Goal: Task Accomplishment & Management: Manage account settings

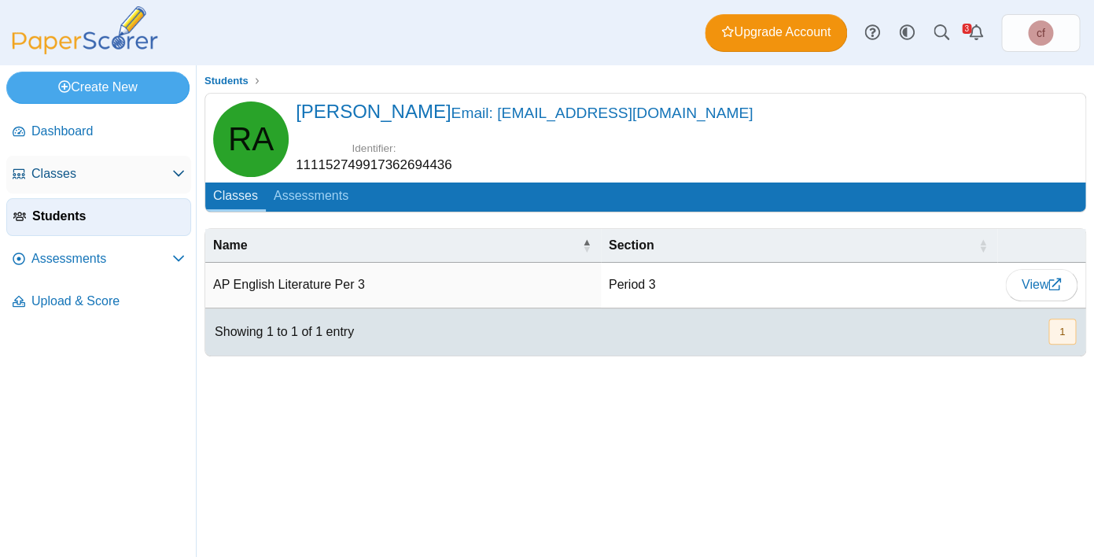
click at [61, 165] on span "Classes" at bounding box center [101, 173] width 141 height 17
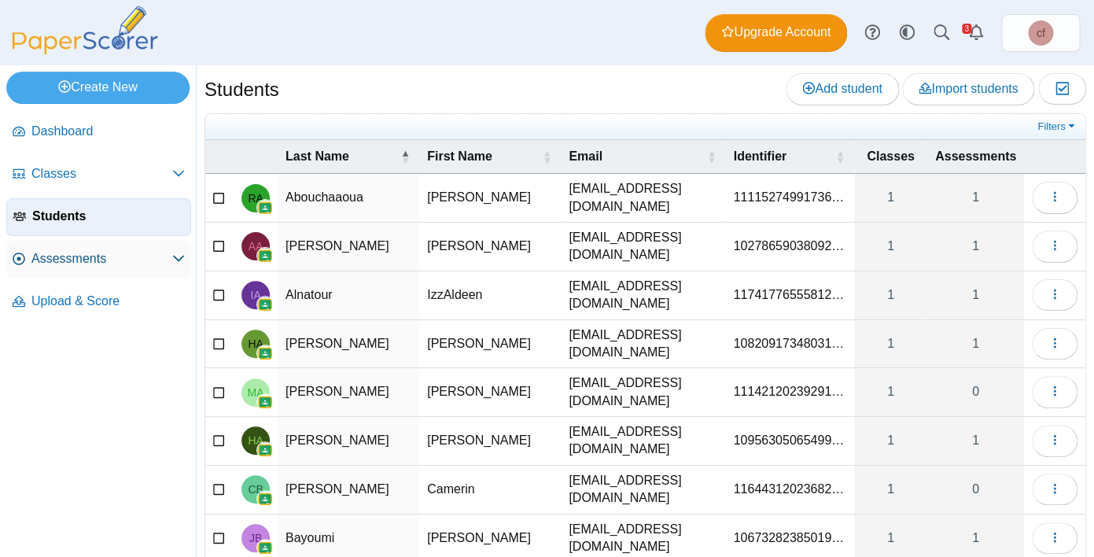
click at [82, 256] on span "Assessments" at bounding box center [101, 258] width 141 height 17
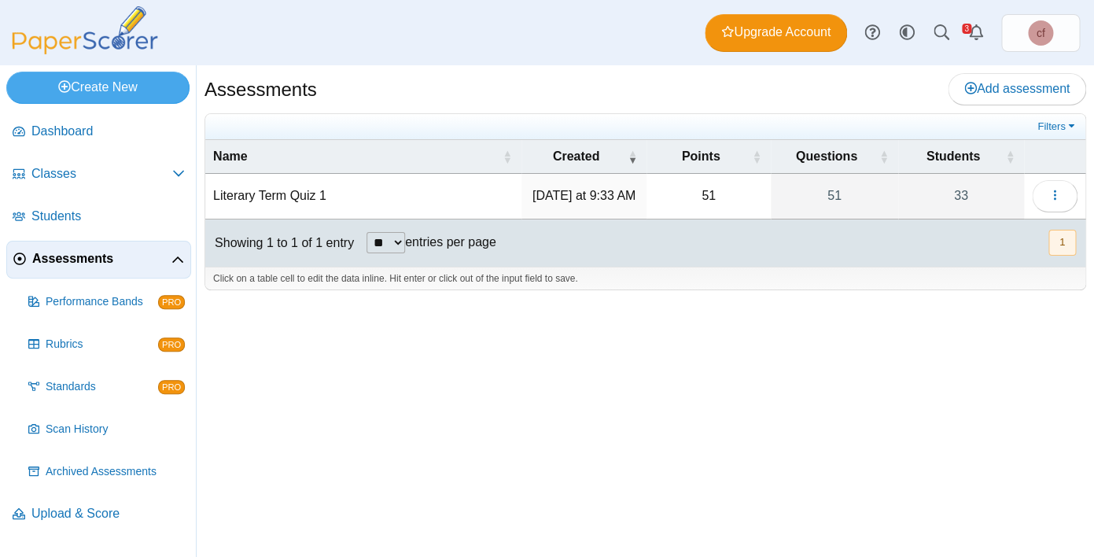
click at [306, 197] on td "Literary Term Quiz 1" at bounding box center [363, 196] width 316 height 45
click at [1060, 194] on icon "button" at bounding box center [1055, 195] width 13 height 13
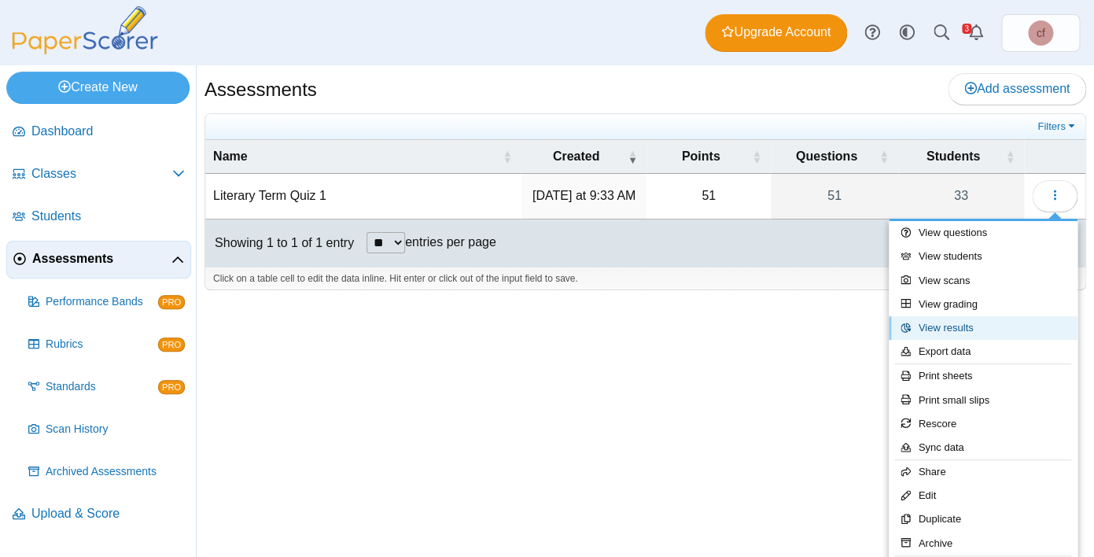
click at [951, 326] on link "View results" at bounding box center [983, 328] width 189 height 24
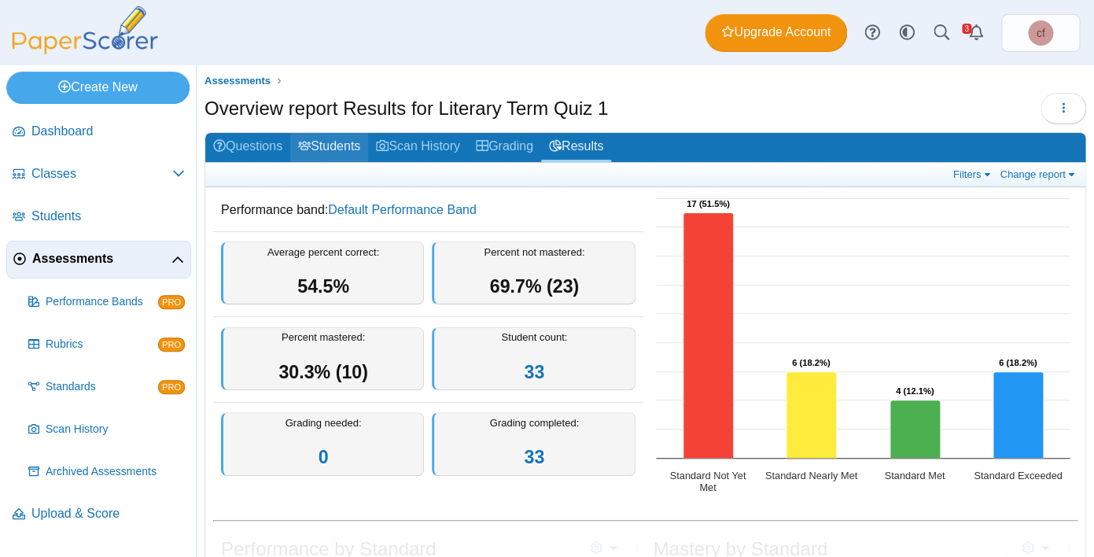
click at [338, 146] on link "Students" at bounding box center [329, 147] width 78 height 29
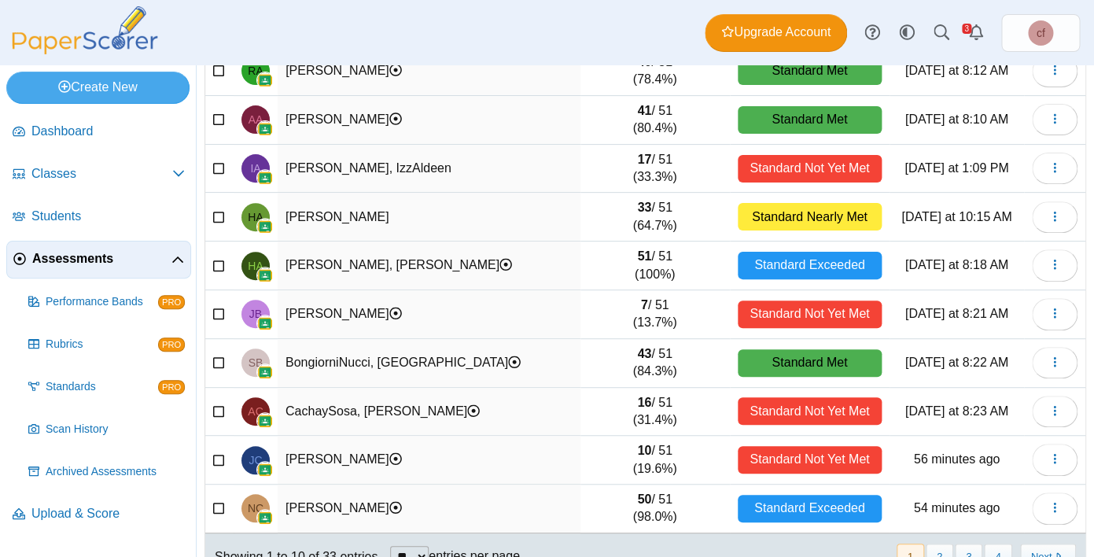
scroll to position [218, 0]
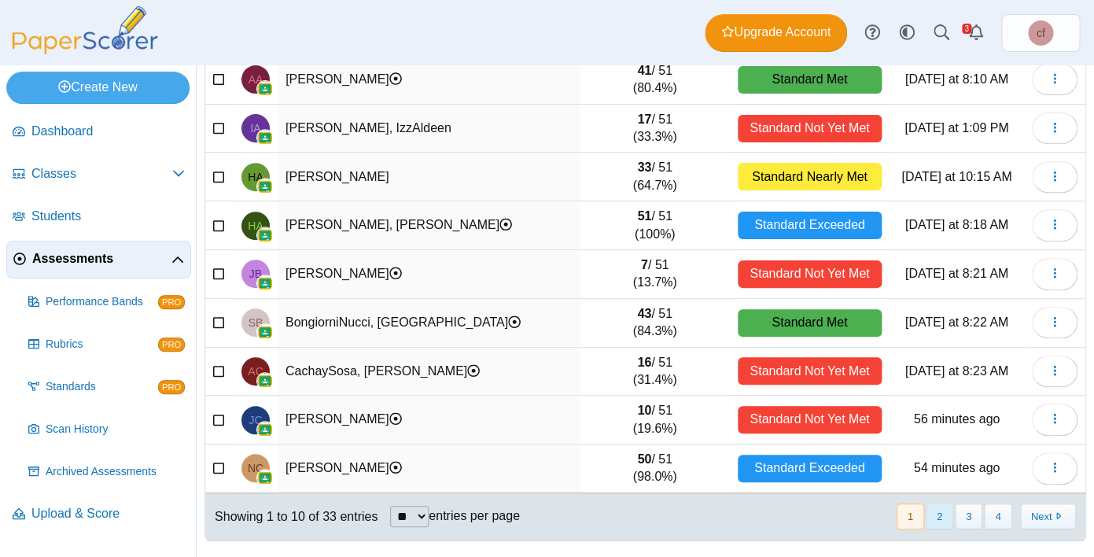
click at [939, 521] on button "2" at bounding box center [940, 516] width 28 height 26
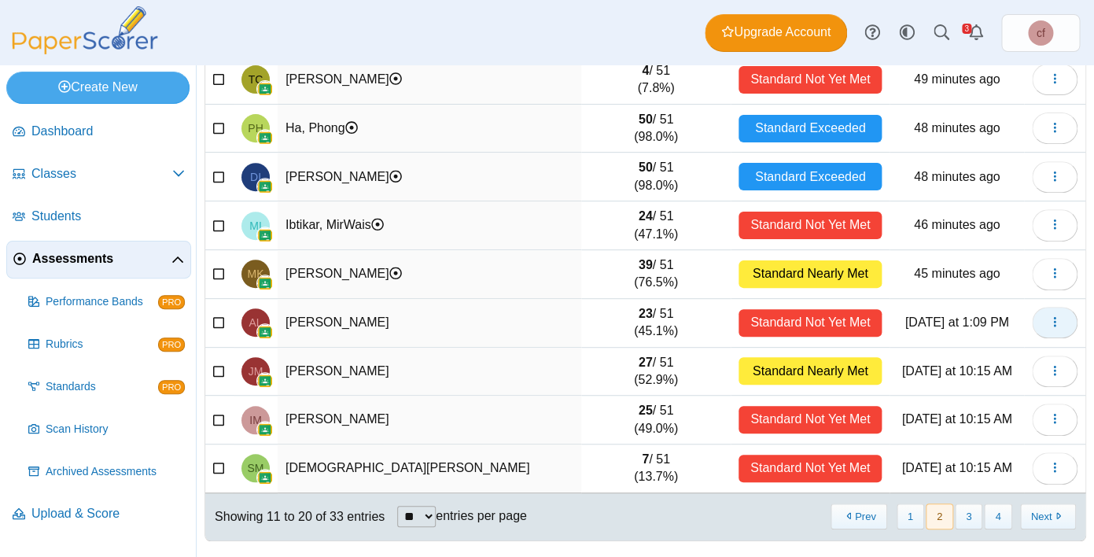
click at [1049, 324] on icon "button" at bounding box center [1055, 321] width 13 height 13
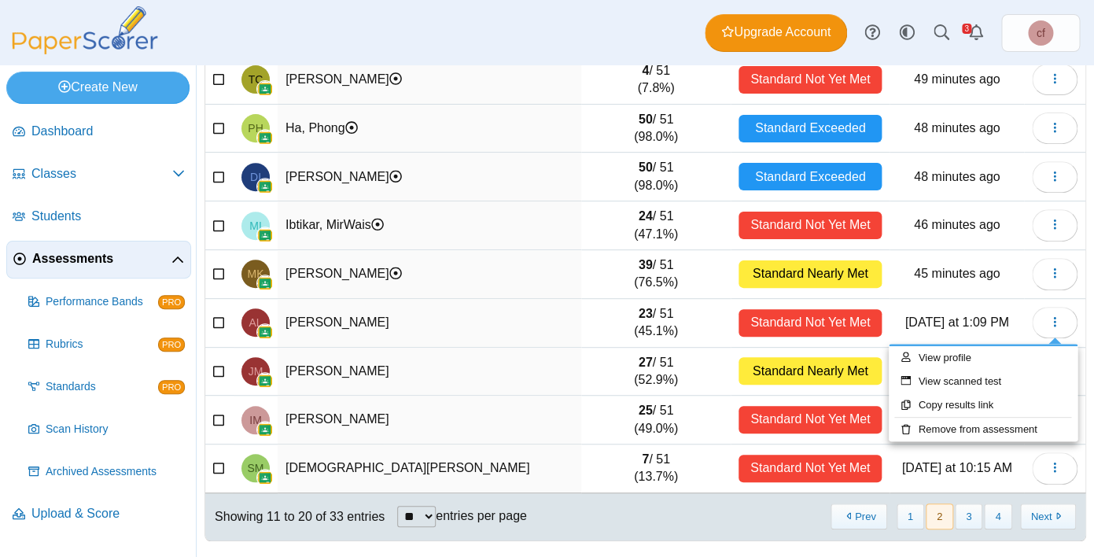
click at [330, 328] on td "Ledo, Alina" at bounding box center [430, 323] width 304 height 49
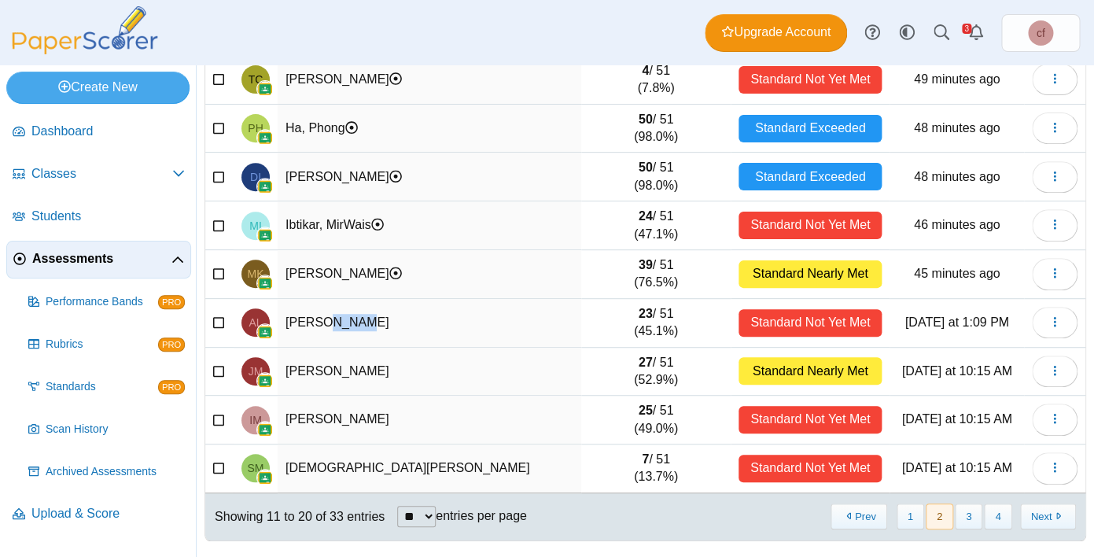
click at [330, 328] on td "Ledo, Alina" at bounding box center [430, 323] width 304 height 49
click at [80, 216] on span "Students" at bounding box center [107, 216] width 153 height 17
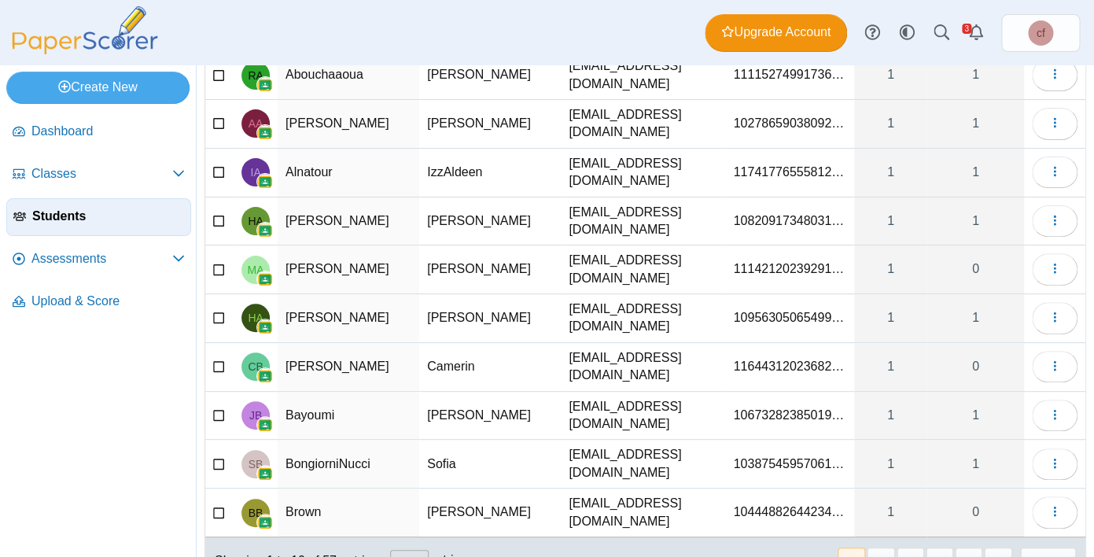
scroll to position [155, 0]
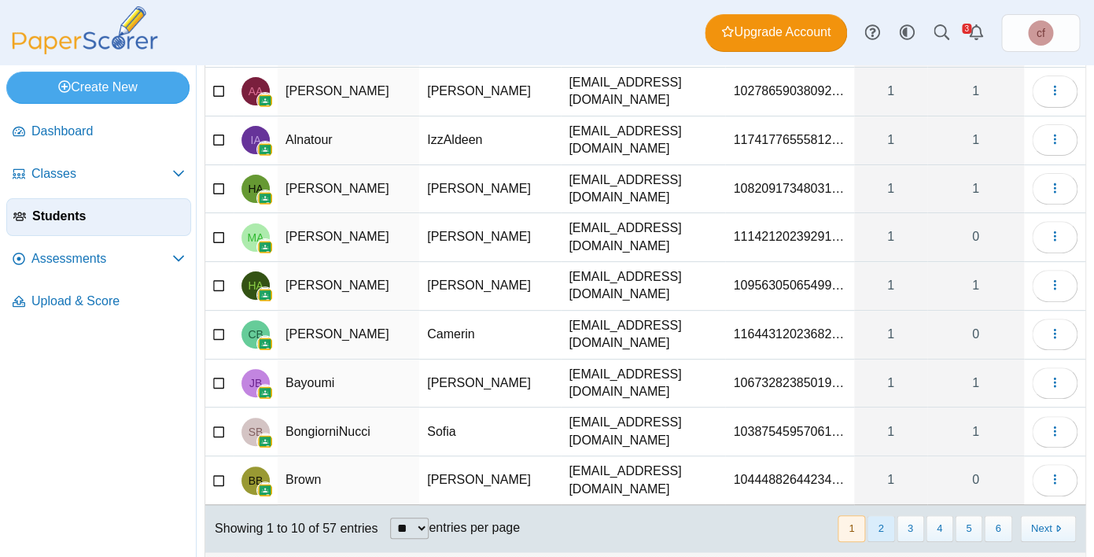
click at [880, 515] on button "2" at bounding box center [881, 528] width 28 height 26
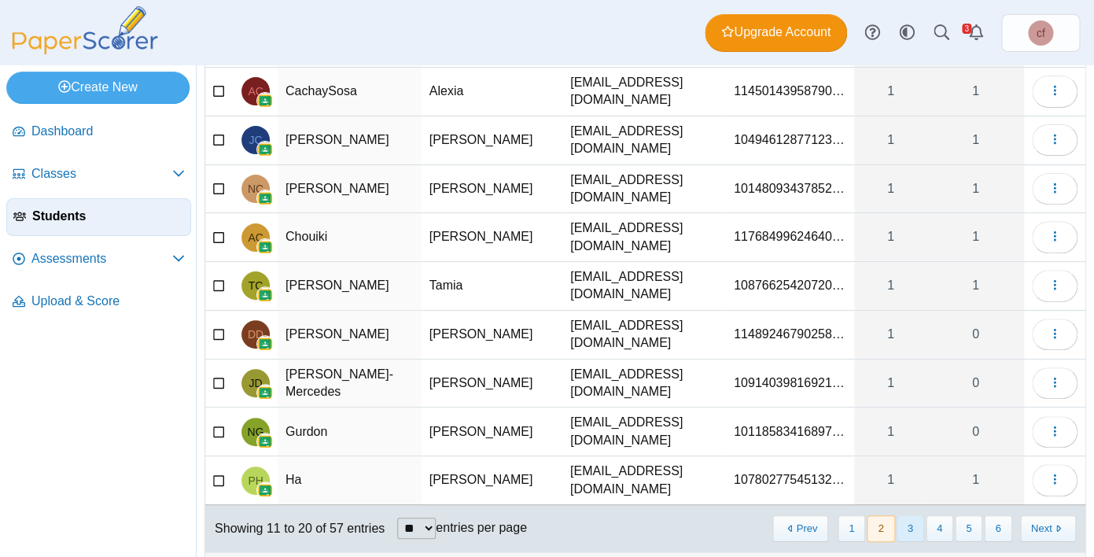
click at [912, 515] on button "3" at bounding box center [911, 528] width 28 height 26
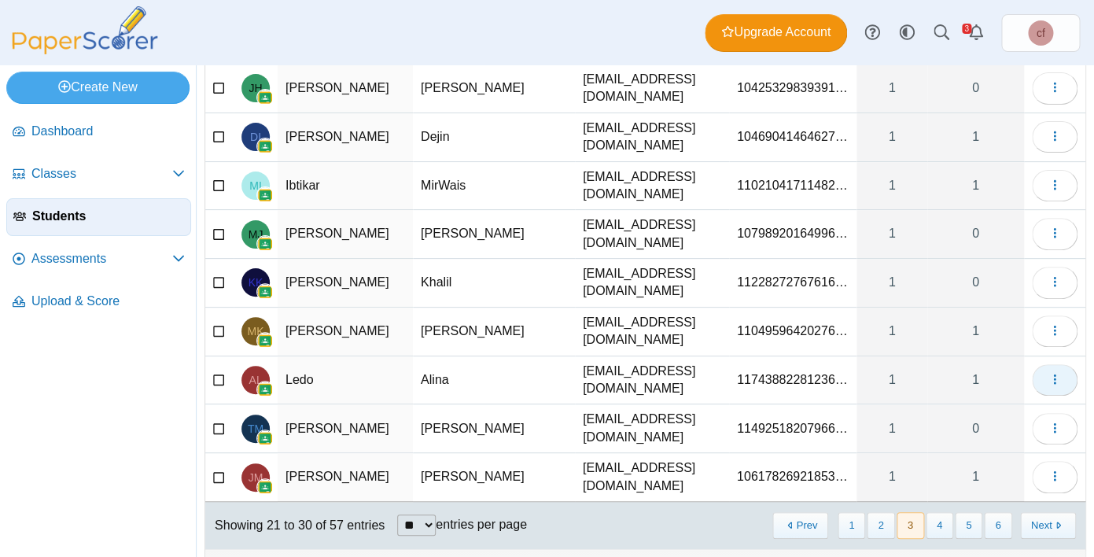
click at [1055, 373] on icon "button" at bounding box center [1055, 379] width 13 height 13
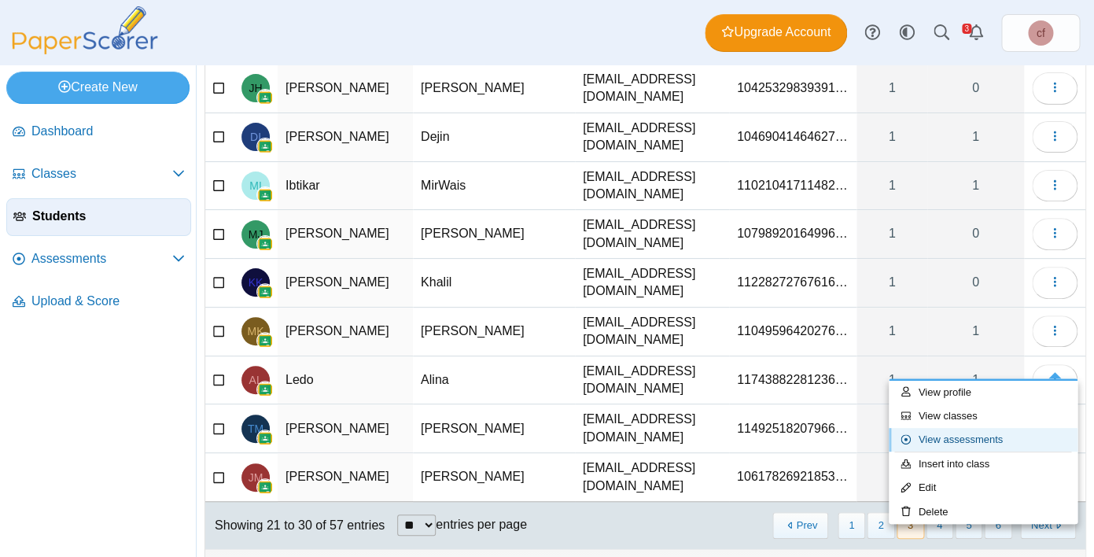
click at [978, 446] on link "View assessments" at bounding box center [983, 440] width 189 height 24
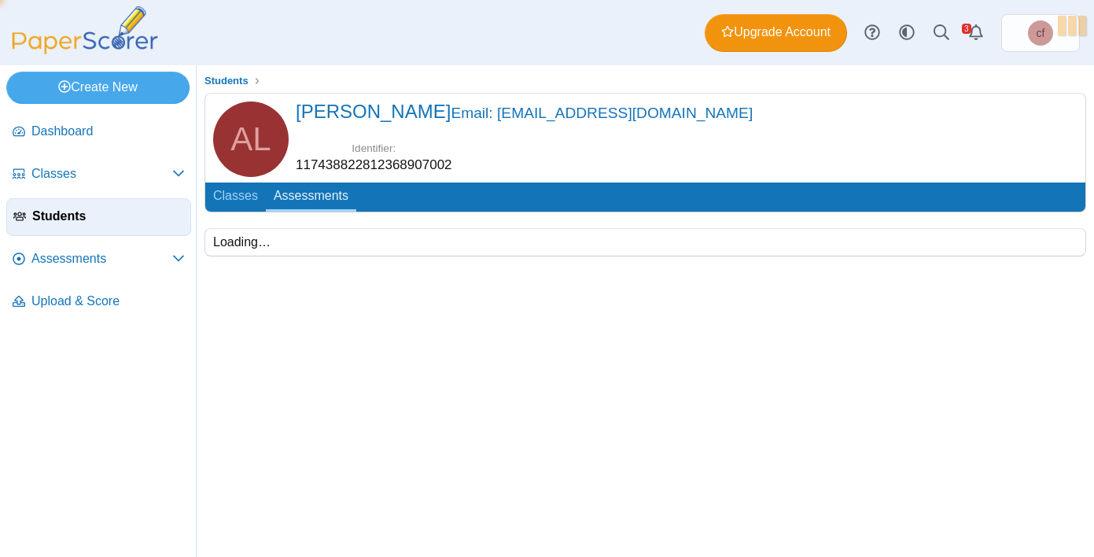
scroll to position [42, 0]
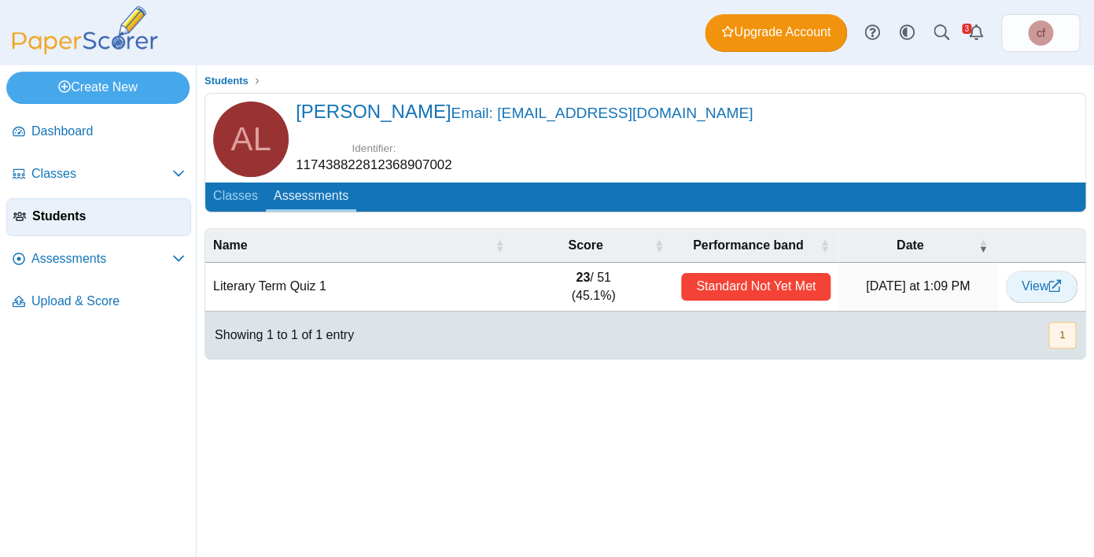
click at [1038, 279] on span "View" at bounding box center [1041, 285] width 39 height 13
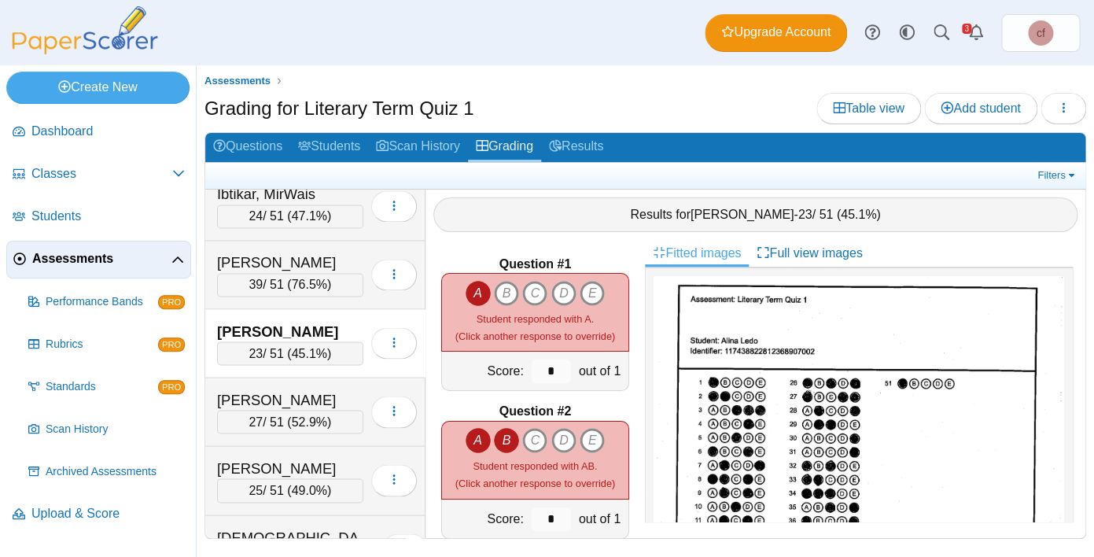
scroll to position [945, 0]
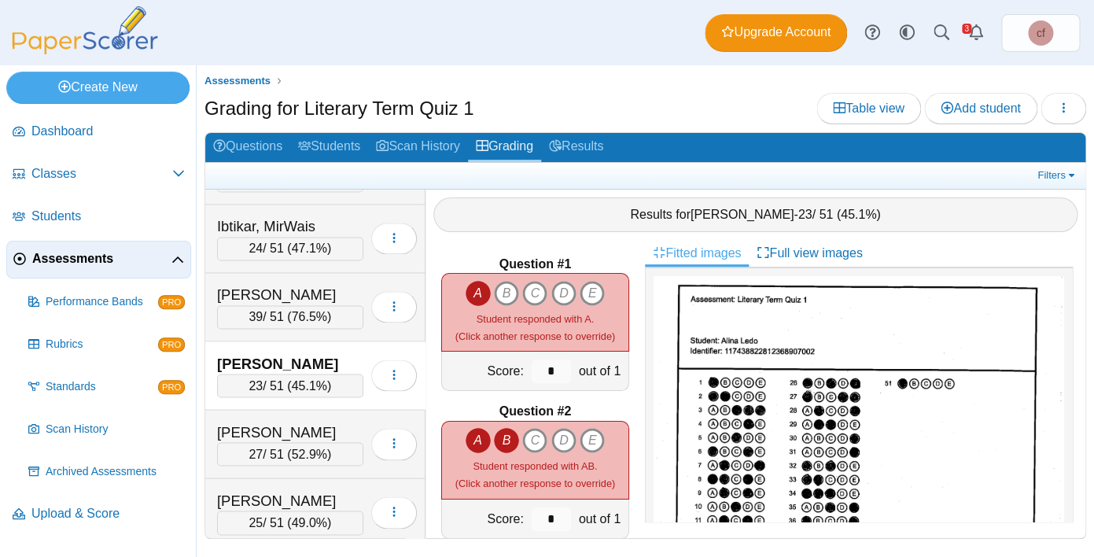
click at [267, 354] on div "Ledo, Alina" at bounding box center [290, 363] width 146 height 20
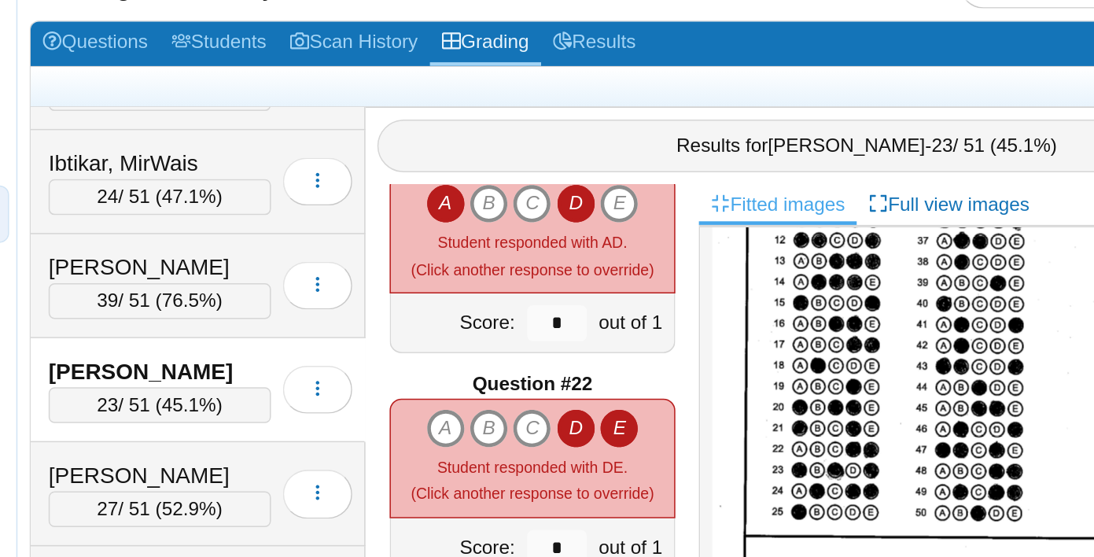
scroll to position [3008, 0]
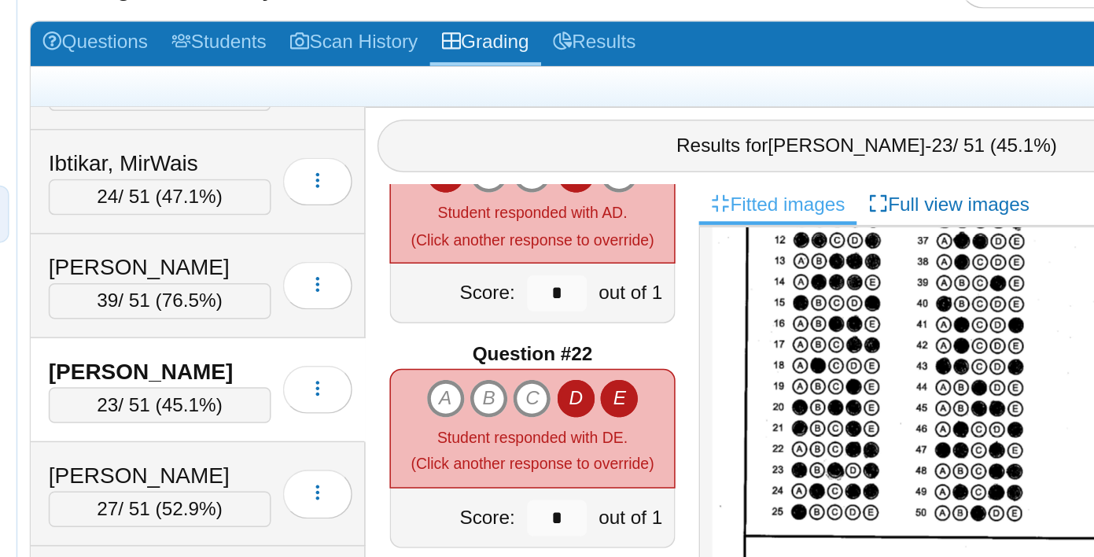
click at [570, 378] on icon "D" at bounding box center [563, 380] width 25 height 25
type input "*"
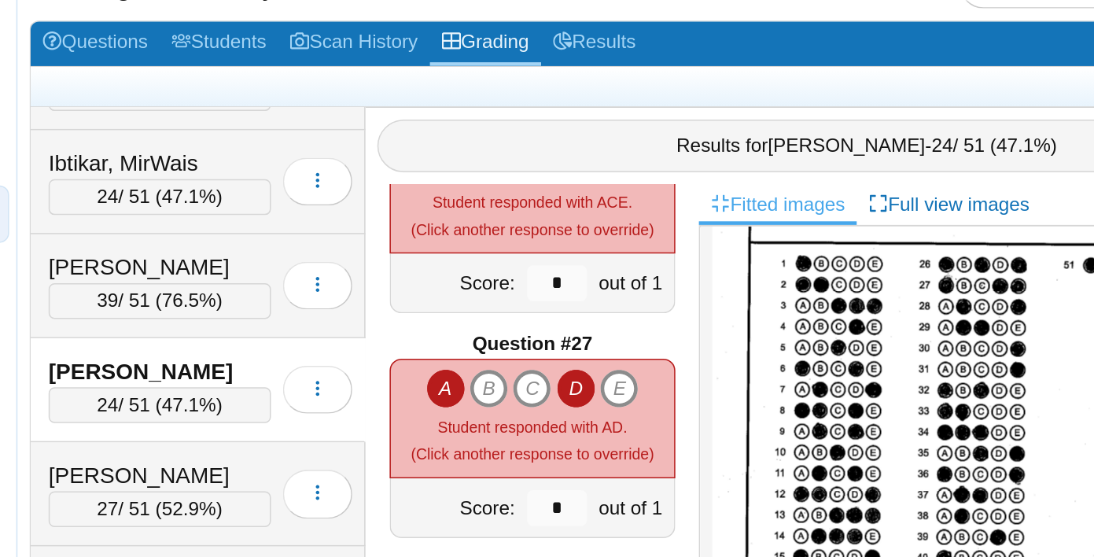
scroll to position [3752, 0]
click at [595, 369] on icon "E" at bounding box center [592, 373] width 25 height 25
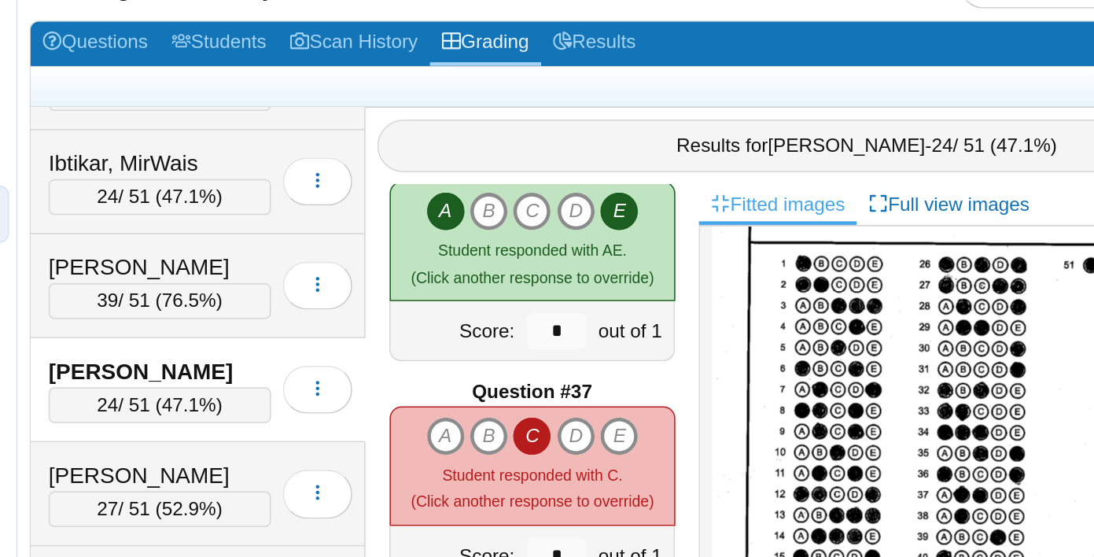
scroll to position [5198, 0]
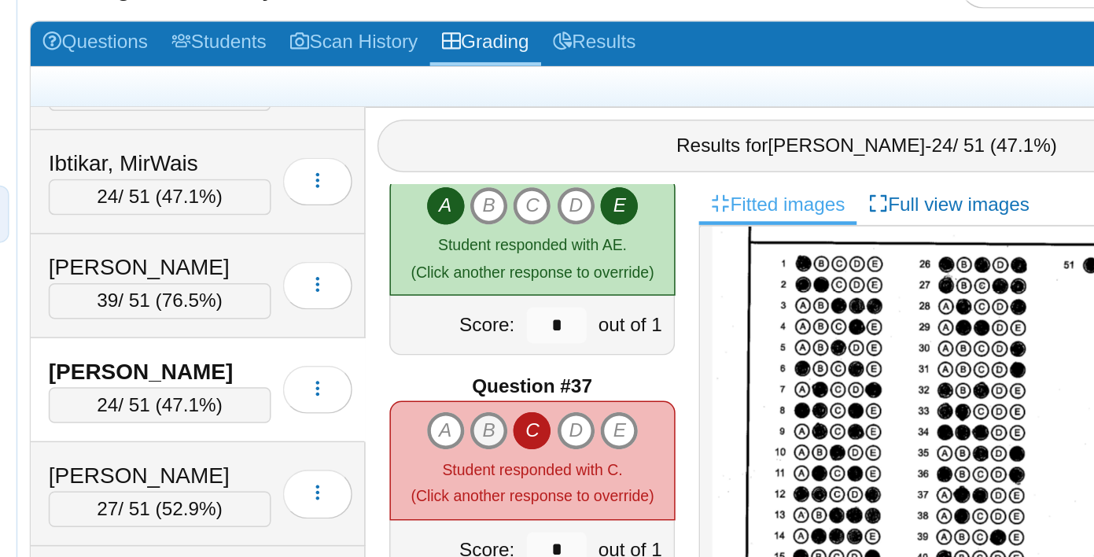
click at [503, 397] on icon "B" at bounding box center [506, 401] width 25 height 25
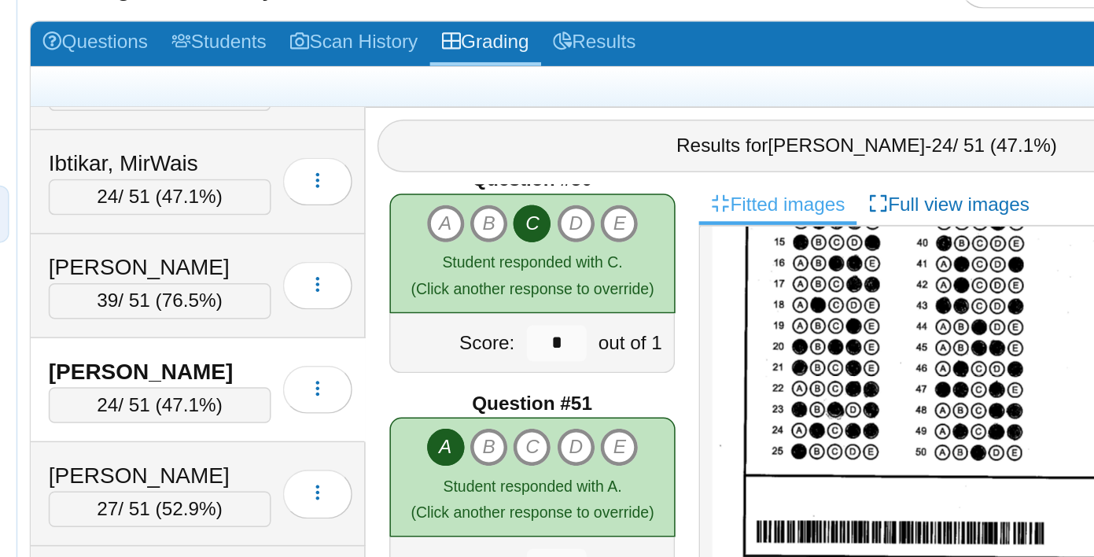
scroll to position [7252, 0]
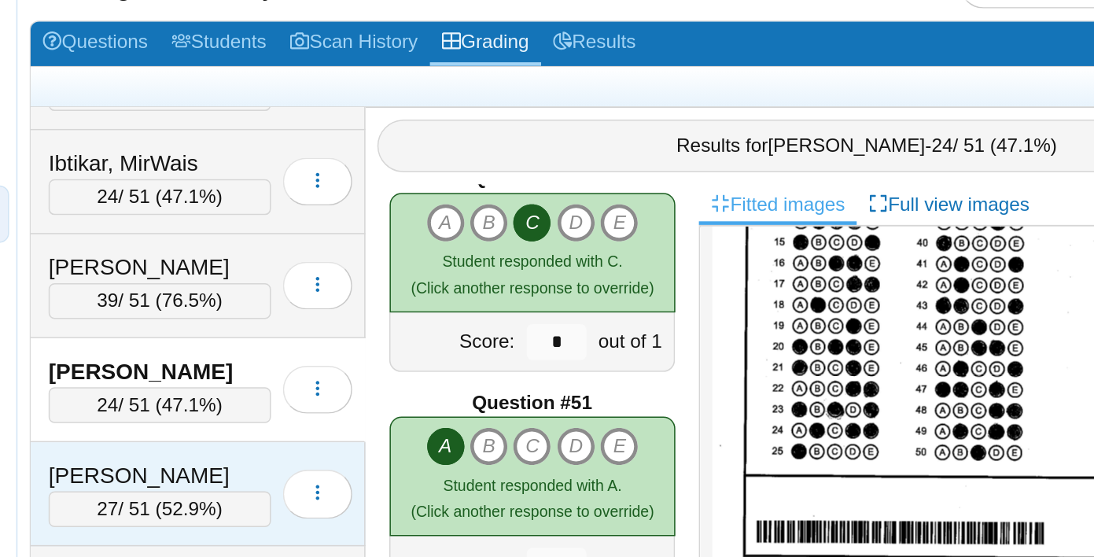
click at [331, 417] on div "Meza-Cortes, Jazmin 27 / 51 ( 52.9% ) Loading…" at bounding box center [315, 444] width 220 height 68
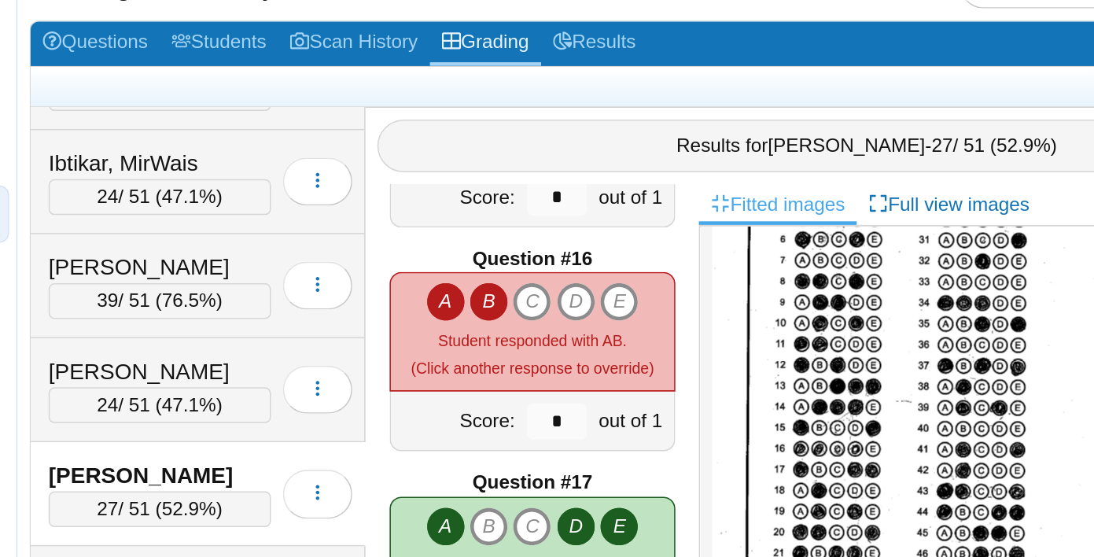
scroll to position [2188, 0]
click at [533, 314] on icon "C" at bounding box center [534, 316] width 25 height 25
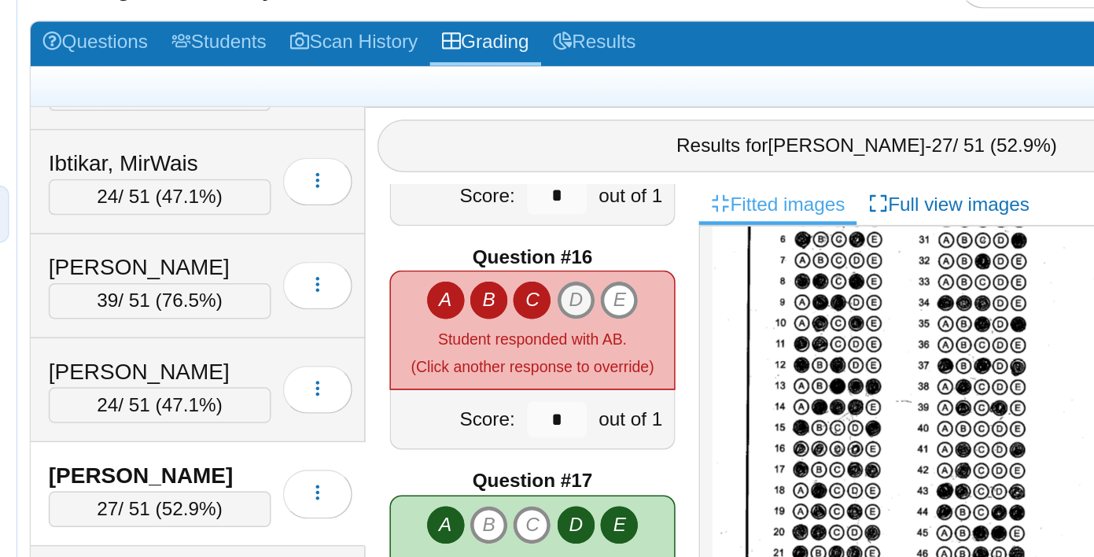
click at [568, 314] on icon "D" at bounding box center [563, 316] width 25 height 25
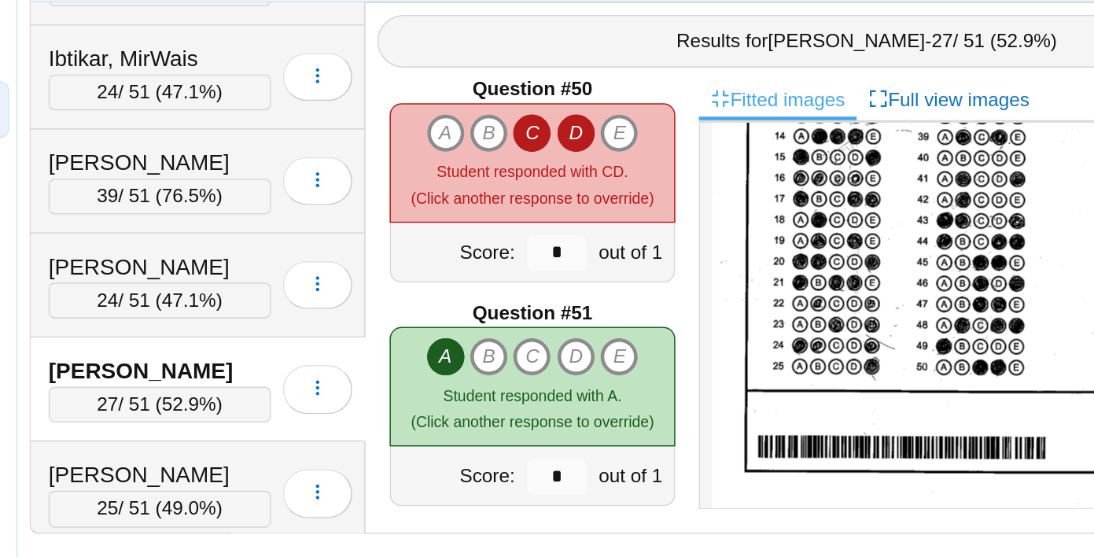
scroll to position [7252, 0]
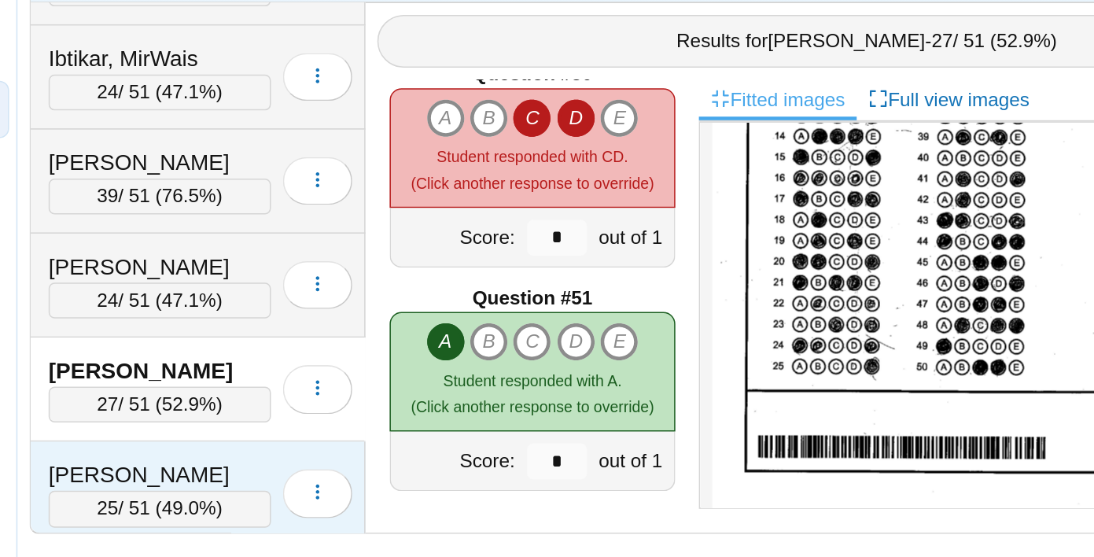
click at [287, 490] on div "Morales, Isaac" at bounding box center [290, 500] width 146 height 20
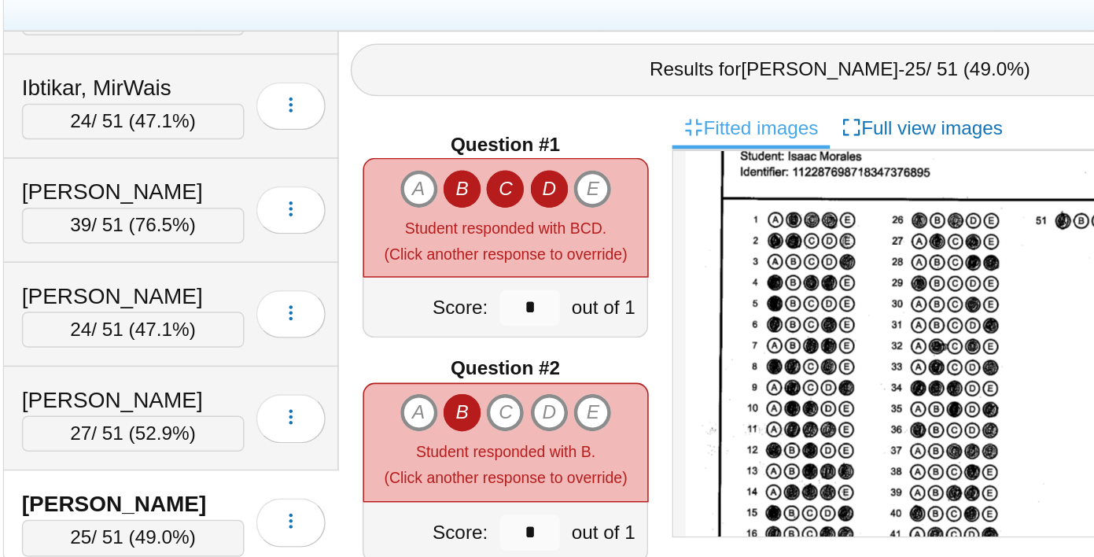
scroll to position [71, 0]
click at [480, 437] on icon "A" at bounding box center [478, 440] width 25 height 25
click at [602, 443] on icon "E" at bounding box center [592, 440] width 25 height 25
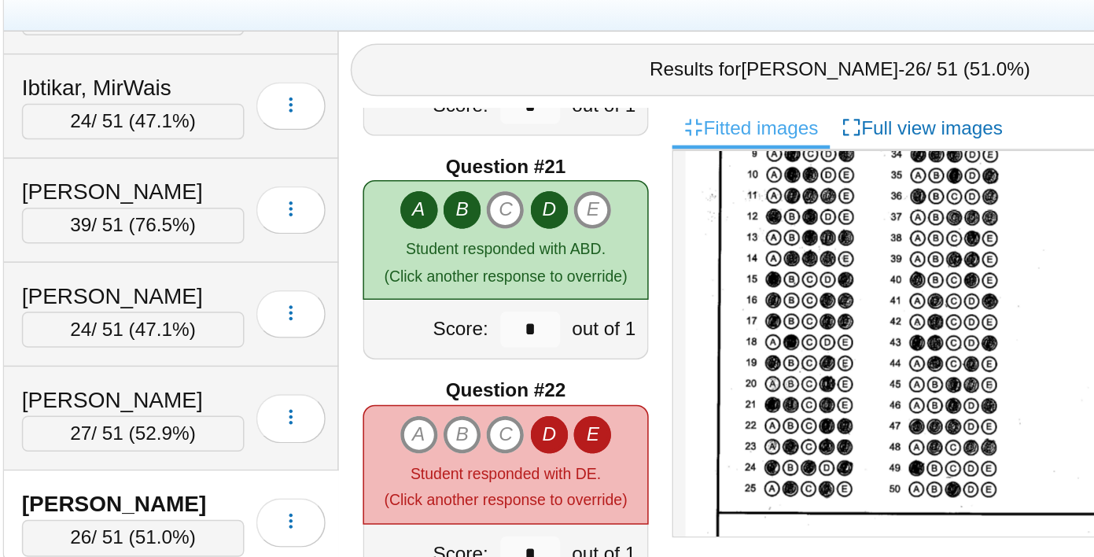
scroll to position [2944, 0]
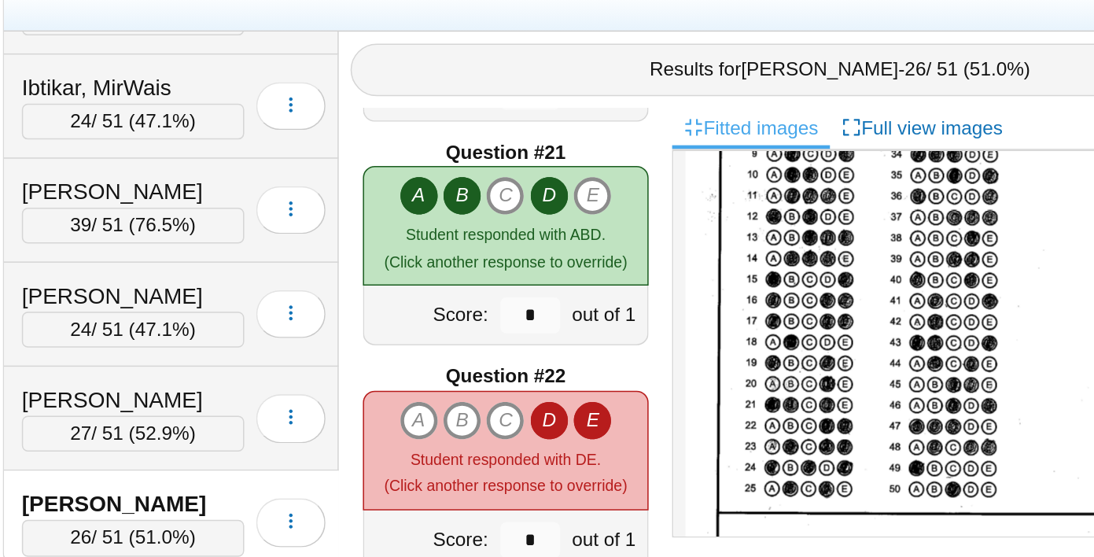
click at [561, 455] on icon "D" at bounding box center [563, 445] width 25 height 25
click at [561, 453] on icon "D" at bounding box center [563, 445] width 25 height 25
type input "*"
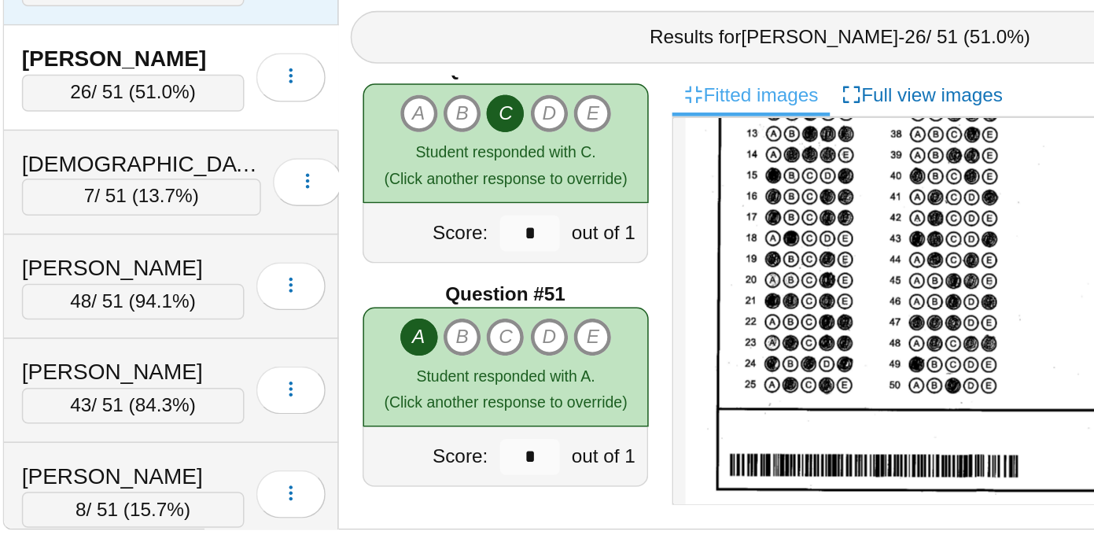
scroll to position [1255, 0]
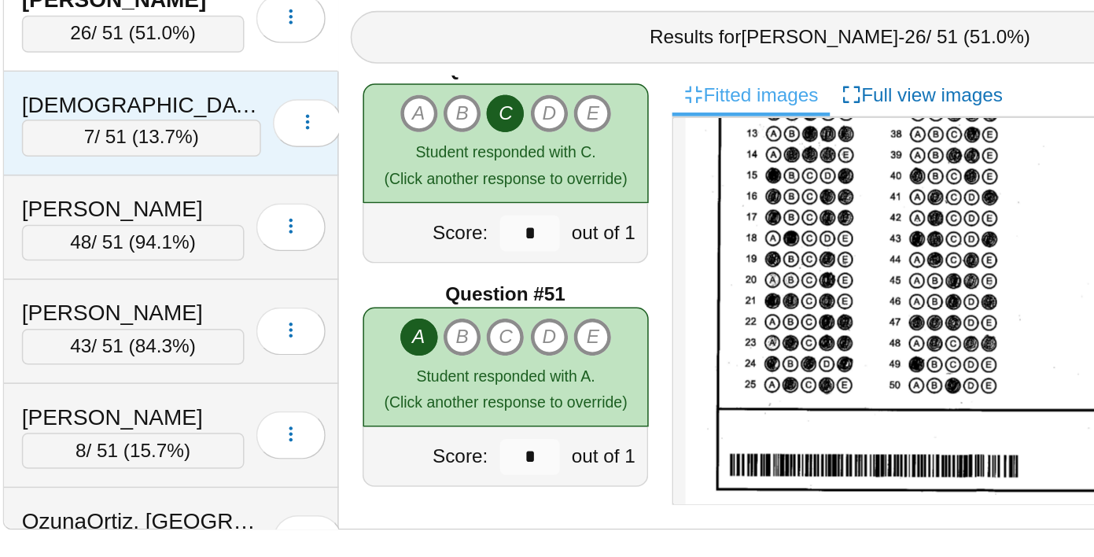
click at [276, 252] on div "Mosleh, Saif" at bounding box center [295, 259] width 157 height 20
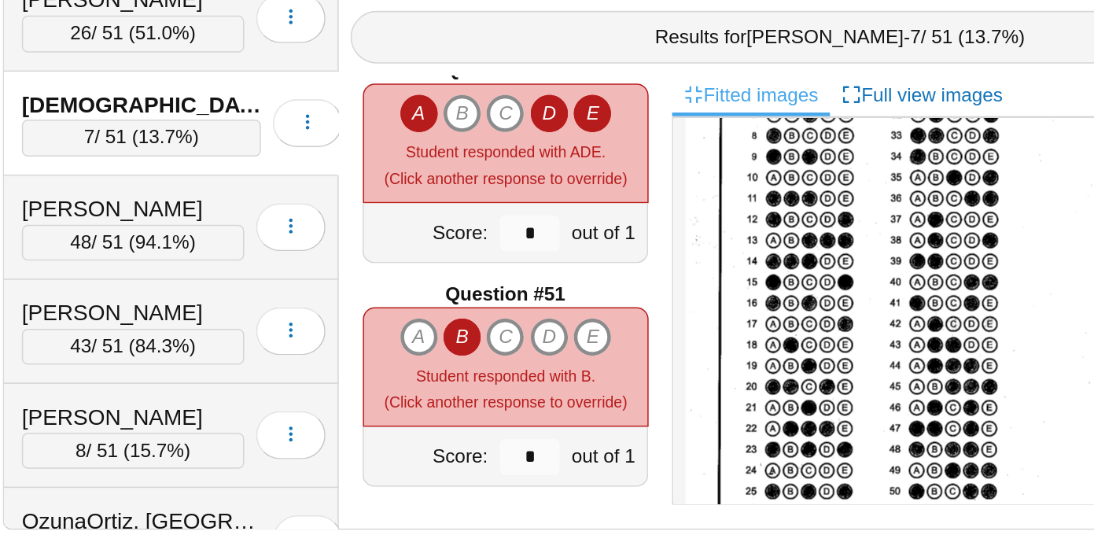
scroll to position [0, 0]
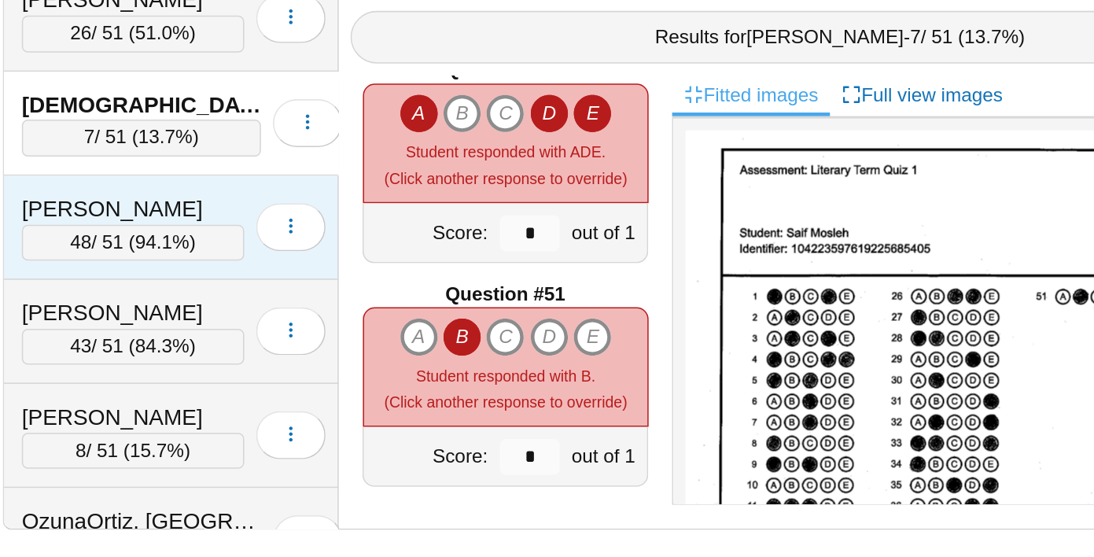
click at [290, 319] on div "Ngo, Jennifer" at bounding box center [290, 328] width 146 height 20
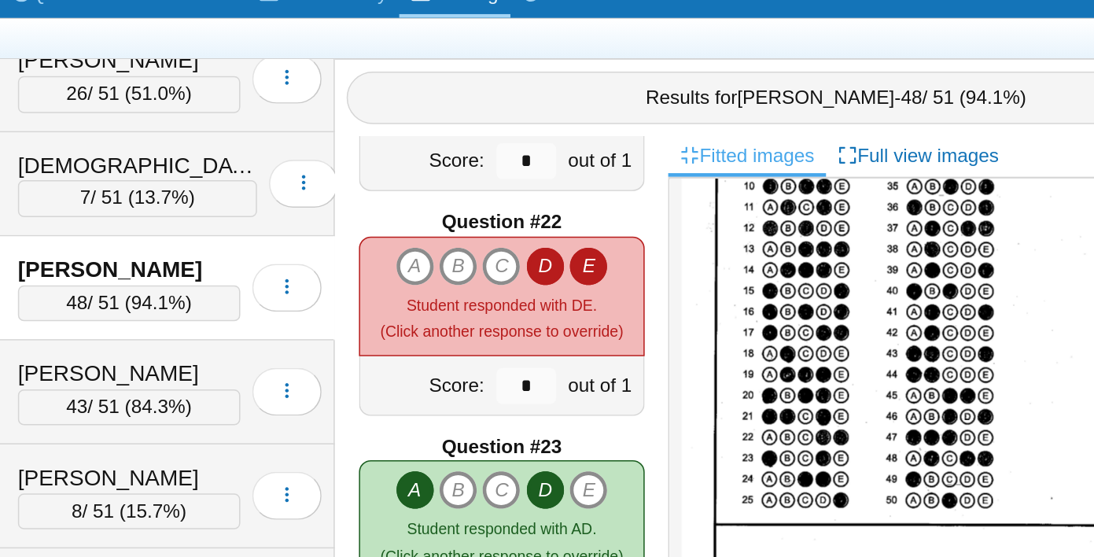
scroll to position [3051, 0]
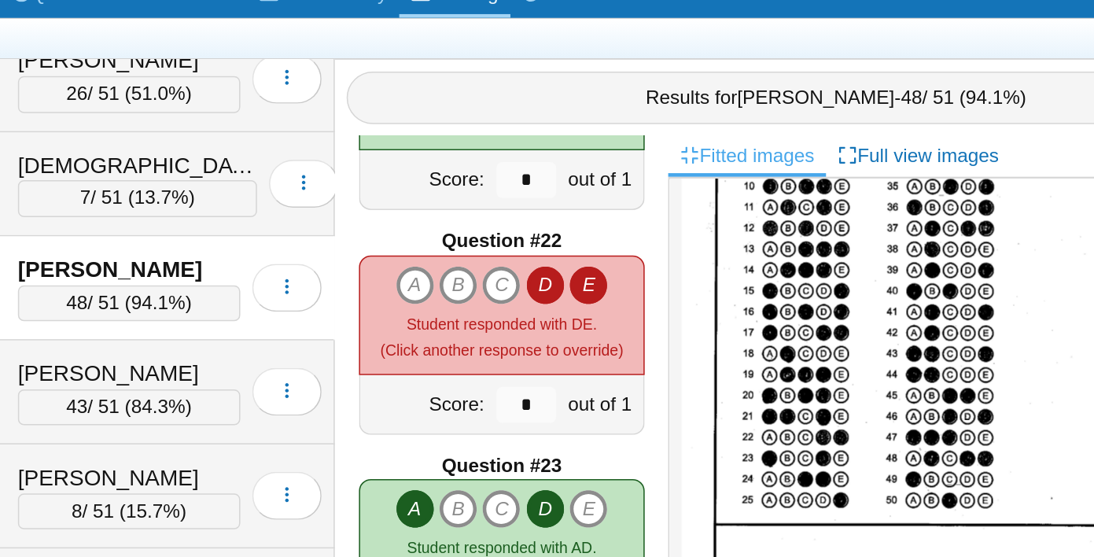
click at [566, 333] on icon "D" at bounding box center [563, 338] width 25 height 25
type input "*"
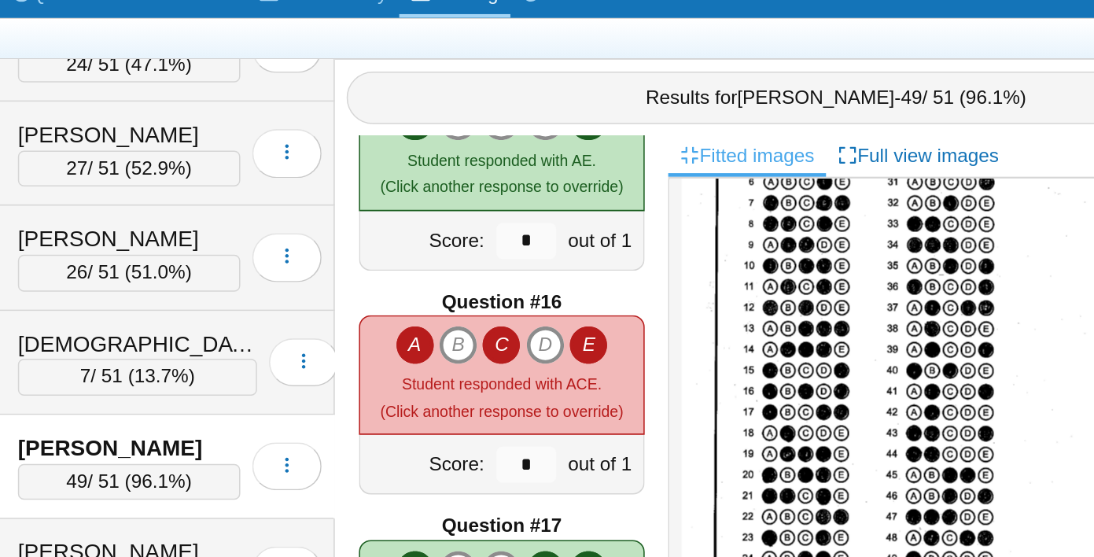
scroll to position [1153, 0]
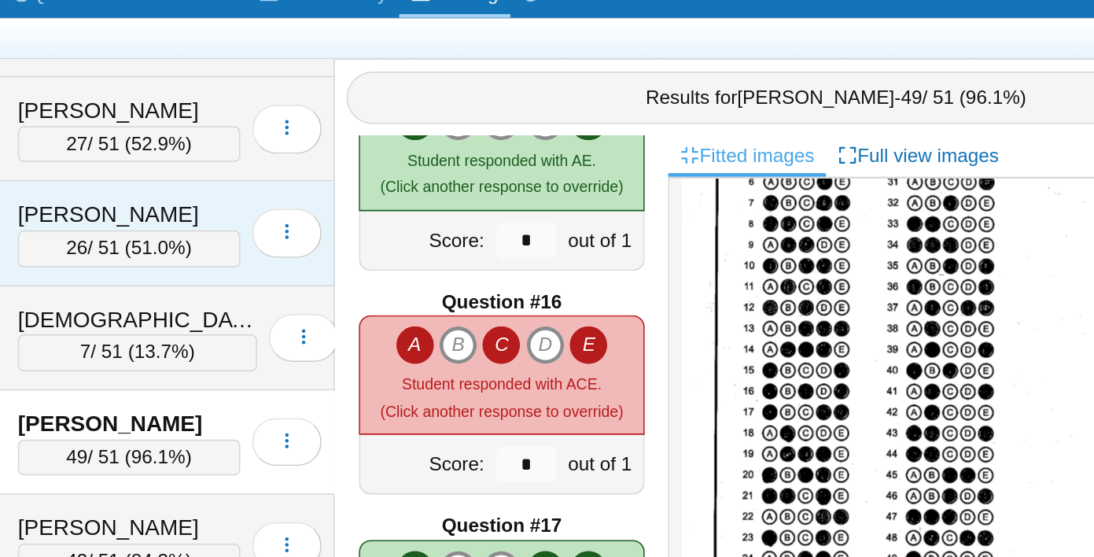
click at [281, 289] on div "Morales, Isaac" at bounding box center [290, 292] width 146 height 20
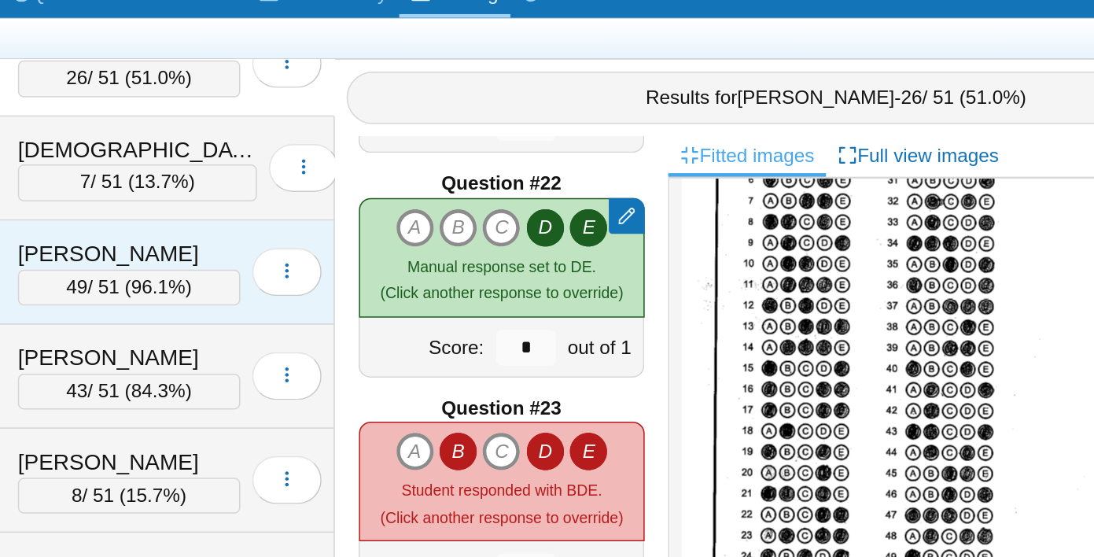
scroll to position [1314, 0]
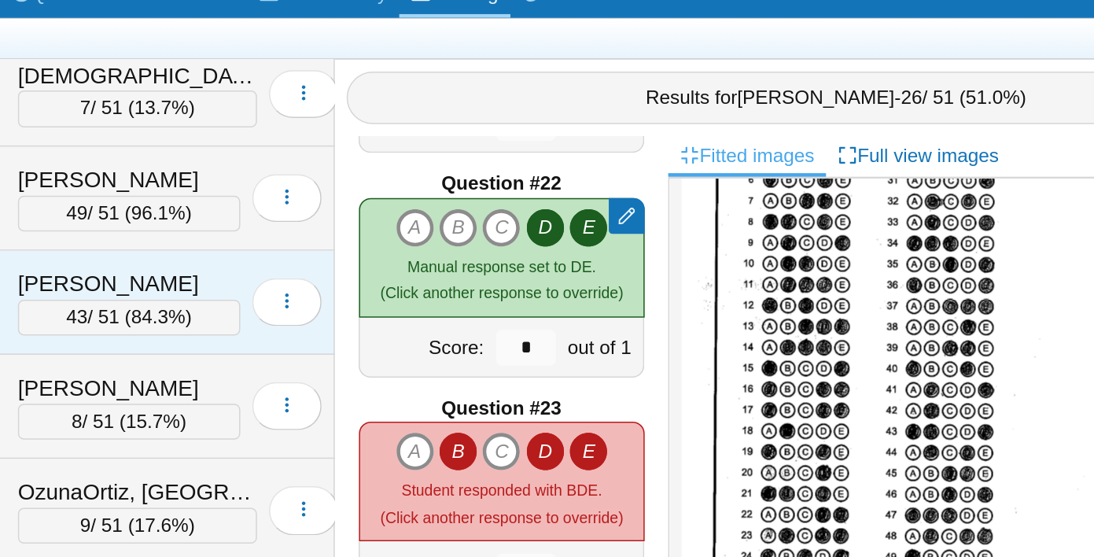
click at [276, 334] on div "Ni, Ryan" at bounding box center [290, 337] width 146 height 20
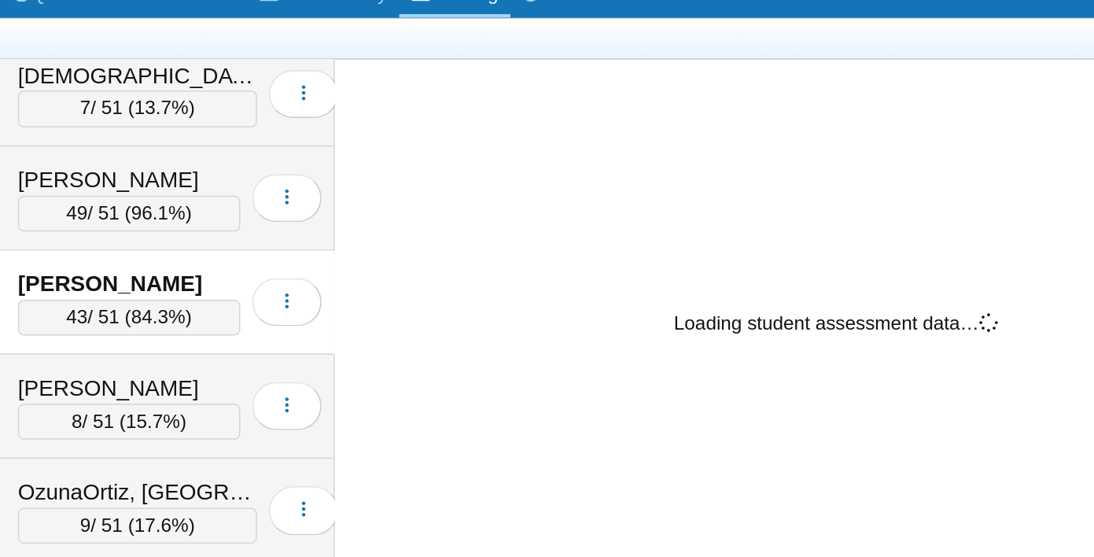
scroll to position [3089, 0]
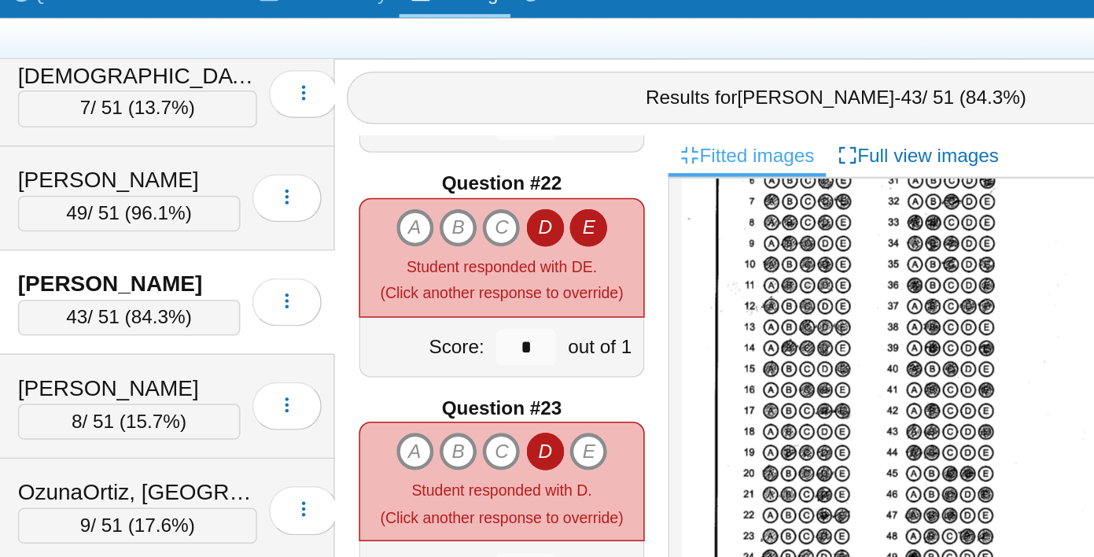
click at [566, 301] on icon "D" at bounding box center [563, 300] width 25 height 25
type input "*"
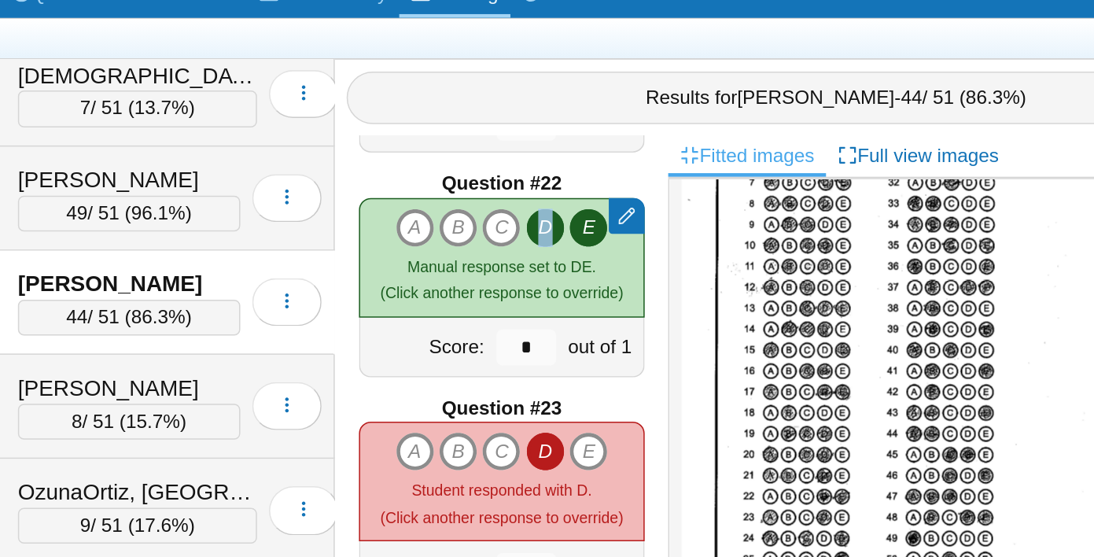
scroll to position [199, 0]
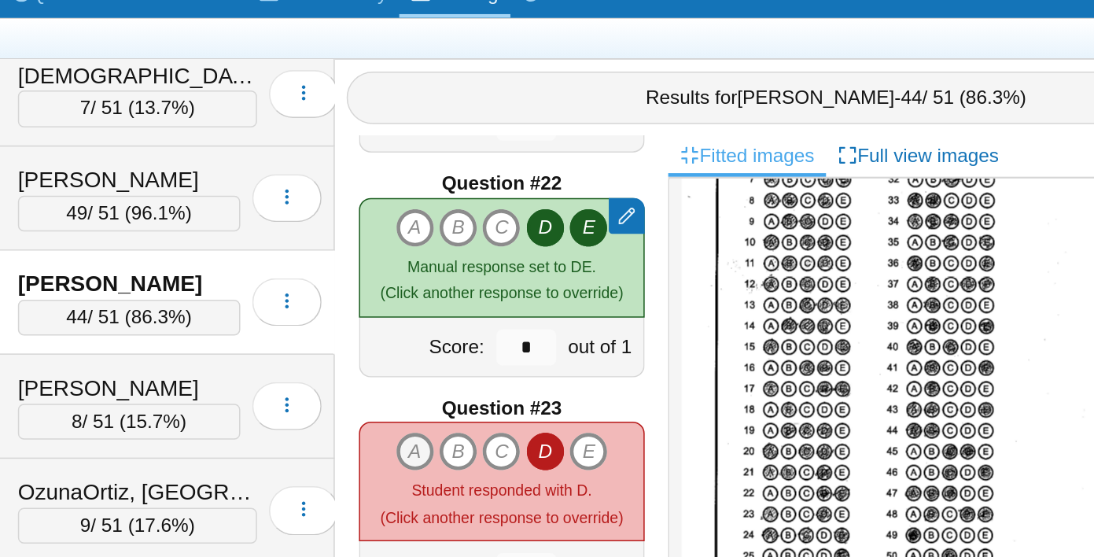
click at [483, 447] on icon "A" at bounding box center [478, 447] width 25 height 25
type input "*"
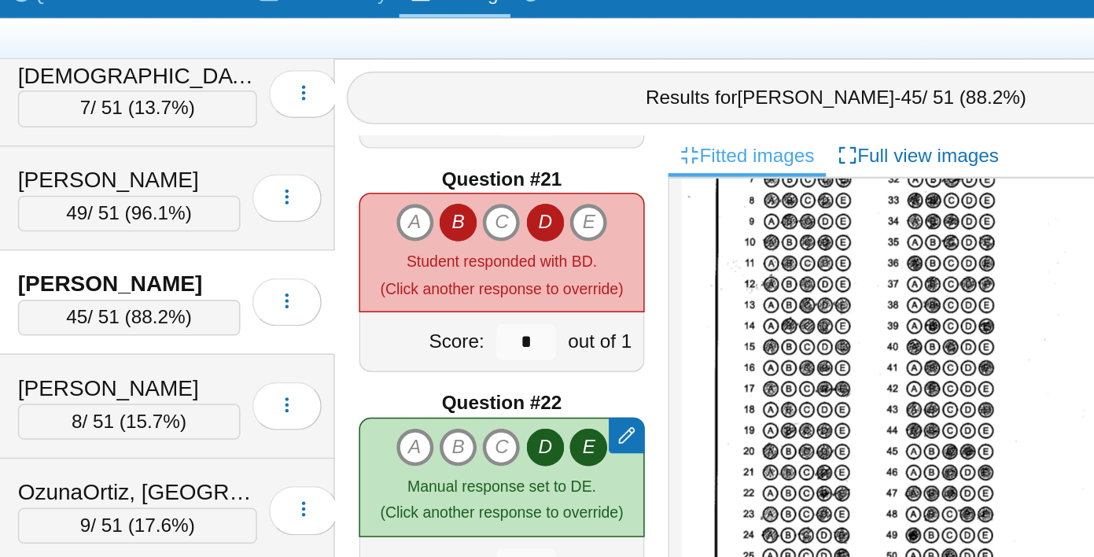
scroll to position [2790, 0]
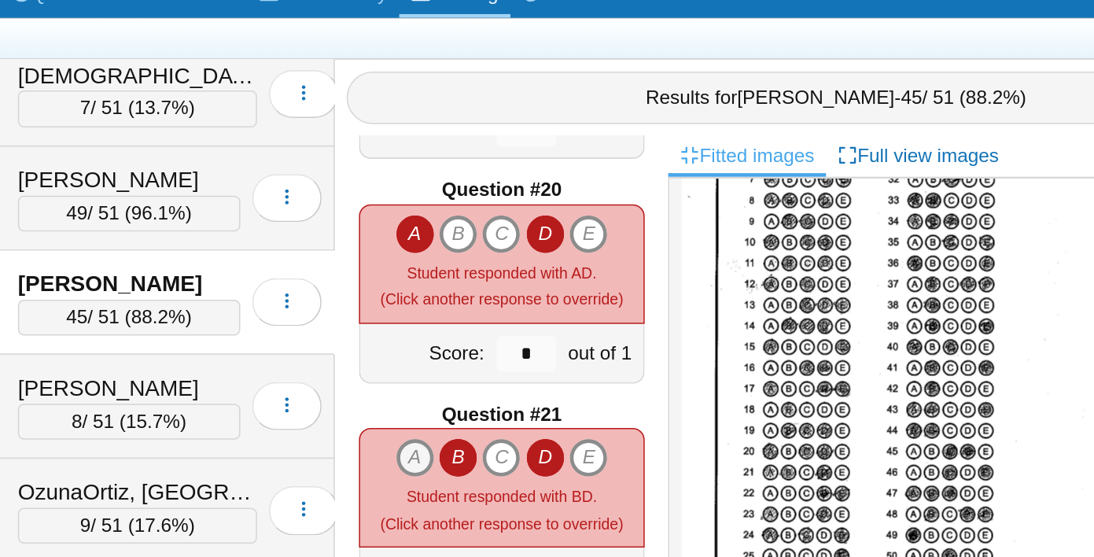
click at [476, 446] on icon "A" at bounding box center [478, 451] width 25 height 25
type input "*"
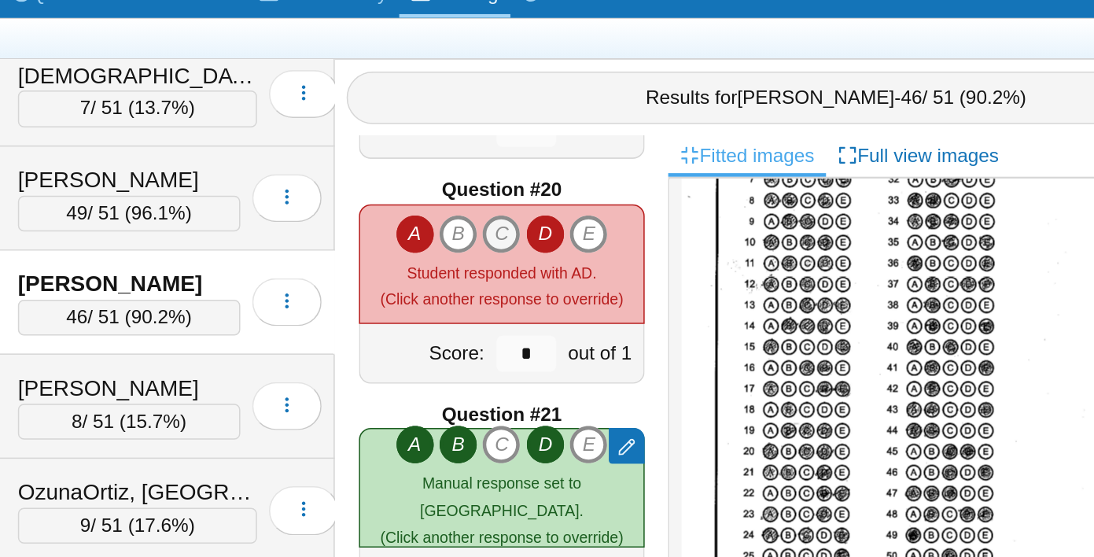
click at [537, 309] on icon "C" at bounding box center [534, 304] width 25 height 25
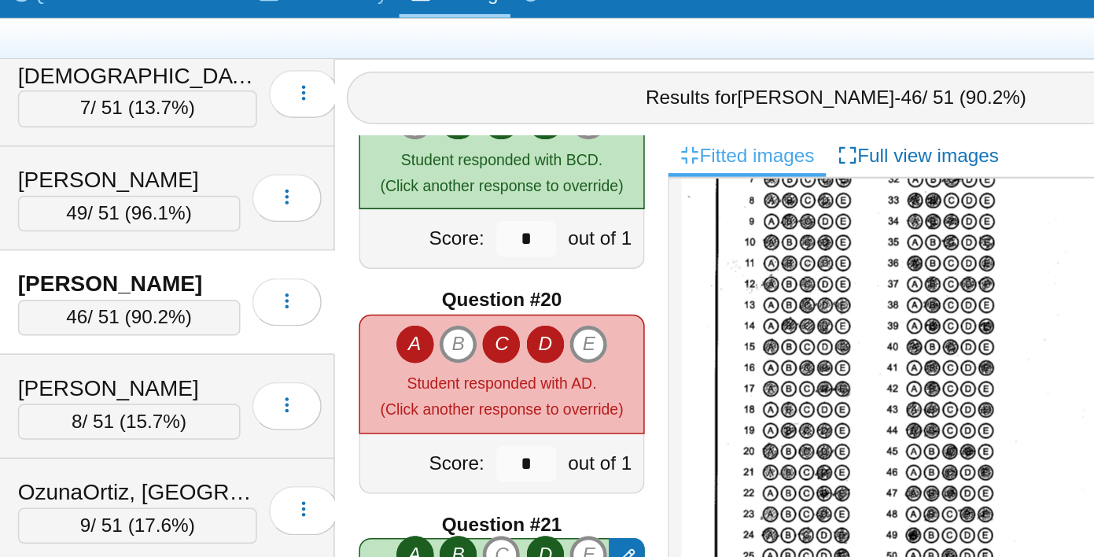
type input "*"
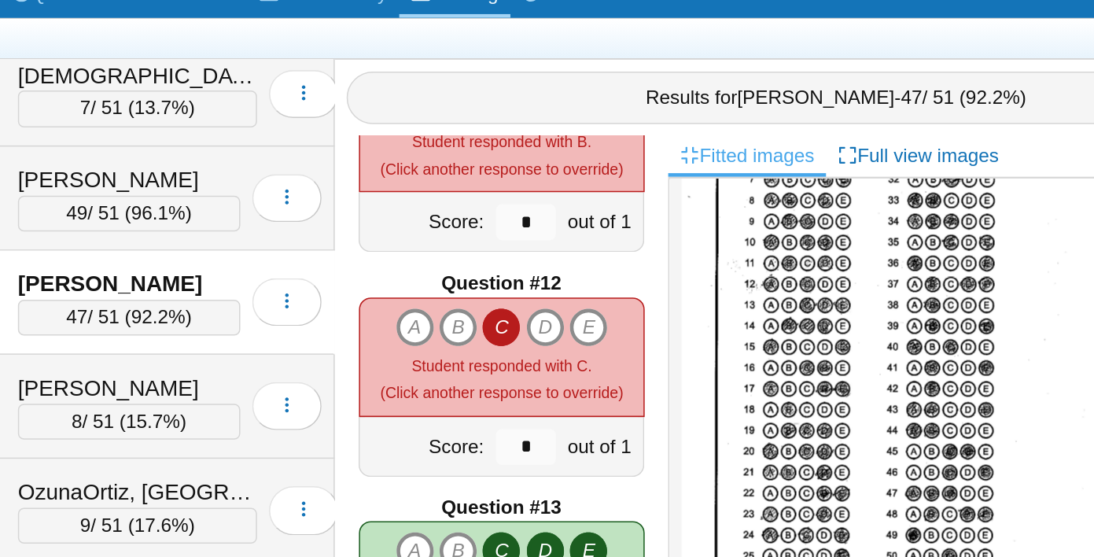
scroll to position [1541, 0]
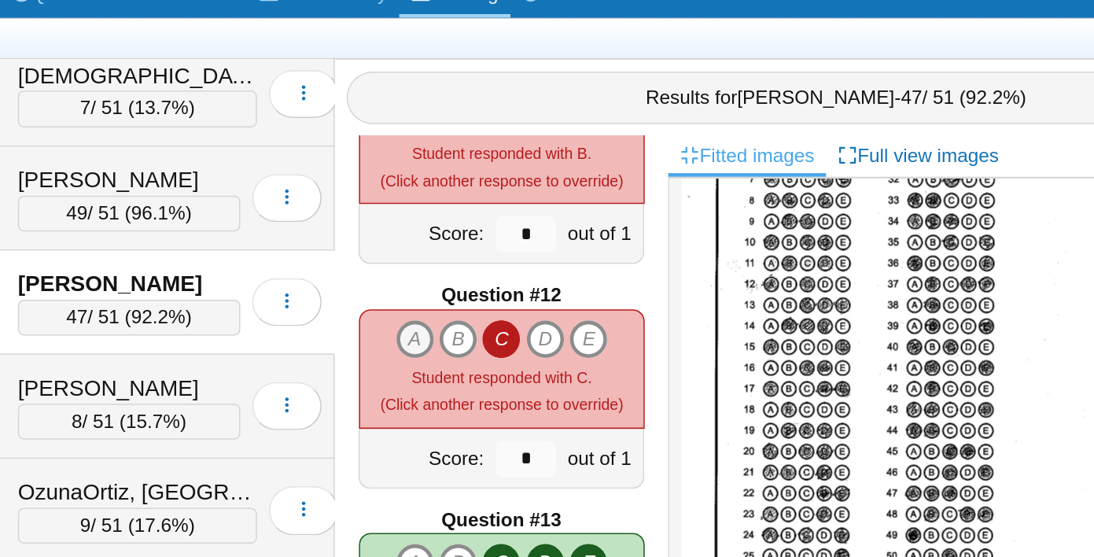
click at [479, 371] on icon "A" at bounding box center [478, 373] width 25 height 25
type input "*"
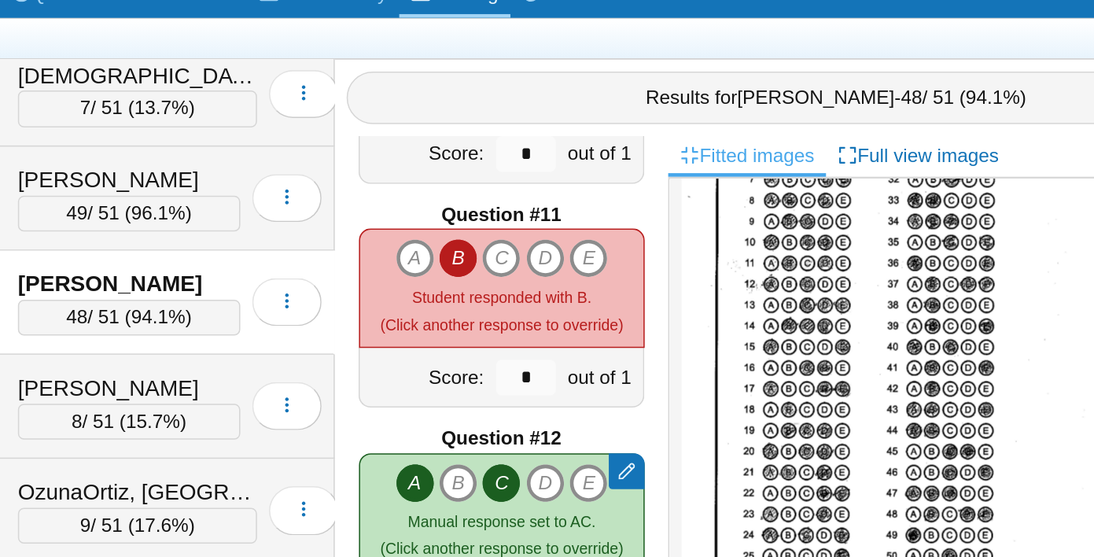
scroll to position [1447, 0]
click at [568, 319] on icon "D" at bounding box center [563, 319] width 25 height 25
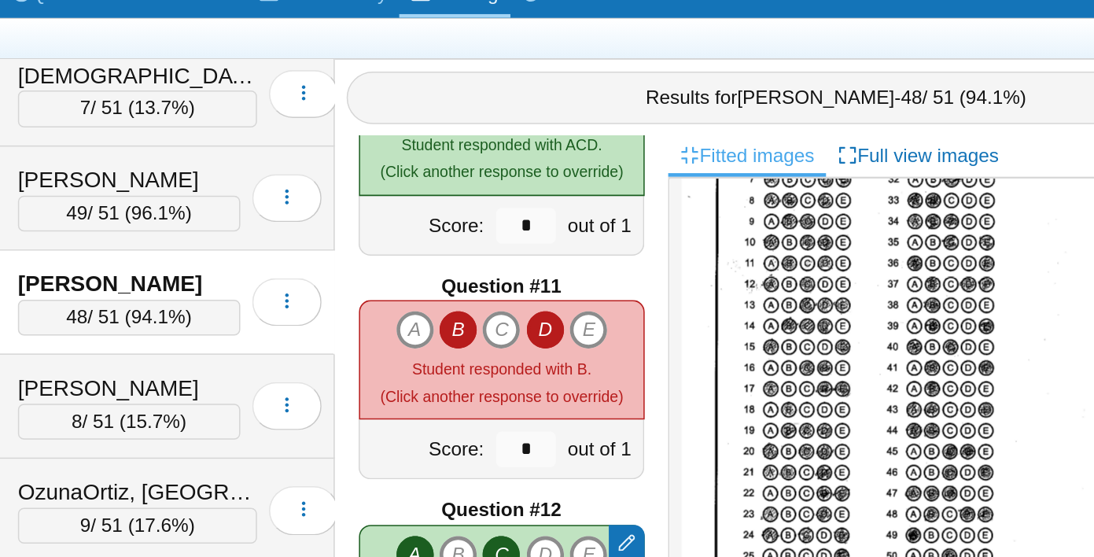
type input "*"
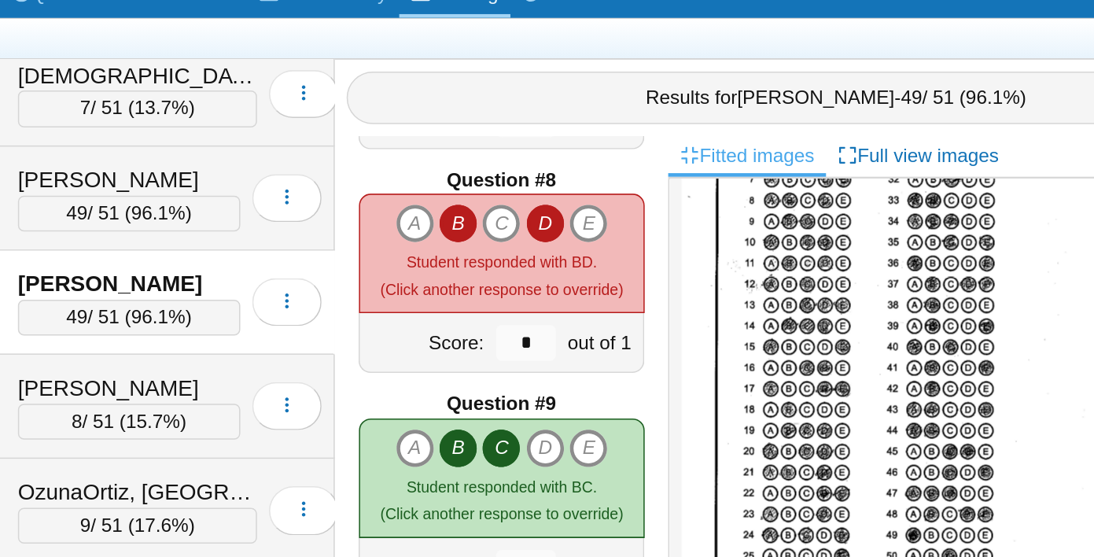
scroll to position [959, 0]
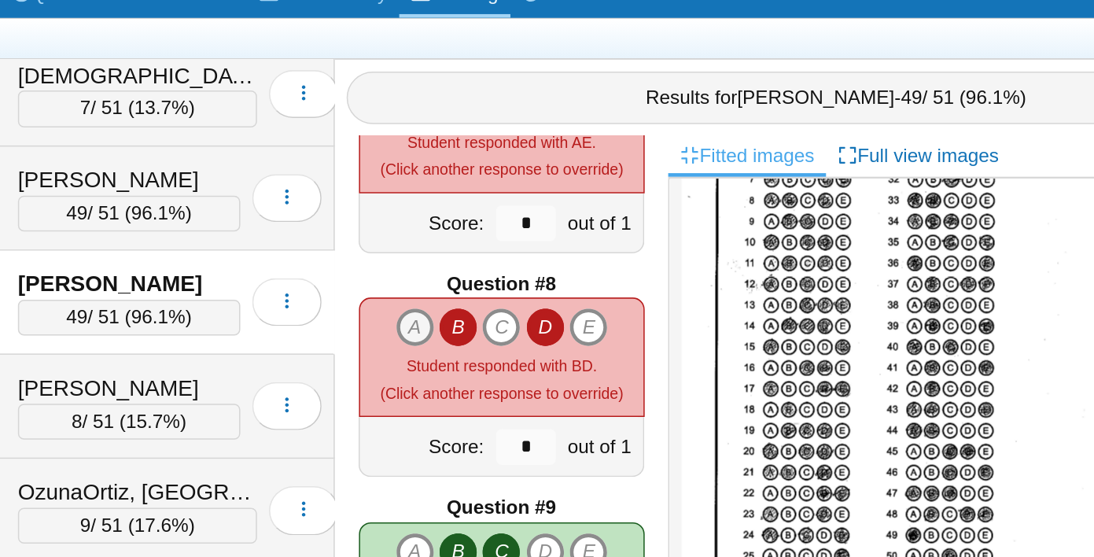
click at [473, 364] on icon "A" at bounding box center [478, 365] width 25 height 25
type input "*"
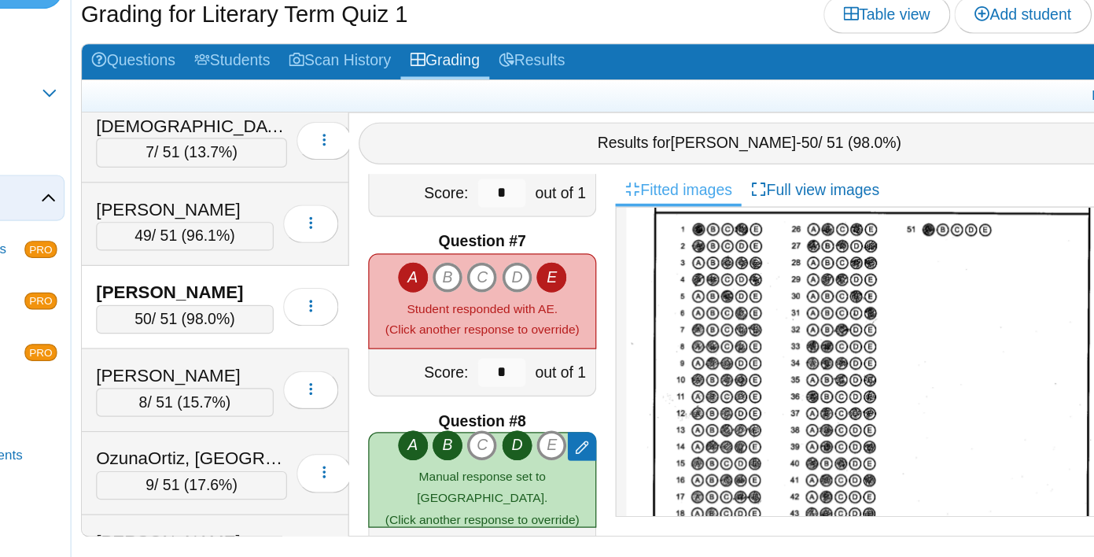
scroll to position [96, 0]
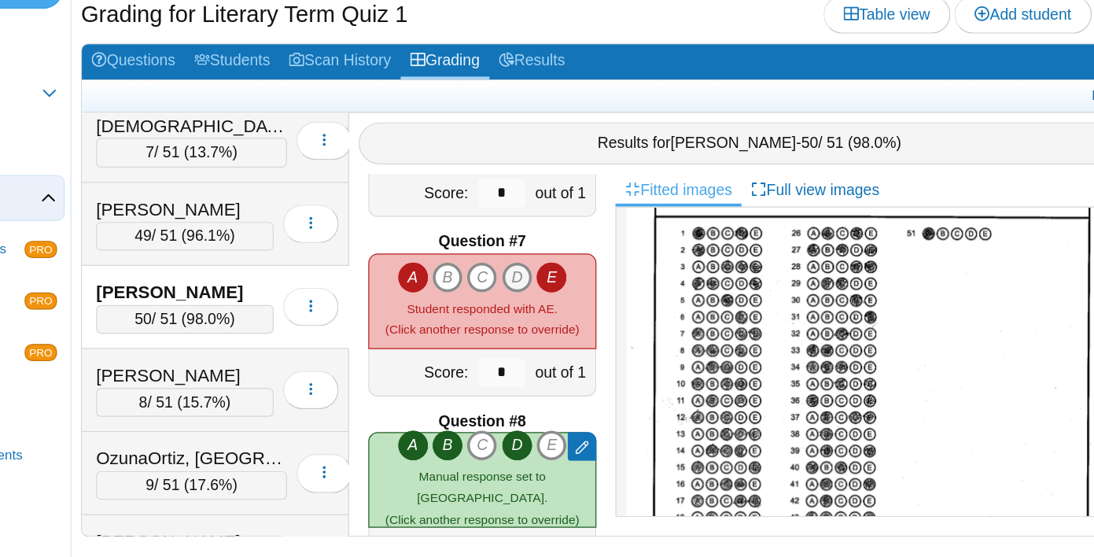
click at [570, 331] on icon "D" at bounding box center [563, 324] width 25 height 25
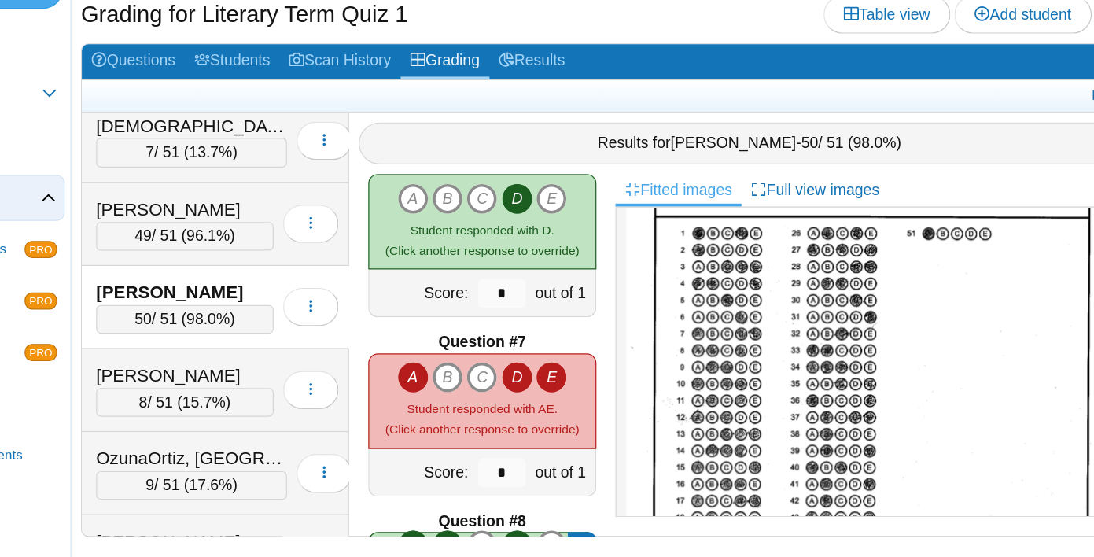
type input "*"
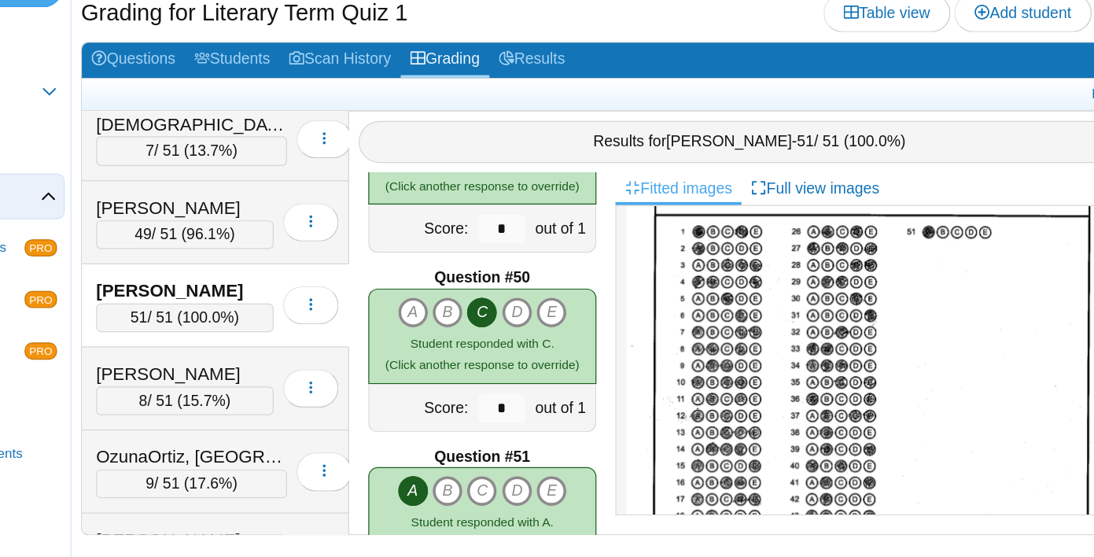
scroll to position [7252, 0]
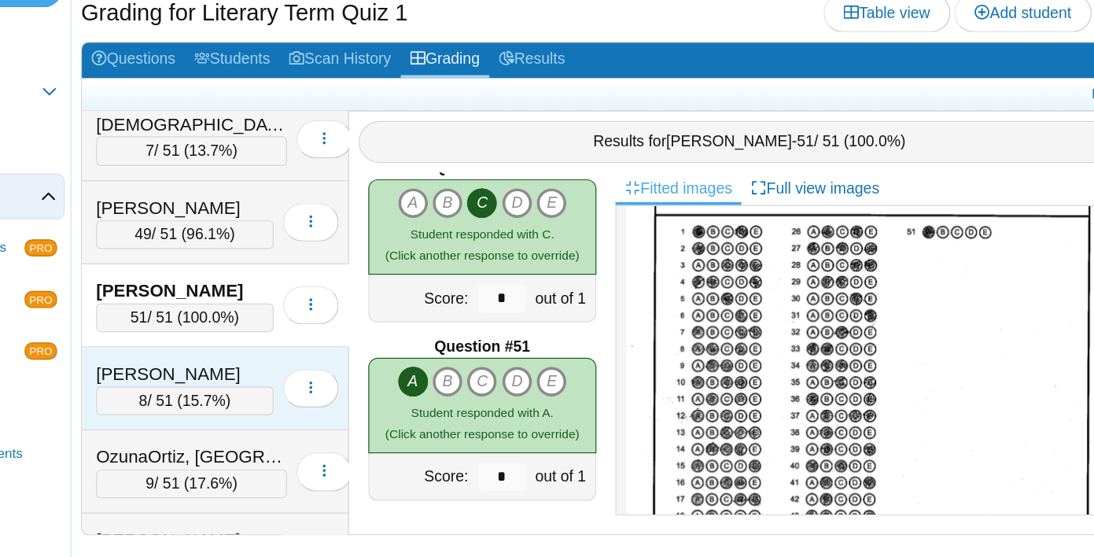
click at [302, 400] on div "Ortiz, Ashley" at bounding box center [290, 406] width 146 height 20
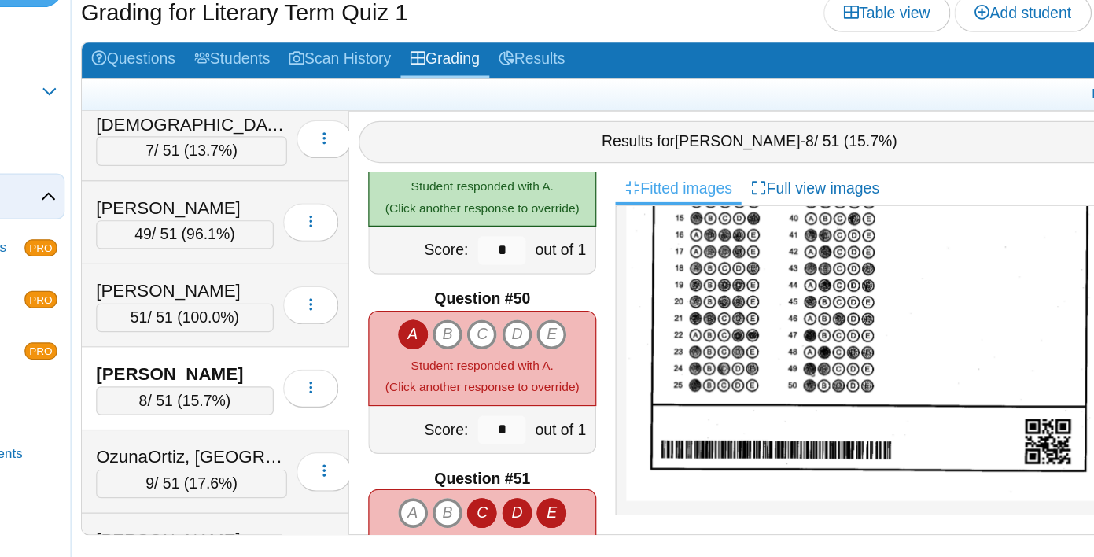
scroll to position [7142, 0]
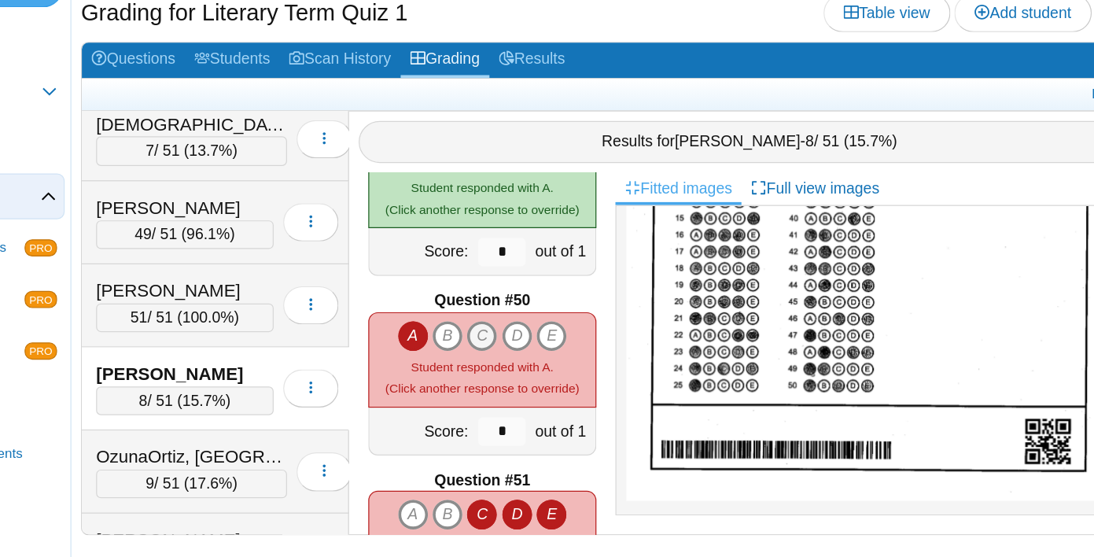
click at [538, 368] on icon "C" at bounding box center [534, 374] width 25 height 25
click at [612, 368] on div at bounding box center [618, 367] width 24 height 24
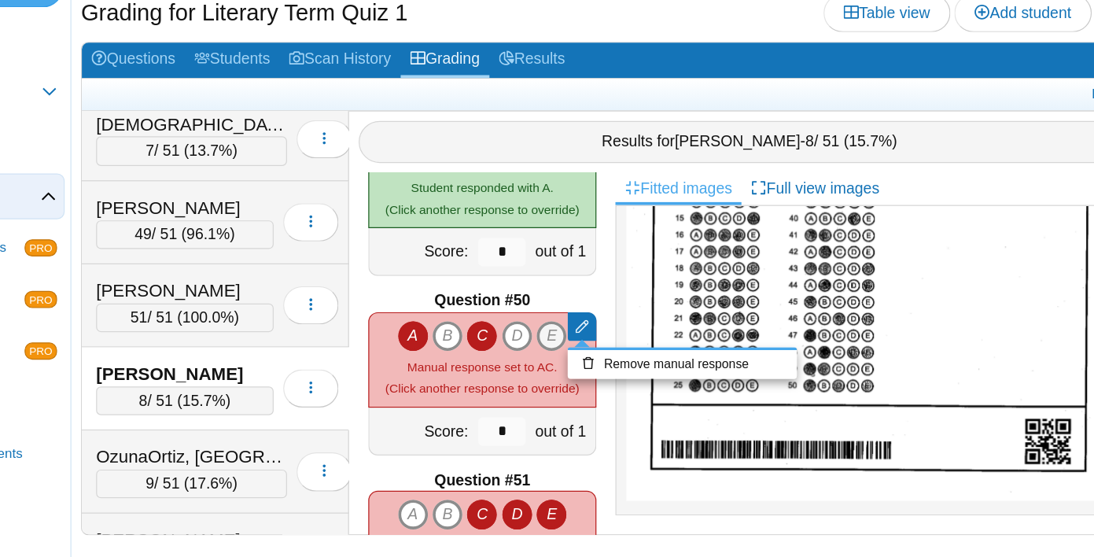
click at [599, 368] on icon "E" at bounding box center [592, 374] width 25 height 25
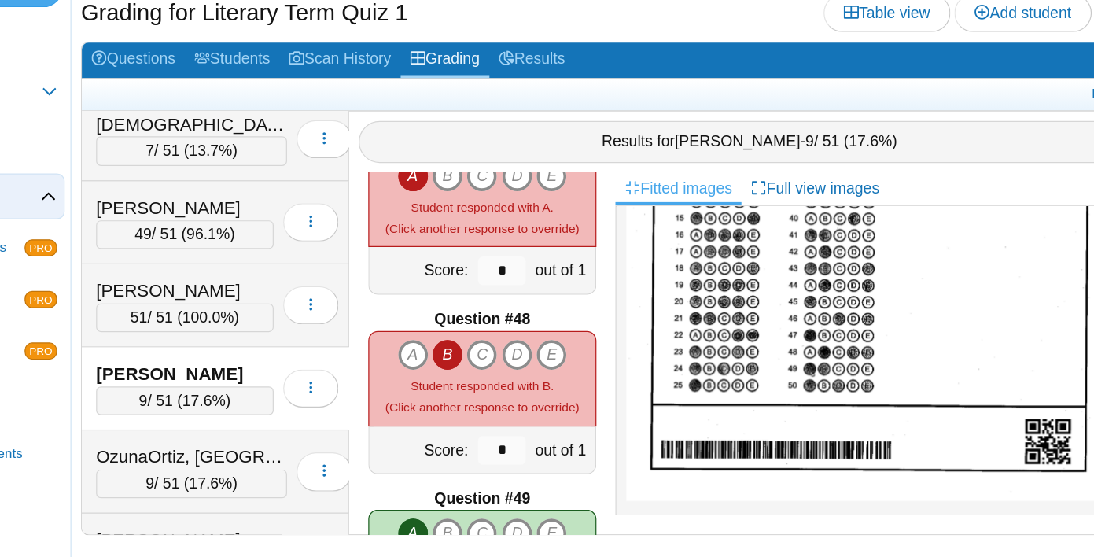
scroll to position [6832, 0]
click at [568, 387] on icon "D" at bounding box center [563, 389] width 25 height 25
click at [590, 387] on icon "E" at bounding box center [592, 389] width 25 height 25
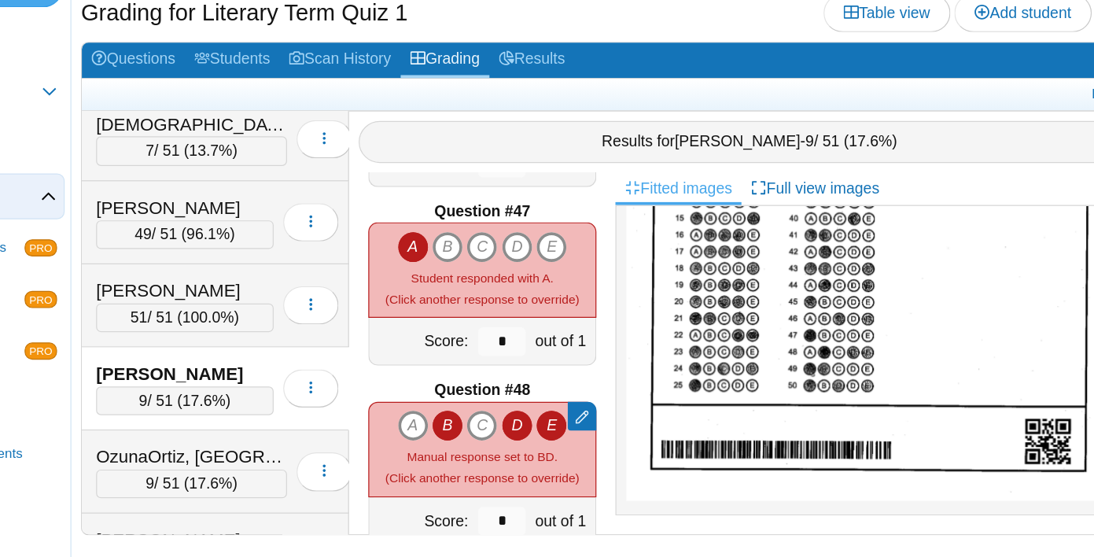
type input "*"
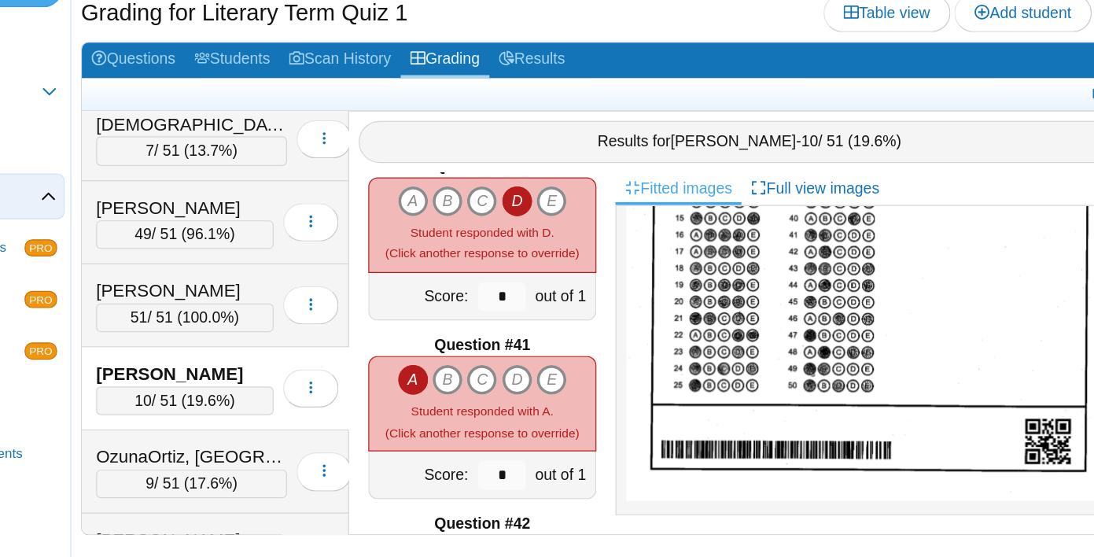
scroll to position [5782, 0]
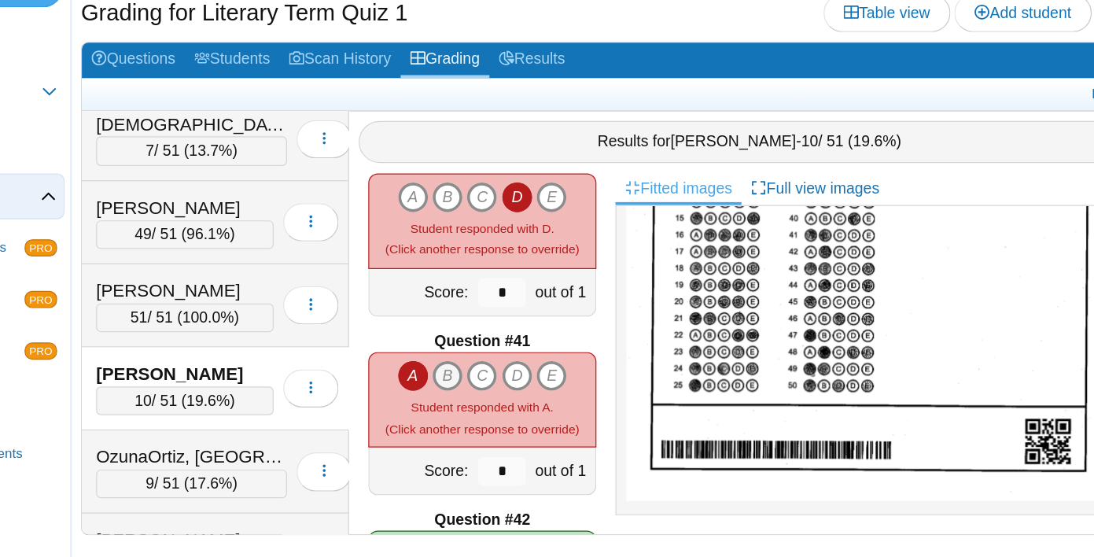
click at [510, 404] on icon "B" at bounding box center [506, 407] width 25 height 25
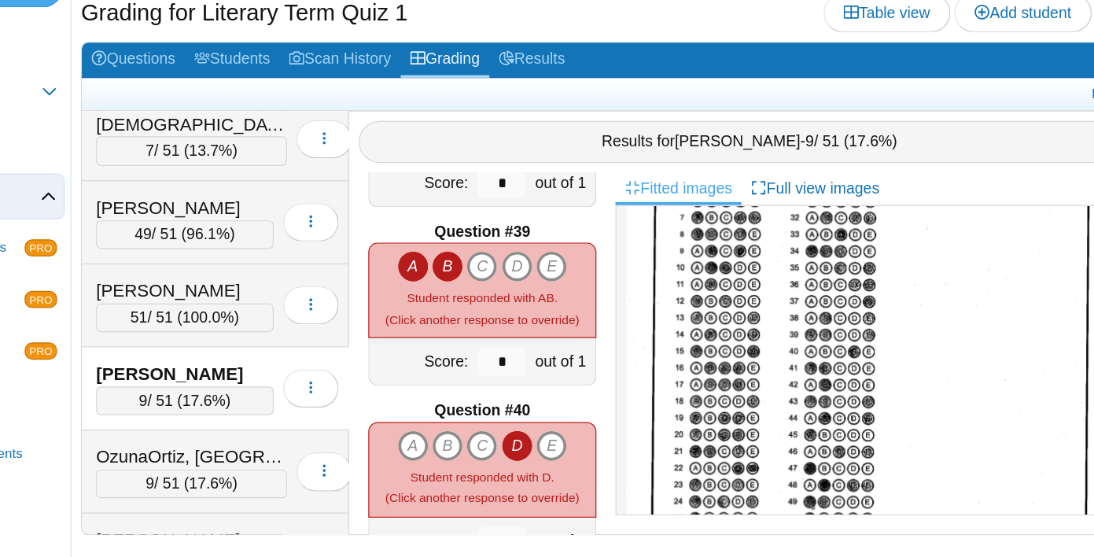
scroll to position [182, 0]
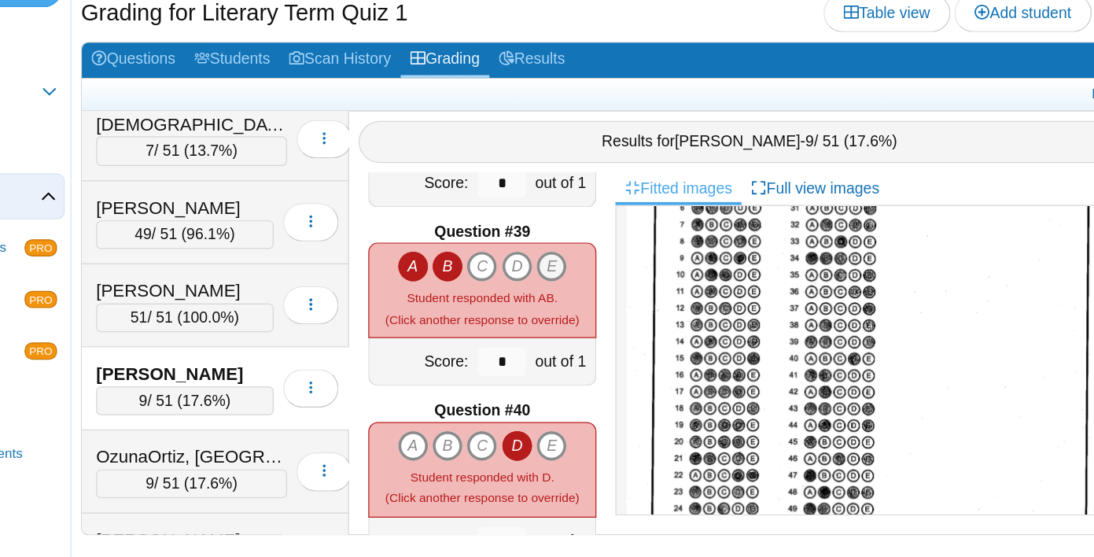
click at [596, 322] on icon "E" at bounding box center [592, 316] width 25 height 25
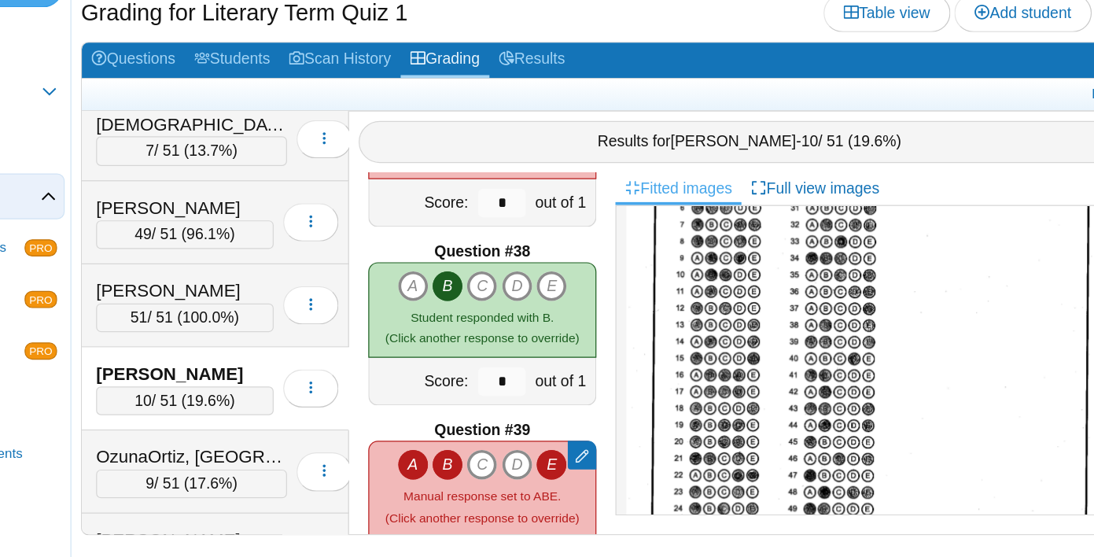
scroll to position [5409, 0]
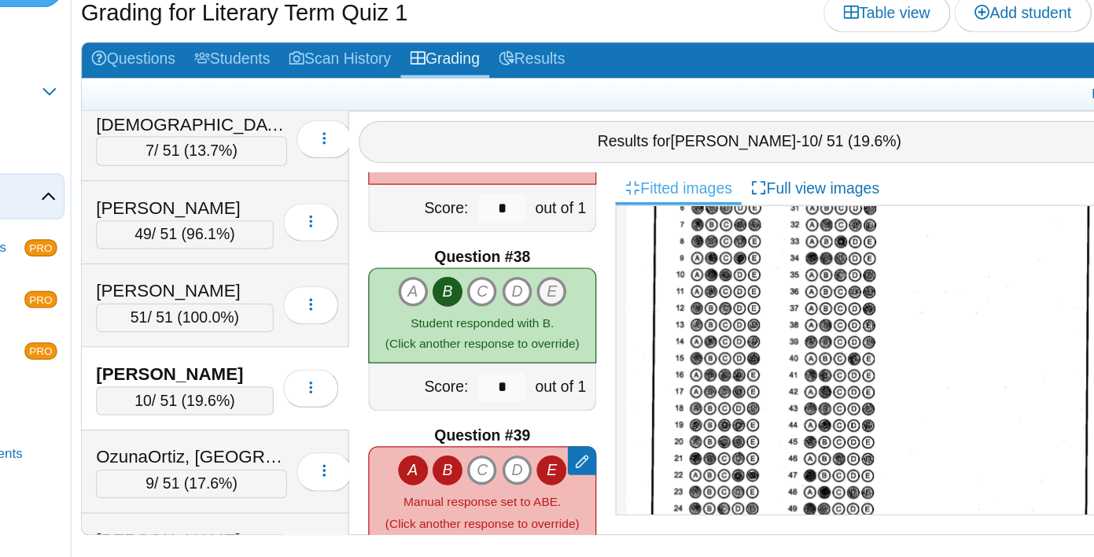
click at [597, 341] on icon "E" at bounding box center [592, 338] width 25 height 25
type input "*"
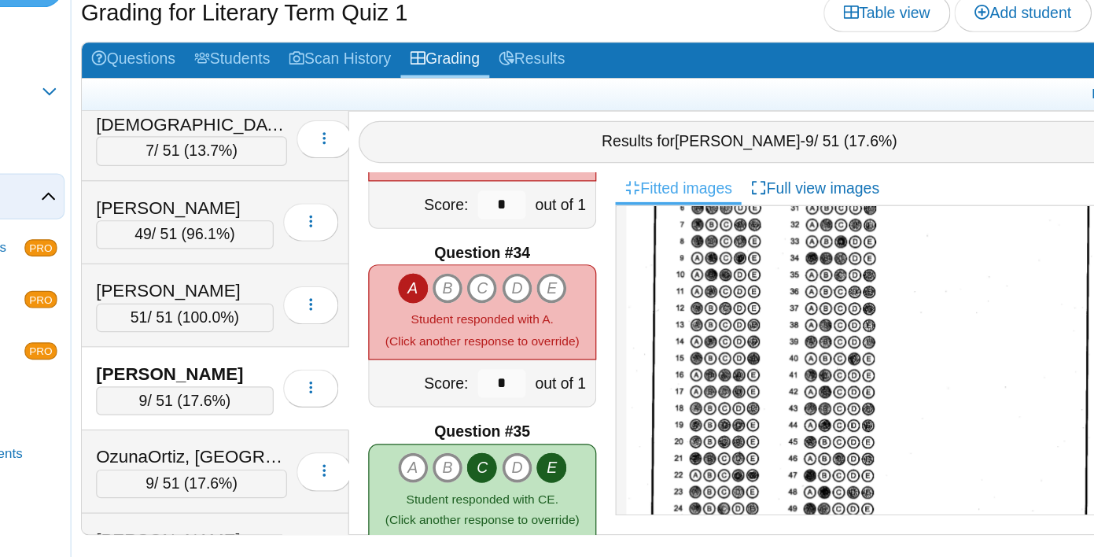
scroll to position [4826, 0]
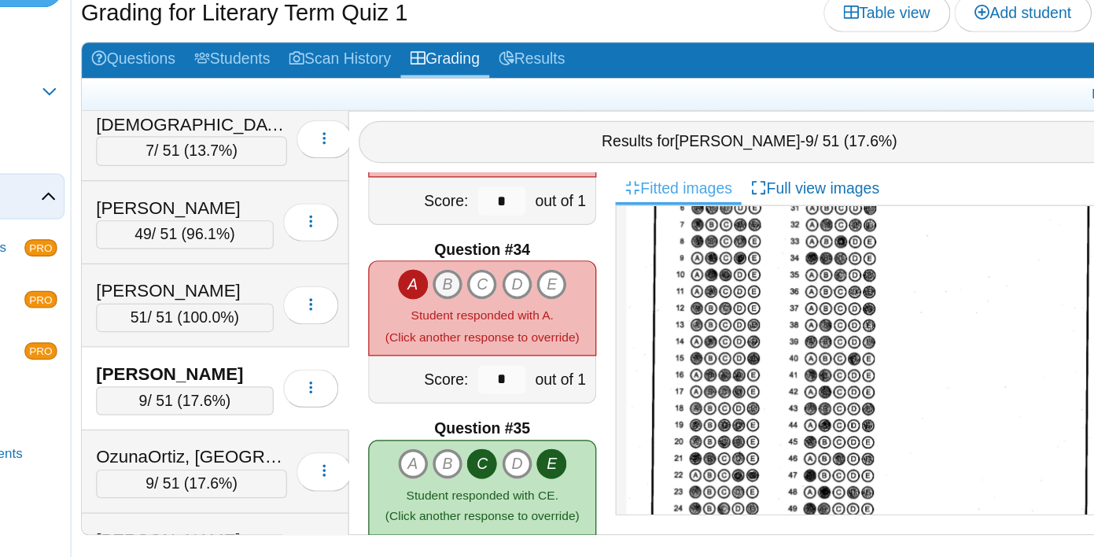
click at [510, 327] on icon "B" at bounding box center [506, 331] width 25 height 25
click at [529, 328] on icon "C" at bounding box center [534, 331] width 25 height 25
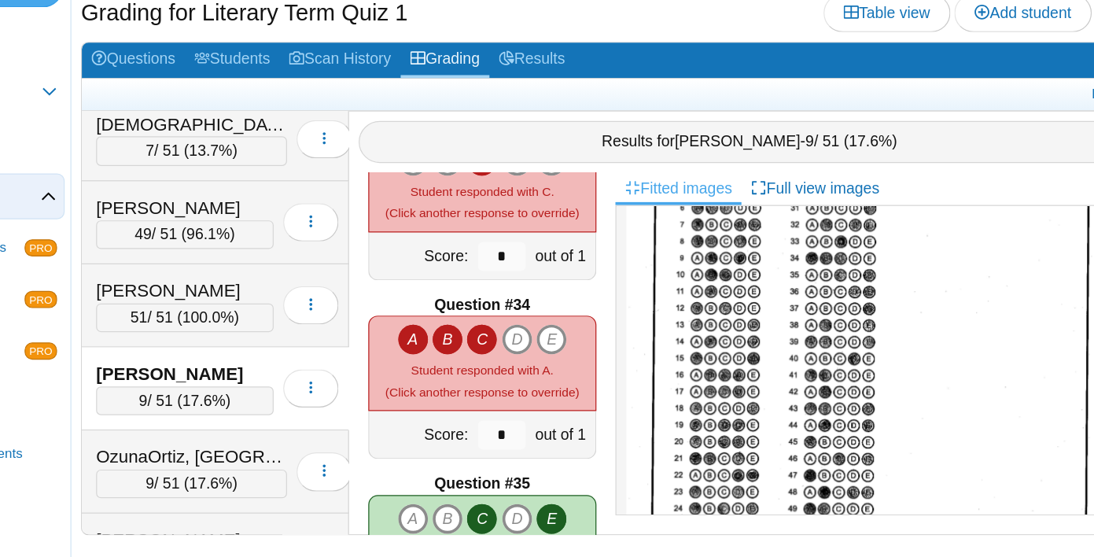
type input "*"
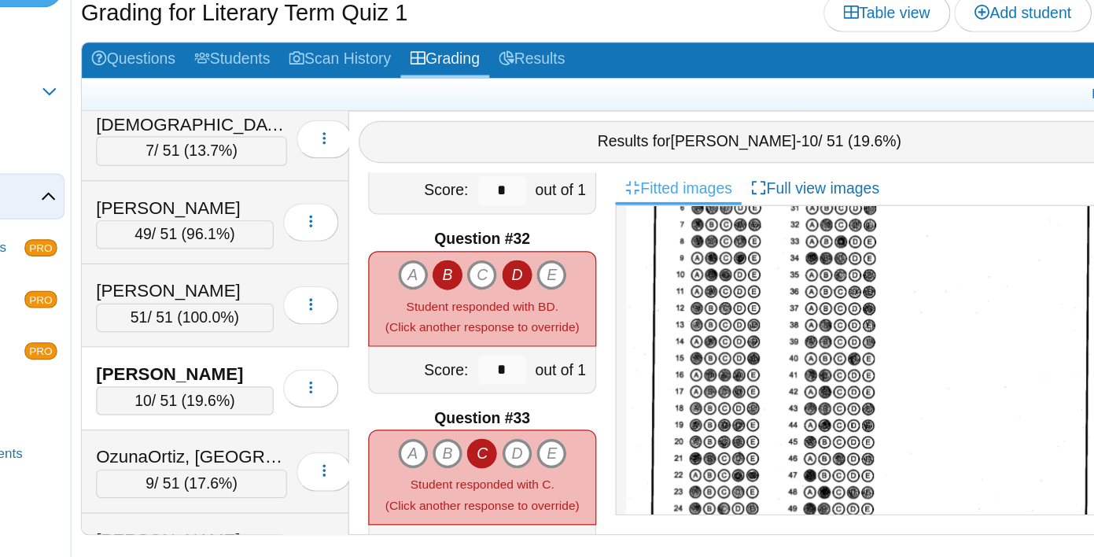
scroll to position [4536, 0]
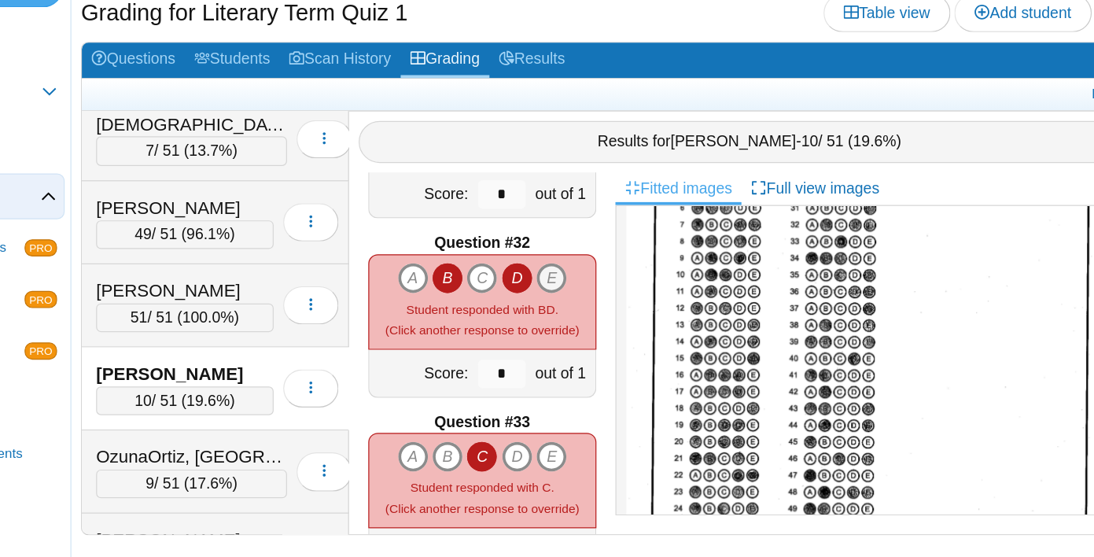
click at [598, 323] on icon "E" at bounding box center [592, 327] width 25 height 25
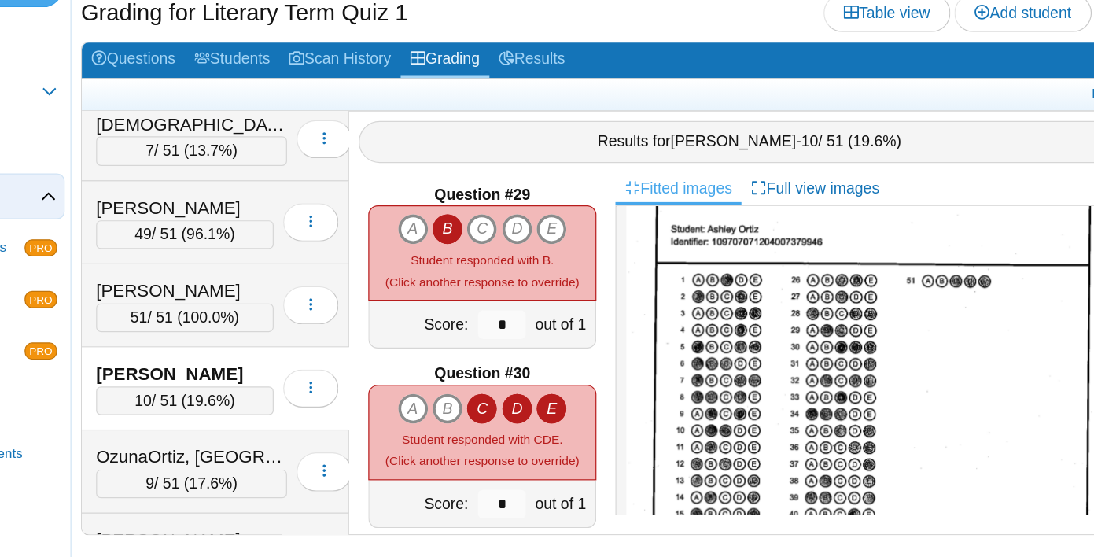
scroll to position [4132, 0]
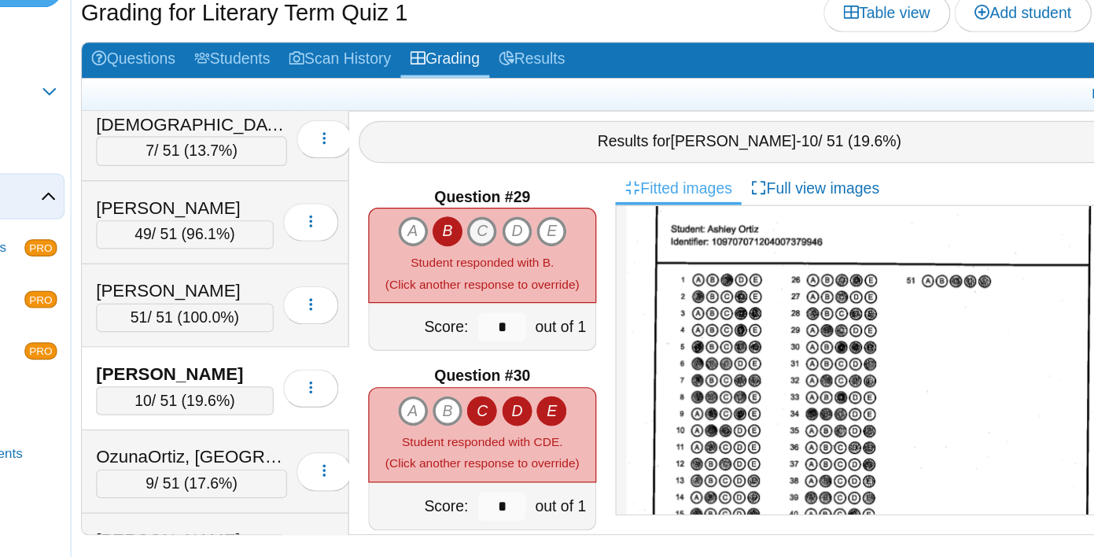
click at [535, 290] on icon "C" at bounding box center [534, 288] width 25 height 25
type input "*"
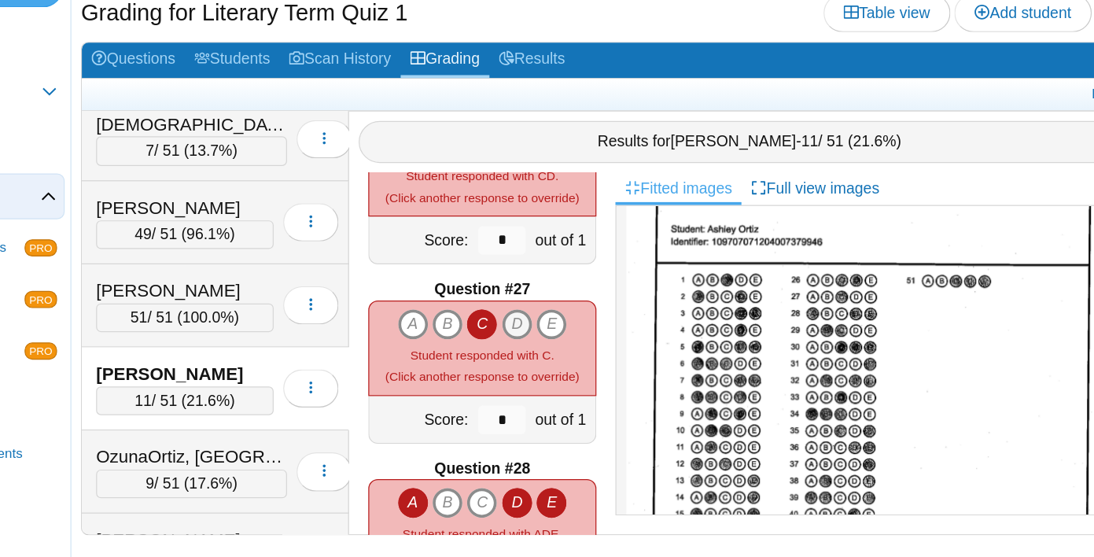
click at [570, 363] on icon "D" at bounding box center [563, 364] width 25 height 25
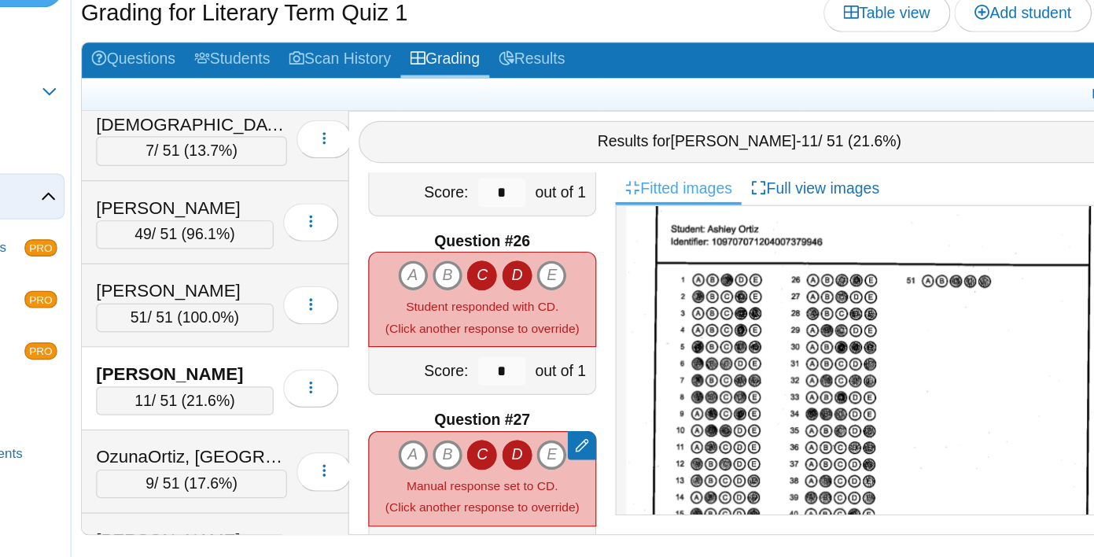
scroll to position [3651, 0]
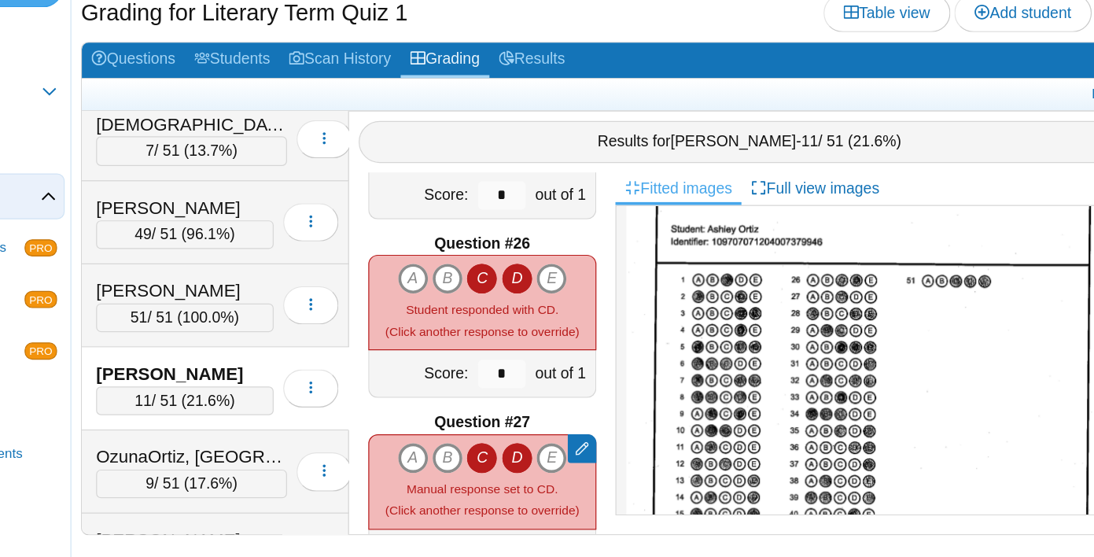
click at [562, 472] on icon "D" at bounding box center [563, 475] width 25 height 25
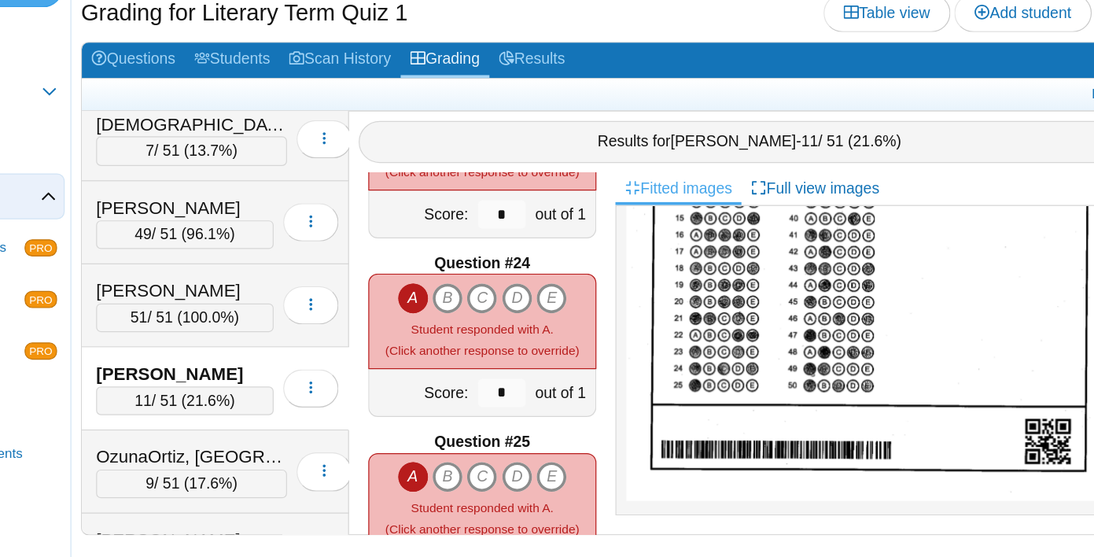
scroll to position [3339, 0]
click at [536, 342] on icon "C" at bounding box center [534, 344] width 25 height 25
click at [588, 343] on icon "E" at bounding box center [592, 344] width 25 height 25
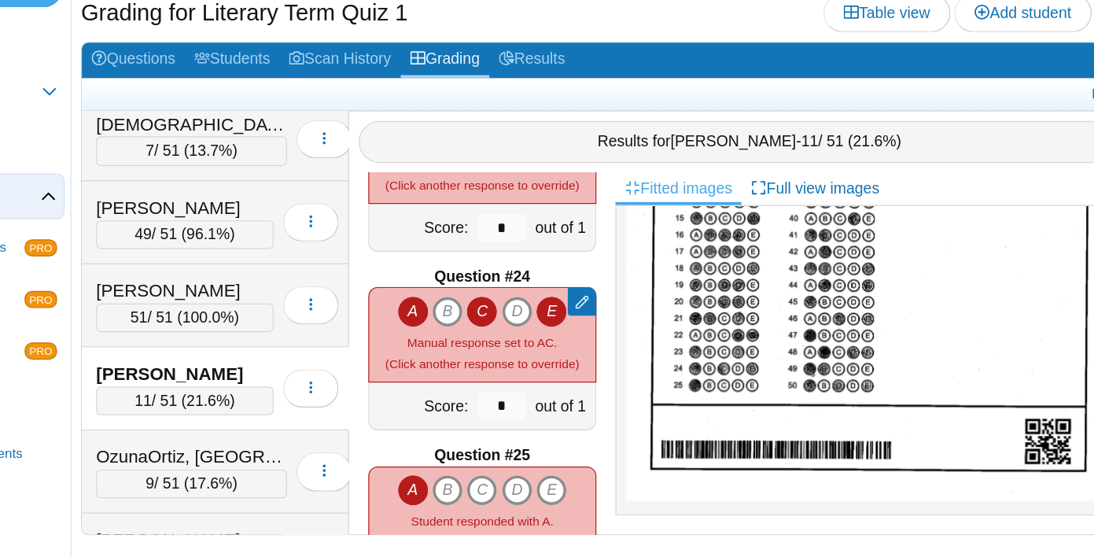
type input "*"
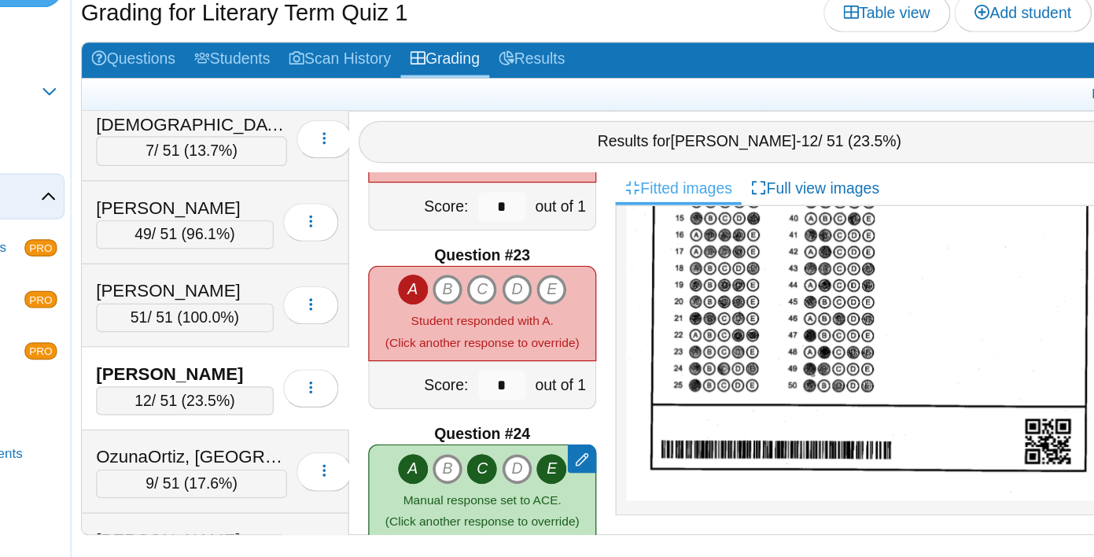
scroll to position [3189, 0]
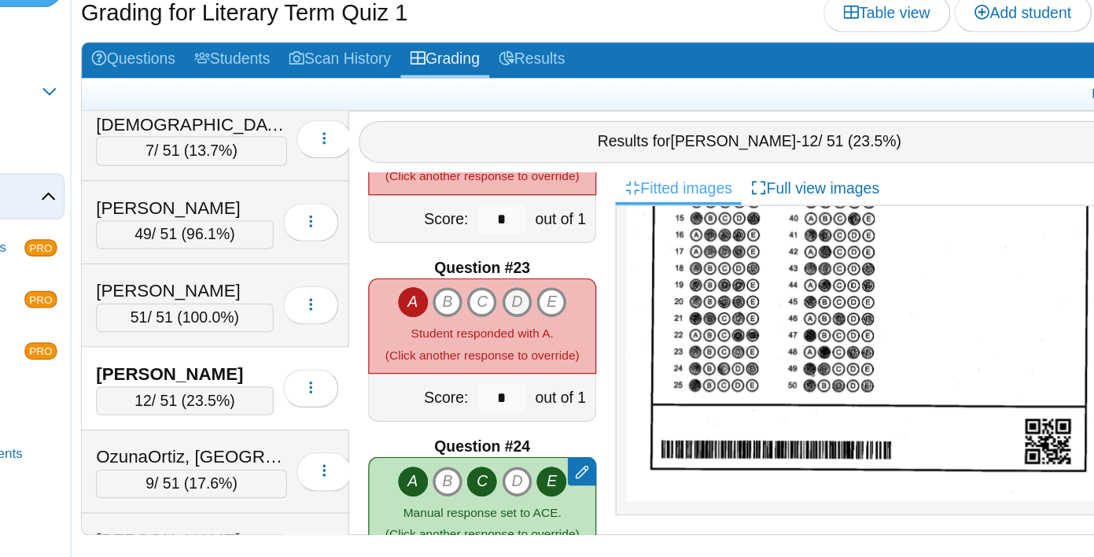
click at [570, 345] on icon "D" at bounding box center [563, 346] width 25 height 25
type input "*"
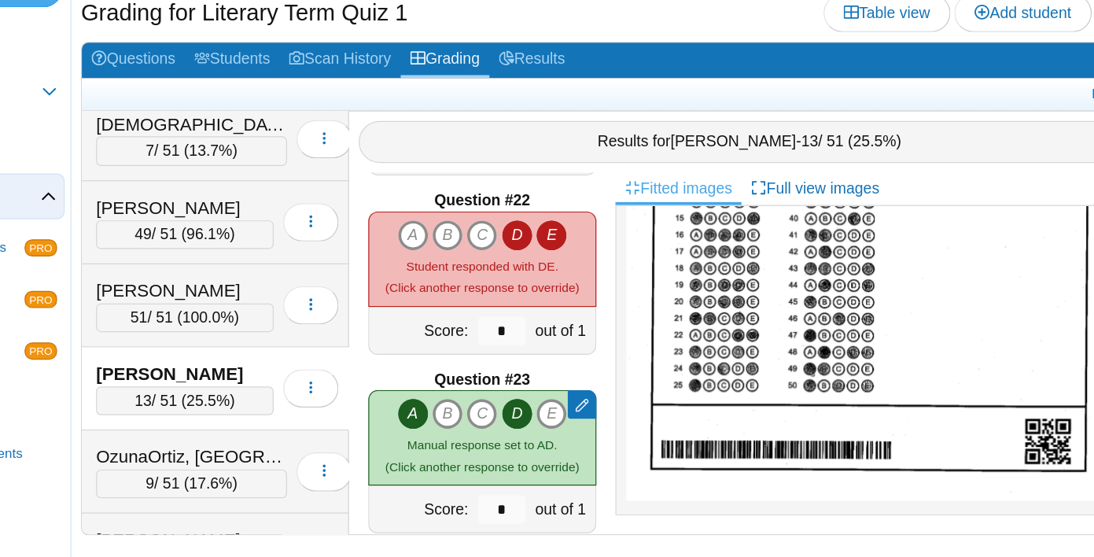
scroll to position [3083, 0]
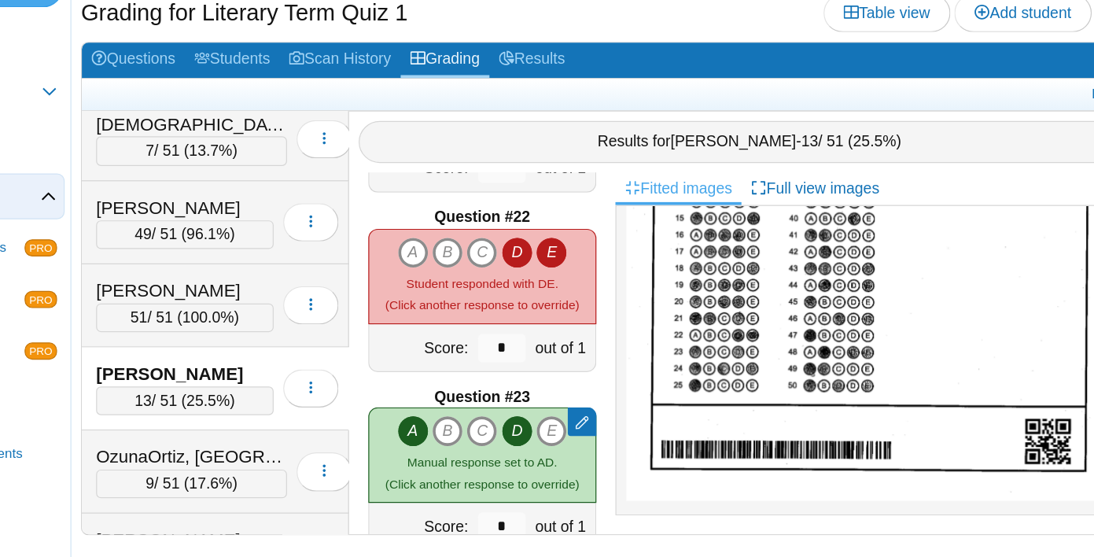
click at [560, 315] on icon "D" at bounding box center [563, 305] width 25 height 25
click at [562, 308] on icon "D" at bounding box center [563, 305] width 25 height 25
type input "*"
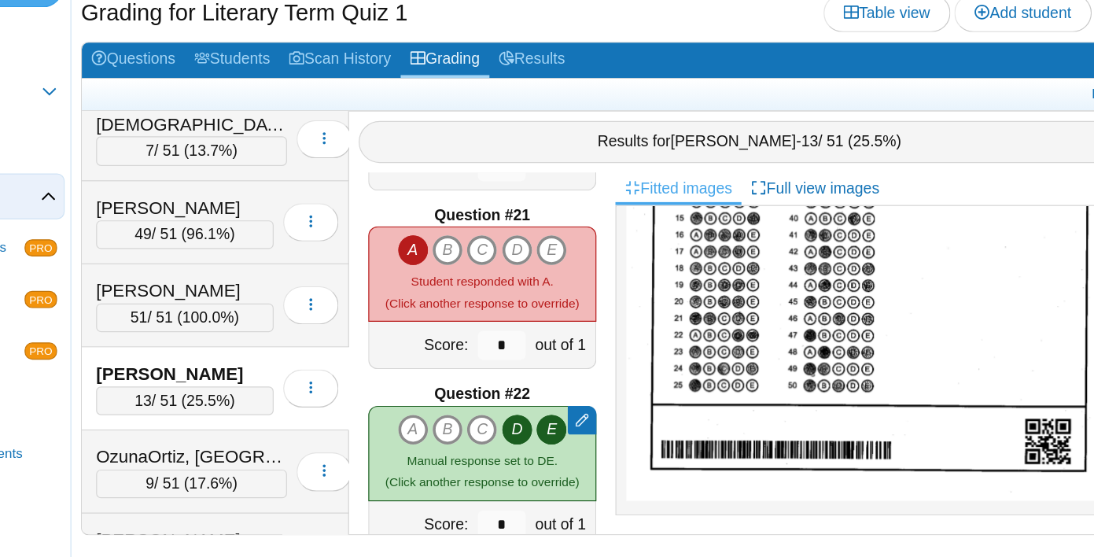
scroll to position [2929, 0]
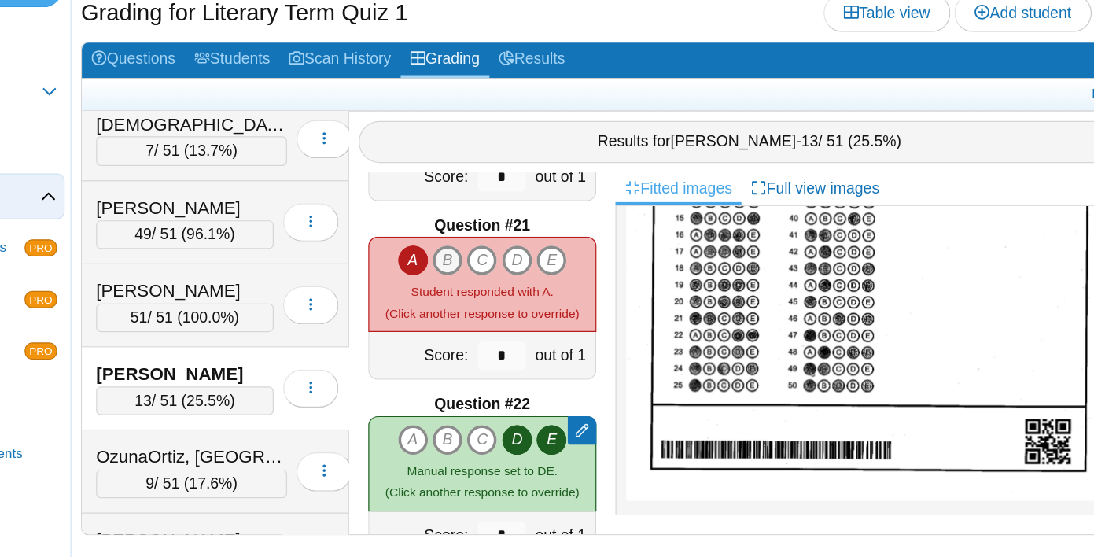
click at [506, 315] on icon "B" at bounding box center [506, 312] width 25 height 25
click at [566, 316] on icon "D" at bounding box center [563, 312] width 25 height 25
type input "*"
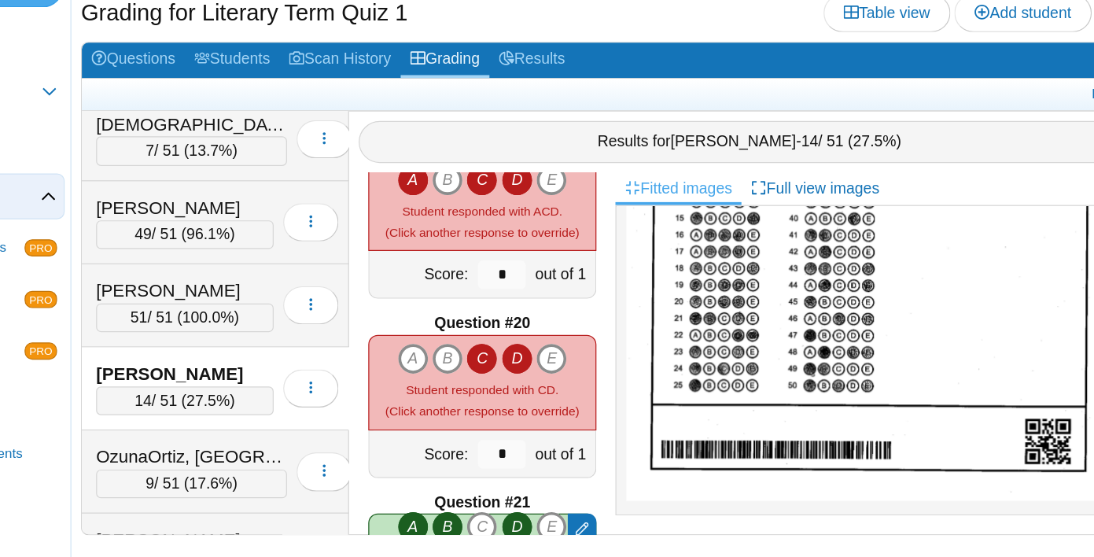
scroll to position [2704, 0]
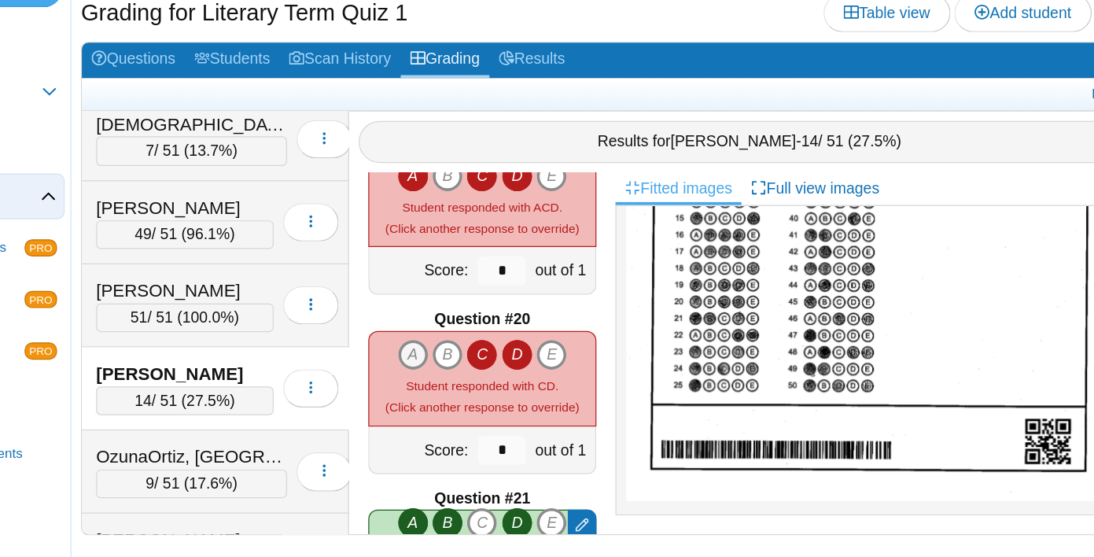
click at [478, 396] on icon "A" at bounding box center [478, 390] width 25 height 25
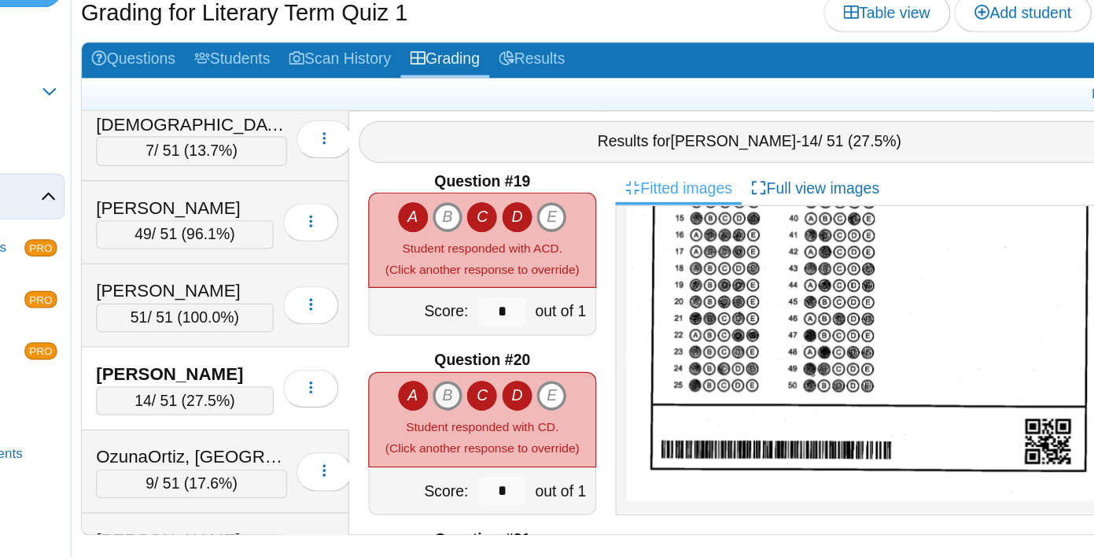
type input "*"
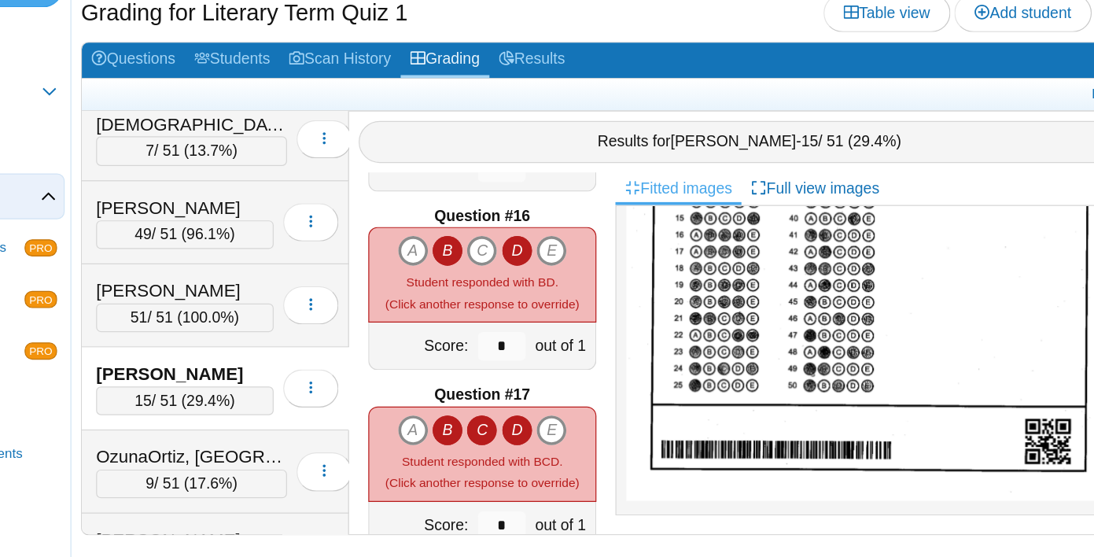
scroll to position [2199, 0]
click at [538, 310] on icon "C" at bounding box center [534, 305] width 25 height 25
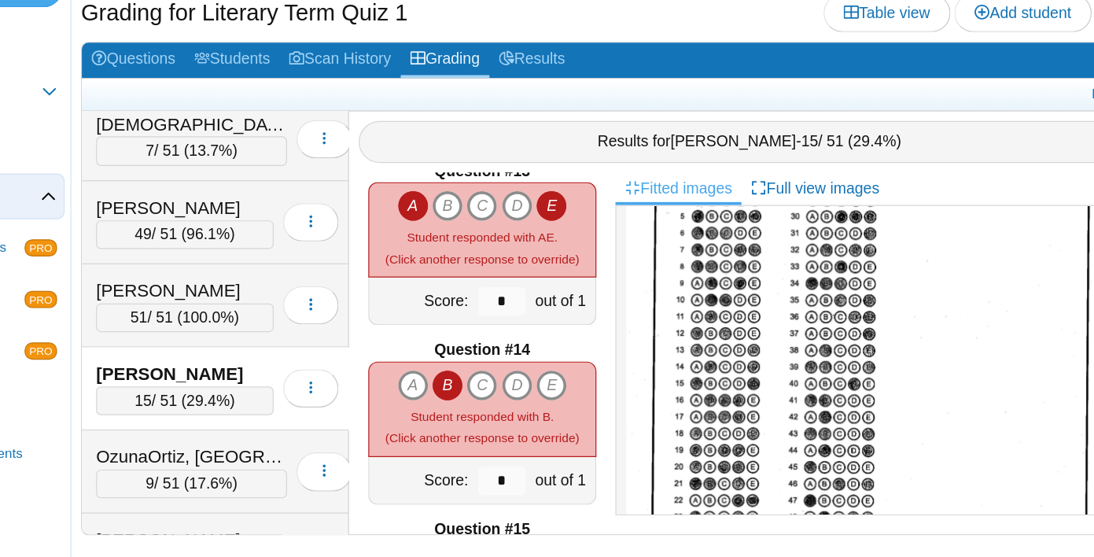
scroll to position [149, 0]
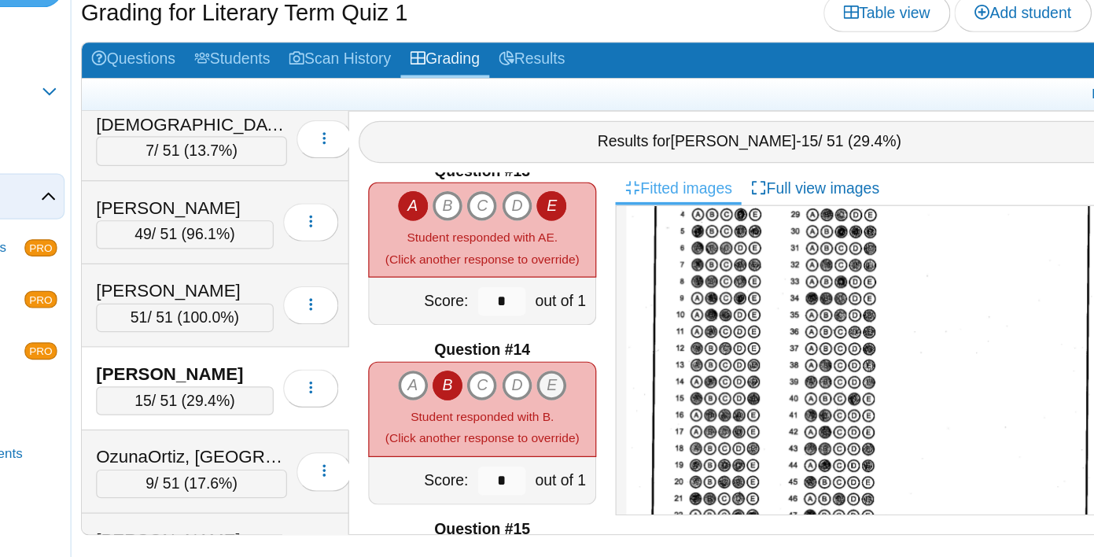
click at [595, 411] on icon "E" at bounding box center [592, 415] width 25 height 25
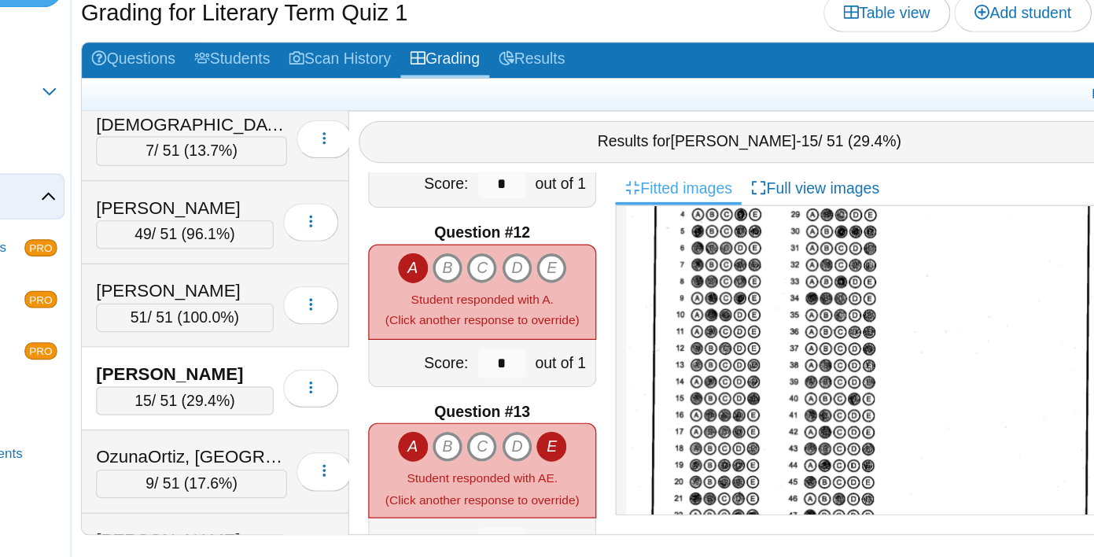
scroll to position [1599, 0]
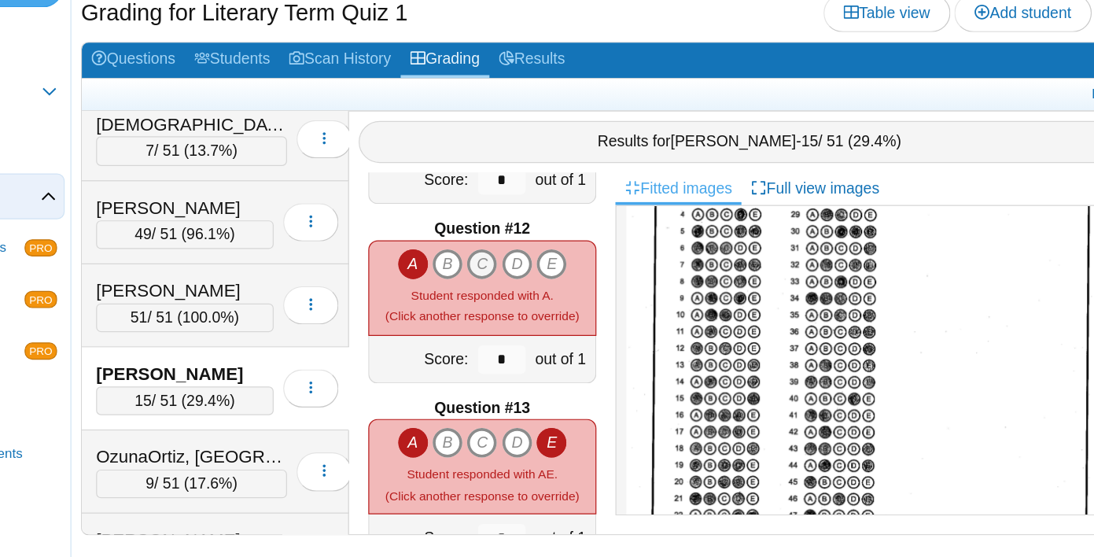
click at [537, 315] on icon "C" at bounding box center [534, 315] width 25 height 25
type input "*"
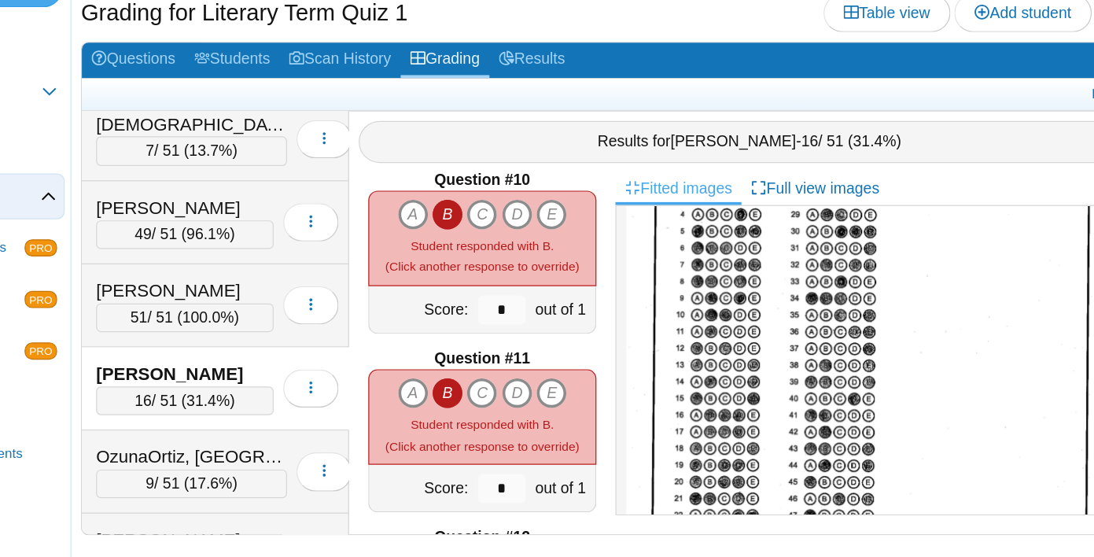
scroll to position [1311, 0]
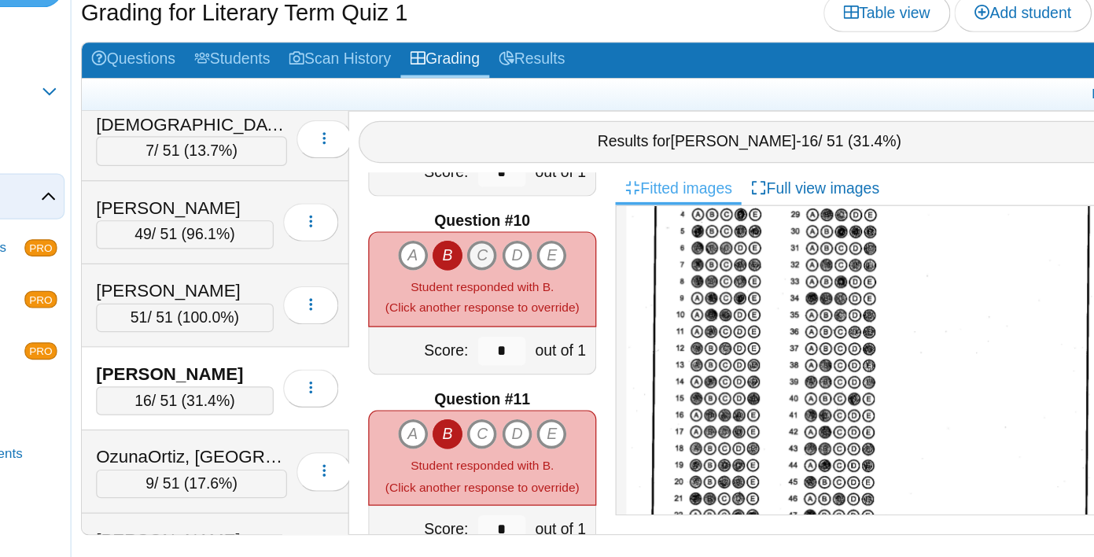
click at [542, 311] on icon "C" at bounding box center [534, 308] width 25 height 25
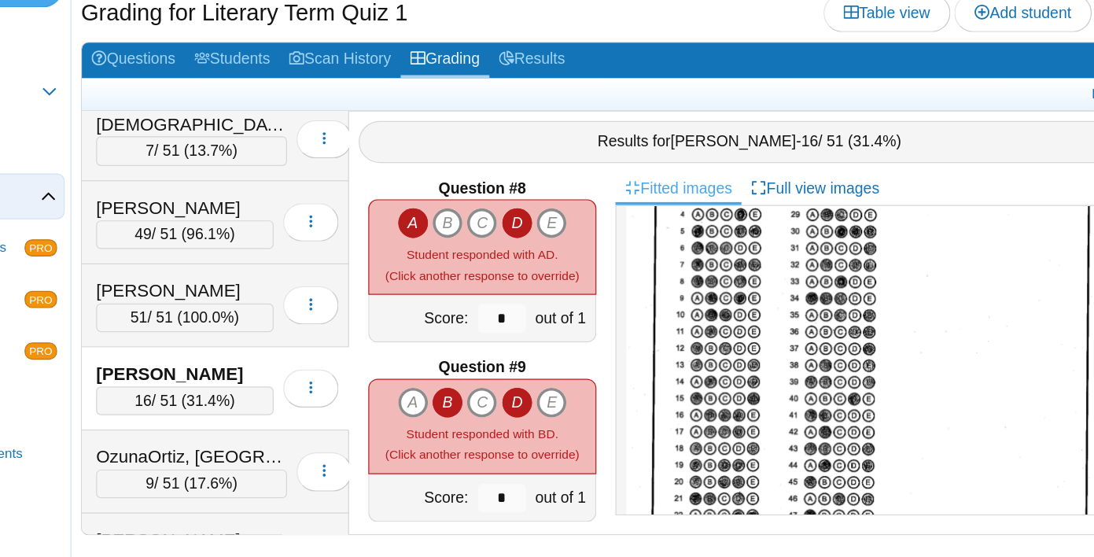
scroll to position [1046, 0]
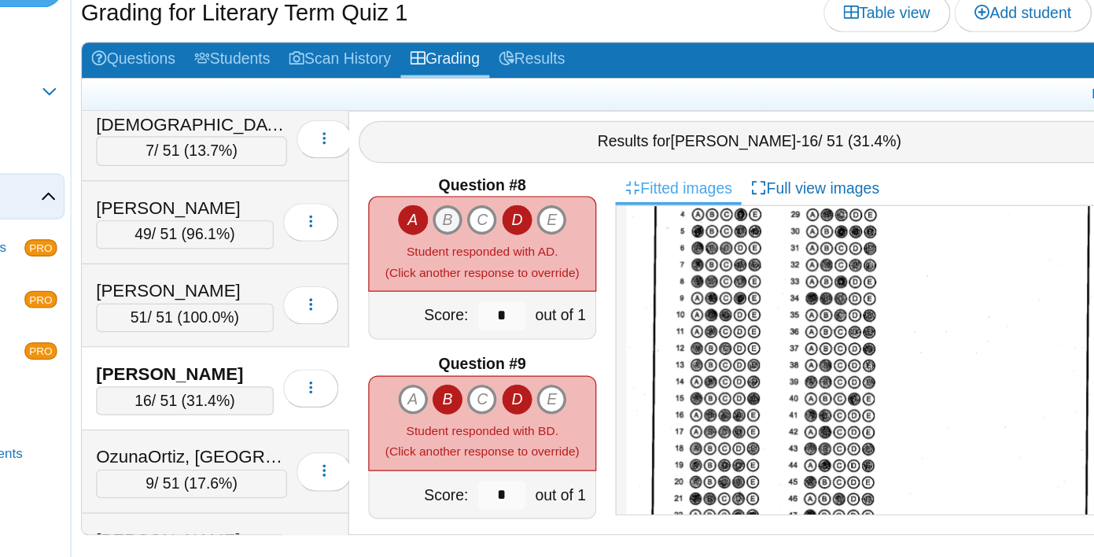
click at [511, 283] on icon "B" at bounding box center [506, 279] width 25 height 25
type input "*"
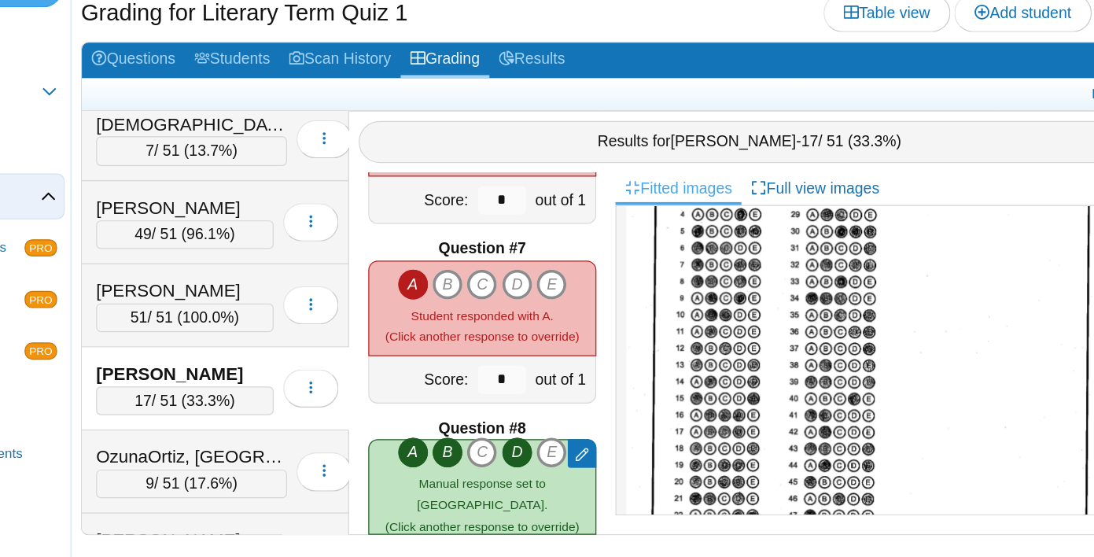
scroll to position [847, 0]
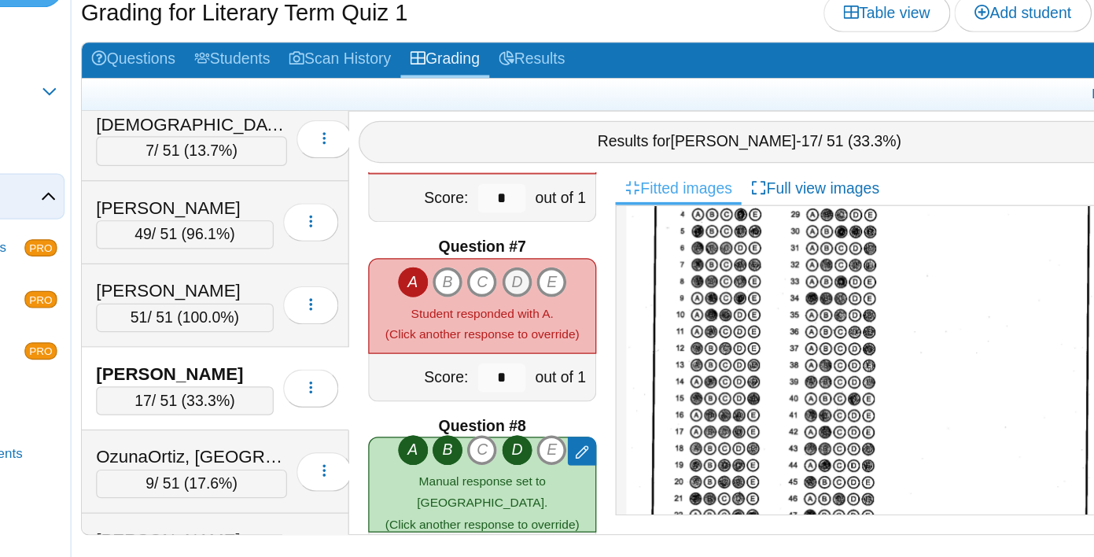
click at [559, 330] on icon "D" at bounding box center [563, 330] width 25 height 25
click at [584, 330] on icon "E" at bounding box center [592, 330] width 25 height 25
type input "*"
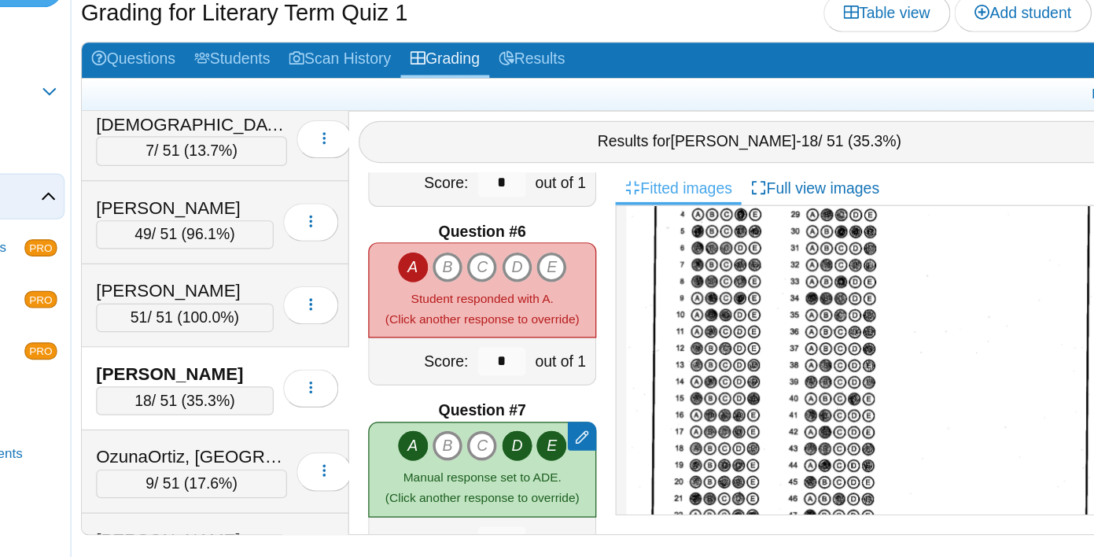
scroll to position [714, 0]
click at [511, 318] on icon "B" at bounding box center [506, 316] width 25 height 25
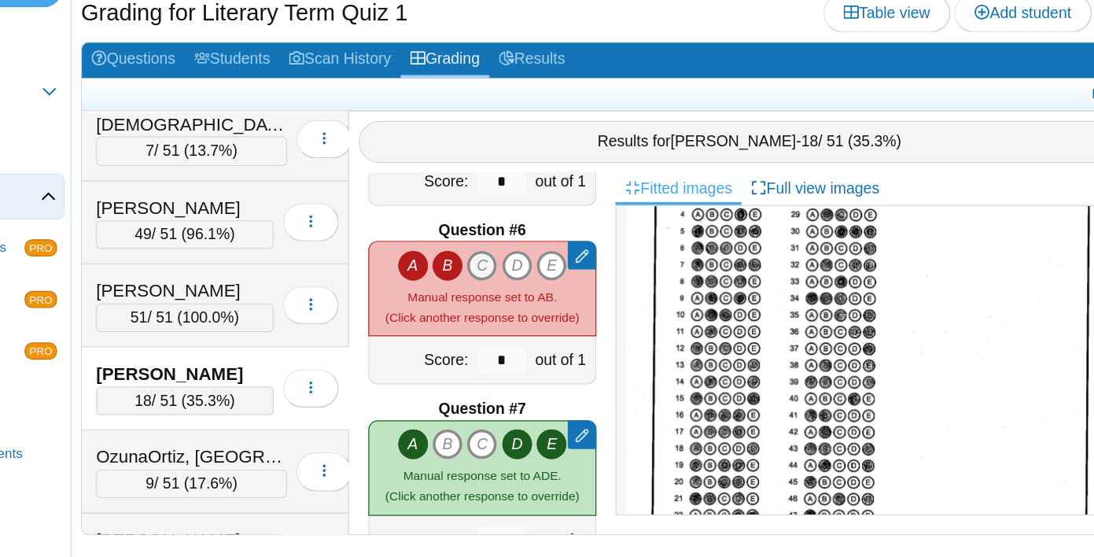
click at [539, 318] on icon "C" at bounding box center [534, 316] width 25 height 25
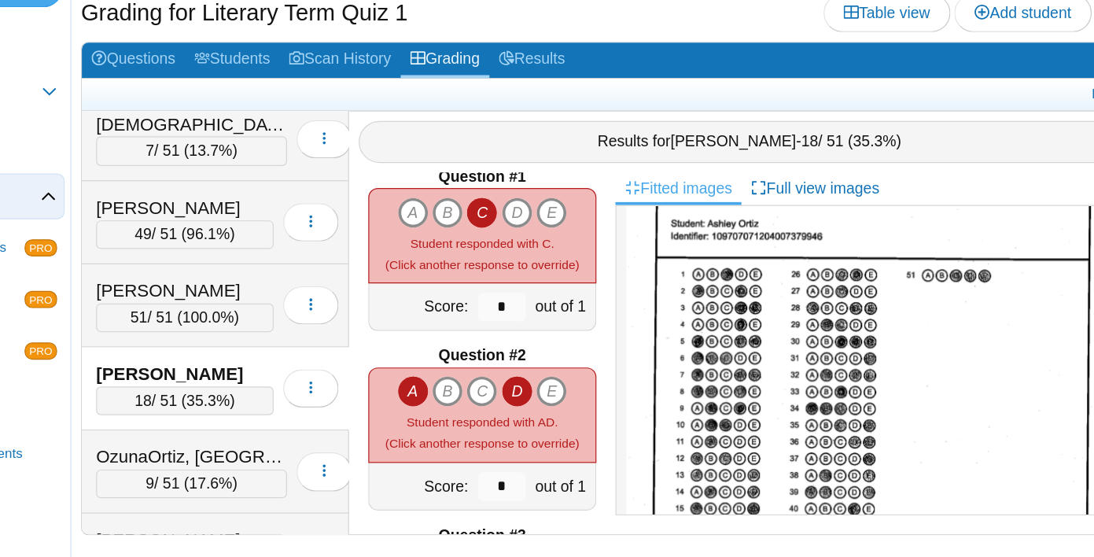
scroll to position [0, 0]
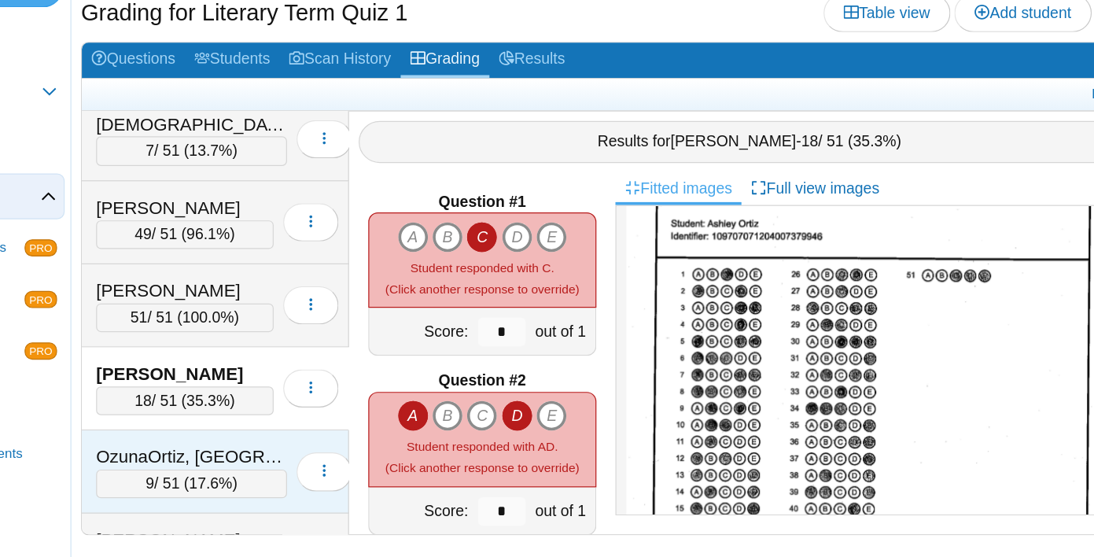
click at [273, 459] on div "OzunaOrtiz, Diego 9 / 51 ( 17.6% ) Loading…" at bounding box center [315, 486] width 220 height 68
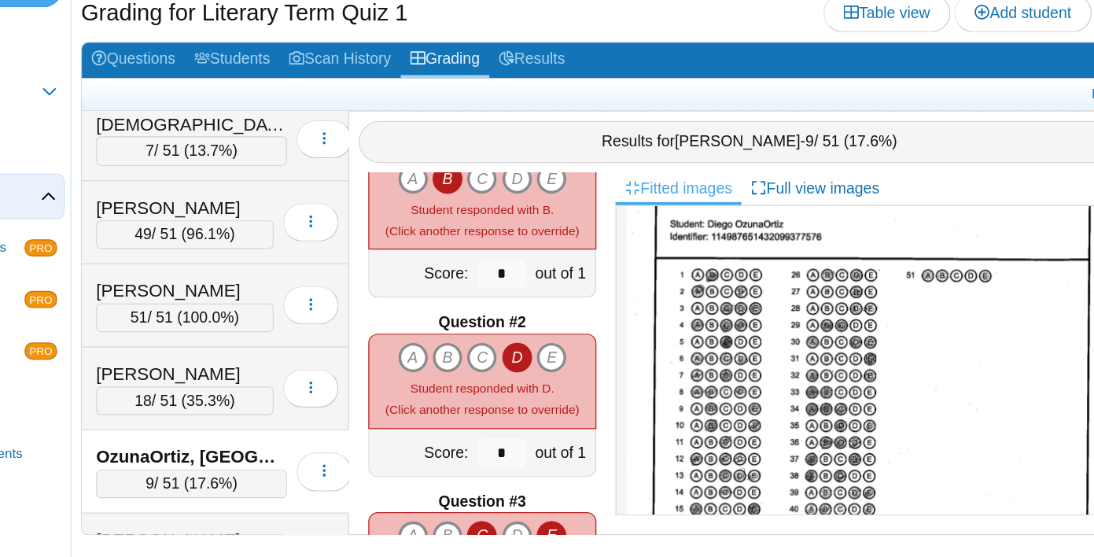
scroll to position [58, 0]
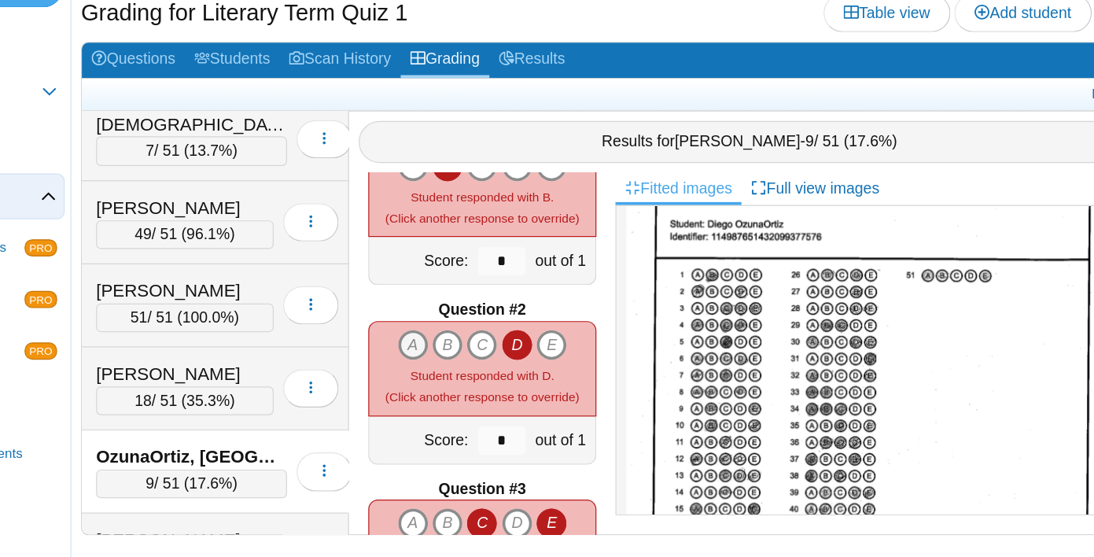
click at [478, 378] on icon "A" at bounding box center [478, 382] width 25 height 25
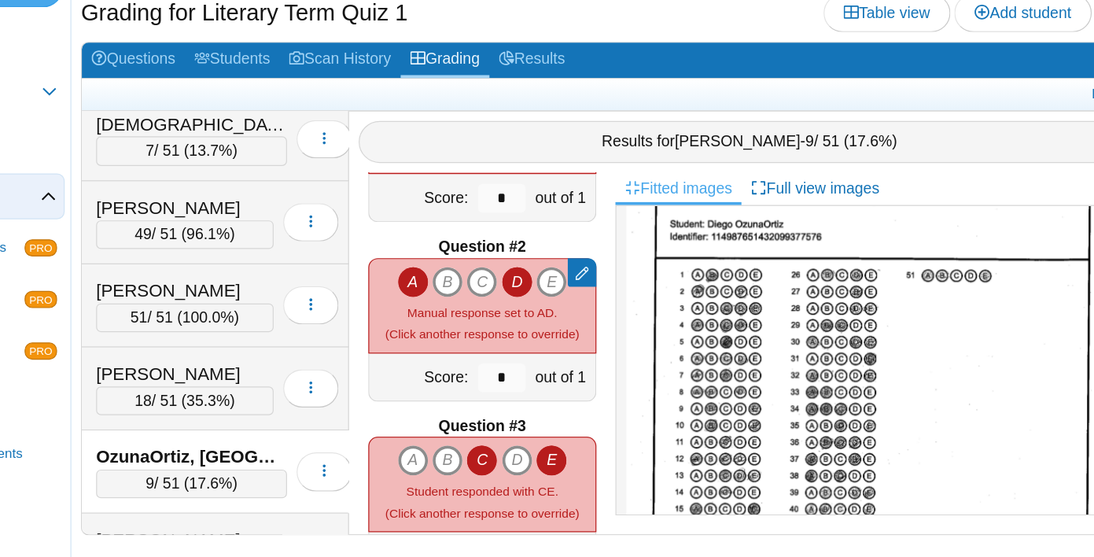
scroll to position [143, 0]
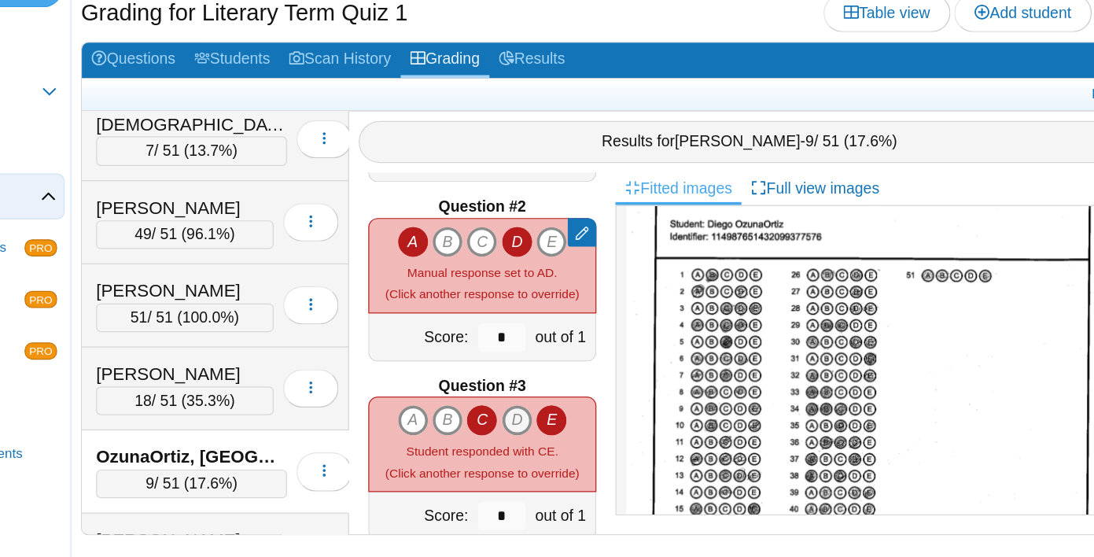
click at [557, 444] on icon "D" at bounding box center [563, 444] width 25 height 25
type input "*"
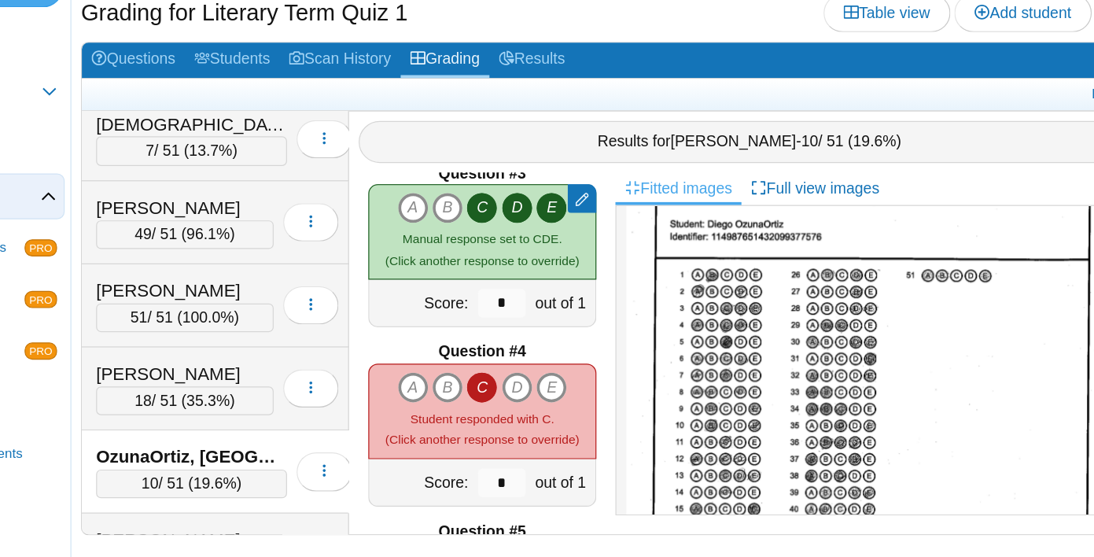
scroll to position [326, 0]
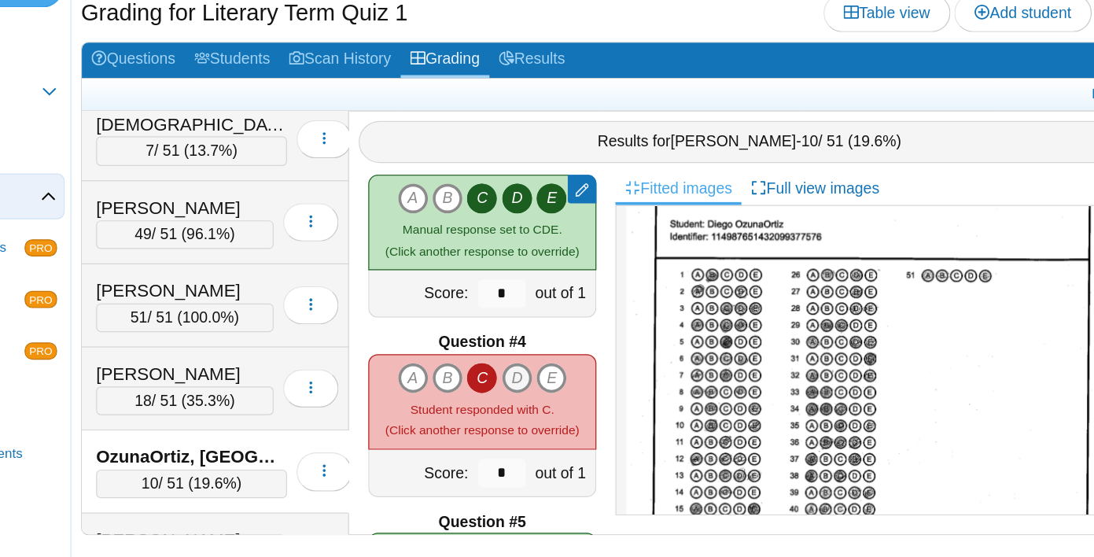
click at [561, 408] on icon "D" at bounding box center [563, 408] width 25 height 25
click at [474, 403] on icon "A" at bounding box center [478, 408] width 25 height 25
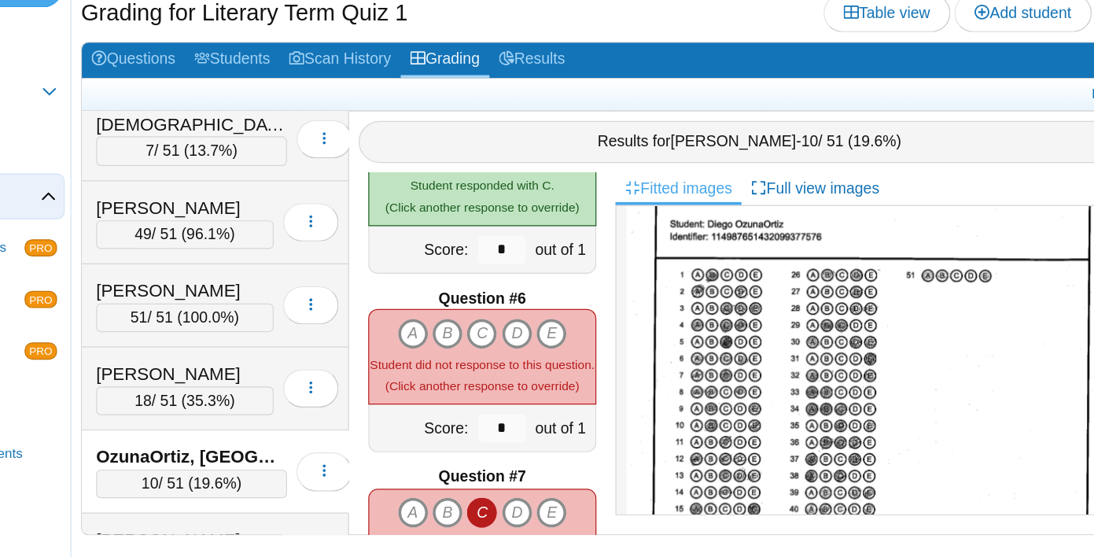
scroll to position [658, 0]
click at [480, 363] on icon "A" at bounding box center [478, 372] width 25 height 25
click at [533, 363] on icon "C" at bounding box center [534, 372] width 25 height 25
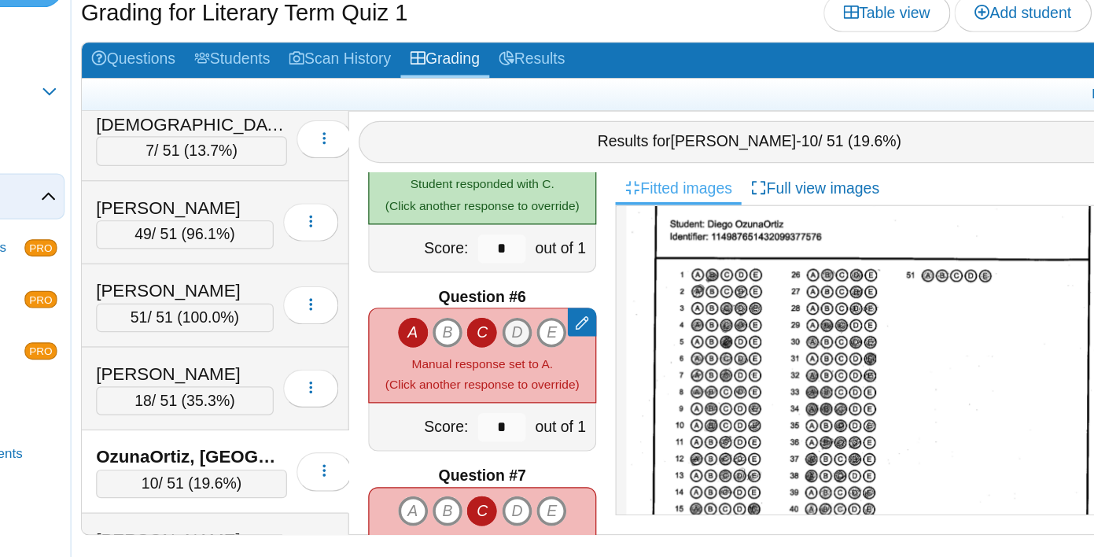
click at [554, 363] on icon "D" at bounding box center [563, 372] width 25 height 25
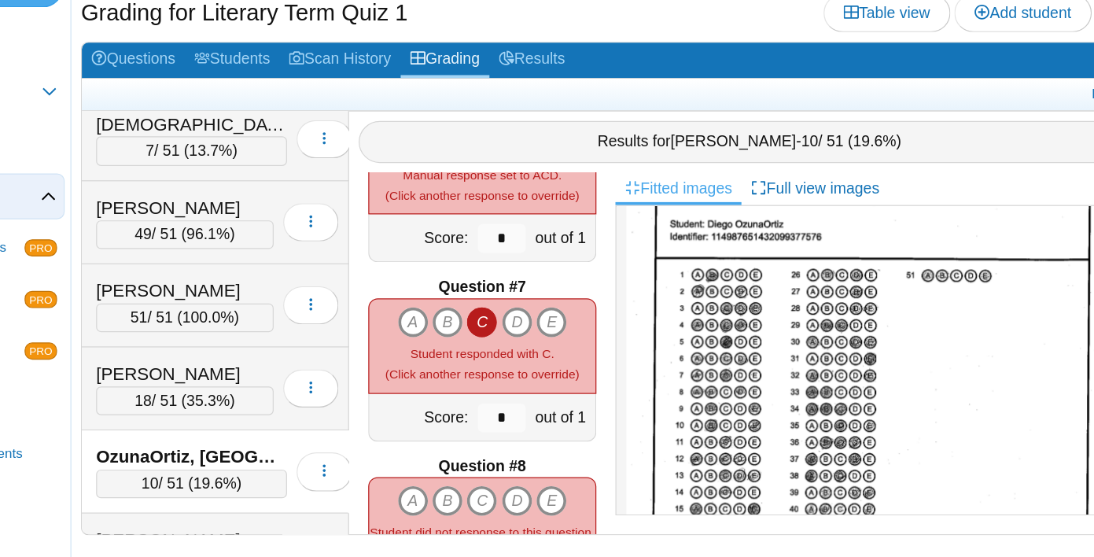
scroll to position [835, 0]
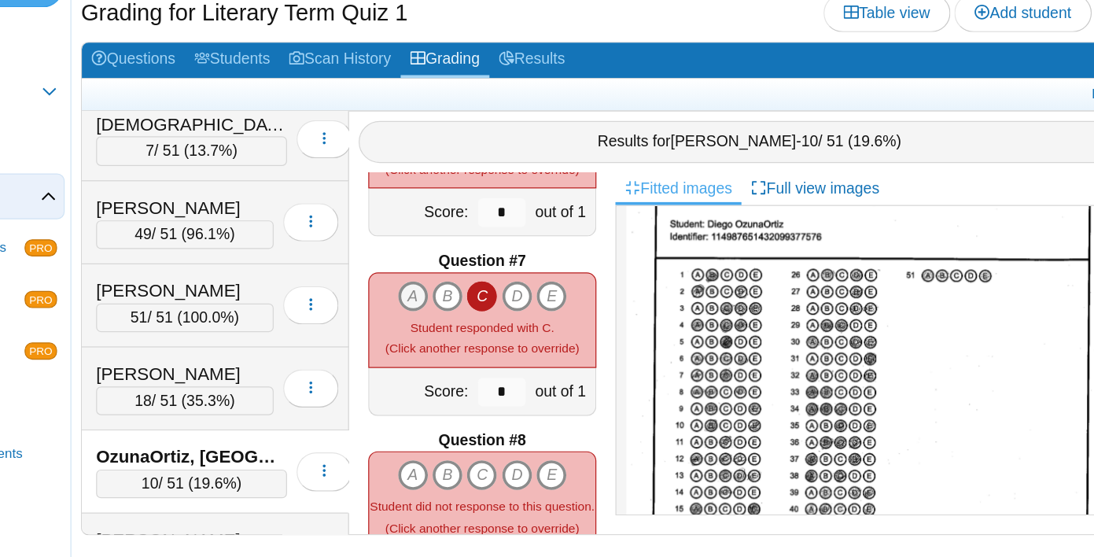
click at [474, 340] on icon "A" at bounding box center [478, 342] width 25 height 25
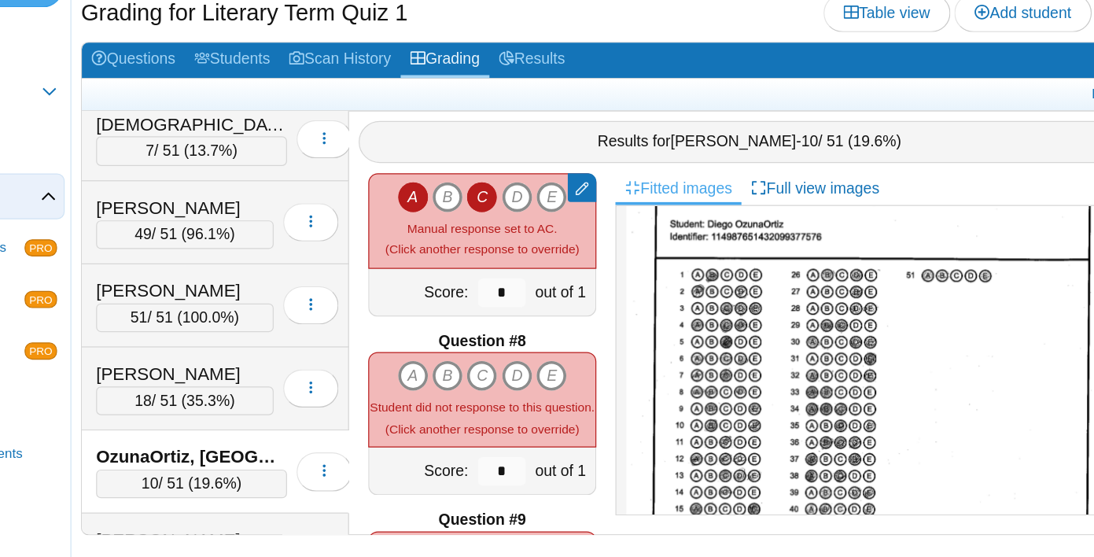
scroll to position [917, 0]
click at [488, 398] on icon "A" at bounding box center [478, 407] width 25 height 25
click at [503, 398] on icon "B" at bounding box center [506, 407] width 25 height 25
click at [562, 399] on icon "D" at bounding box center [563, 407] width 25 height 25
type input "*"
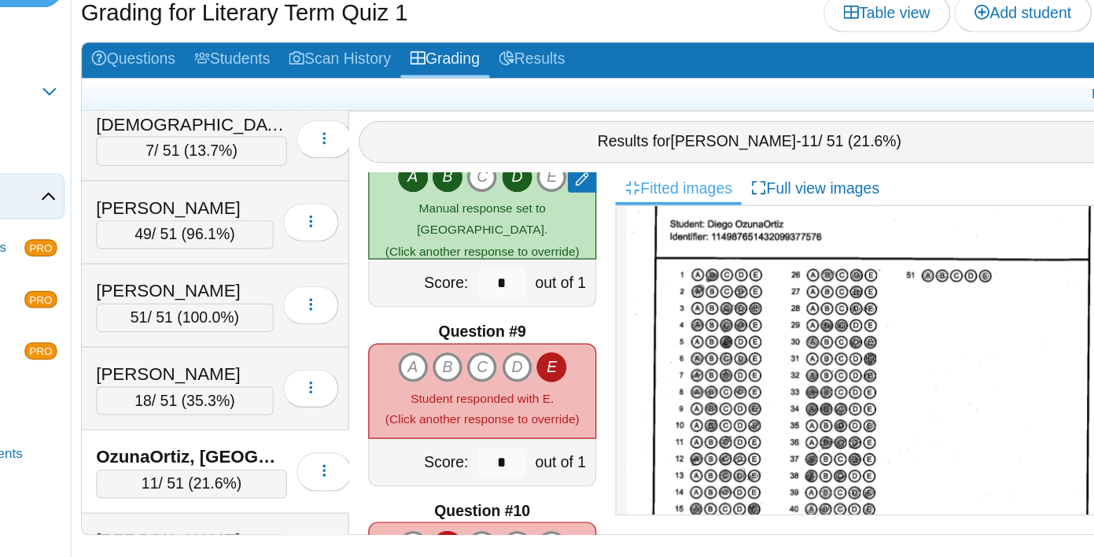
scroll to position [1082, 0]
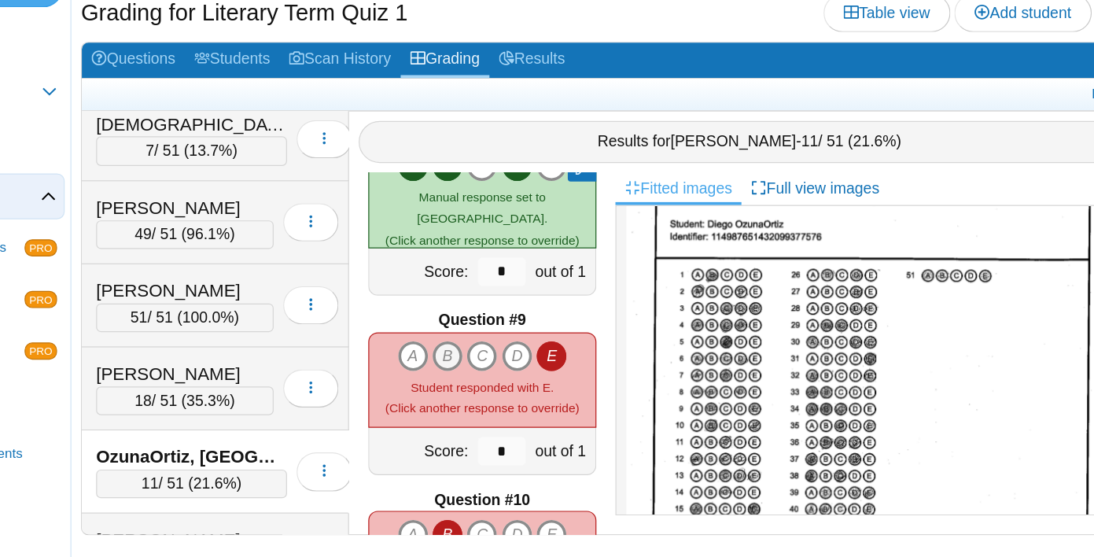
click at [506, 392] on icon "B" at bounding box center [506, 390] width 25 height 25
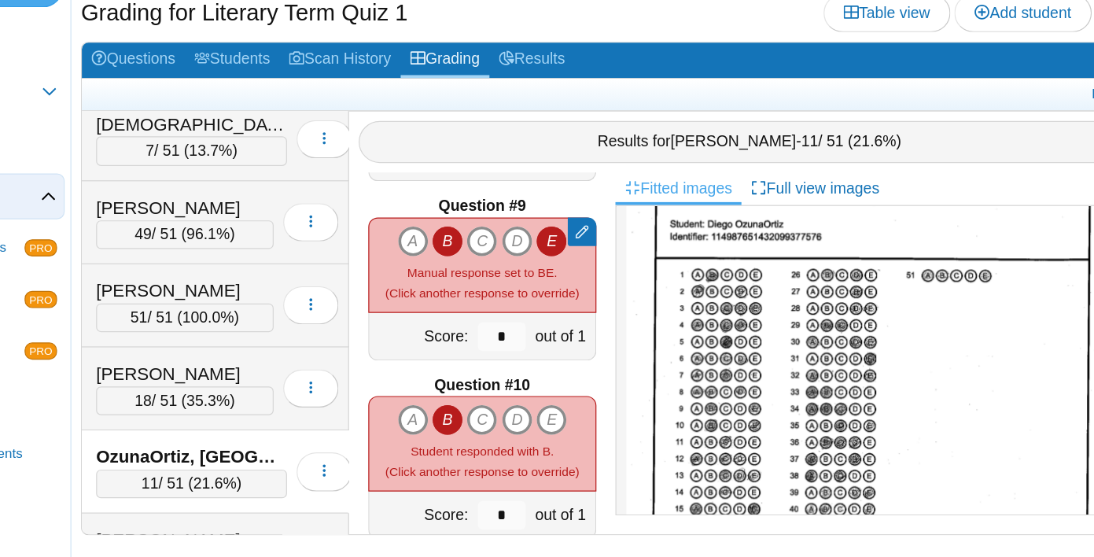
scroll to position [1179, 0]
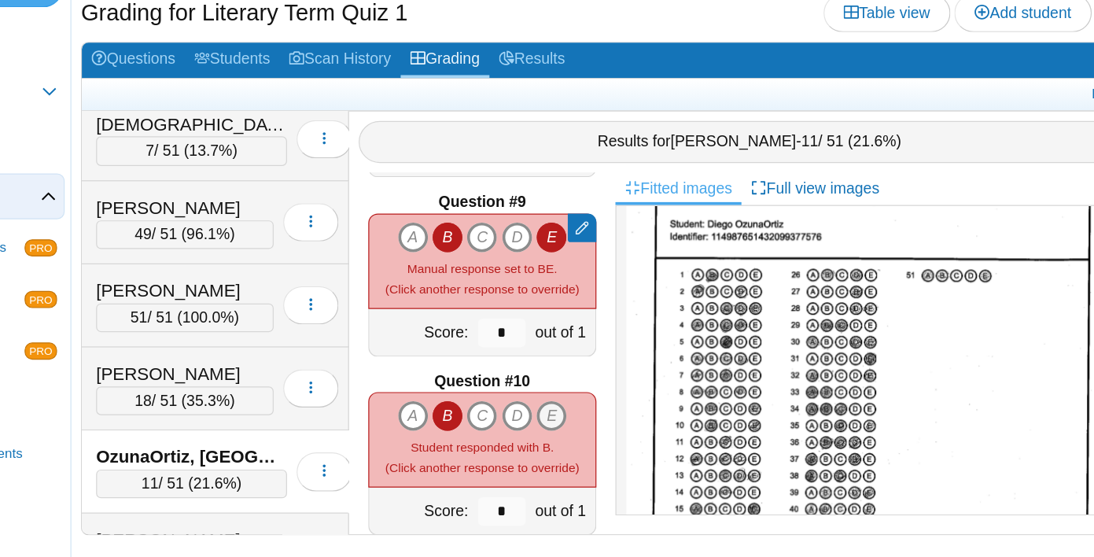
click at [601, 446] on icon "E" at bounding box center [592, 440] width 25 height 25
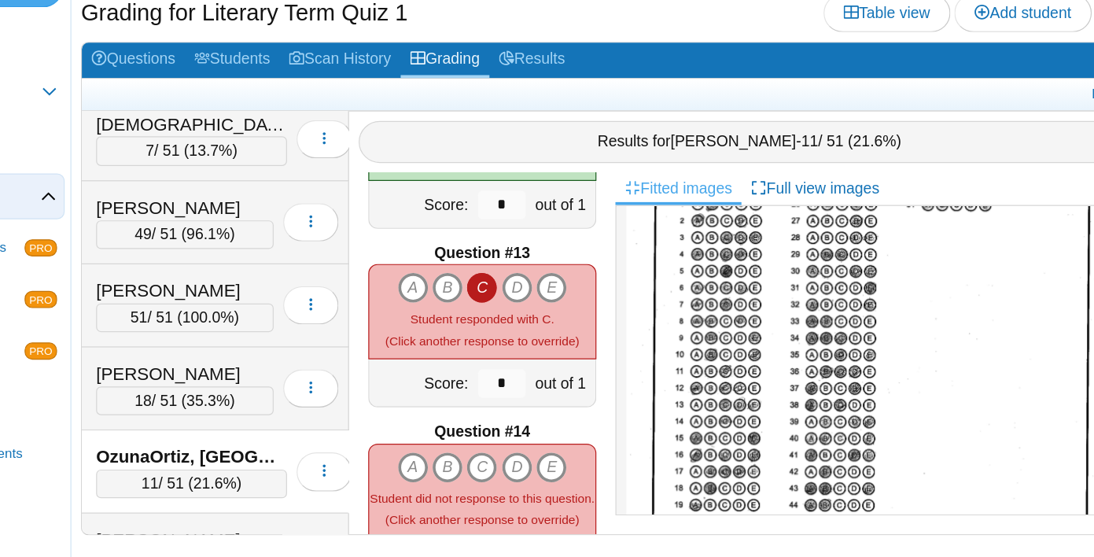
scroll to position [1728, 0]
click at [569, 338] on icon "D" at bounding box center [563, 334] width 25 height 25
click at [598, 338] on icon "E" at bounding box center [592, 334] width 25 height 25
type input "*"
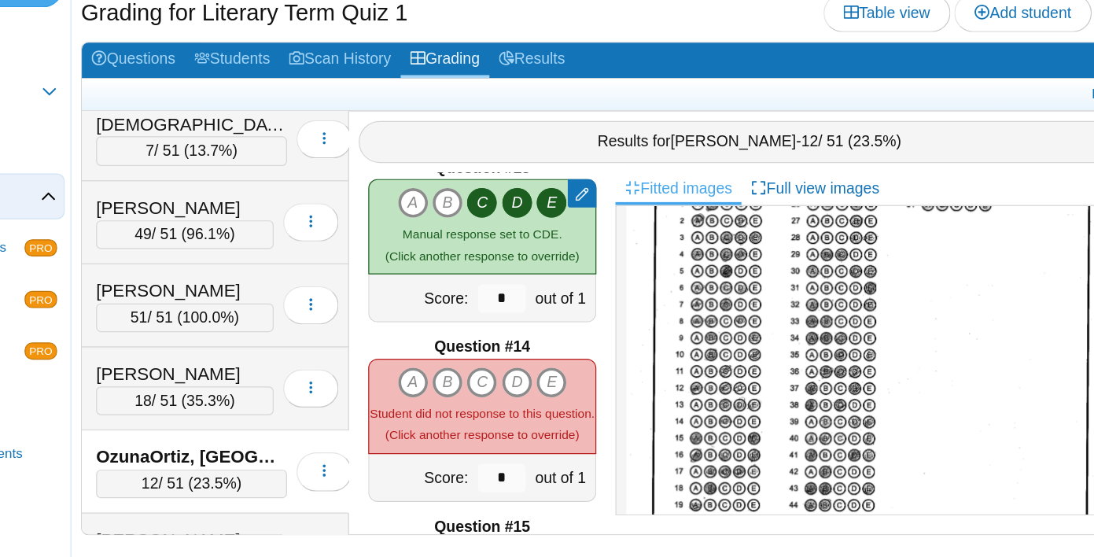
scroll to position [1814, 0]
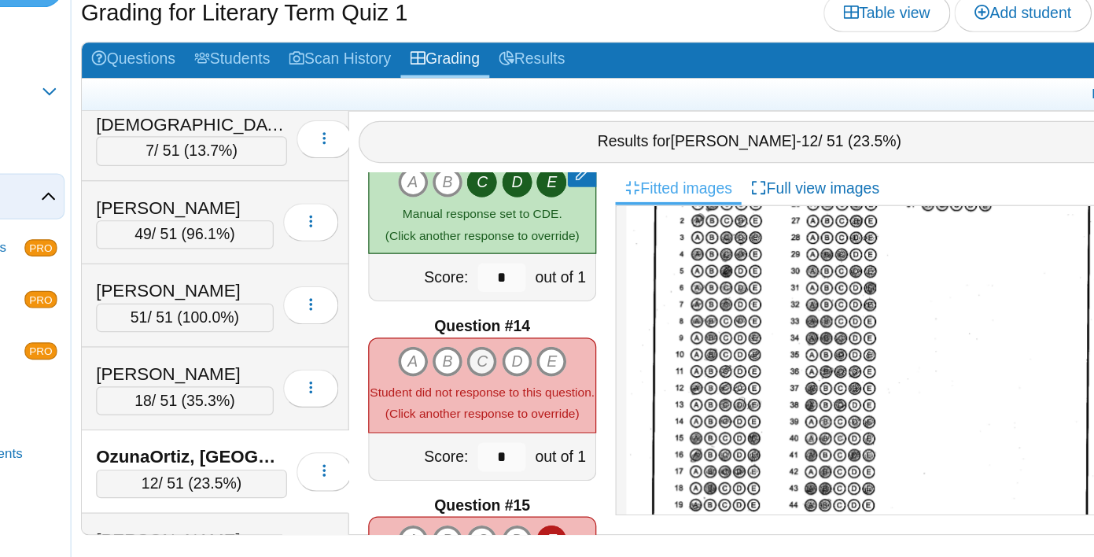
click at [536, 389] on icon "C" at bounding box center [534, 395] width 25 height 25
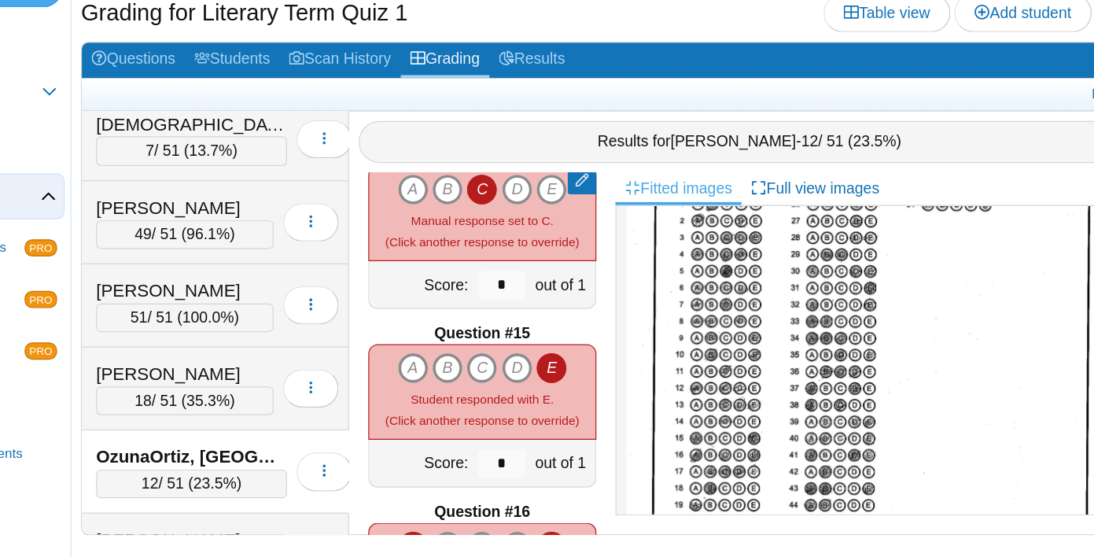
scroll to position [1970, 0]
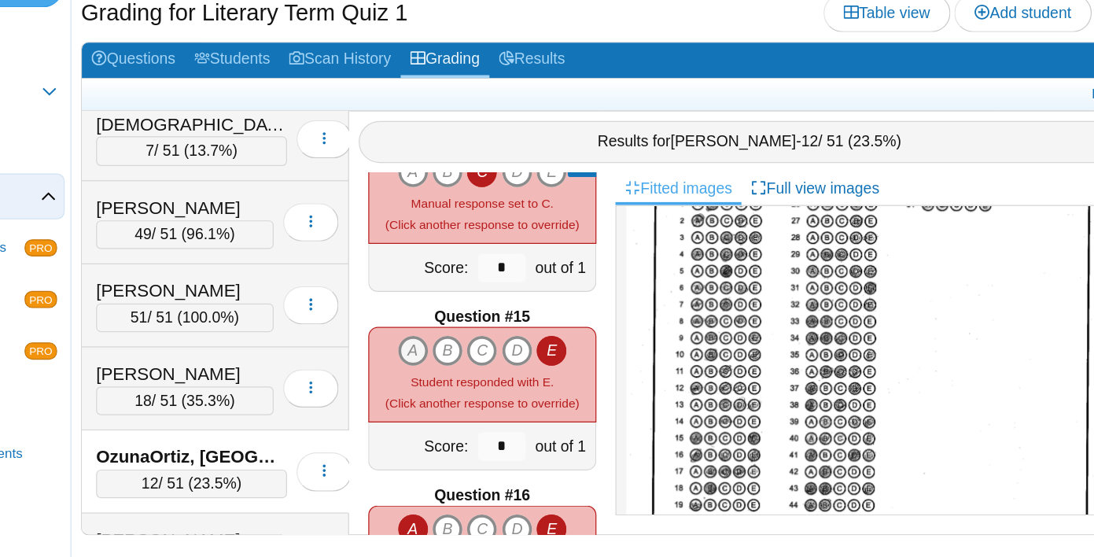
click at [479, 388] on icon "A" at bounding box center [478, 386] width 25 height 25
type input "*"
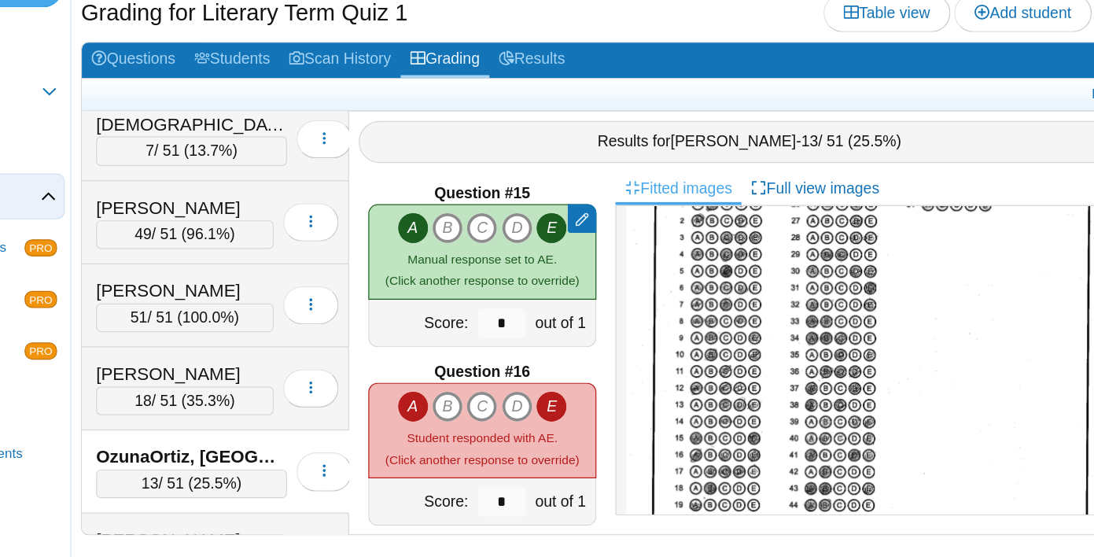
scroll to position [2081, 0]
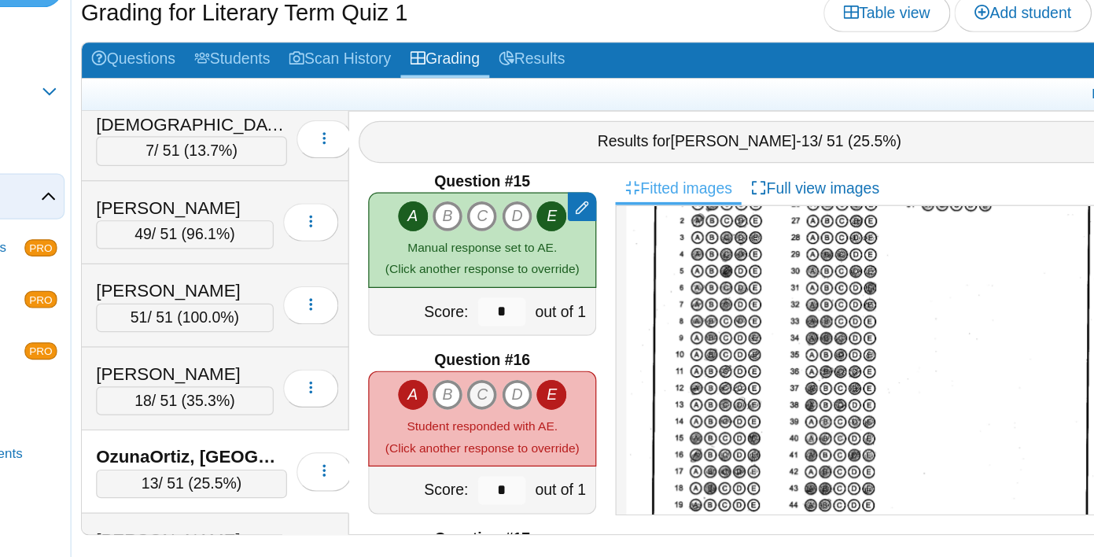
click at [539, 422] on icon "C" at bounding box center [534, 423] width 25 height 25
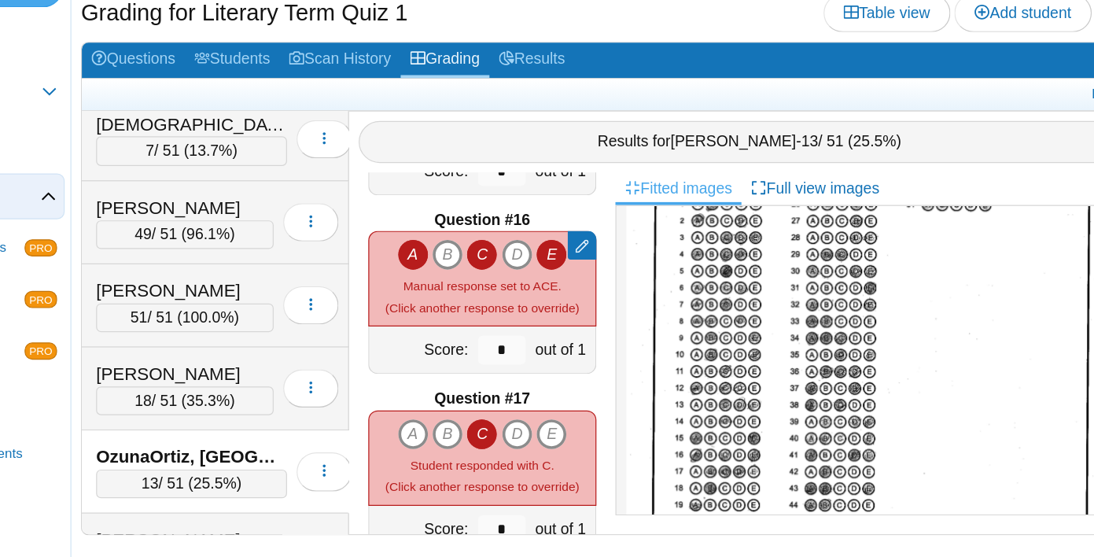
scroll to position [2201, 0]
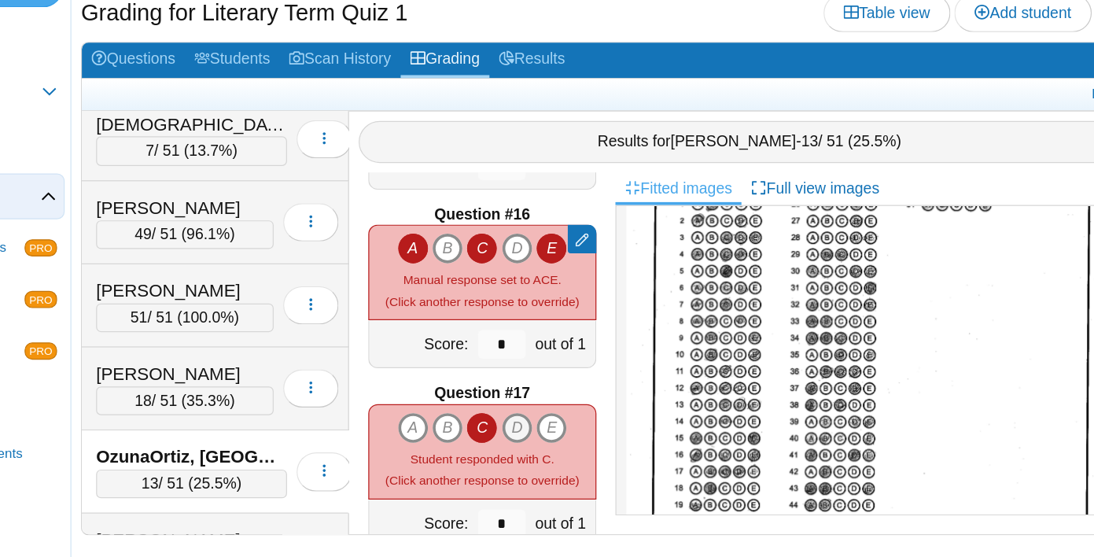
click at [566, 451] on icon "D" at bounding box center [563, 450] width 25 height 25
click at [588, 451] on icon "E" at bounding box center [592, 450] width 25 height 25
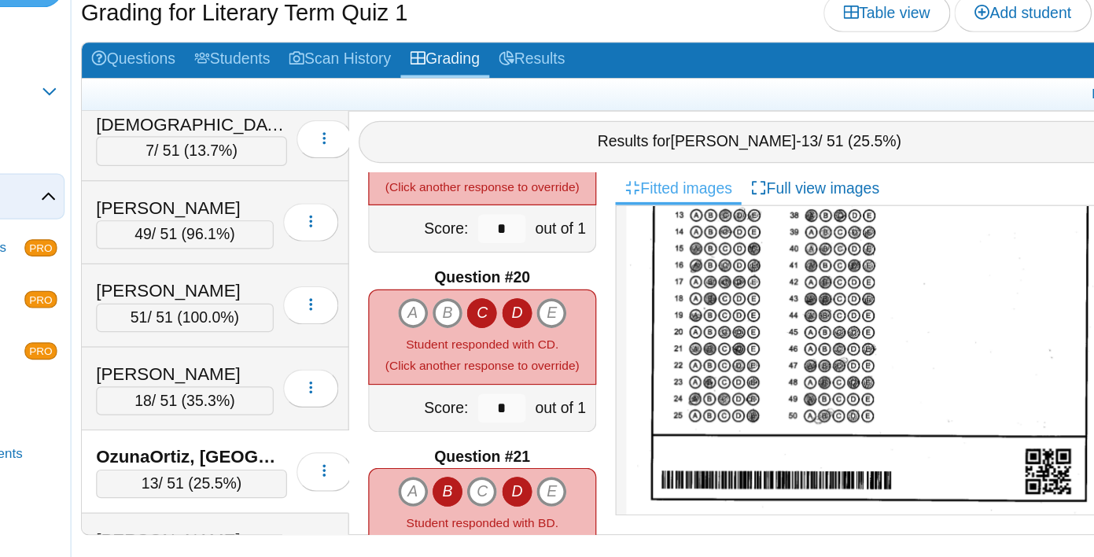
scroll to position [282, 0]
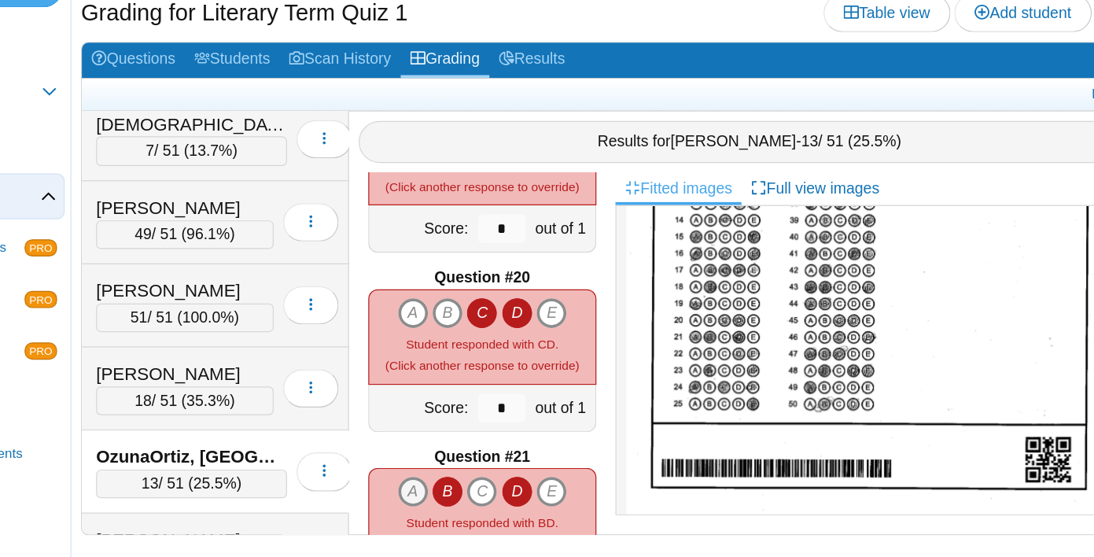
click at [478, 496] on icon "A" at bounding box center [478, 502] width 25 height 25
type input "*"
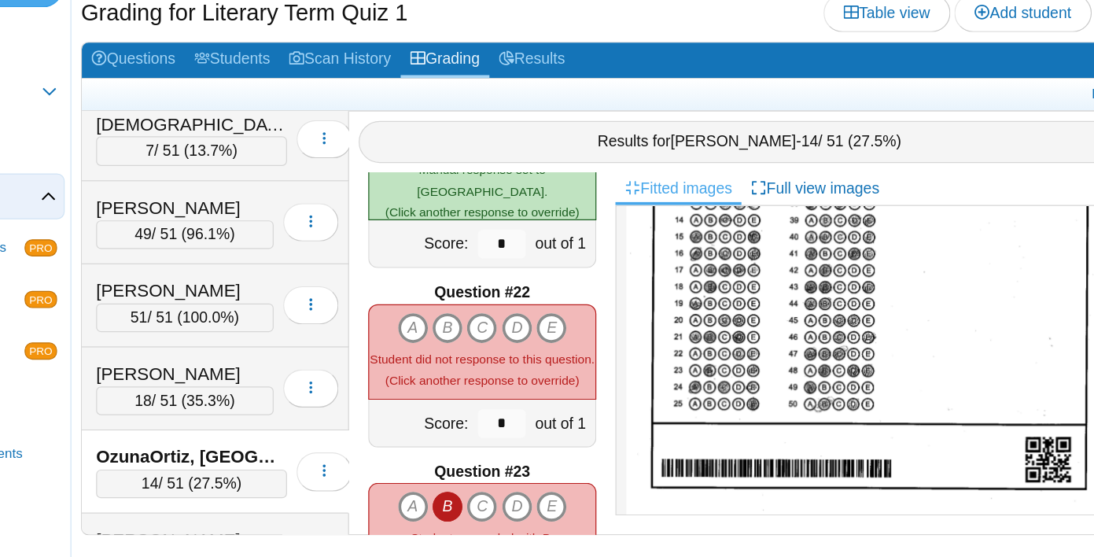
scroll to position [3022, 0]
click at [564, 367] on icon "D" at bounding box center [563, 367] width 25 height 25
click at [600, 361] on icon "E" at bounding box center [592, 367] width 25 height 25
type input "*"
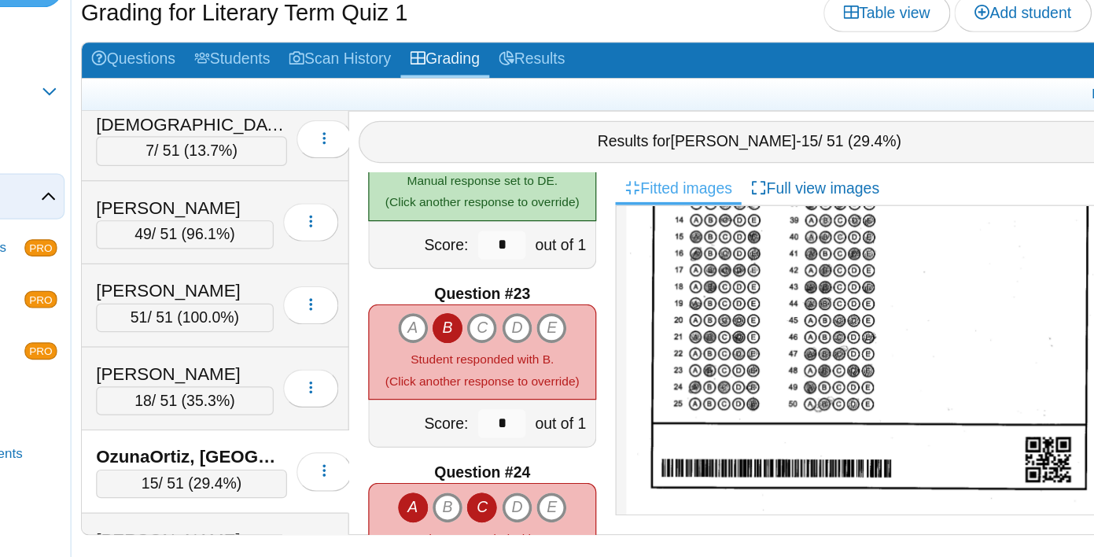
scroll to position [3170, 0]
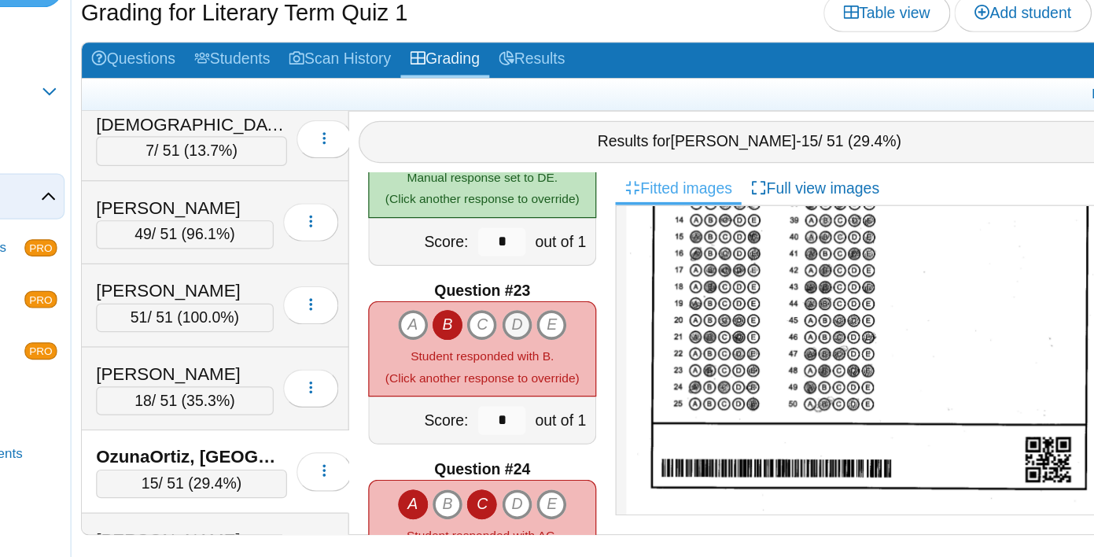
click at [566, 365] on icon "D" at bounding box center [563, 365] width 25 height 25
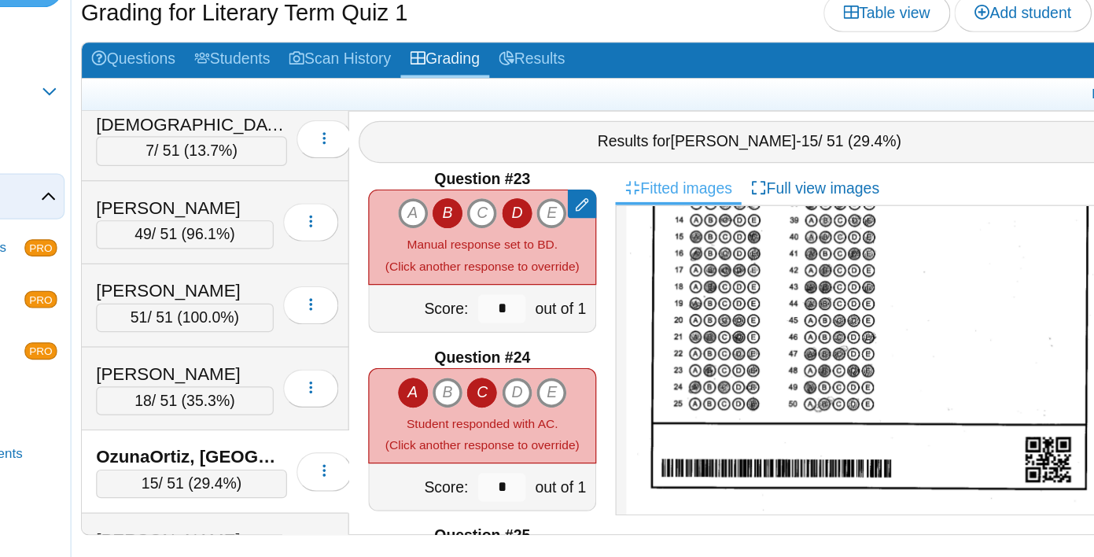
scroll to position [3282, 0]
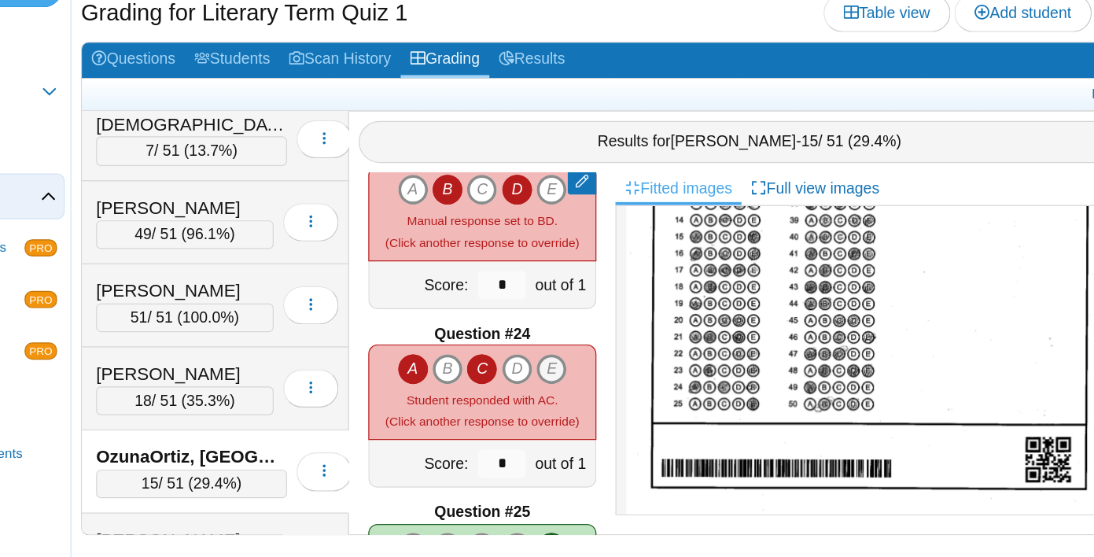
click at [592, 401] on icon "E" at bounding box center [592, 401] width 25 height 25
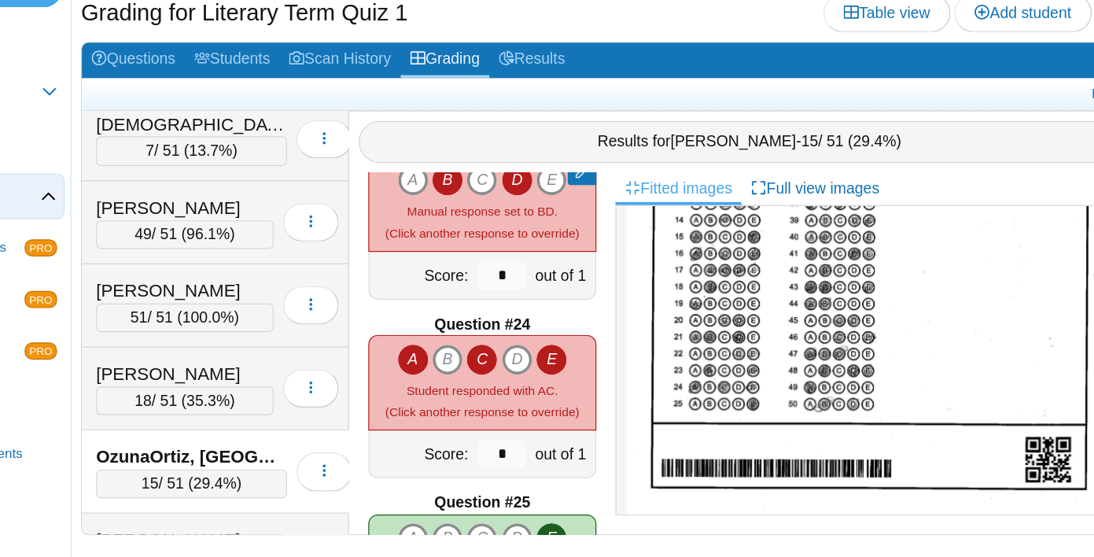
type input "*"
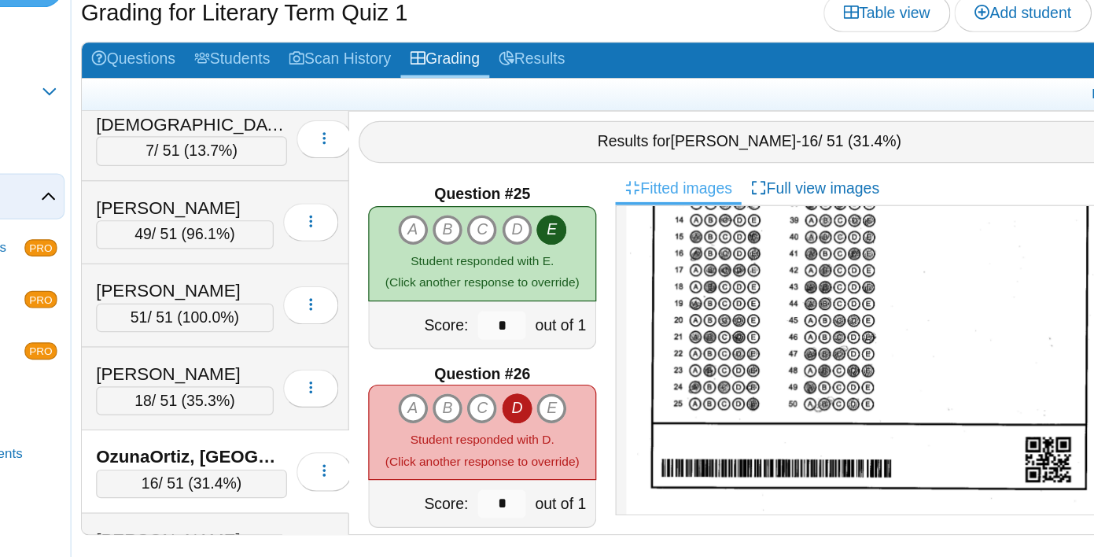
scroll to position [0, 0]
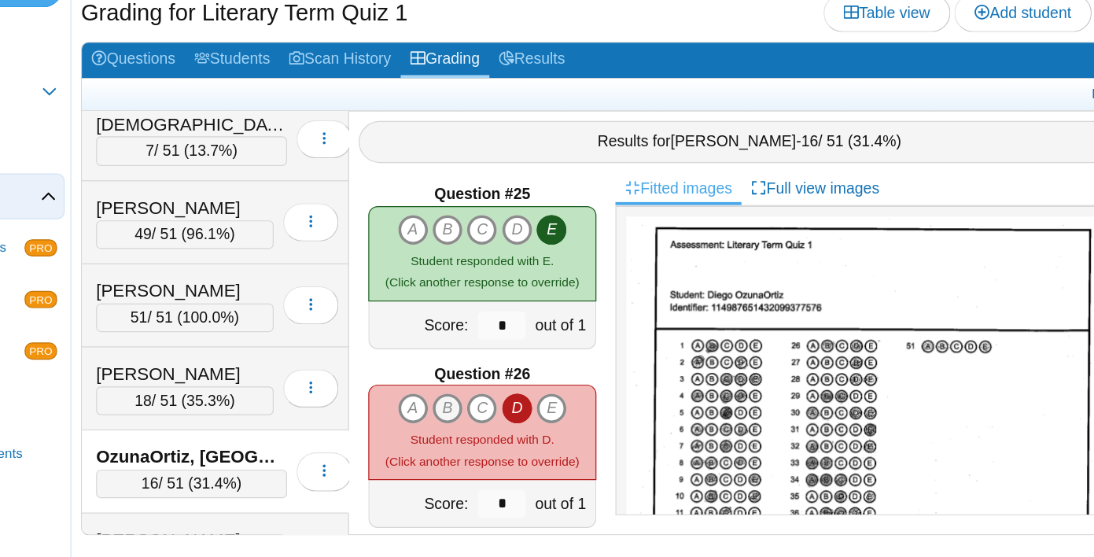
click at [505, 429] on icon "B" at bounding box center [506, 434] width 25 height 25
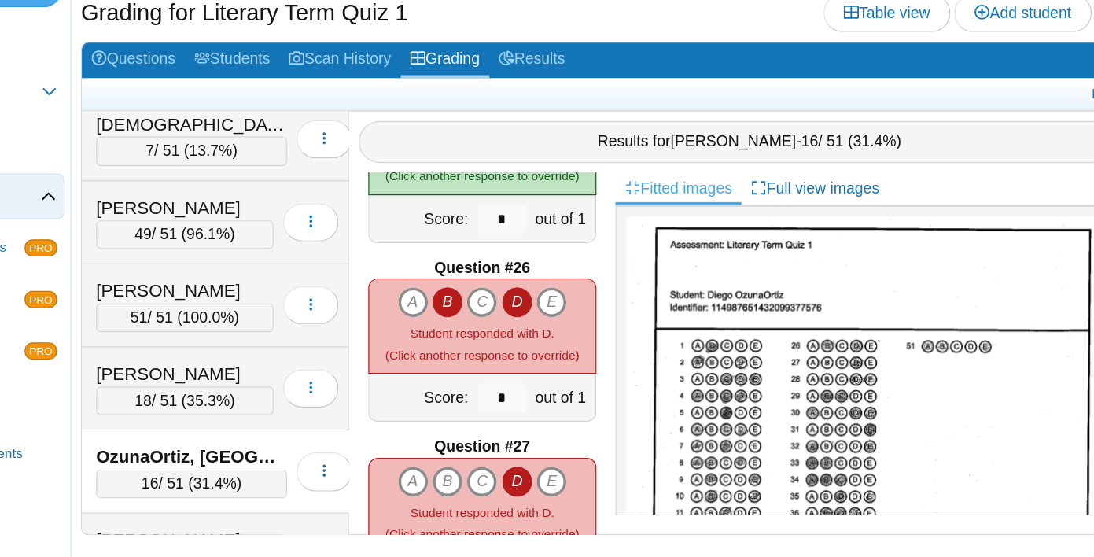
type input "*"
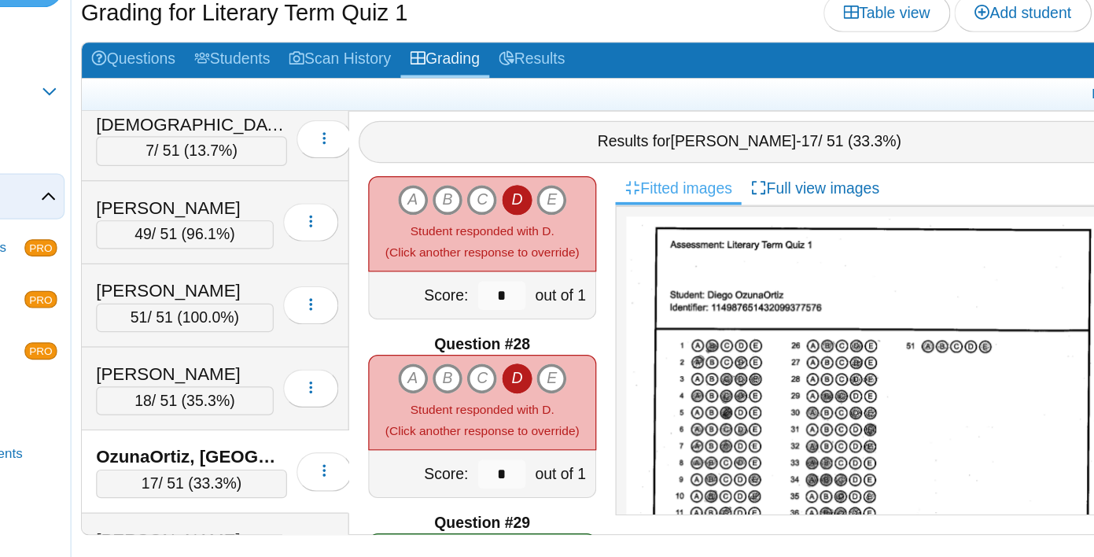
scroll to position [3877, 0]
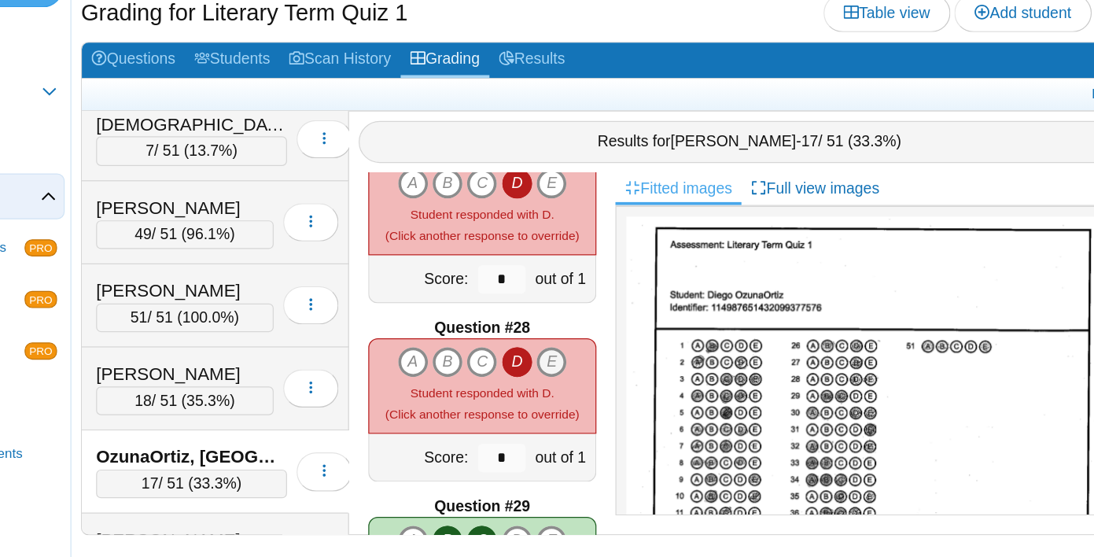
click at [594, 391] on icon "E" at bounding box center [592, 396] width 25 height 25
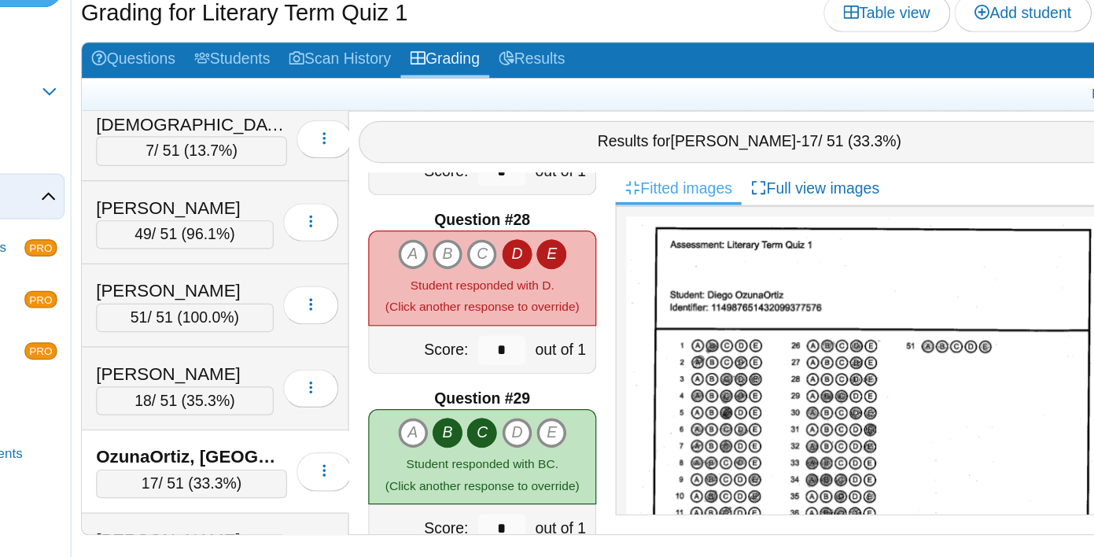
type input "*"
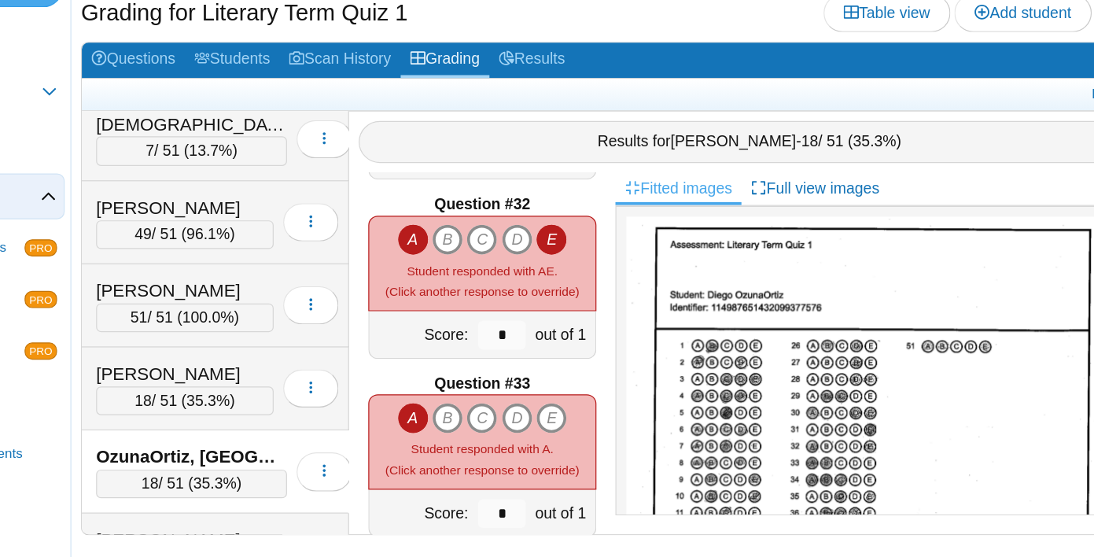
scroll to position [4567, 0]
click at [500, 443] on icon "B" at bounding box center [506, 443] width 25 height 25
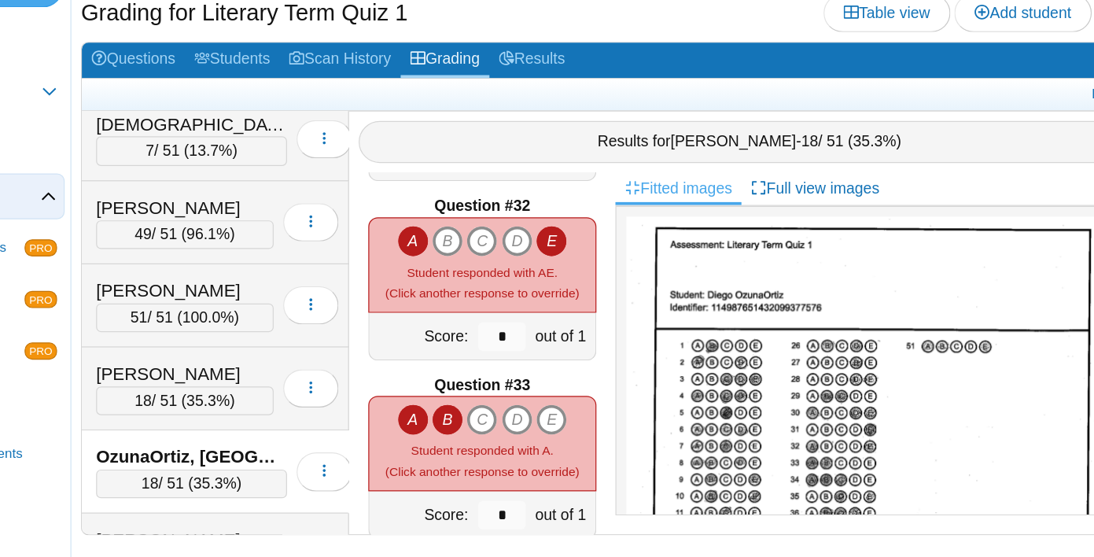
type input "*"
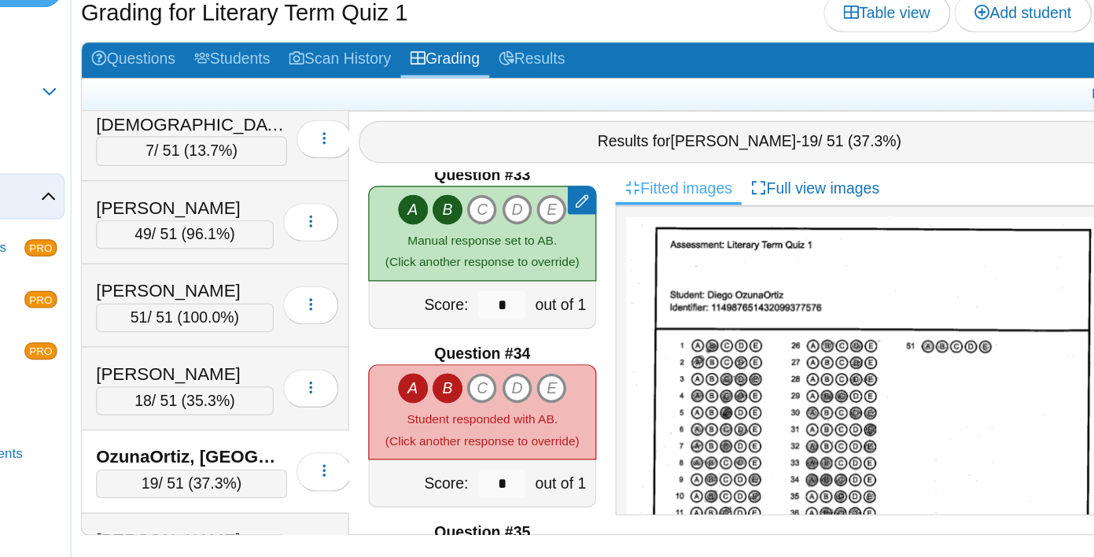
scroll to position [4753, 0]
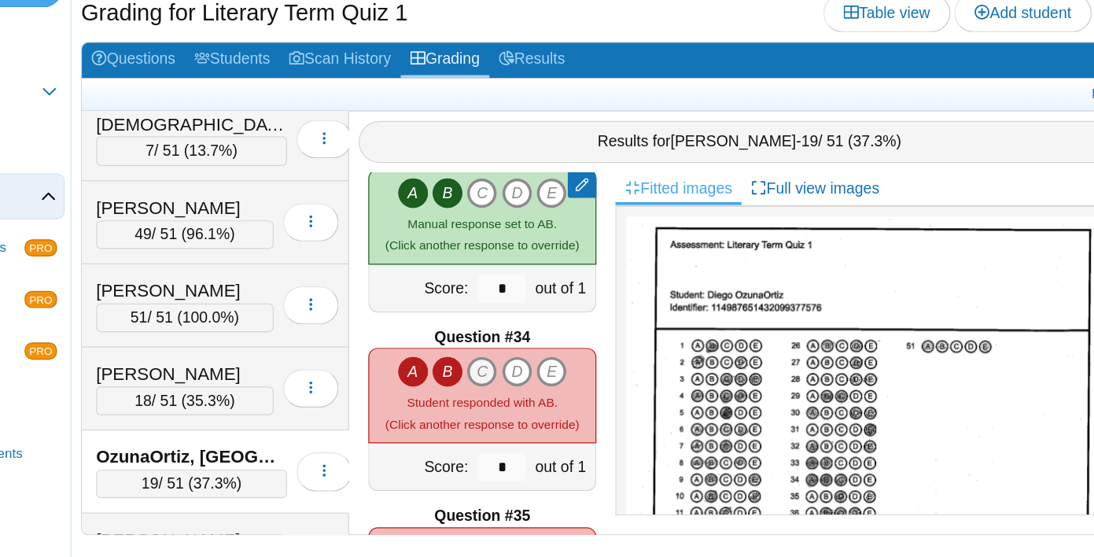
click at [529, 404] on icon "C" at bounding box center [534, 404] width 25 height 25
type input "*"
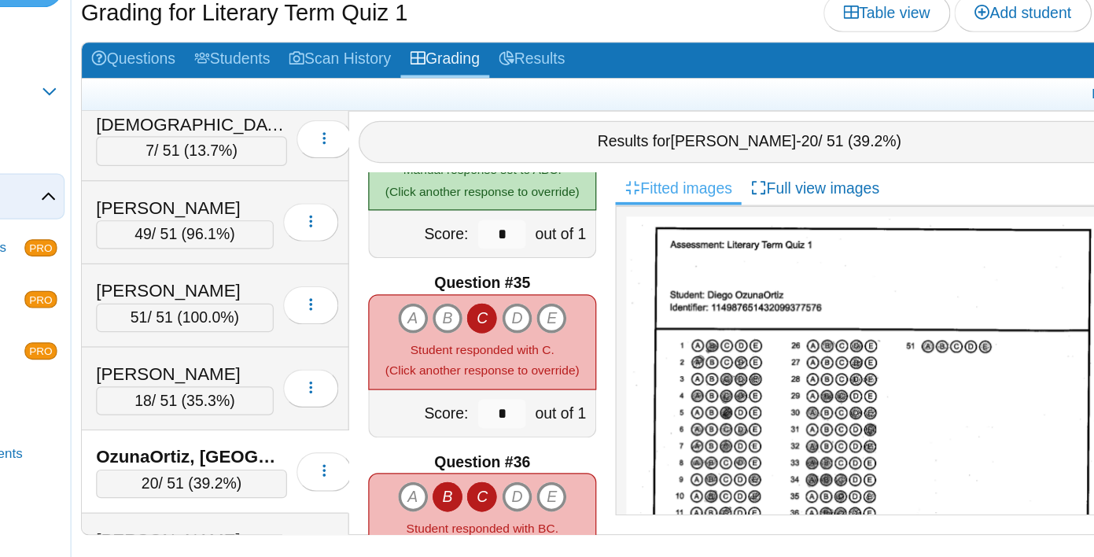
scroll to position [4946, 0]
click at [592, 360] on icon "E" at bounding box center [592, 359] width 25 height 25
type input "*"
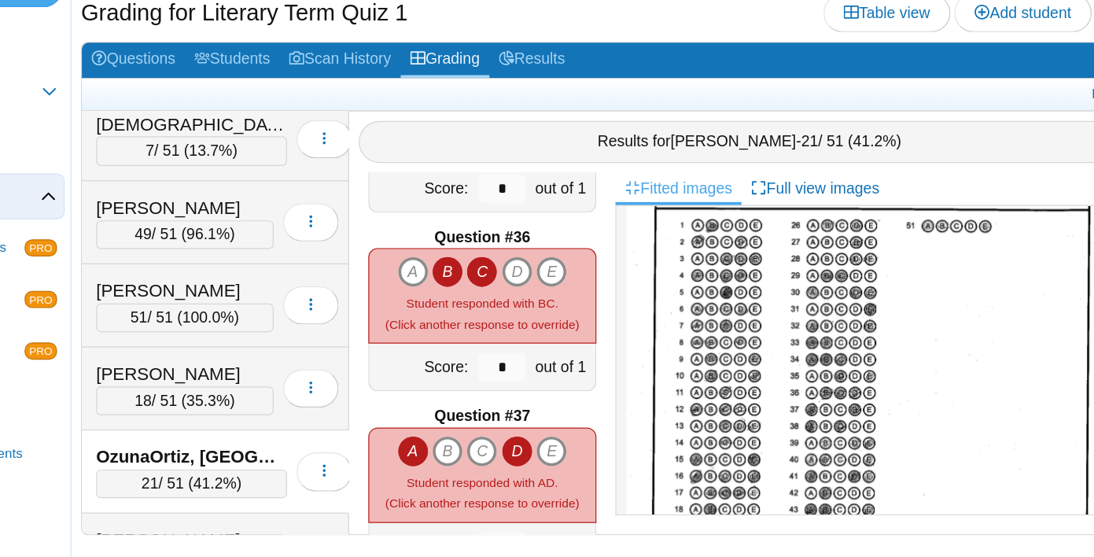
scroll to position [105, 0]
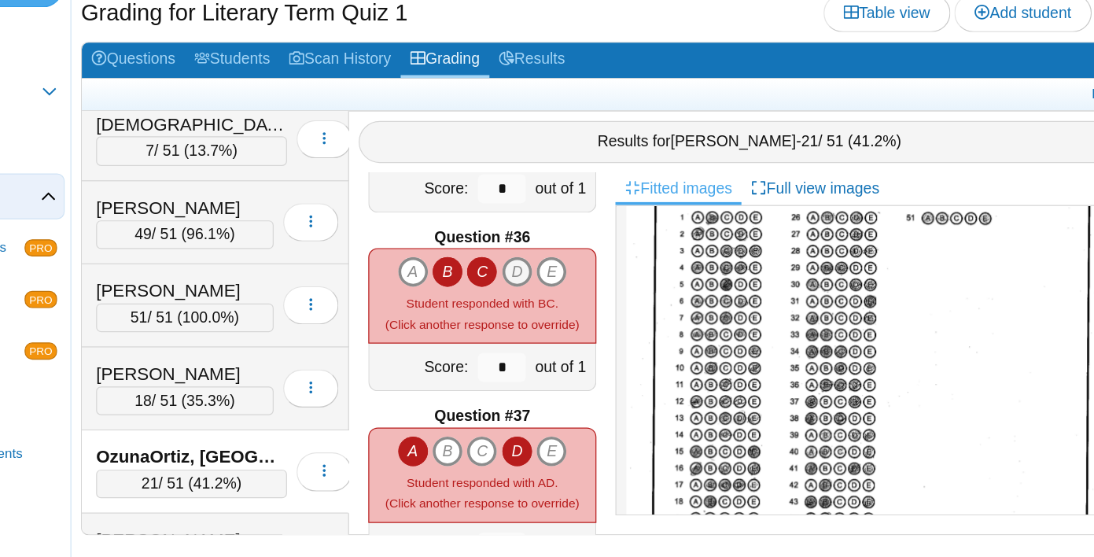
click at [566, 323] on icon "D" at bounding box center [563, 321] width 25 height 25
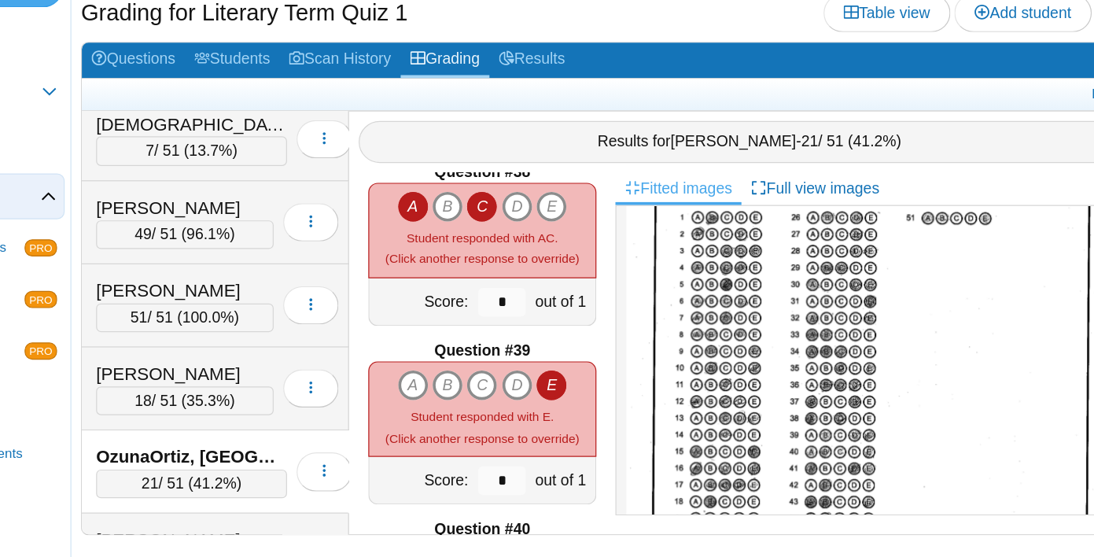
scroll to position [5493, 0]
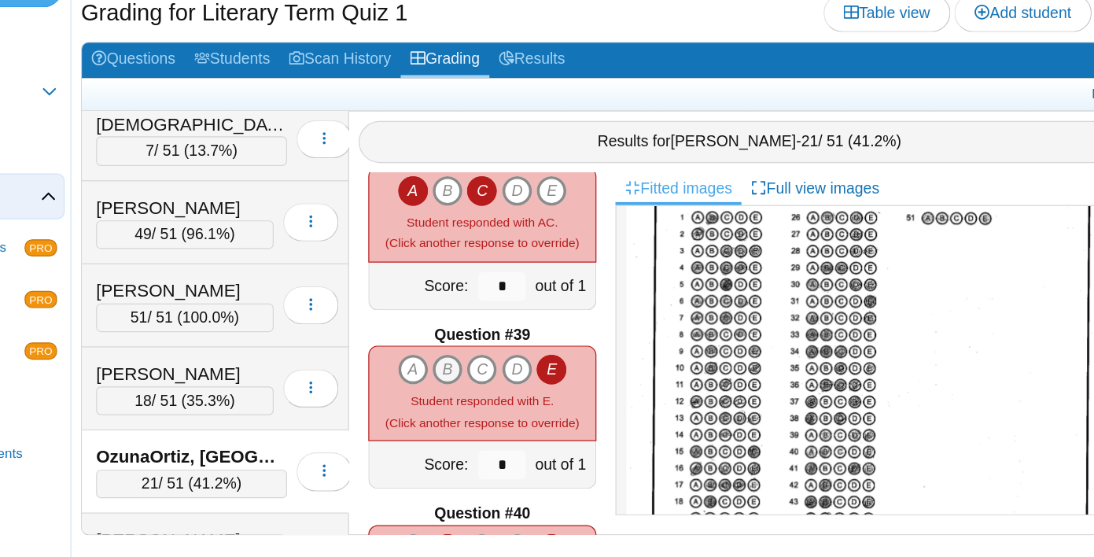
click at [505, 406] on icon "B" at bounding box center [506, 401] width 25 height 25
click at [565, 407] on icon "D" at bounding box center [563, 401] width 25 height 25
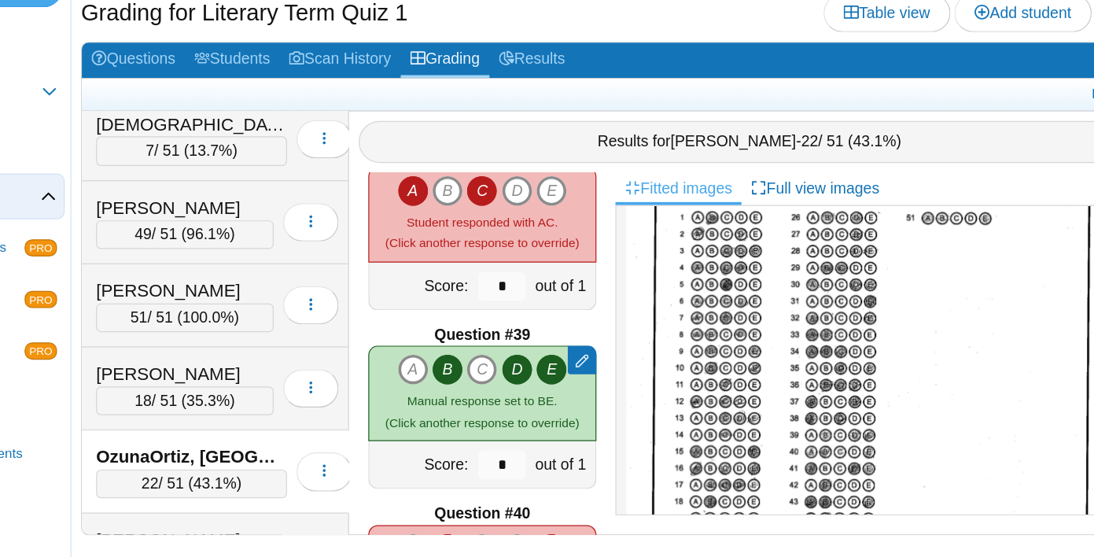
type input "*"
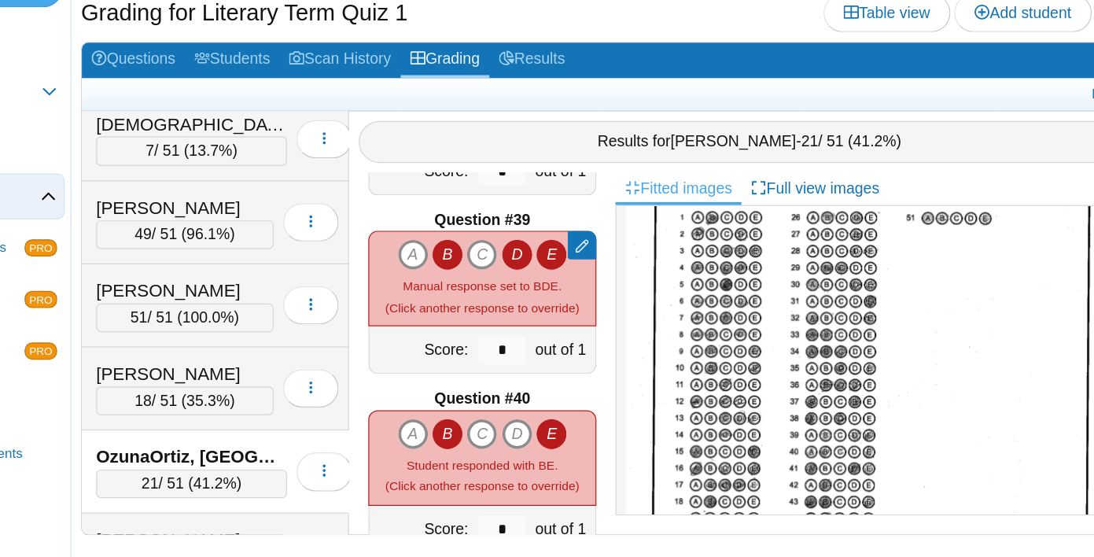
scroll to position [5627, 0]
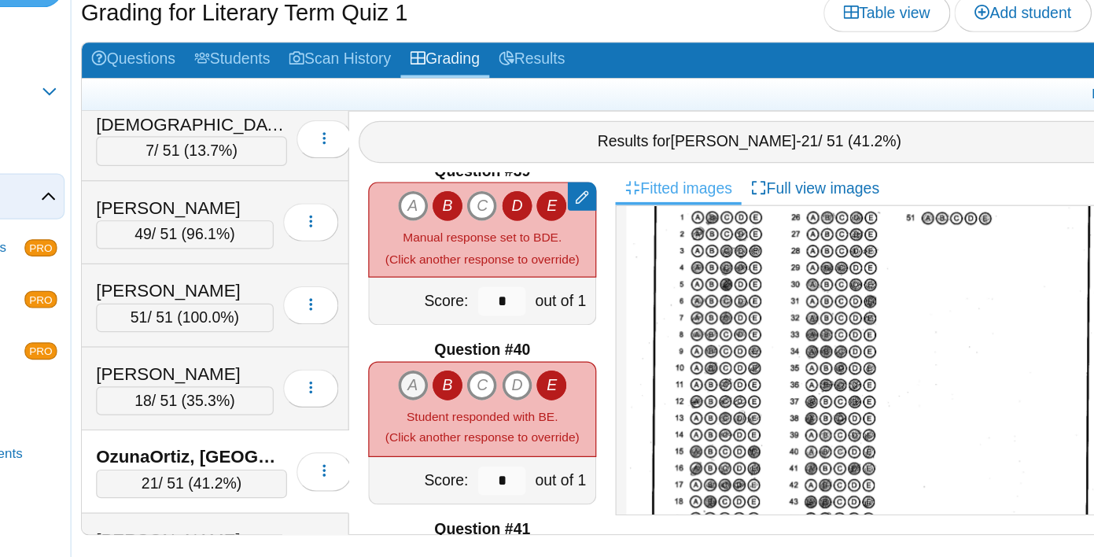
click at [474, 413] on icon "A" at bounding box center [478, 415] width 25 height 25
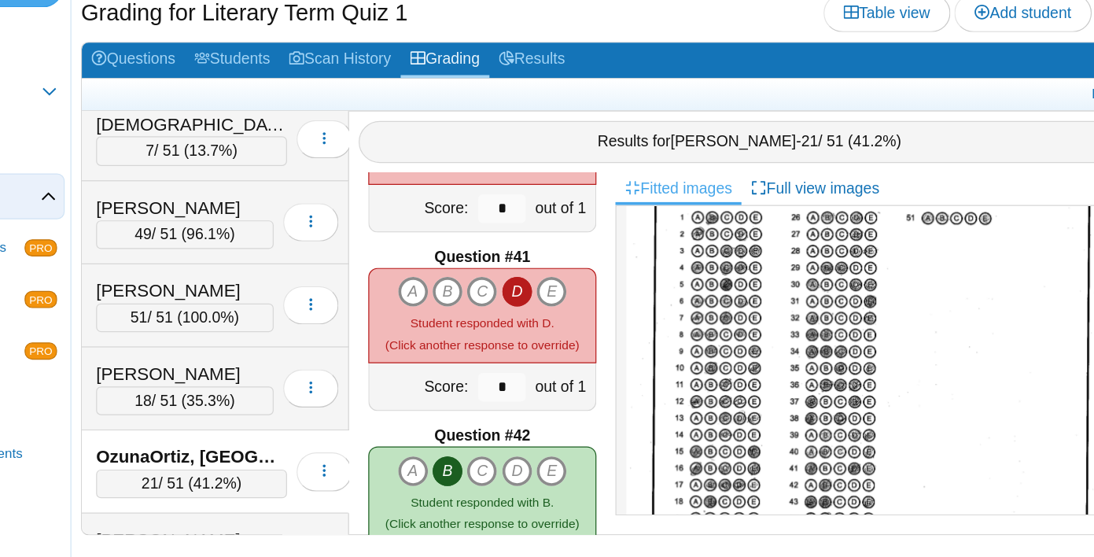
scroll to position [5859, 0]
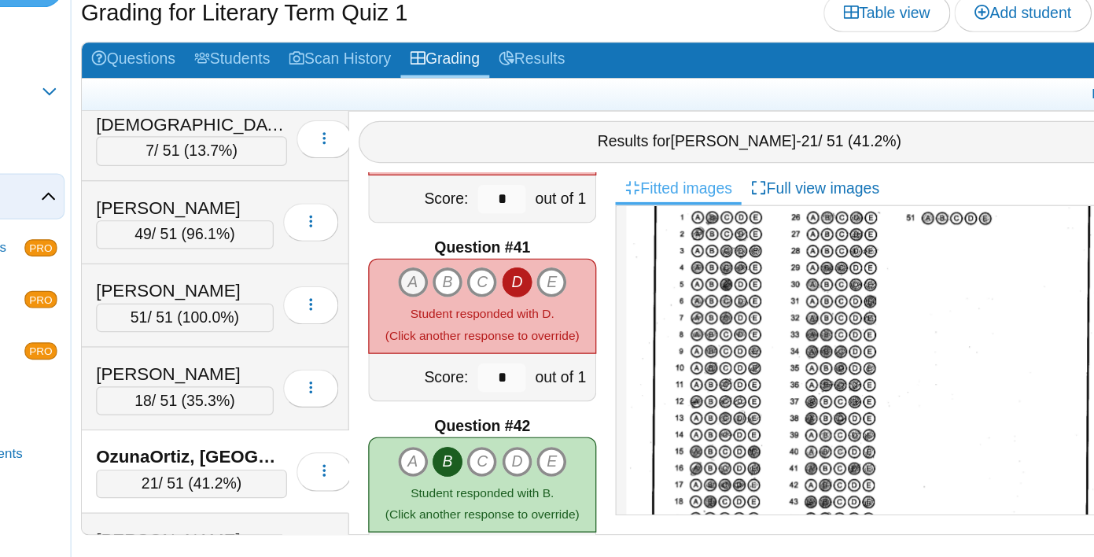
click at [478, 332] on icon "A" at bounding box center [478, 330] width 25 height 25
click at [594, 329] on icon "E" at bounding box center [592, 330] width 25 height 25
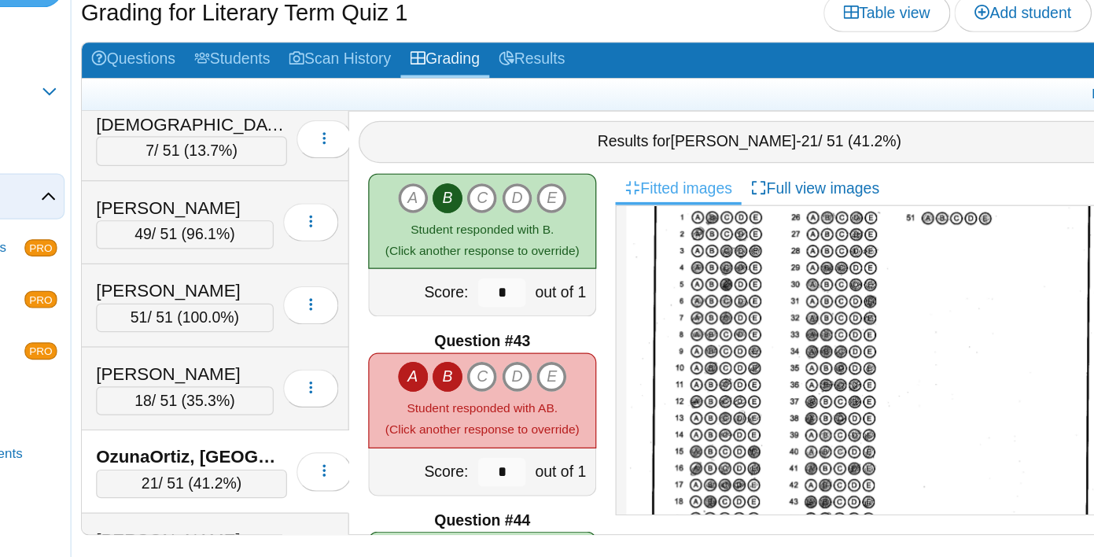
scroll to position [6076, 0]
click at [598, 405] on icon "E" at bounding box center [592, 408] width 25 height 25
type input "*"
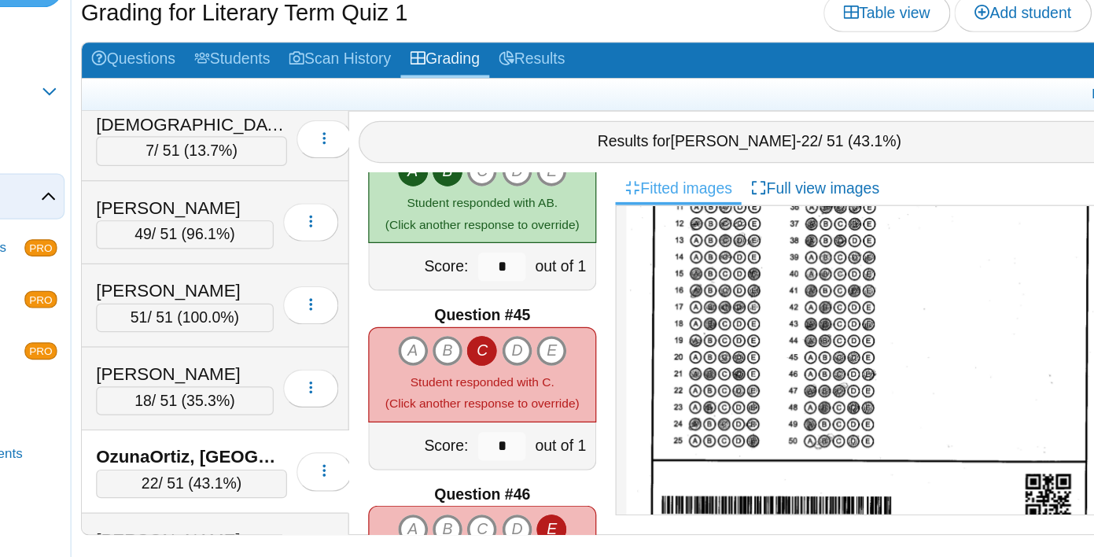
scroll to position [257, 0]
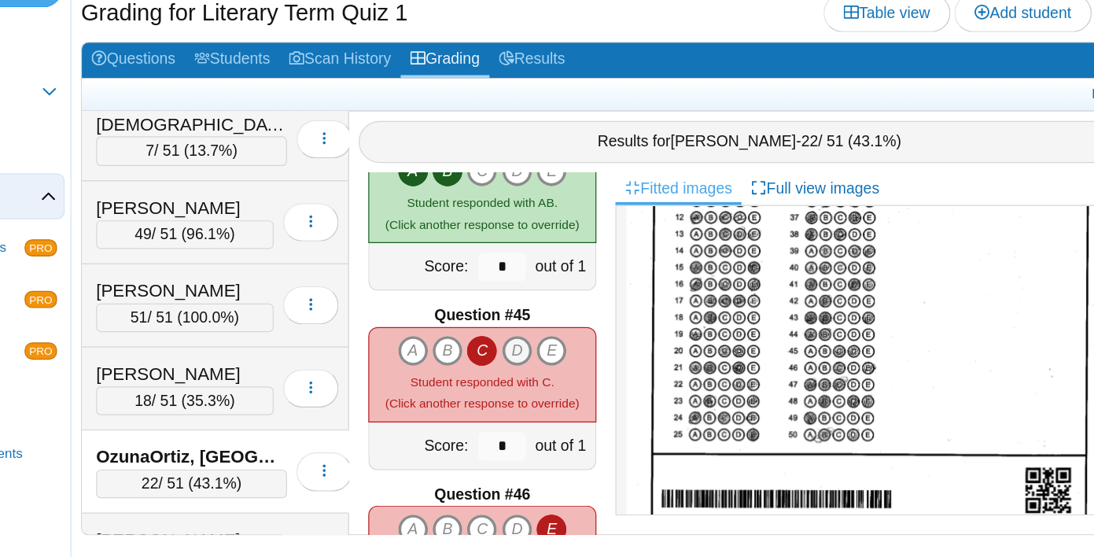
click at [565, 390] on icon "D" at bounding box center [563, 386] width 25 height 25
type input "*"
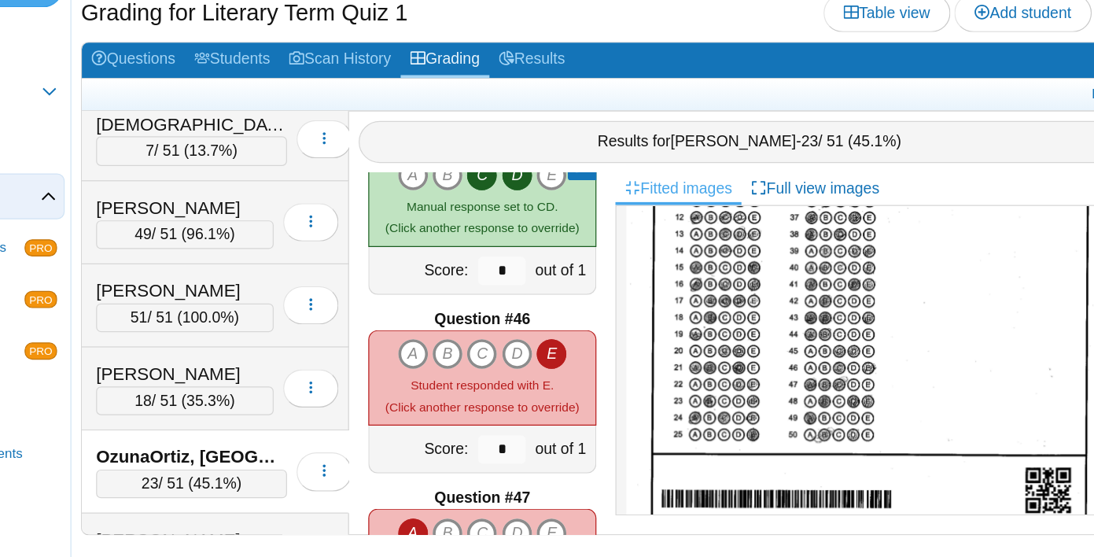
scroll to position [6538, 0]
click at [539, 385] on icon "C" at bounding box center [534, 388] width 25 height 25
type input "*"
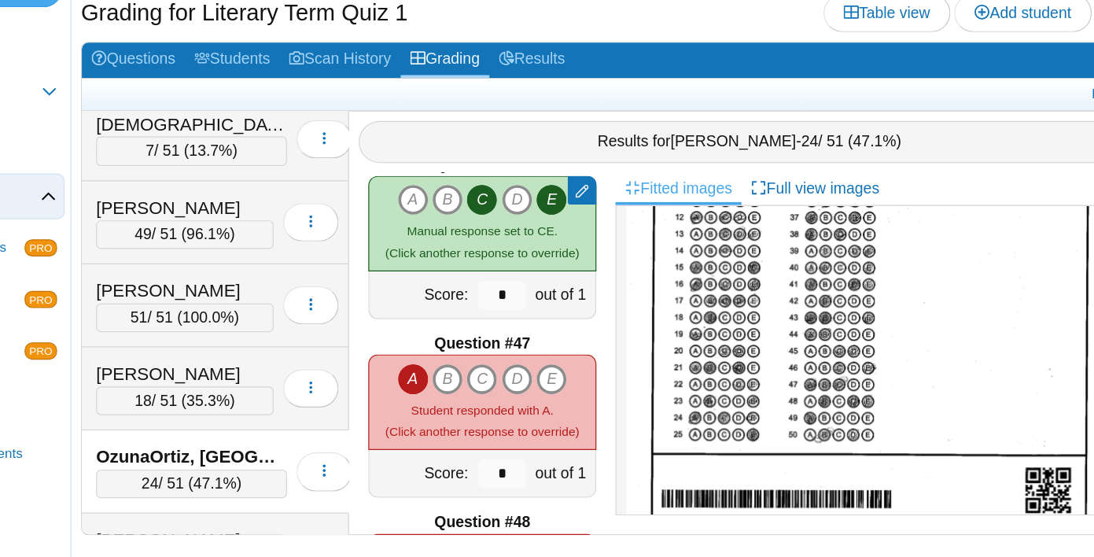
scroll to position [6664, 0]
click at [514, 407] on icon "B" at bounding box center [506, 410] width 25 height 25
click at [533, 408] on icon "C" at bounding box center [534, 410] width 25 height 25
type input "*"
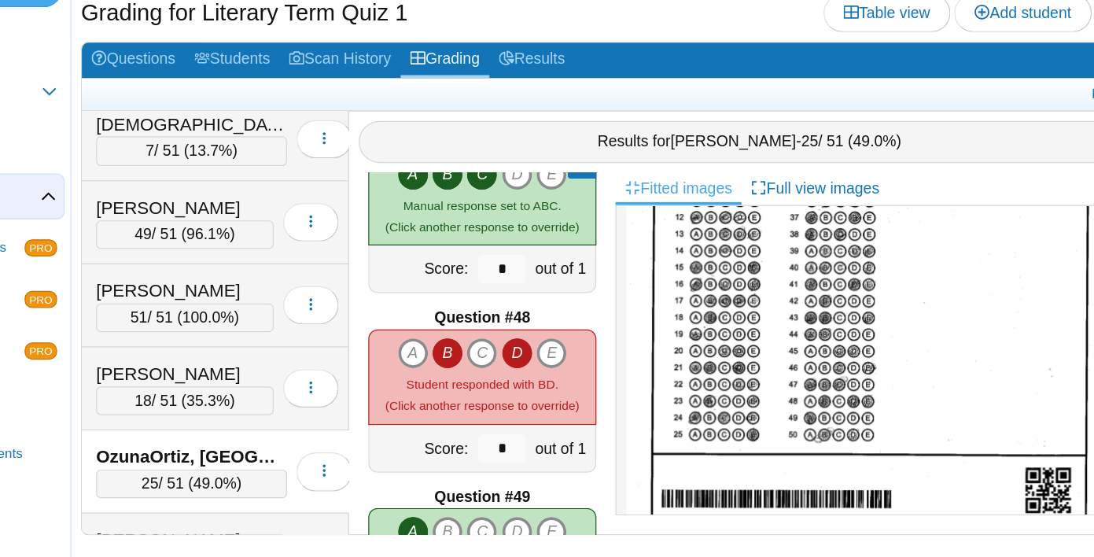
scroll to position [6839, 0]
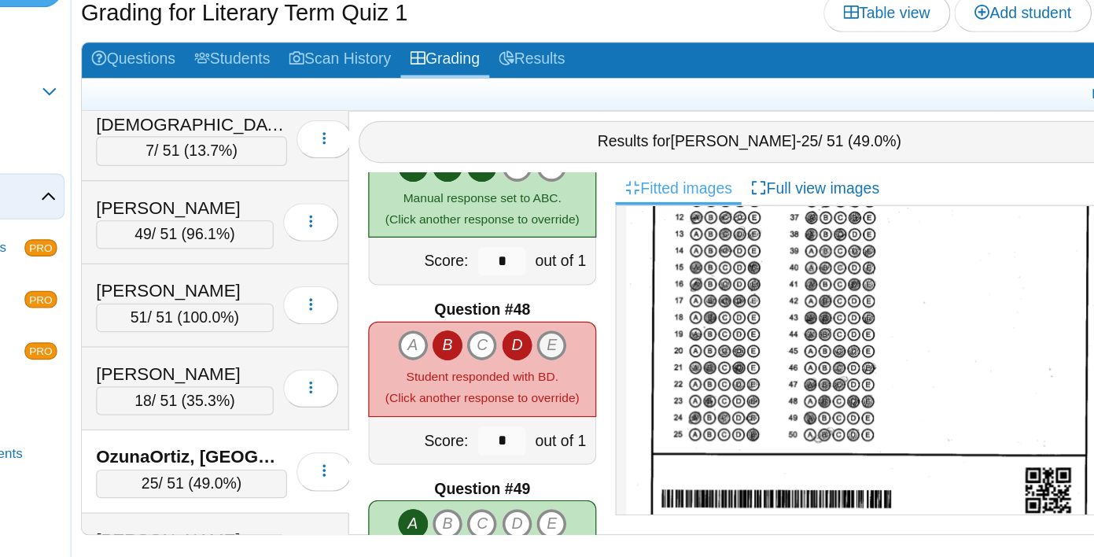
click at [596, 385] on icon "E" at bounding box center [592, 382] width 25 height 25
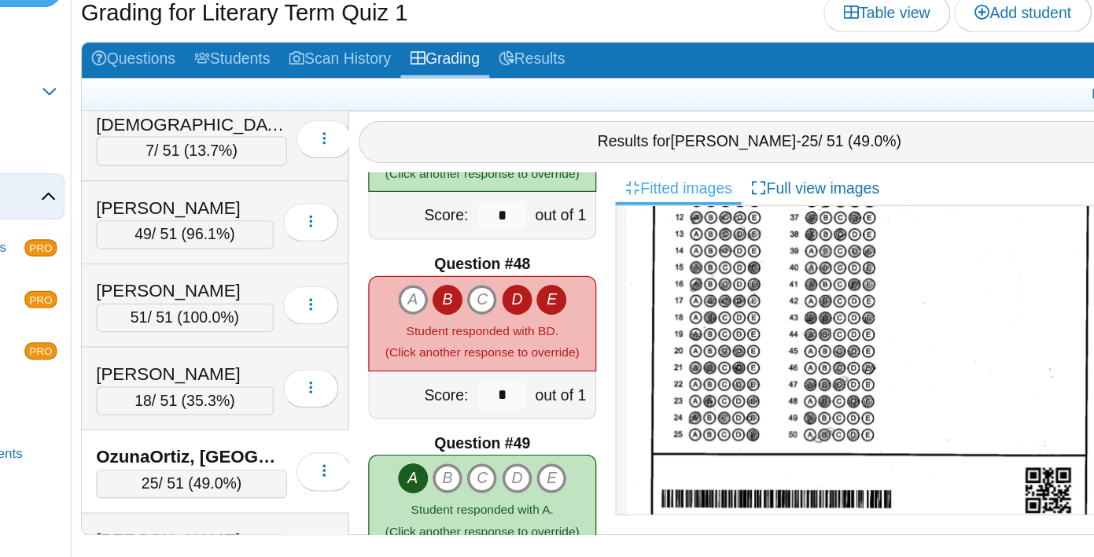
type input "*"
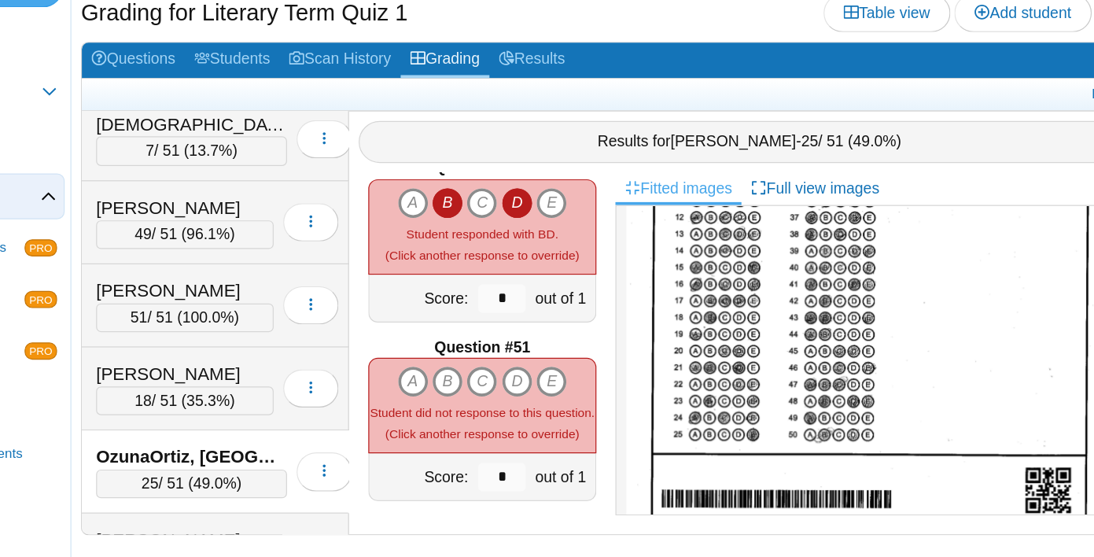
scroll to position [0, 0]
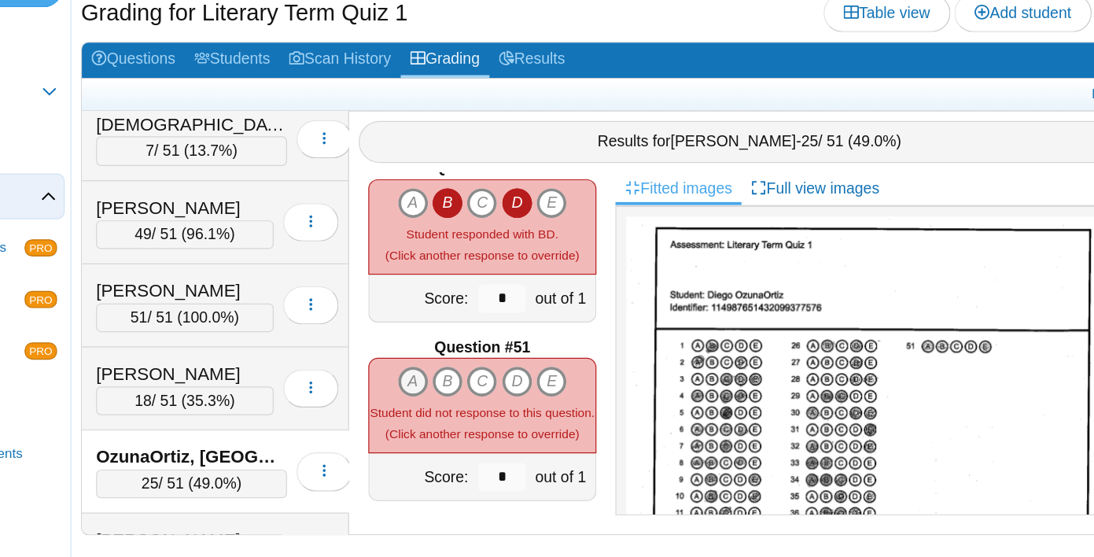
click at [482, 405] on icon "A" at bounding box center [478, 412] width 25 height 25
click at [508, 402] on icon "B" at bounding box center [506, 412] width 25 height 25
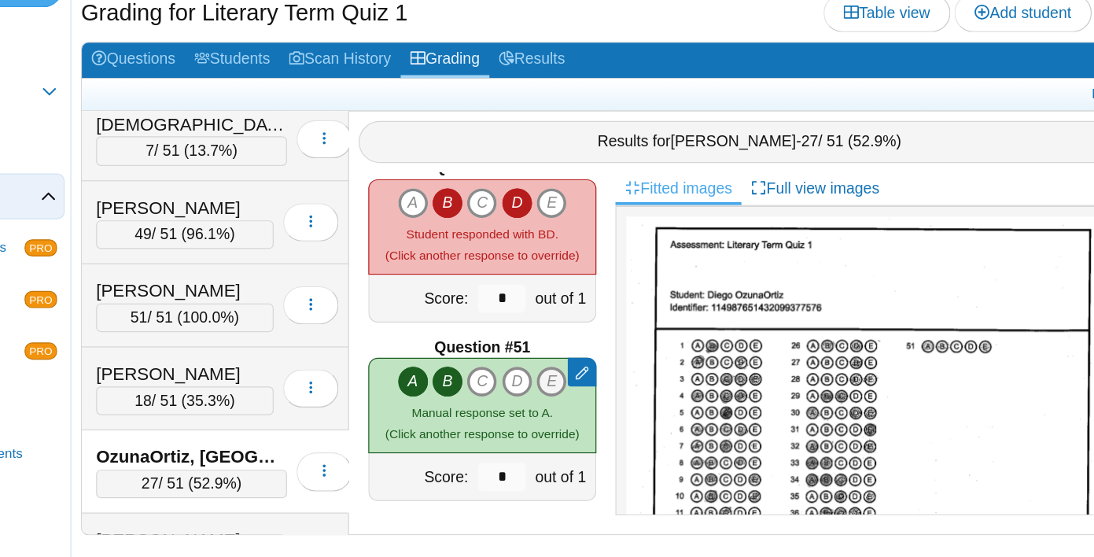
type input "*"
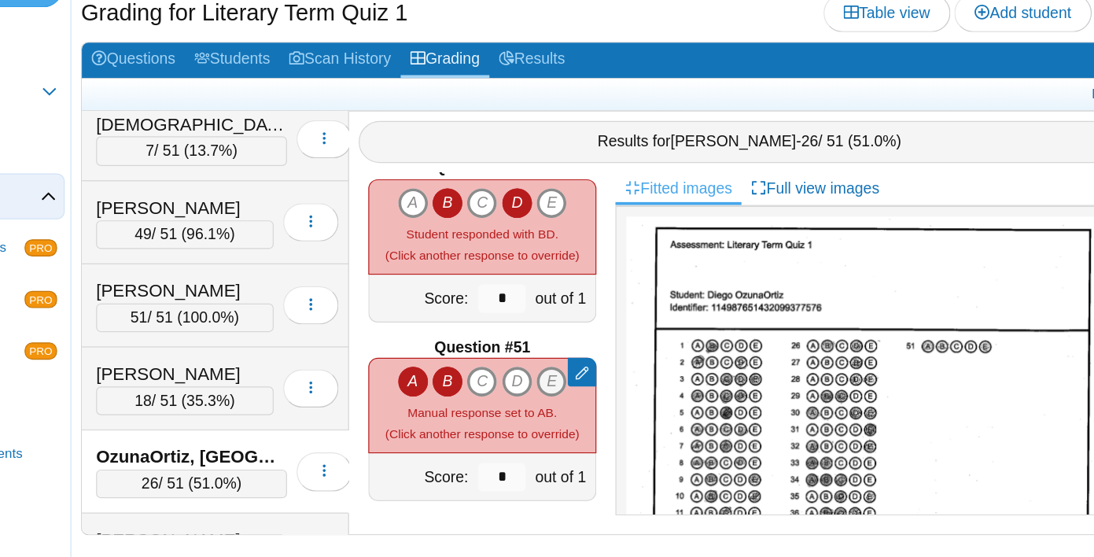
click at [593, 408] on icon "E" at bounding box center [592, 412] width 25 height 25
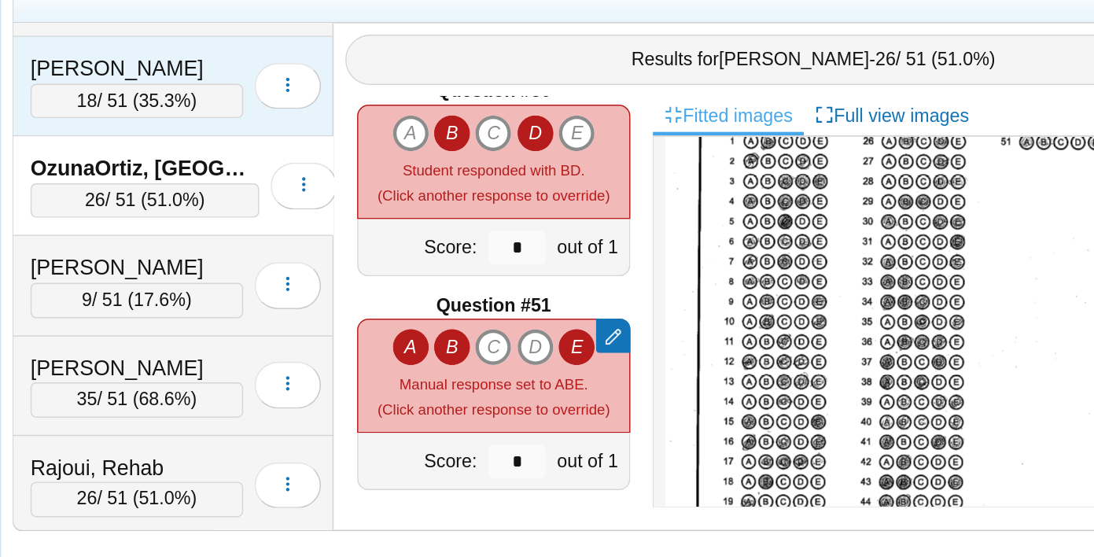
scroll to position [1506, 0]
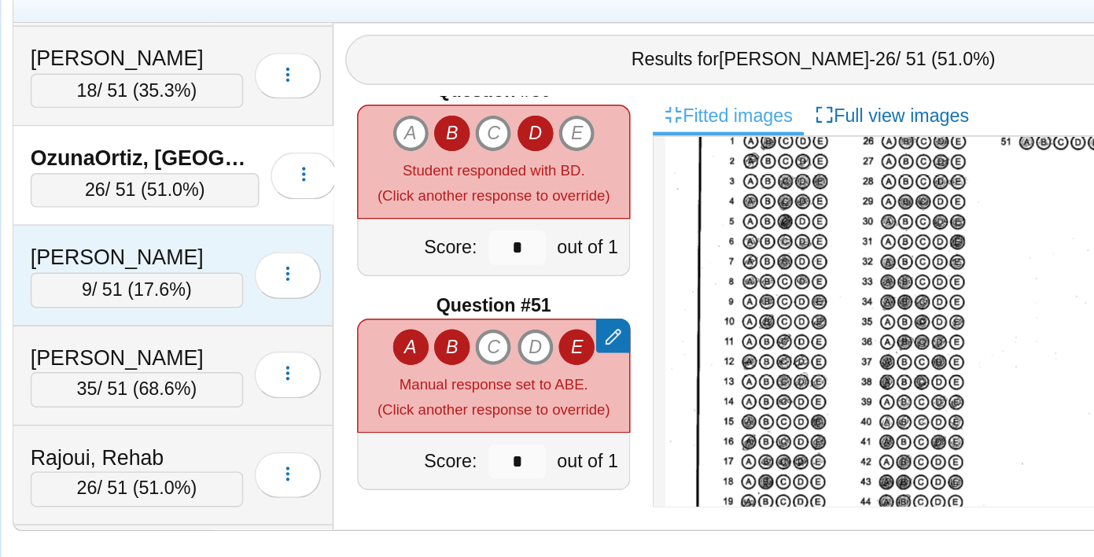
click at [291, 337] on div "Peralta, Kenneth 9 / 51 ( 17.6% ) Loading…" at bounding box center [315, 363] width 220 height 68
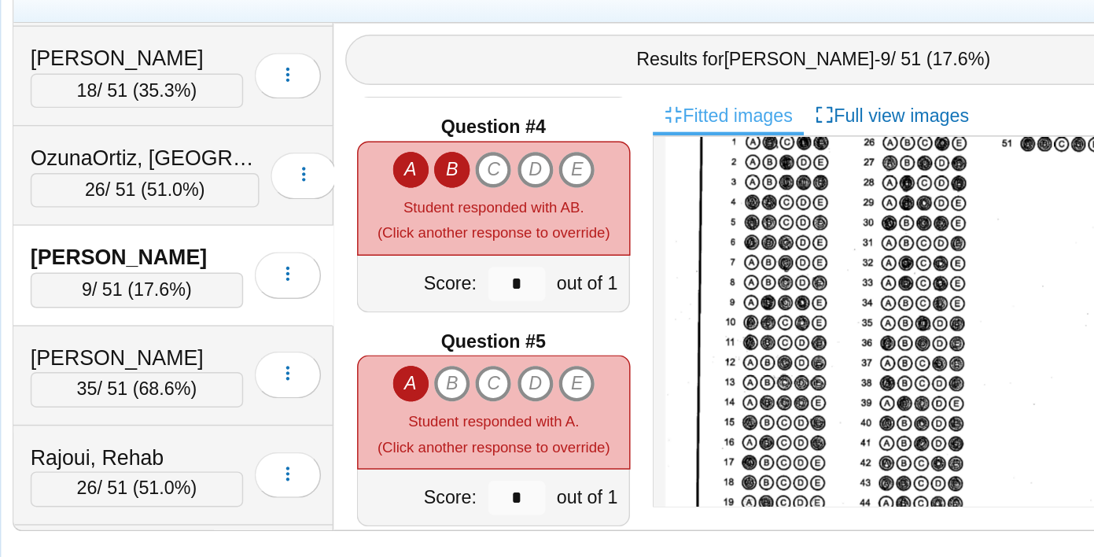
scroll to position [457, 0]
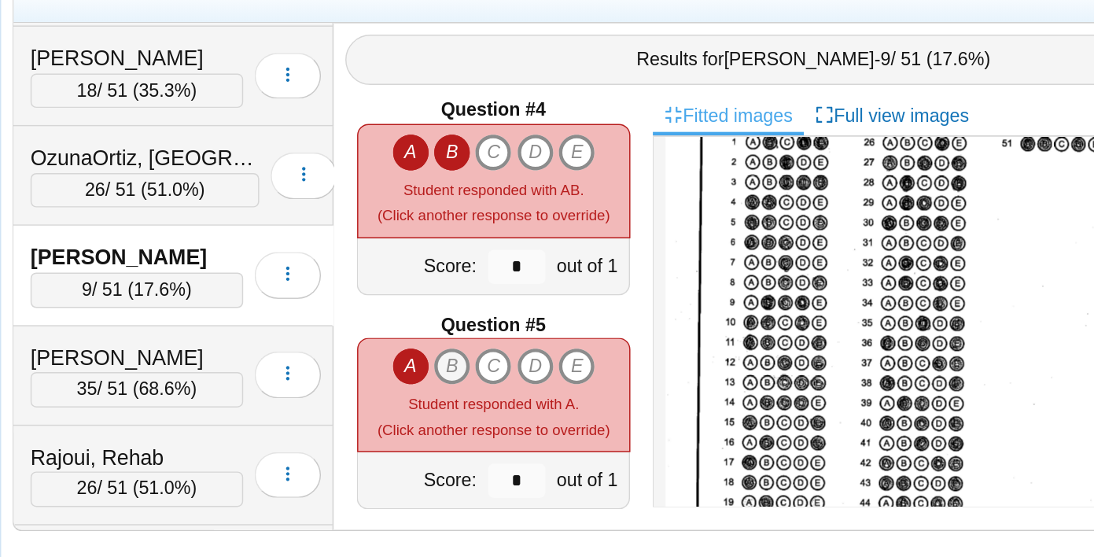
click at [505, 419] on icon "B" at bounding box center [506, 425] width 25 height 25
click at [592, 423] on icon "E" at bounding box center [592, 425] width 25 height 25
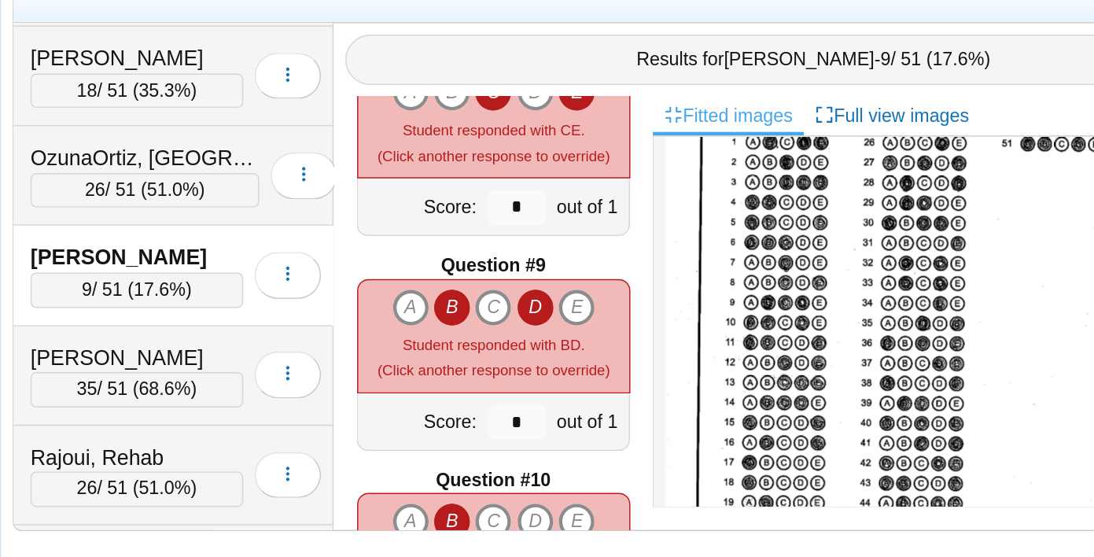
scroll to position [1093, 0]
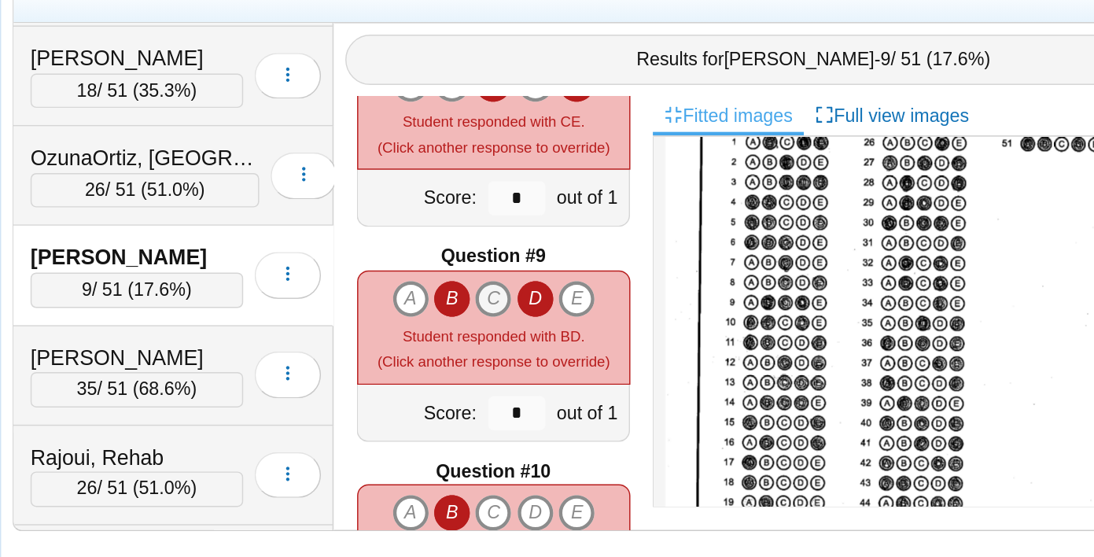
click at [537, 383] on icon "C" at bounding box center [534, 379] width 25 height 25
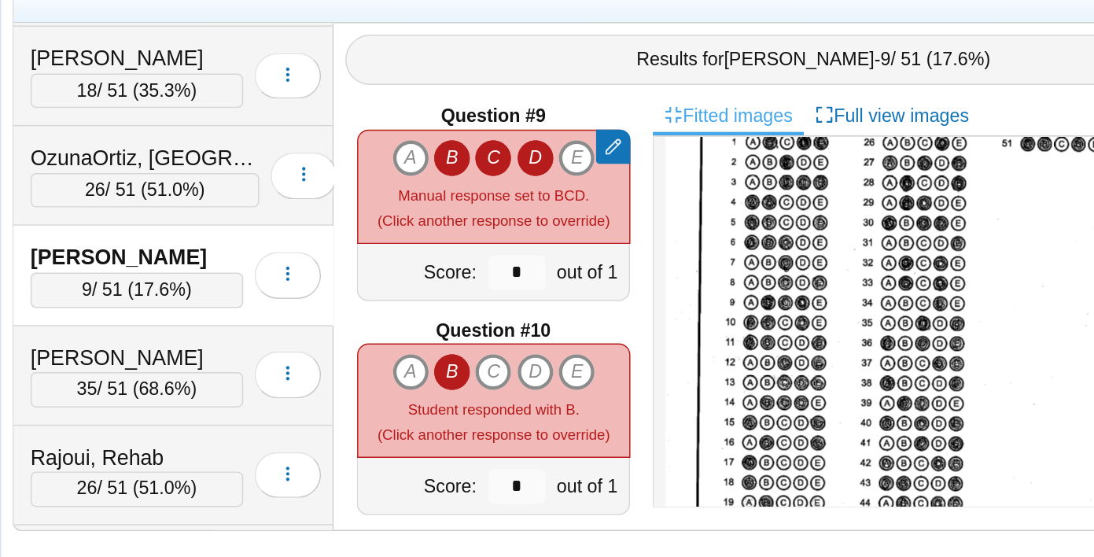
scroll to position [1200, 0]
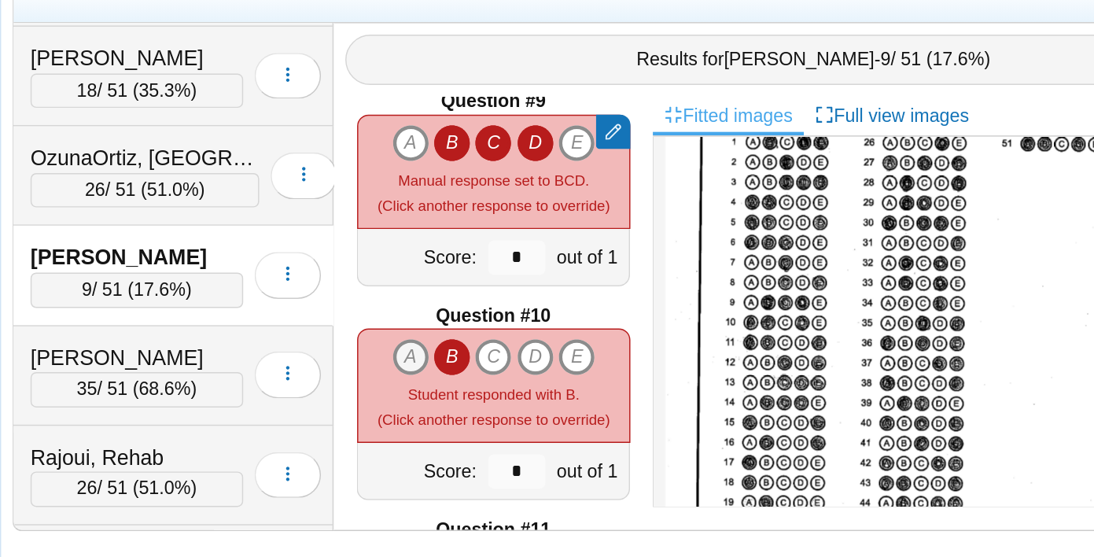
click at [474, 422] on icon "A" at bounding box center [478, 419] width 25 height 25
click at [561, 419] on icon "D" at bounding box center [563, 419] width 25 height 25
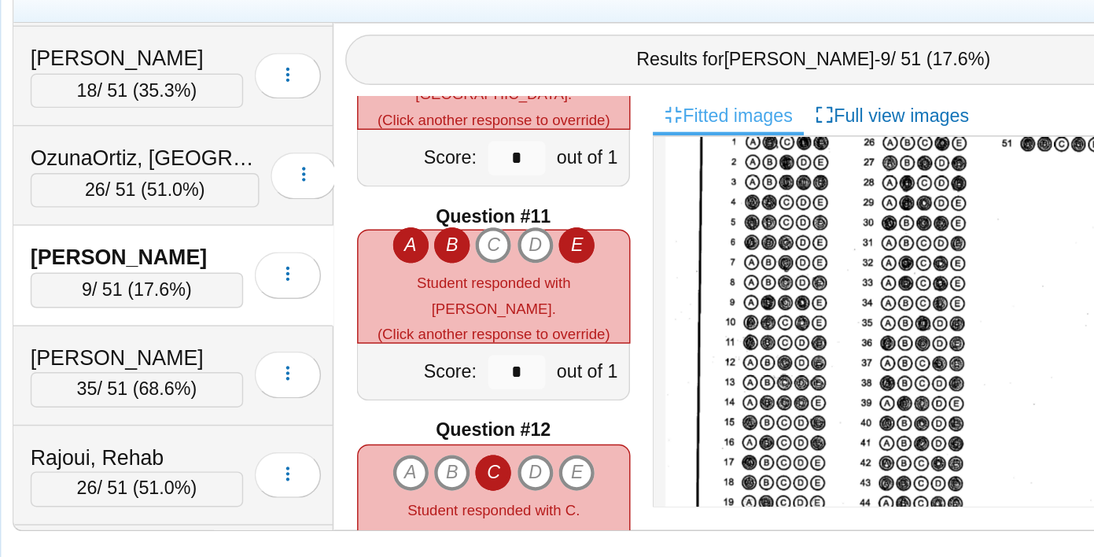
scroll to position [1424, 0]
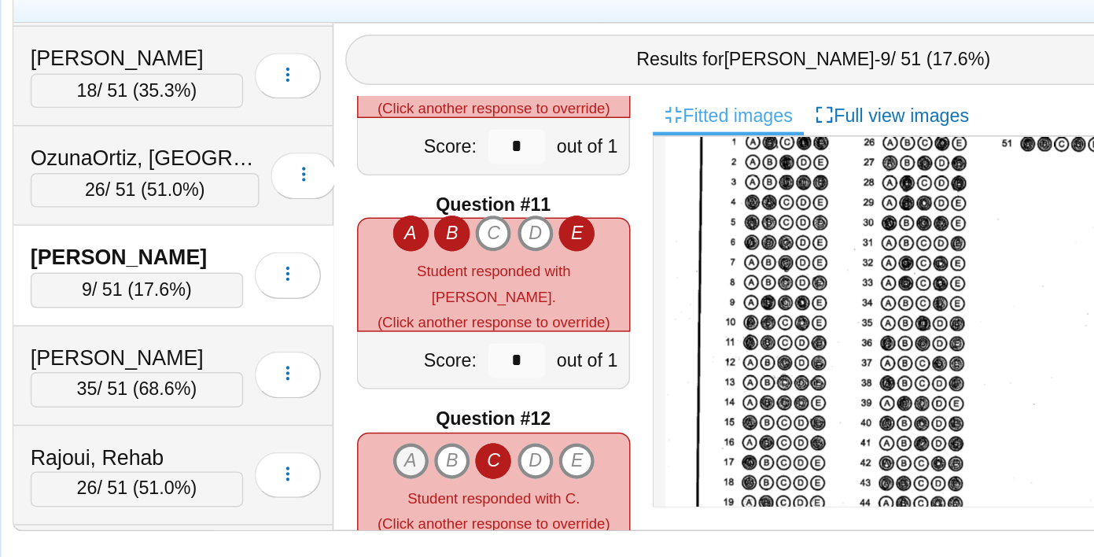
click at [470, 489] on icon "A" at bounding box center [478, 490] width 25 height 25
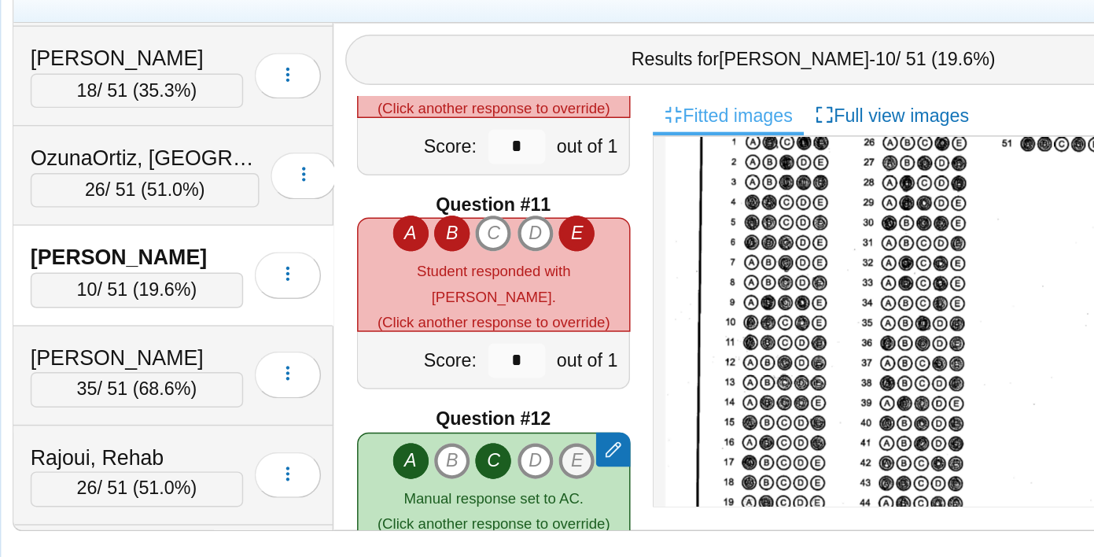
click at [595, 486] on icon "E" at bounding box center [592, 490] width 25 height 25
type input "*"
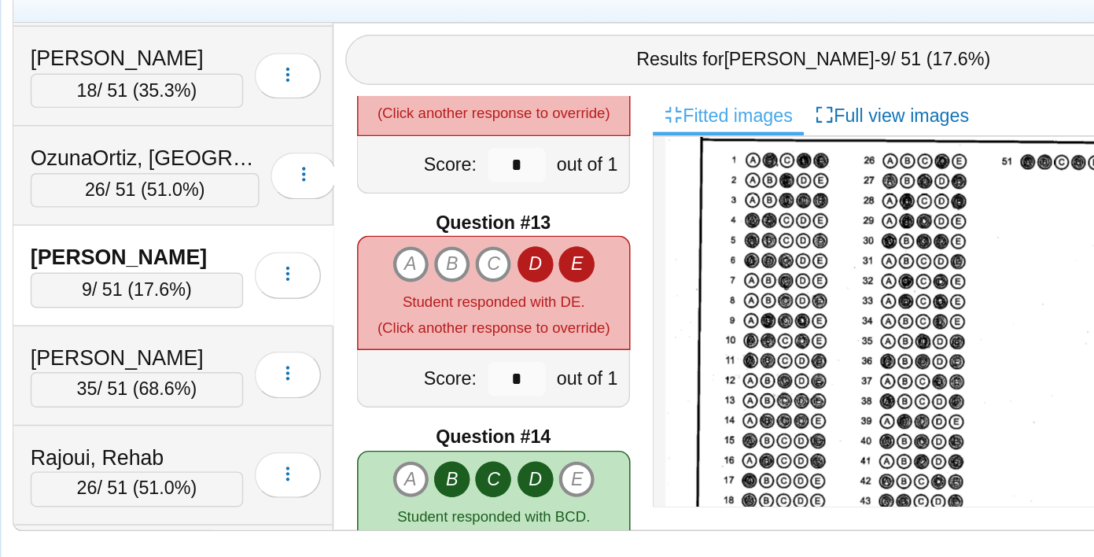
scroll to position [101, 0]
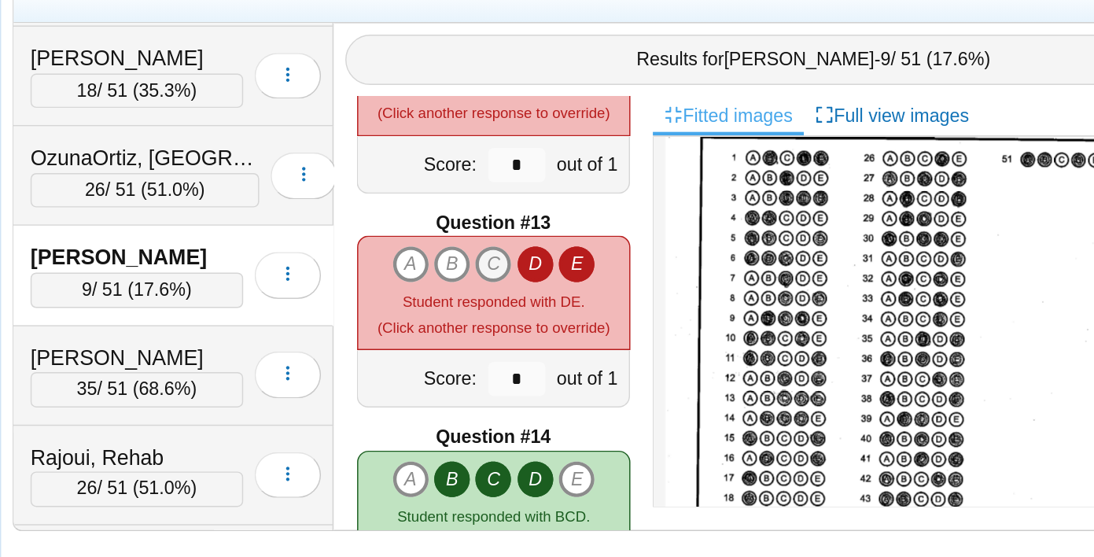
click at [533, 353] on icon "C" at bounding box center [534, 355] width 25 height 25
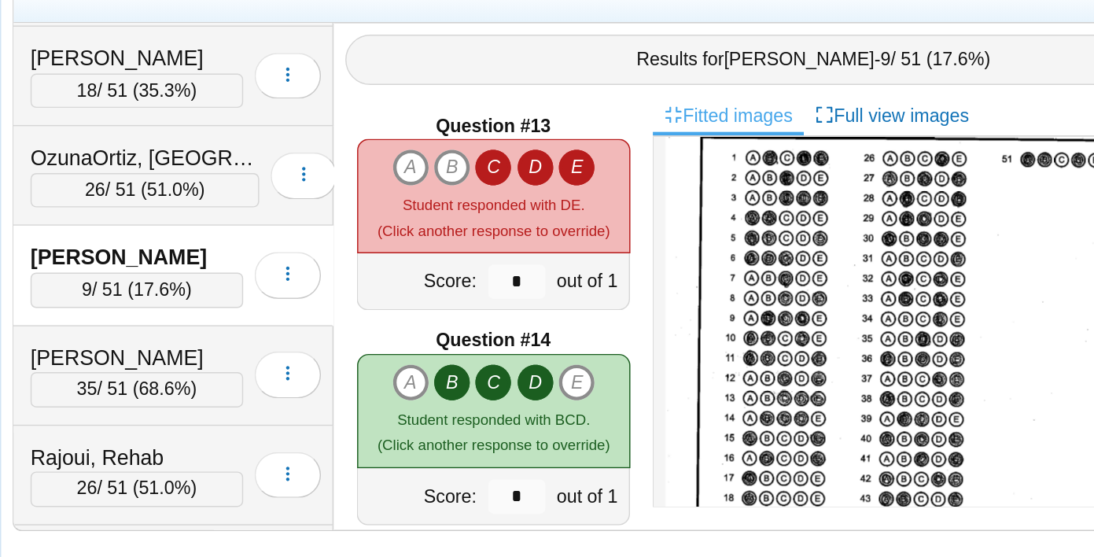
type input "*"
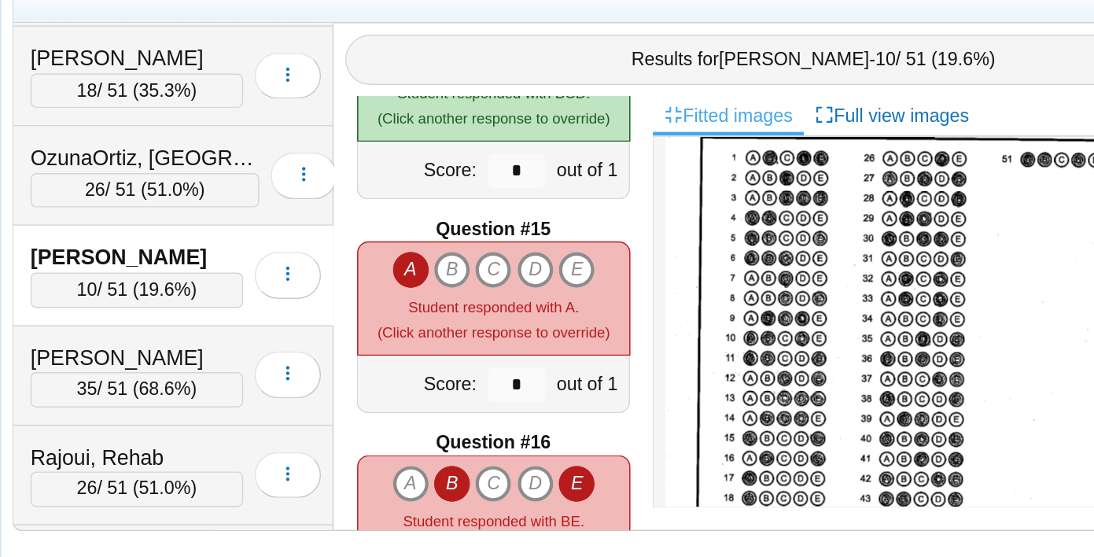
scroll to position [1999, 0]
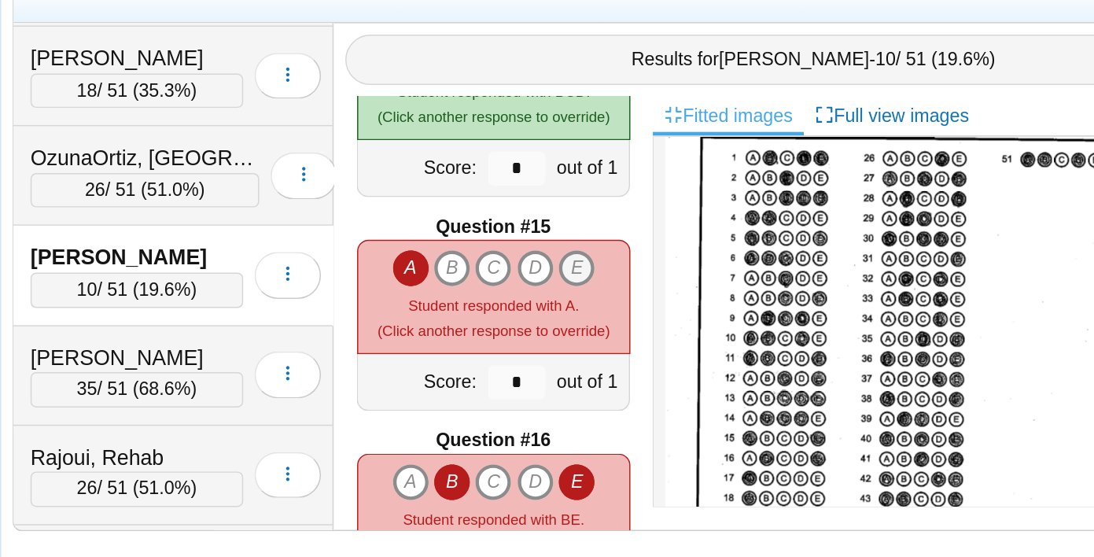
click at [597, 358] on icon "E" at bounding box center [592, 357] width 25 height 25
type input "*"
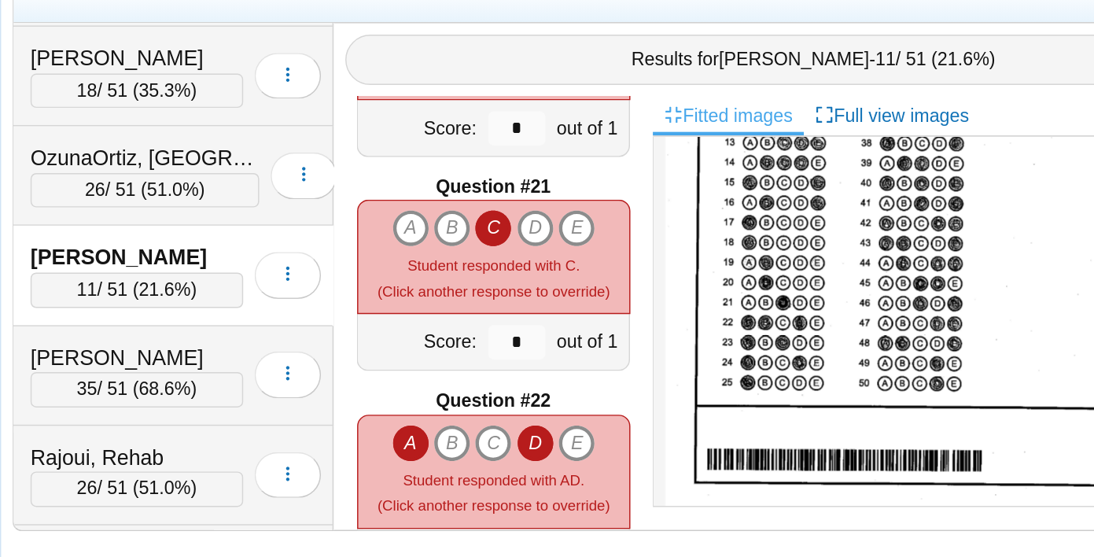
scroll to position [2918, 0]
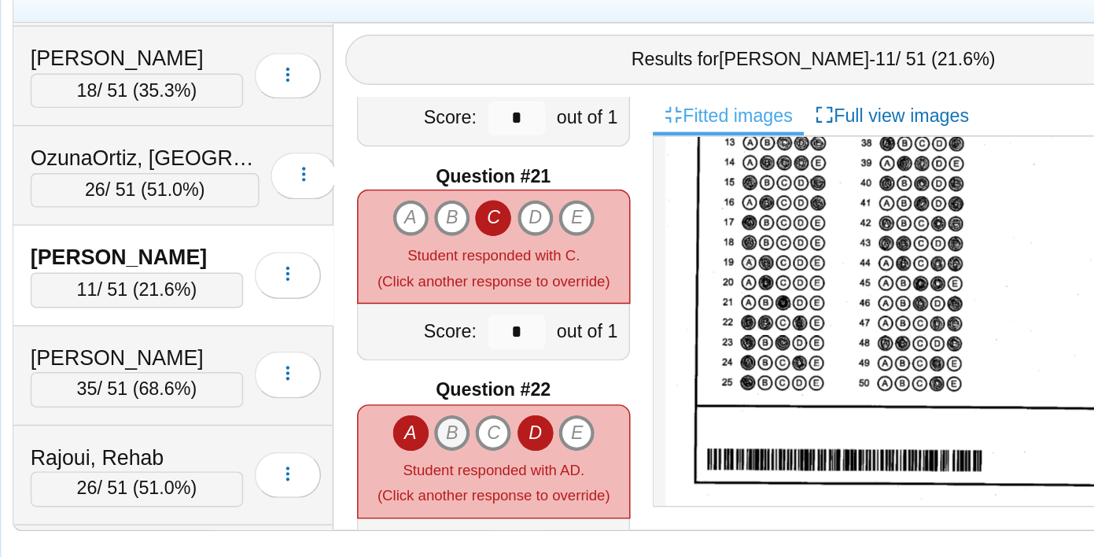
click at [500, 467] on icon "B" at bounding box center [506, 471] width 25 height 25
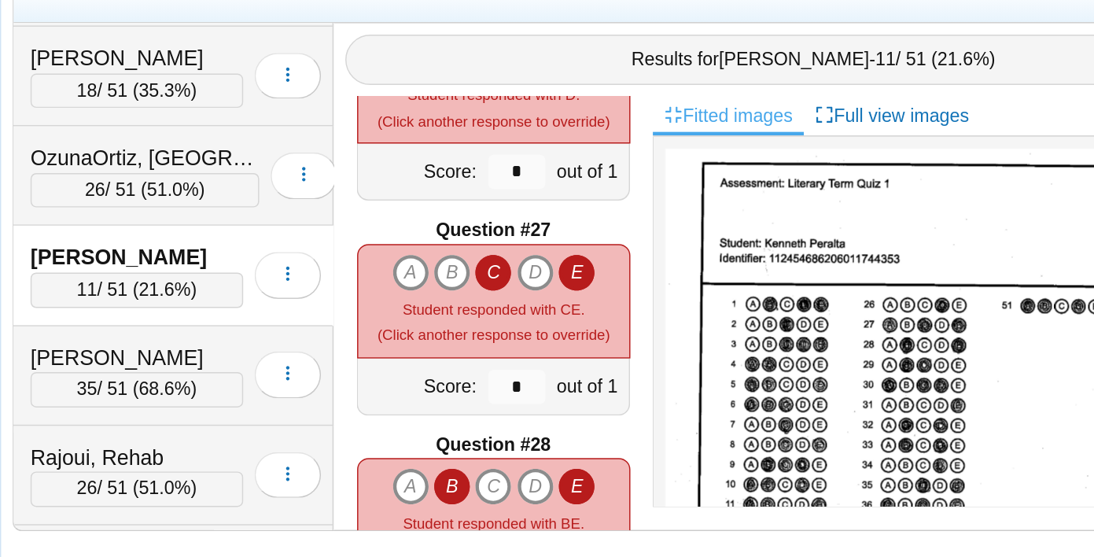
scroll to position [3777, 0]
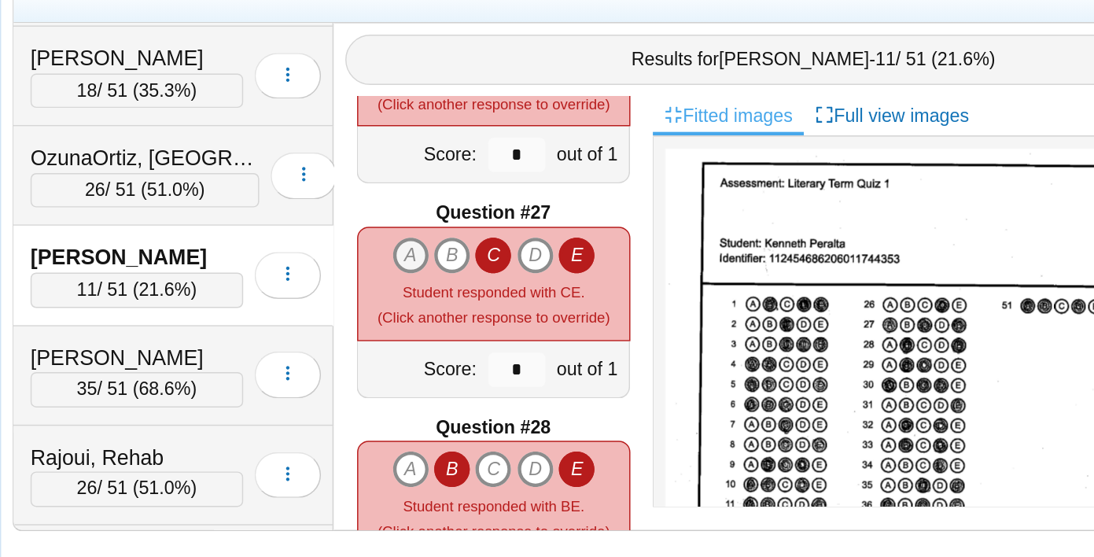
click at [477, 347] on icon "A" at bounding box center [478, 349] width 25 height 25
type input "*"
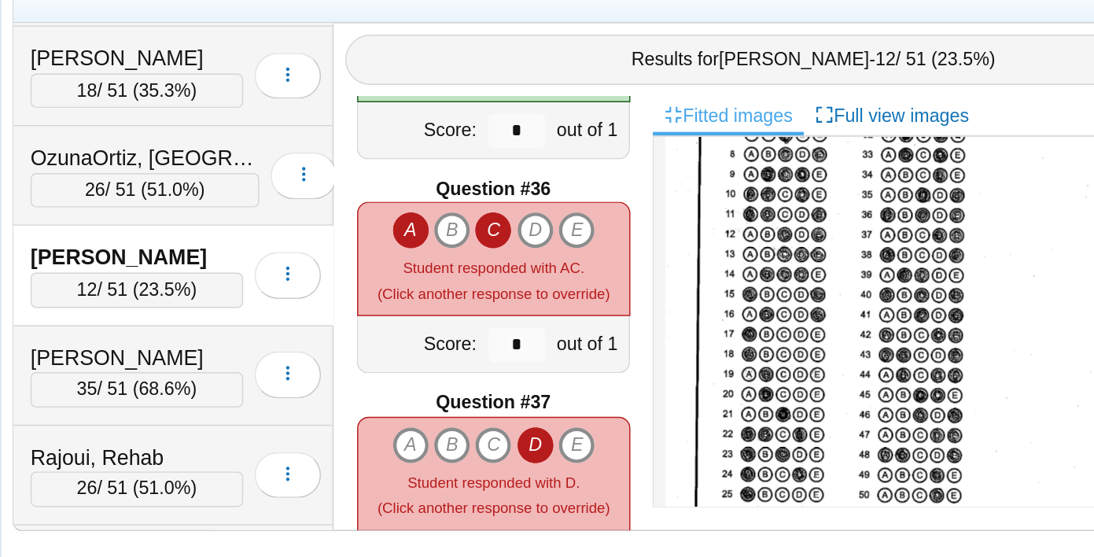
scroll to position [202, 0]
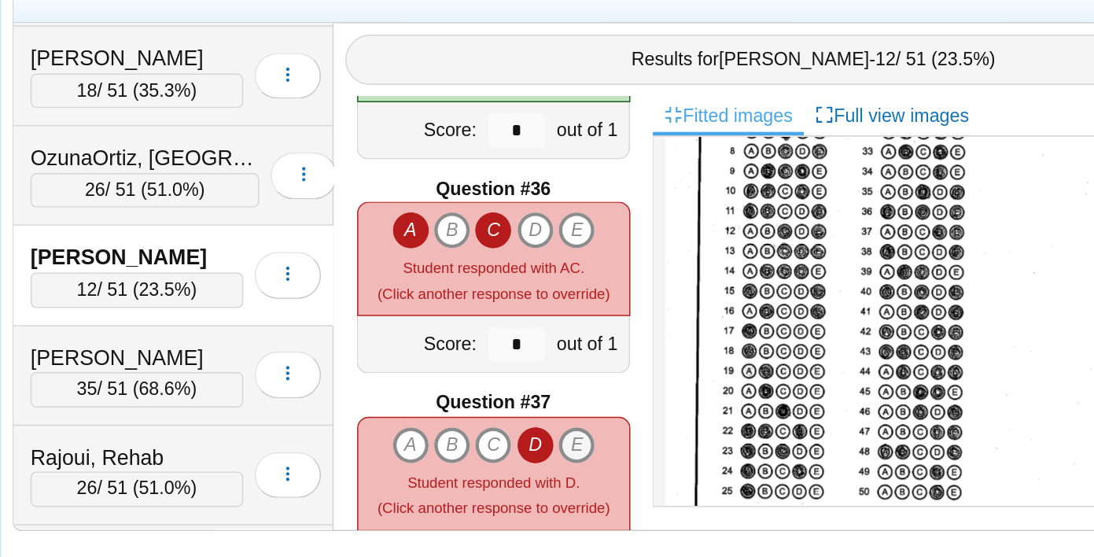
click at [597, 479] on icon "E" at bounding box center [592, 479] width 25 height 25
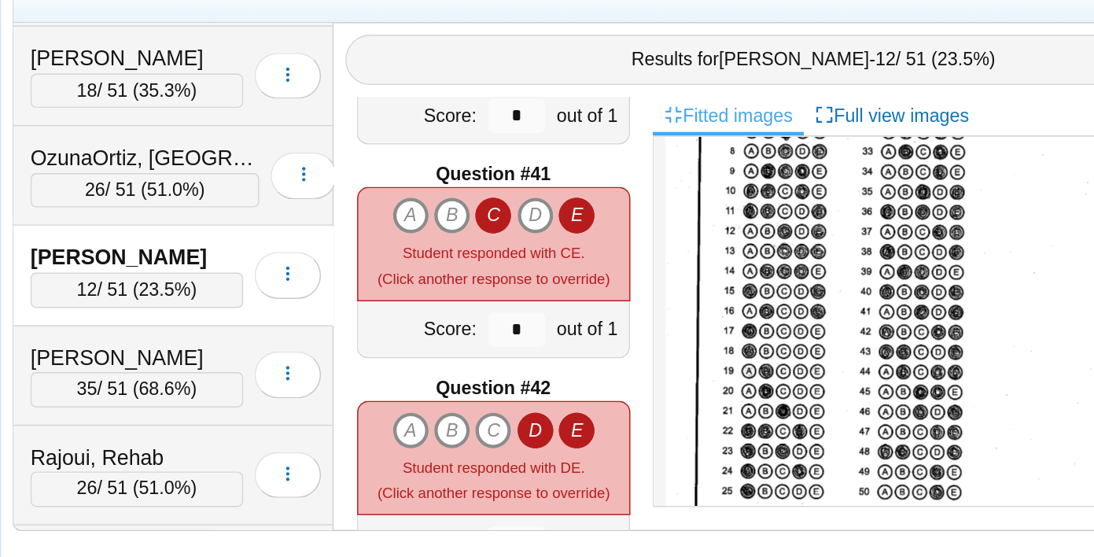
scroll to position [5872, 0]
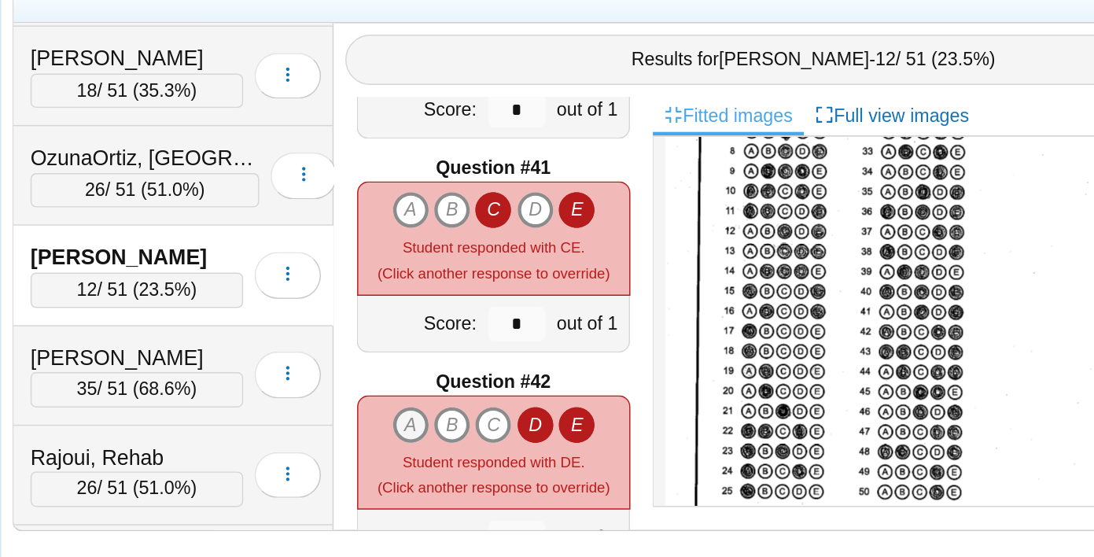
click at [476, 466] on icon "A" at bounding box center [478, 465] width 25 height 25
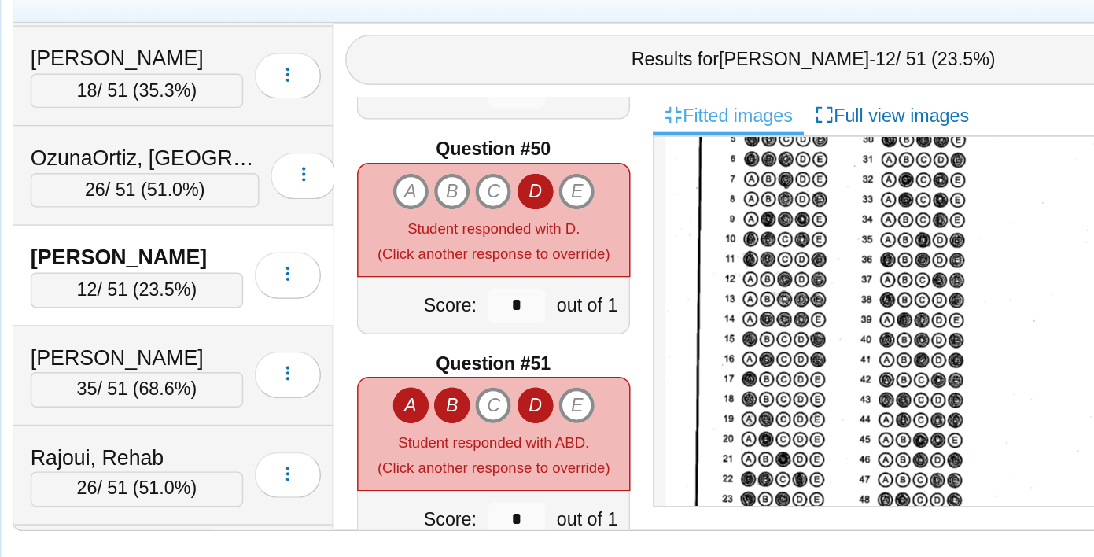
scroll to position [7252, 0]
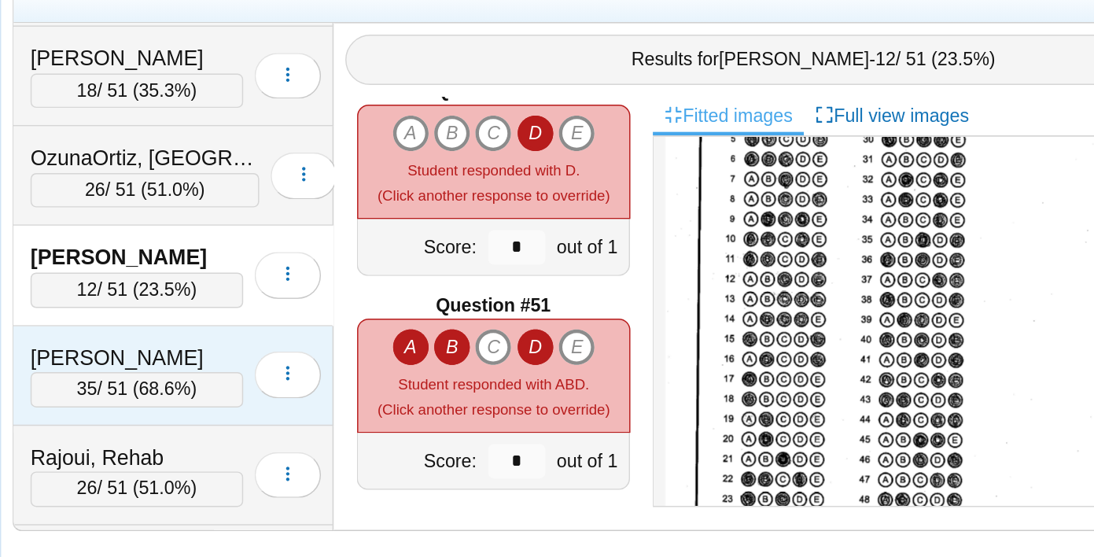
click at [249, 411] on div "Pocevic, Dylan" at bounding box center [290, 420] width 146 height 20
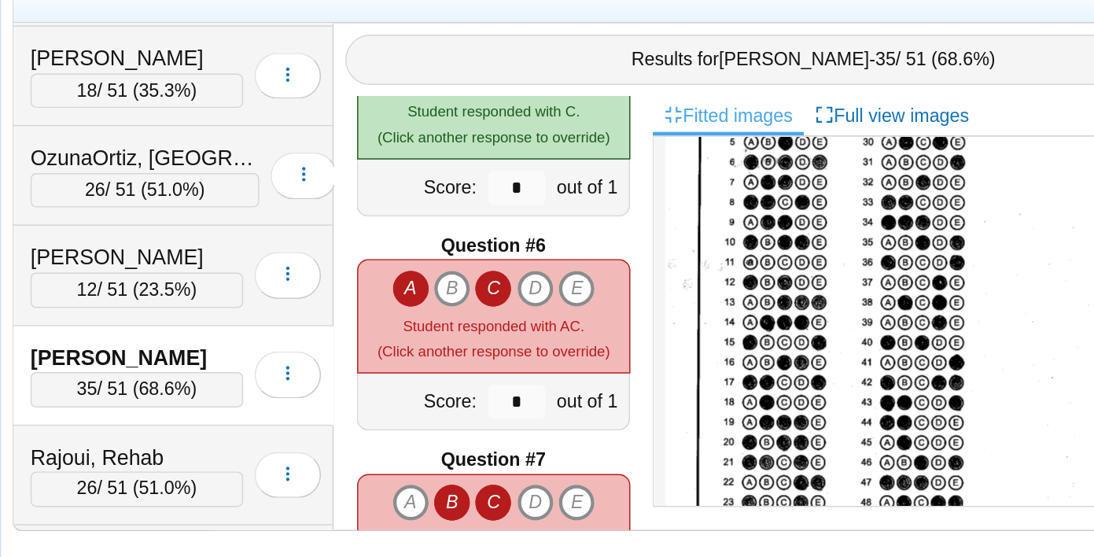
scroll to position [658, 0]
click at [598, 360] on icon "E" at bounding box center [592, 372] width 25 height 25
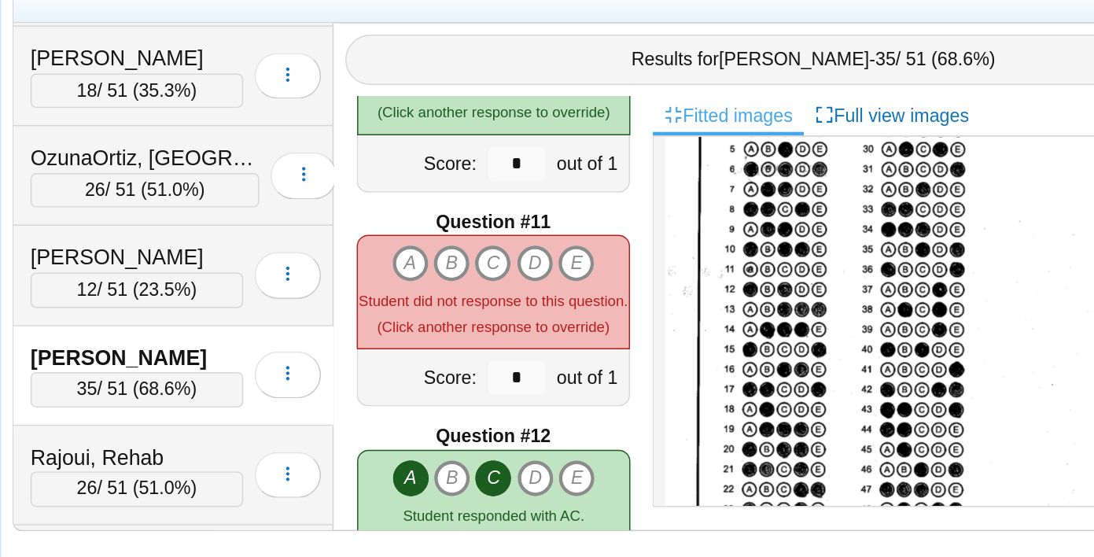
scroll to position [182, 0]
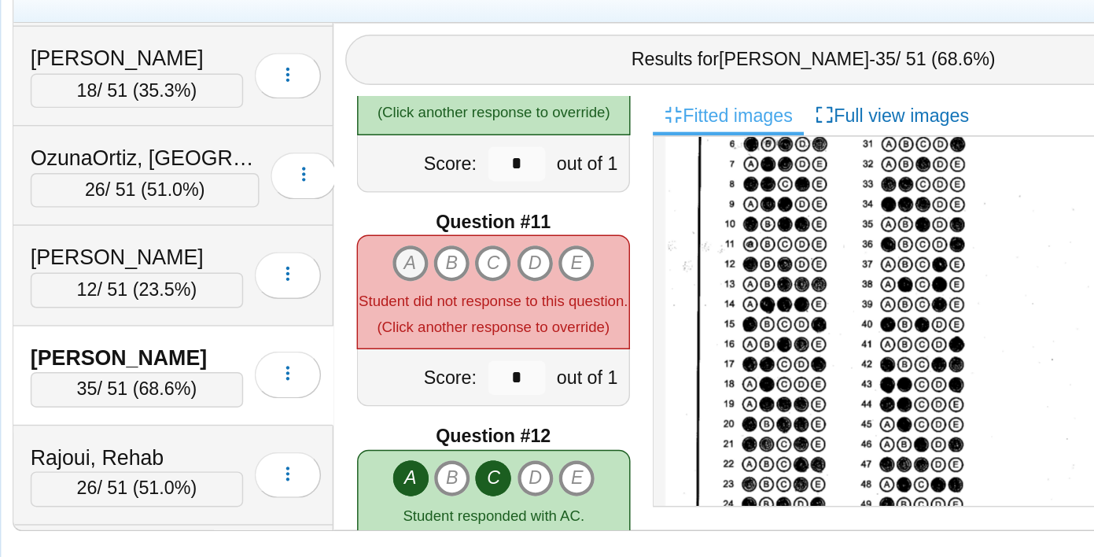
click at [482, 342] on icon "A" at bounding box center [478, 354] width 25 height 25
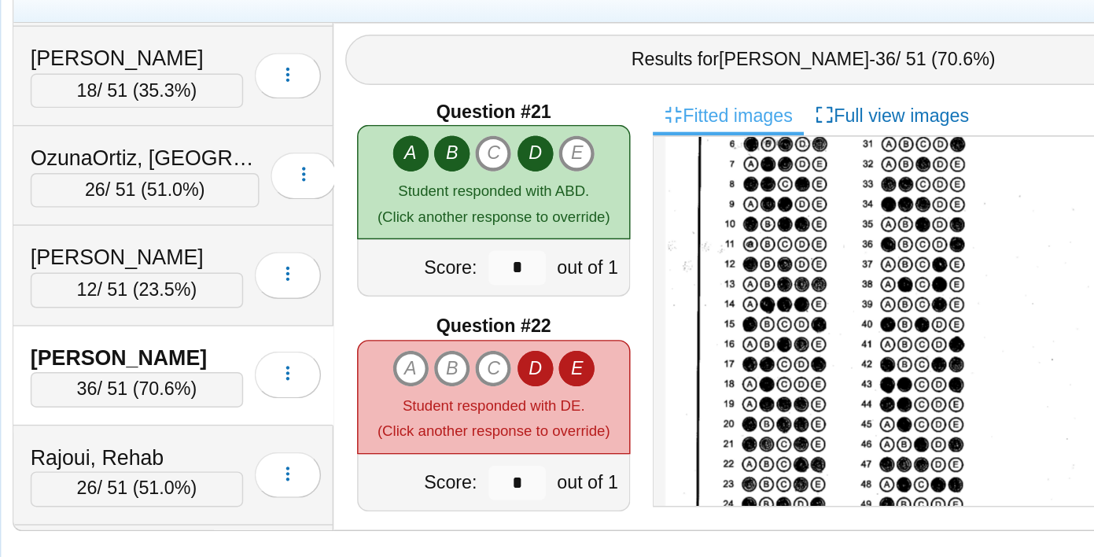
scroll to position [2974, 0]
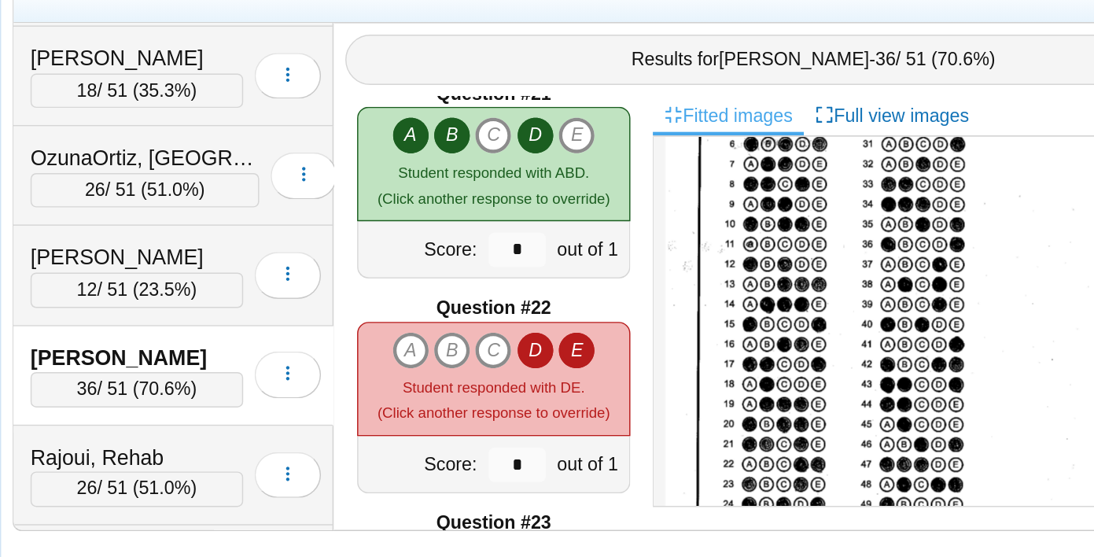
click at [564, 415] on icon "D" at bounding box center [563, 414] width 25 height 25
type input "*"
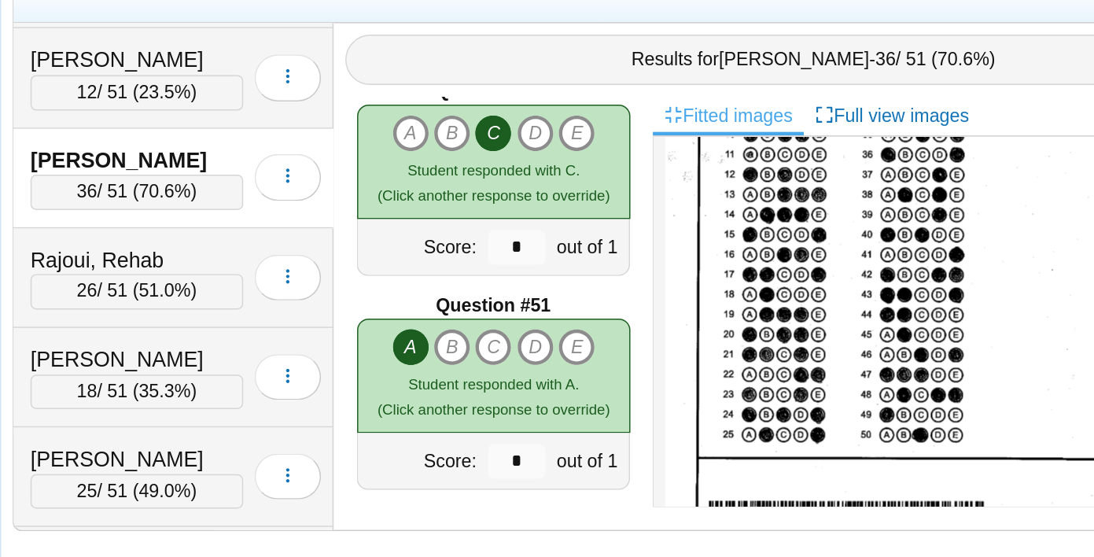
scroll to position [1666, 0]
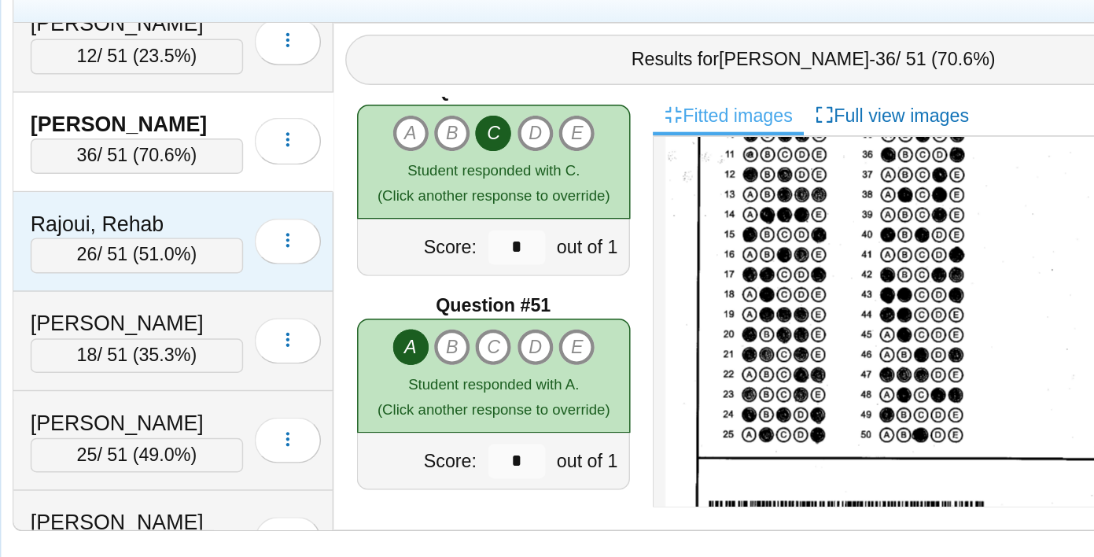
click at [266, 328] on div "Rajoui, Rehab" at bounding box center [290, 328] width 146 height 20
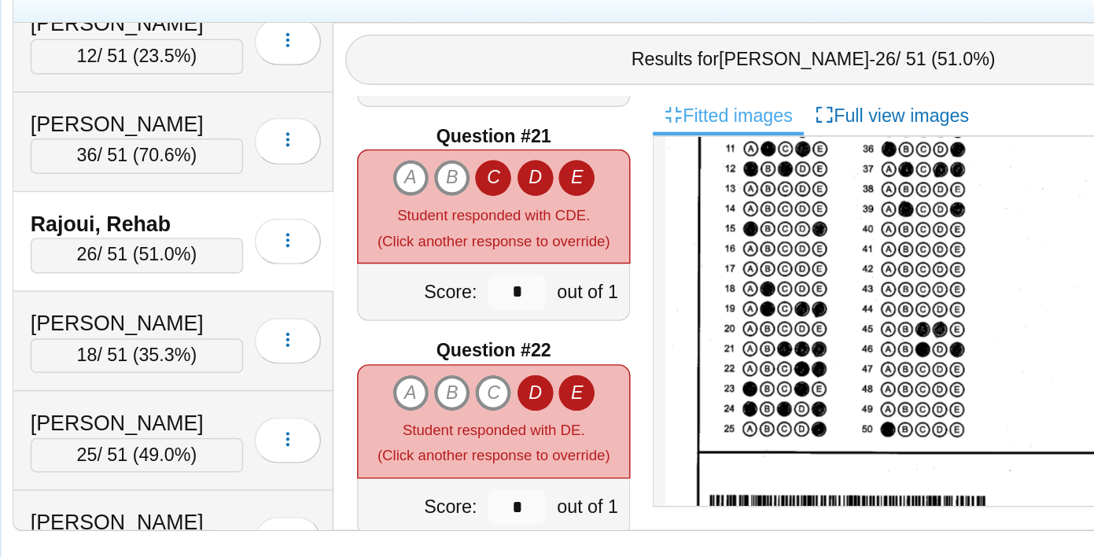
scroll to position [2951, 0]
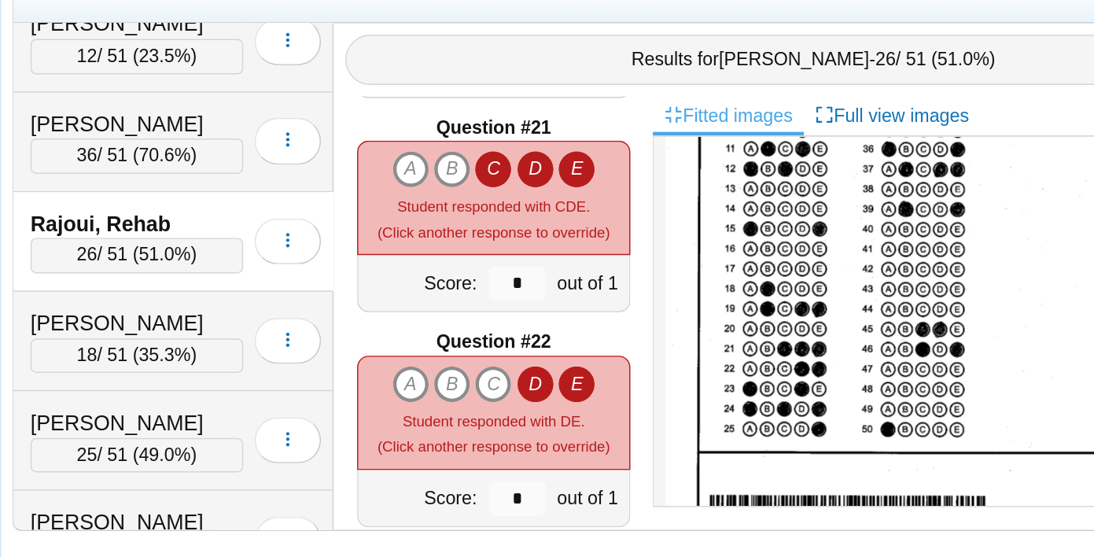
click at [564, 439] on icon "D" at bounding box center [563, 438] width 25 height 25
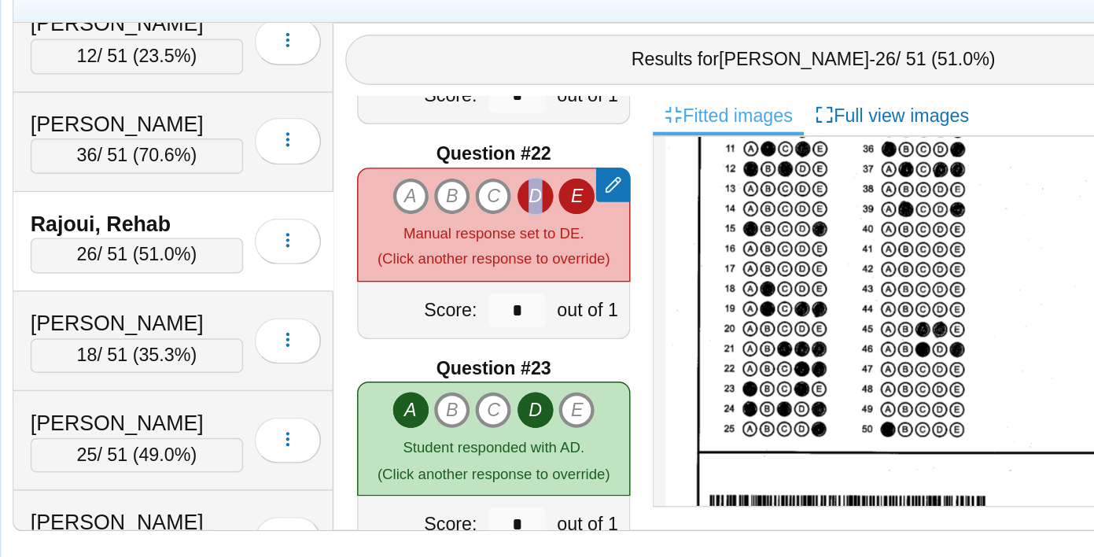
type input "*"
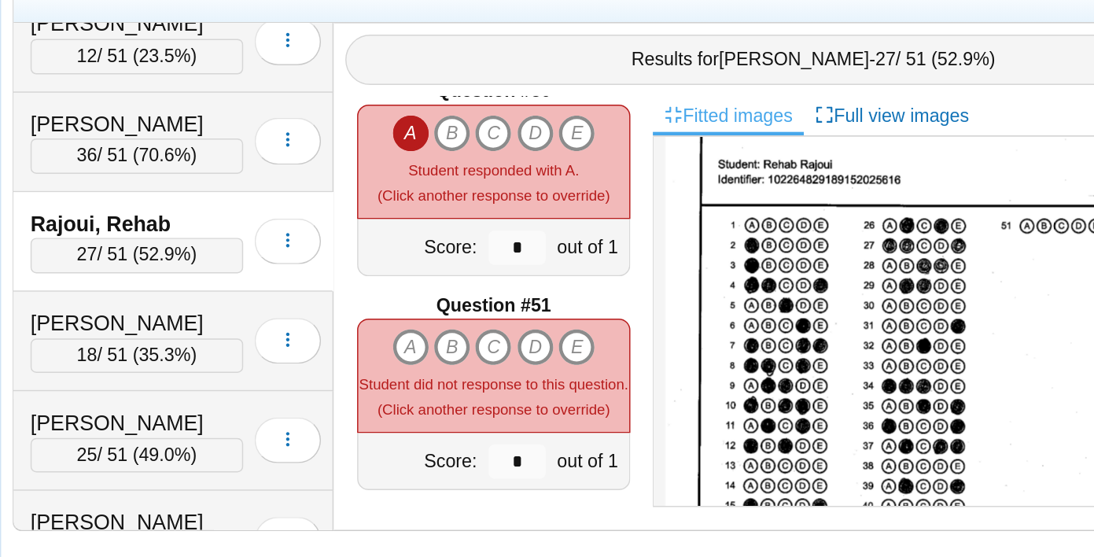
scroll to position [0, 0]
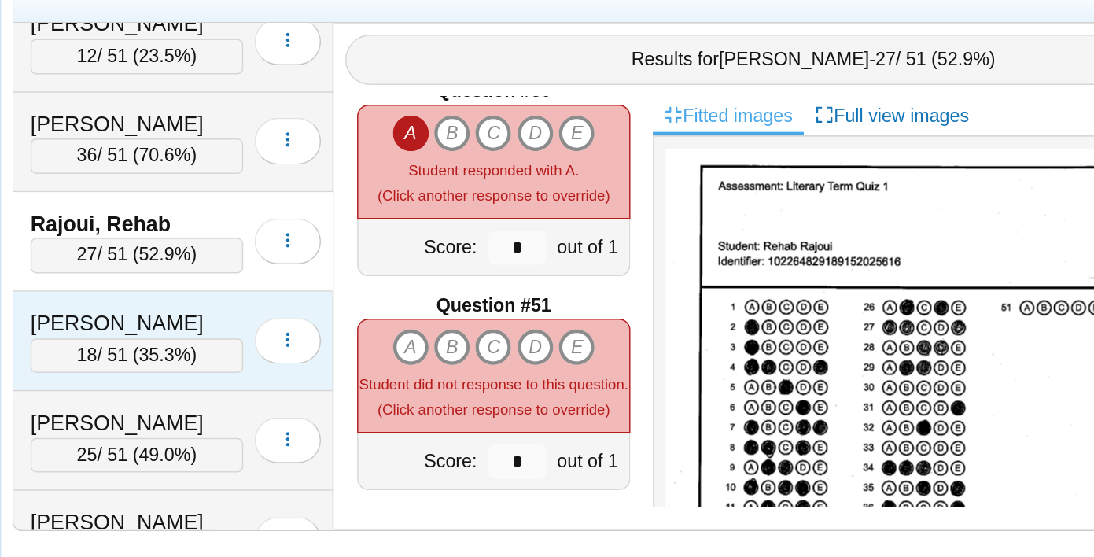
click at [277, 391] on div "Ramirez, Jayden" at bounding box center [290, 396] width 146 height 20
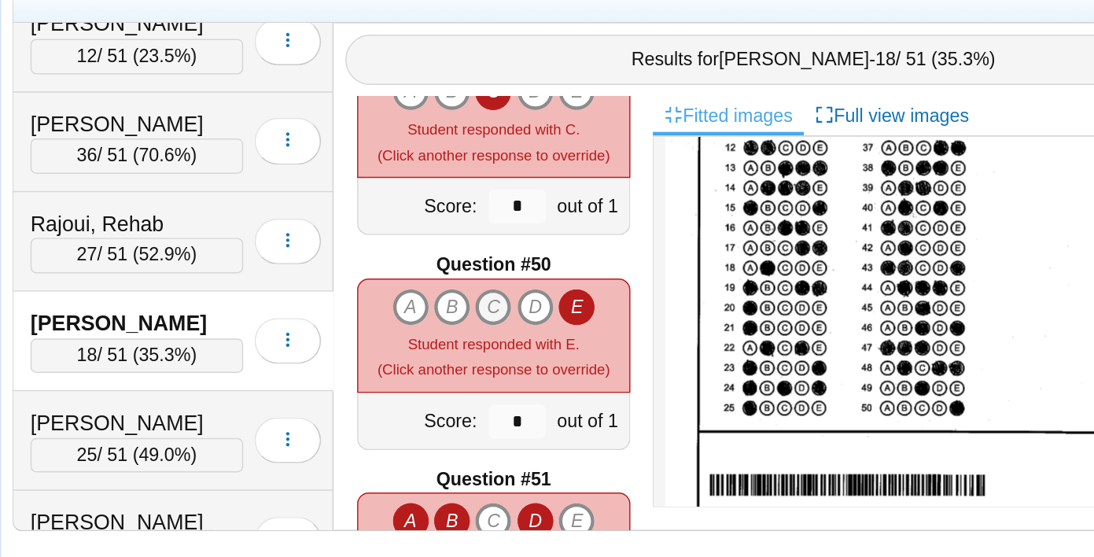
scroll to position [7252, 0]
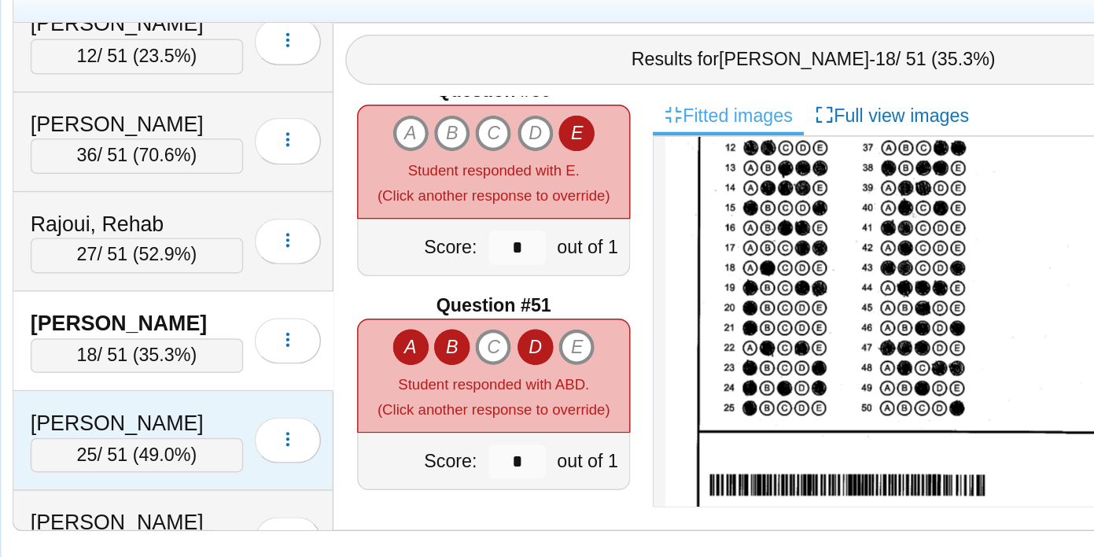
click at [301, 459] on div "Shippy, Zachary" at bounding box center [290, 465] width 146 height 20
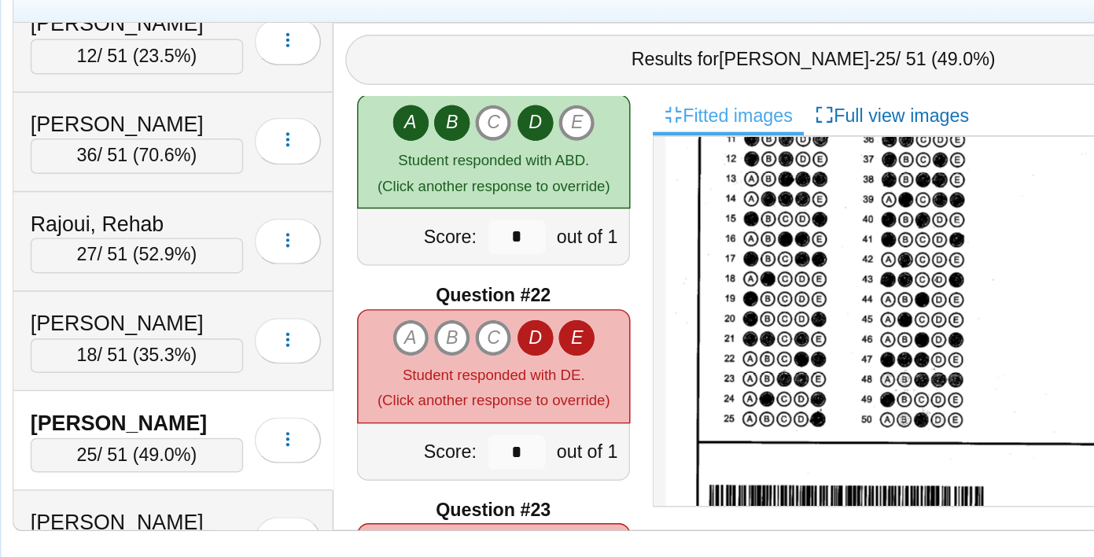
scroll to position [2994, 0]
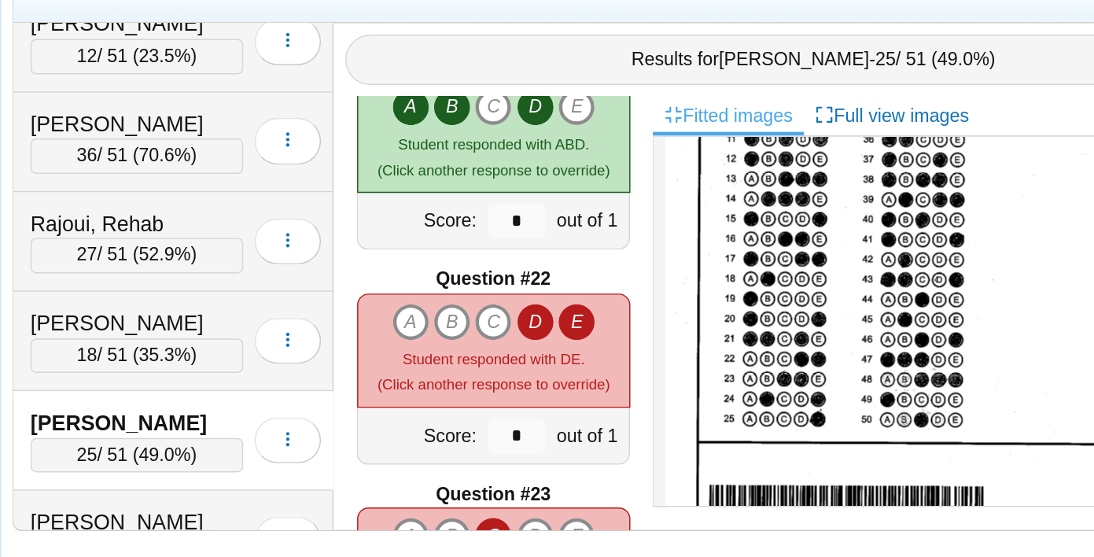
click at [572, 385] on icon "D" at bounding box center [563, 394] width 25 height 25
click at [570, 387] on icon "D" at bounding box center [563, 394] width 25 height 25
type input "*"
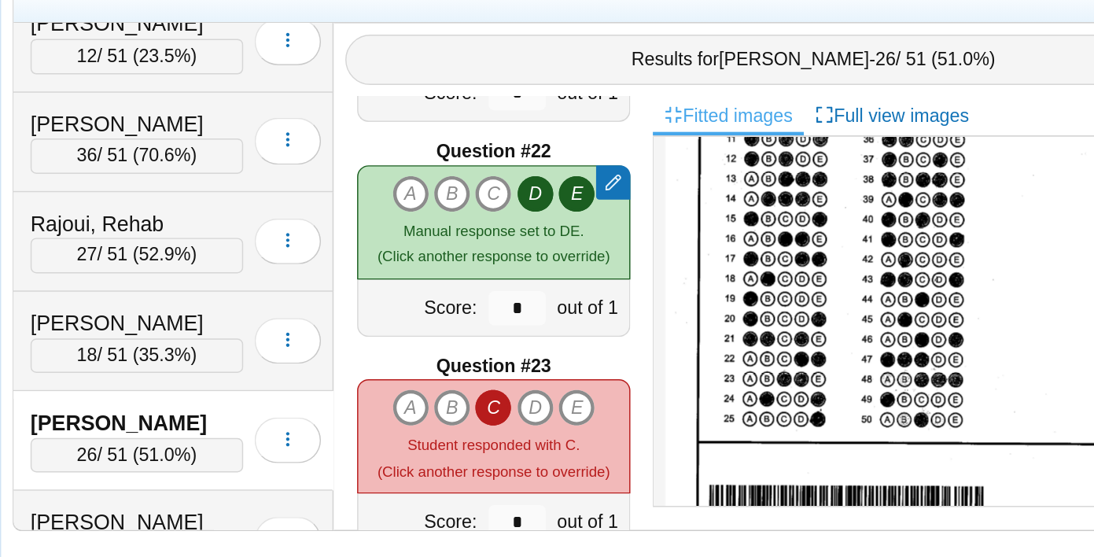
scroll to position [3114, 0]
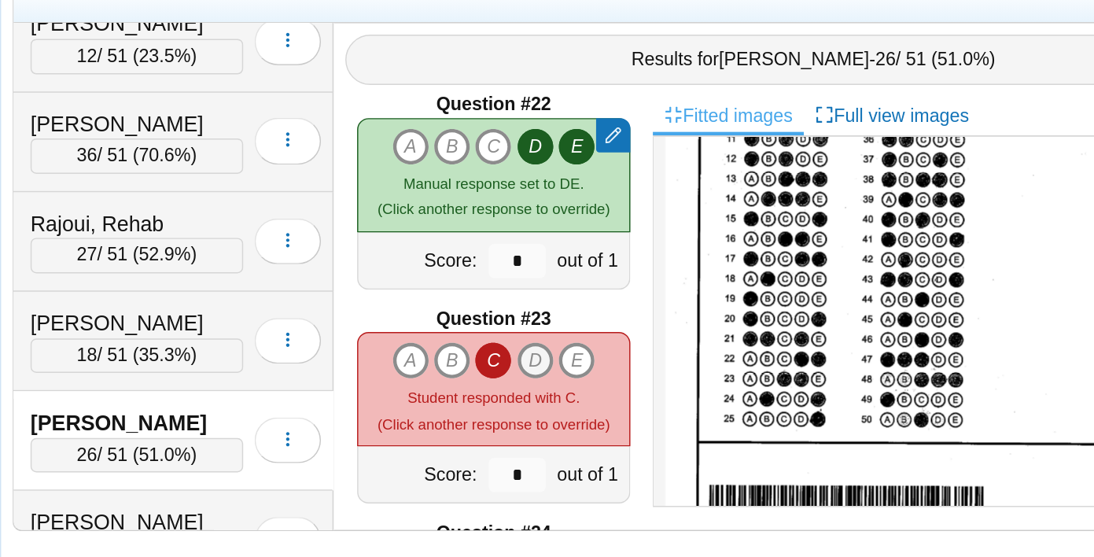
click at [564, 419] on icon "D" at bounding box center [563, 421] width 25 height 25
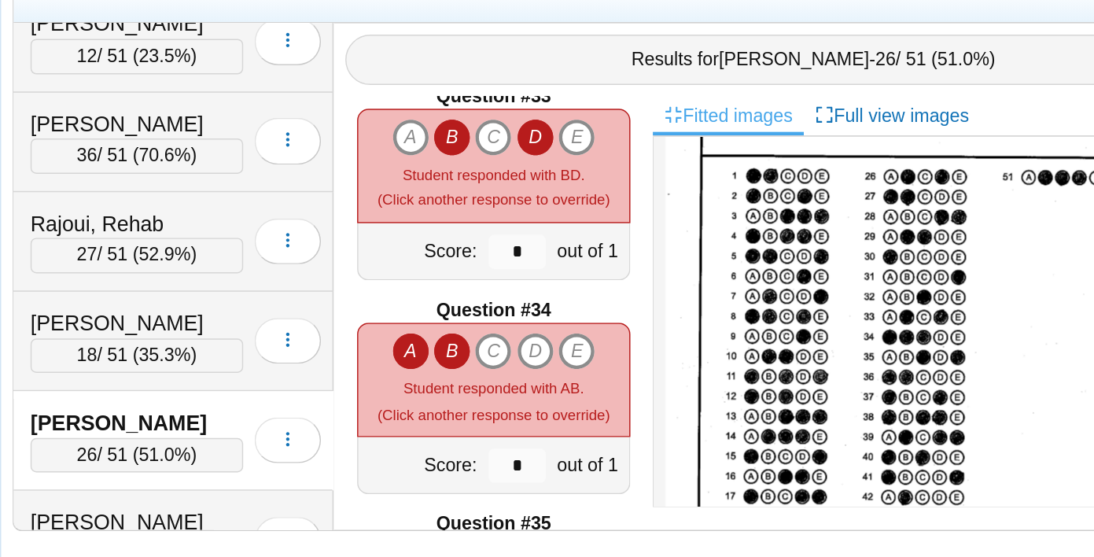
scroll to position [4741, 0]
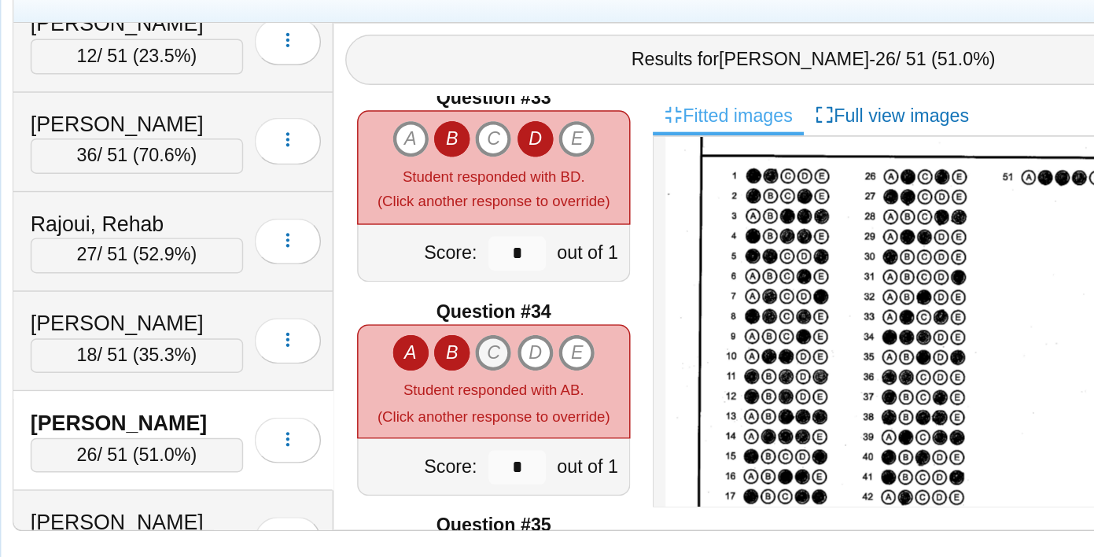
click at [539, 408] on icon "C" at bounding box center [534, 416] width 25 height 25
type input "*"
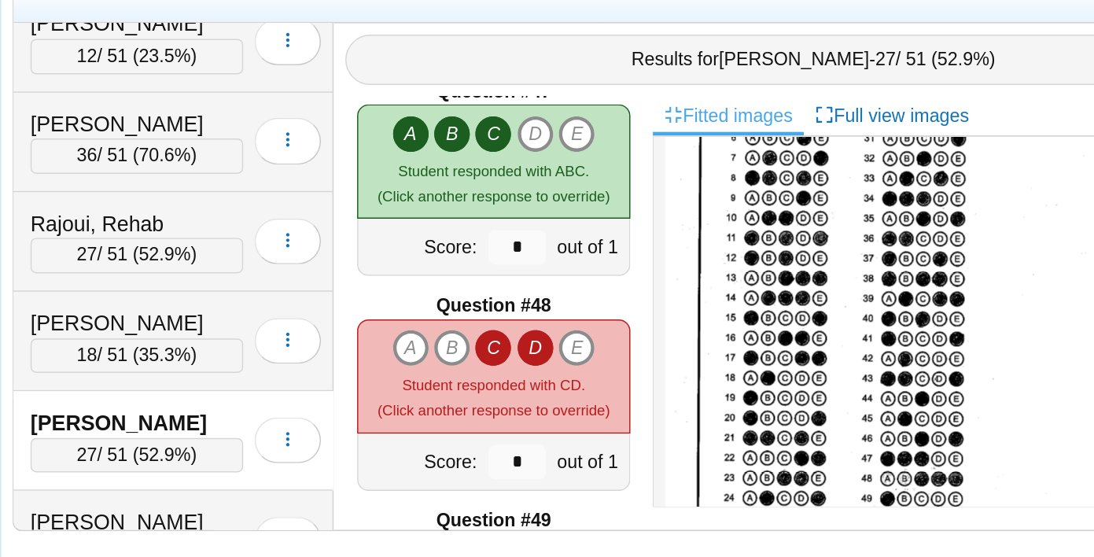
scroll to position [6809, 0]
click at [596, 410] on icon "E" at bounding box center [592, 412] width 25 height 25
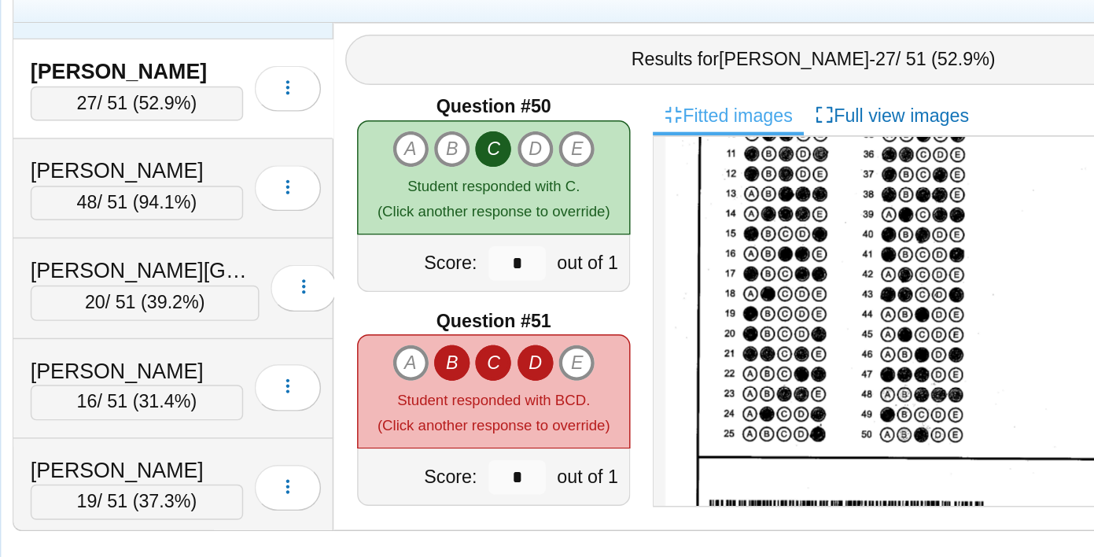
scroll to position [1872, 0]
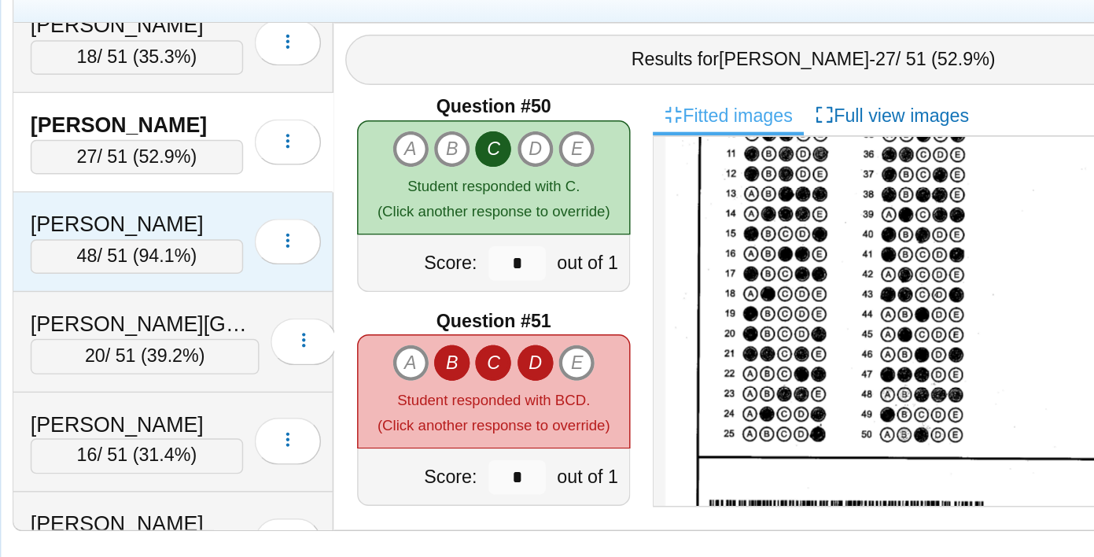
click at [260, 323] on div "Sisson, Esmeralda" at bounding box center [290, 328] width 146 height 20
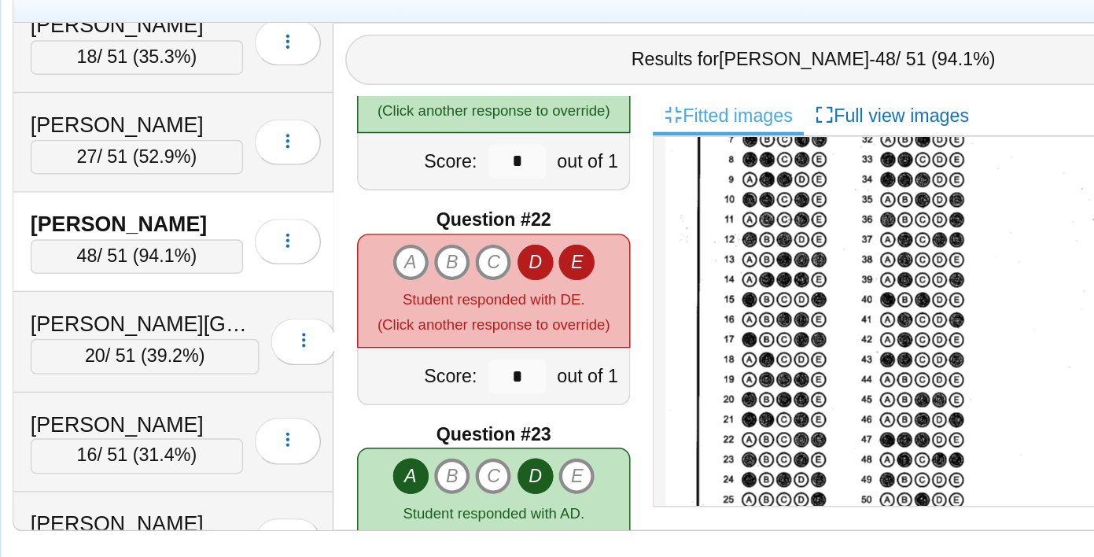
scroll to position [3028, 0]
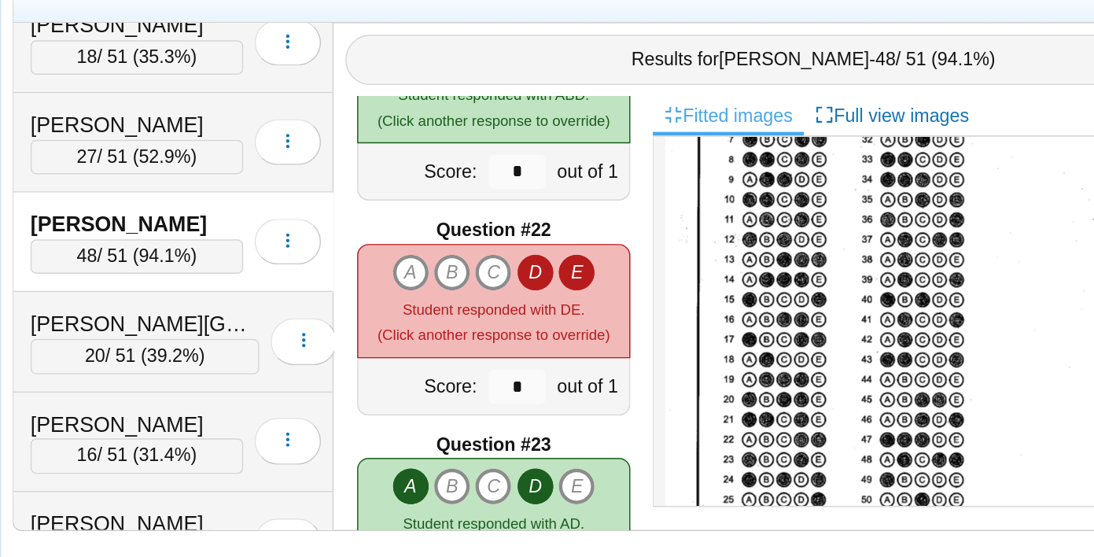
click at [562, 359] on icon "D" at bounding box center [563, 361] width 25 height 25
type input "*"
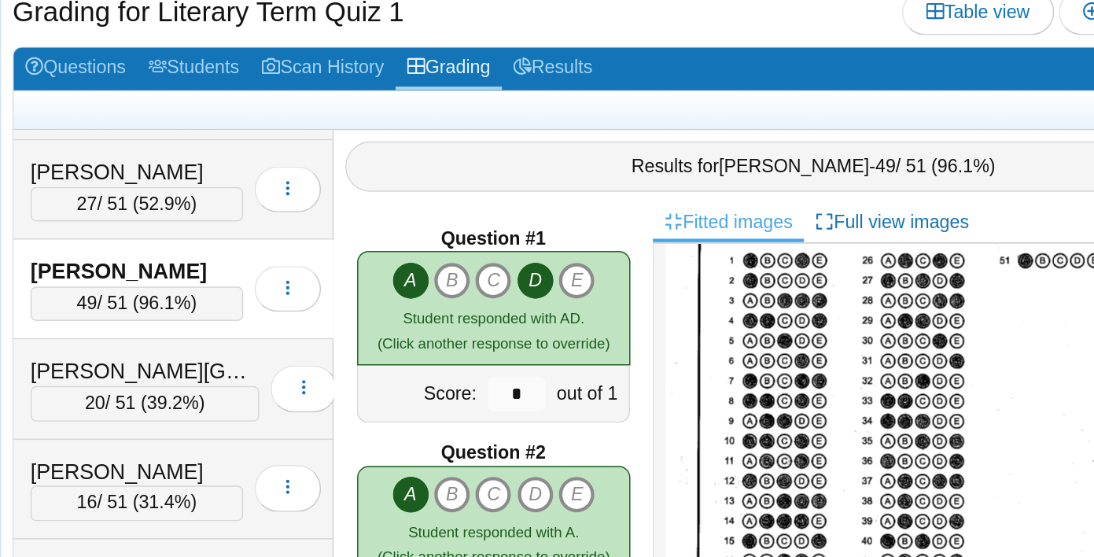
scroll to position [69, 0]
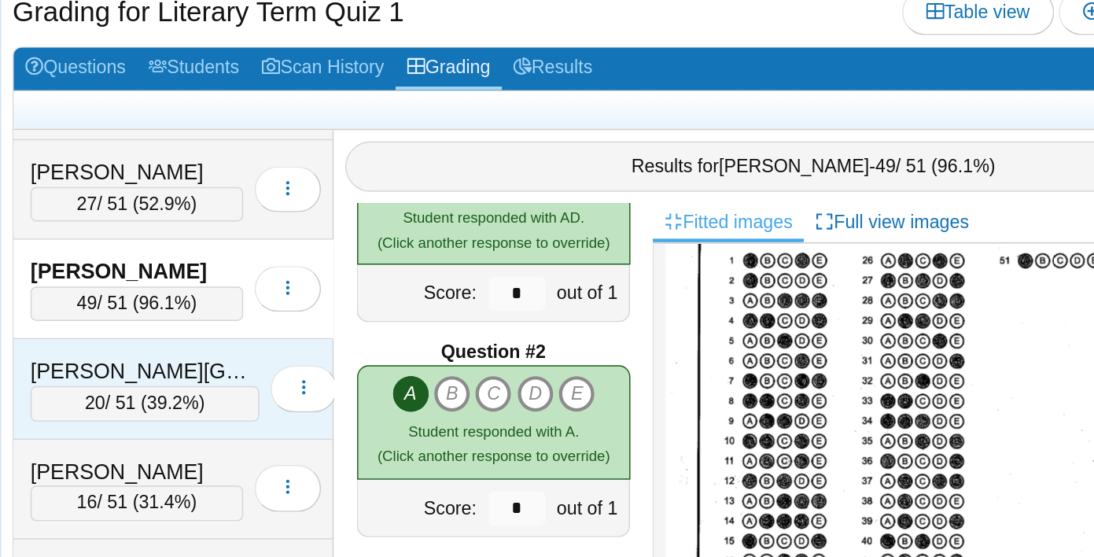
click at [243, 357] on div "Smith, Jordan" at bounding box center [295, 355] width 157 height 20
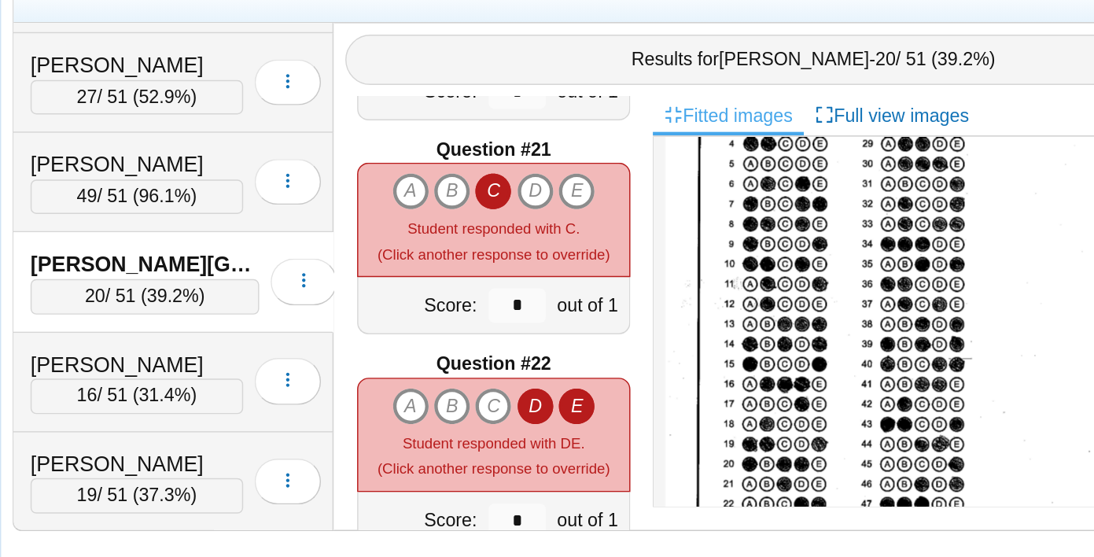
scroll to position [2938, 0]
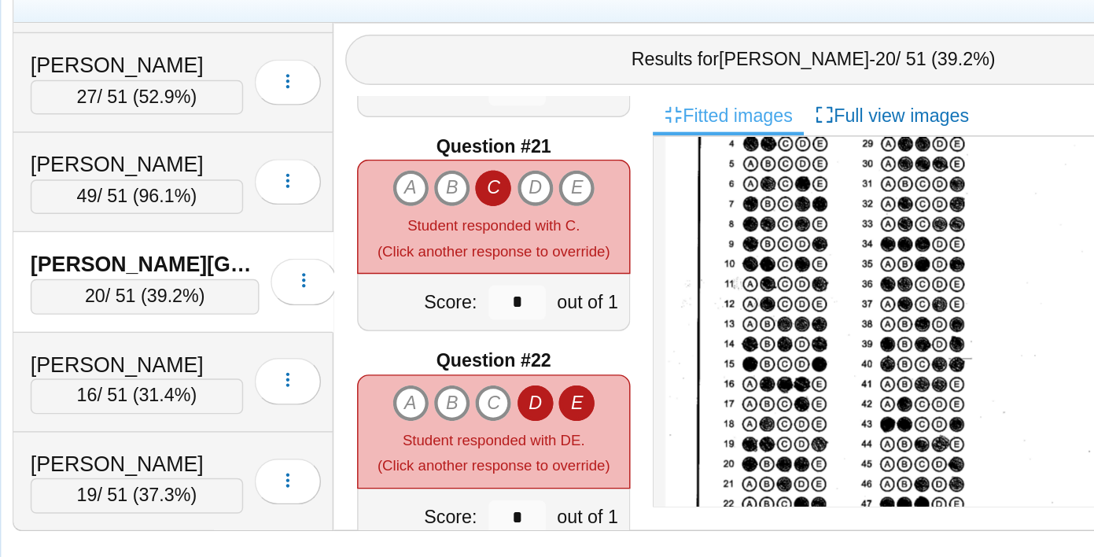
click at [558, 452] on icon "D" at bounding box center [563, 450] width 25 height 25
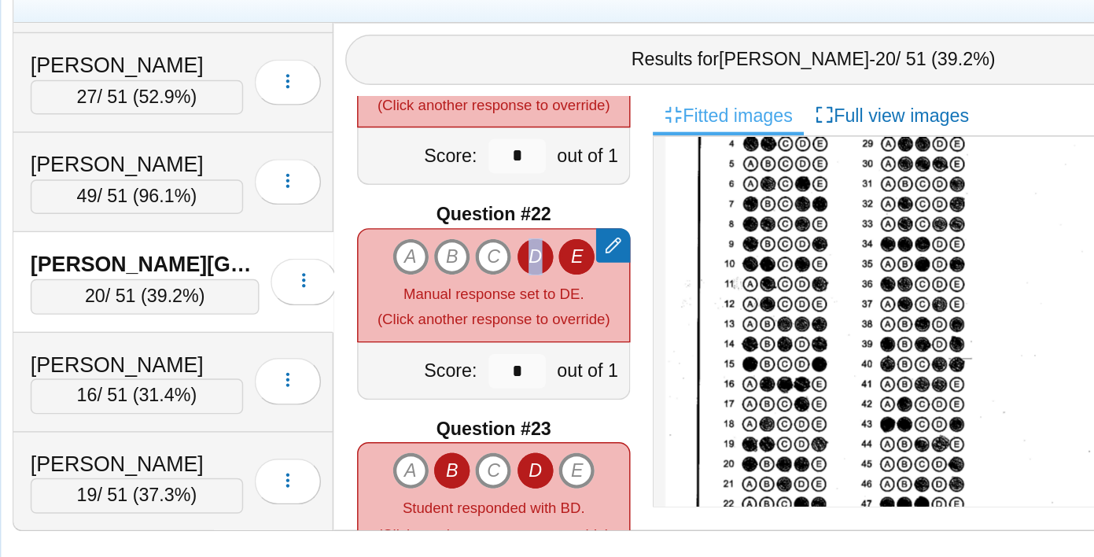
type input "*"
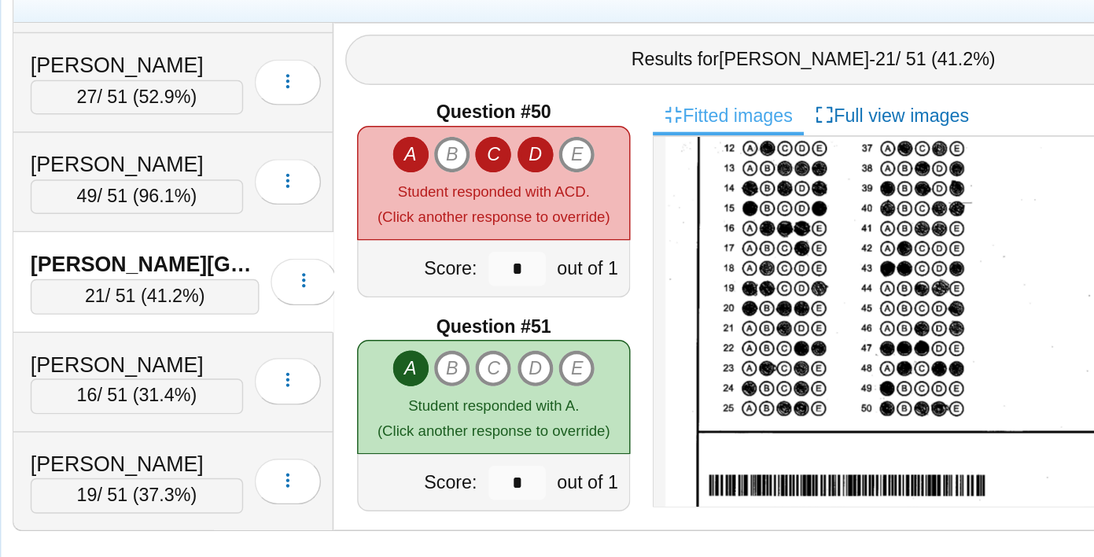
scroll to position [7252, 0]
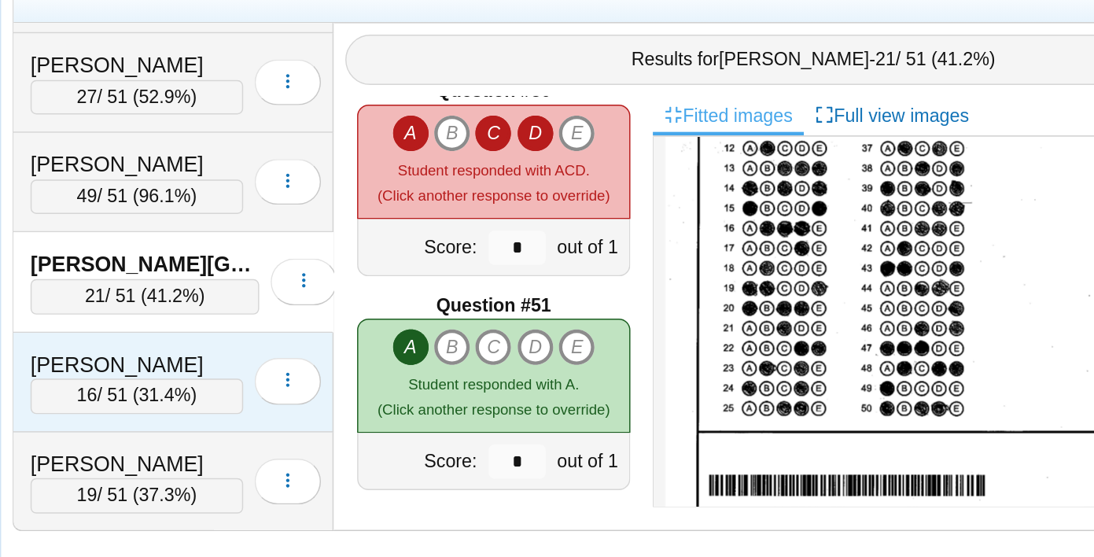
click at [286, 415] on div "Traore, Akeem" at bounding box center [290, 425] width 146 height 20
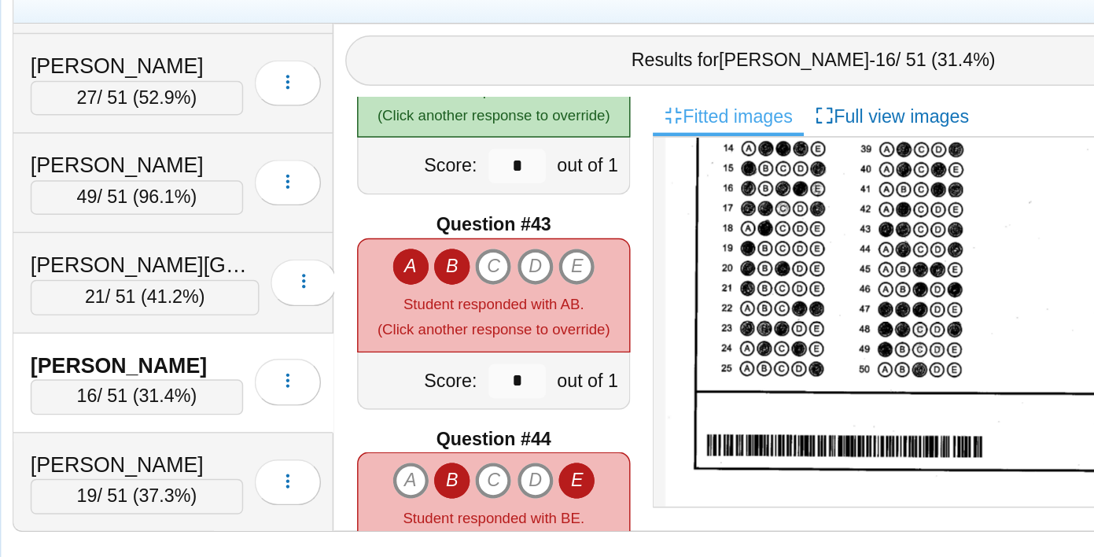
scroll to position [6130, 0]
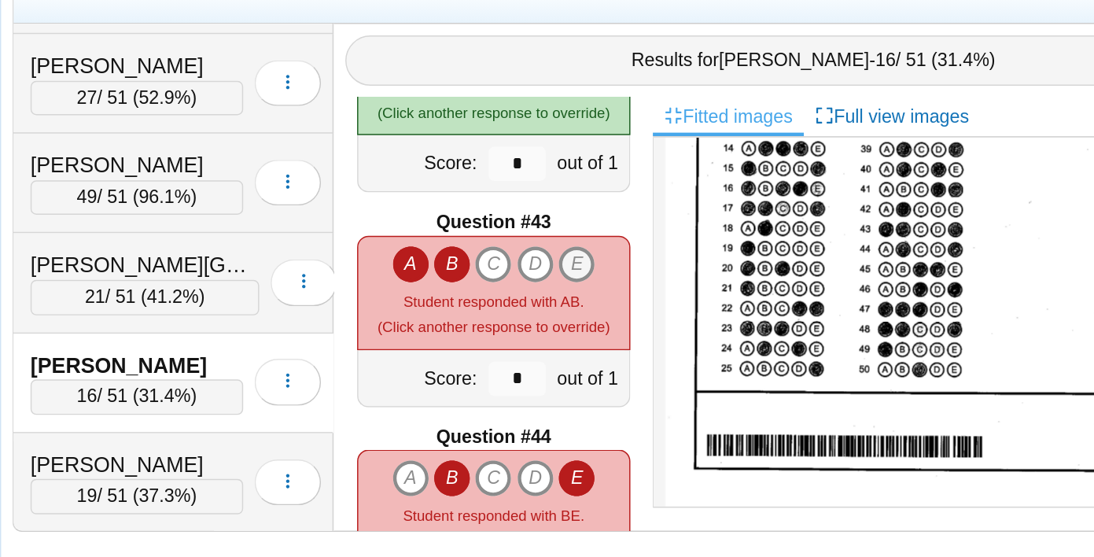
click at [596, 346] on icon "E" at bounding box center [592, 354] width 25 height 25
type input "*"
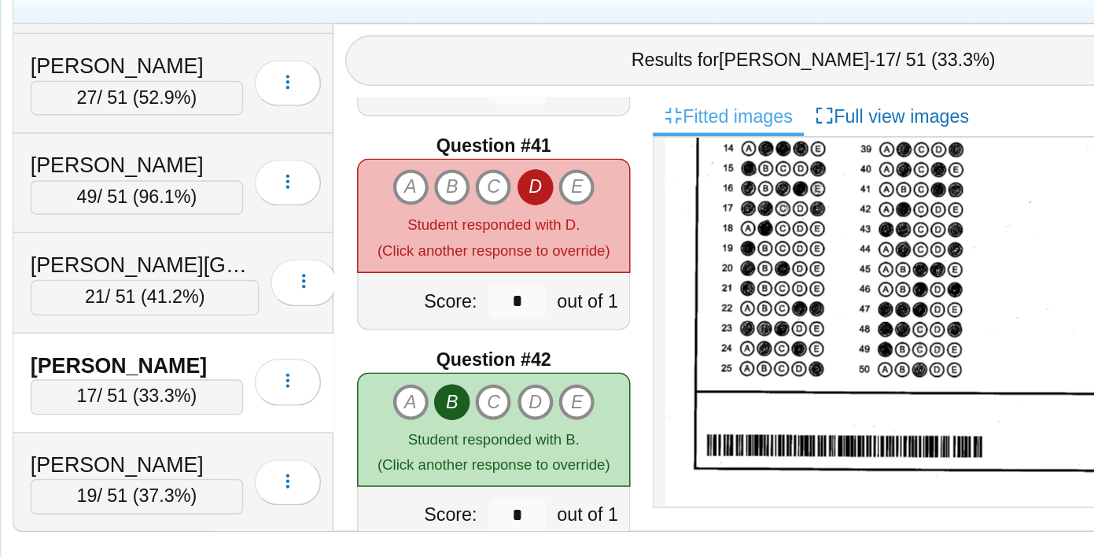
scroll to position [5889, 0]
click at [595, 297] on icon "E" at bounding box center [592, 300] width 25 height 25
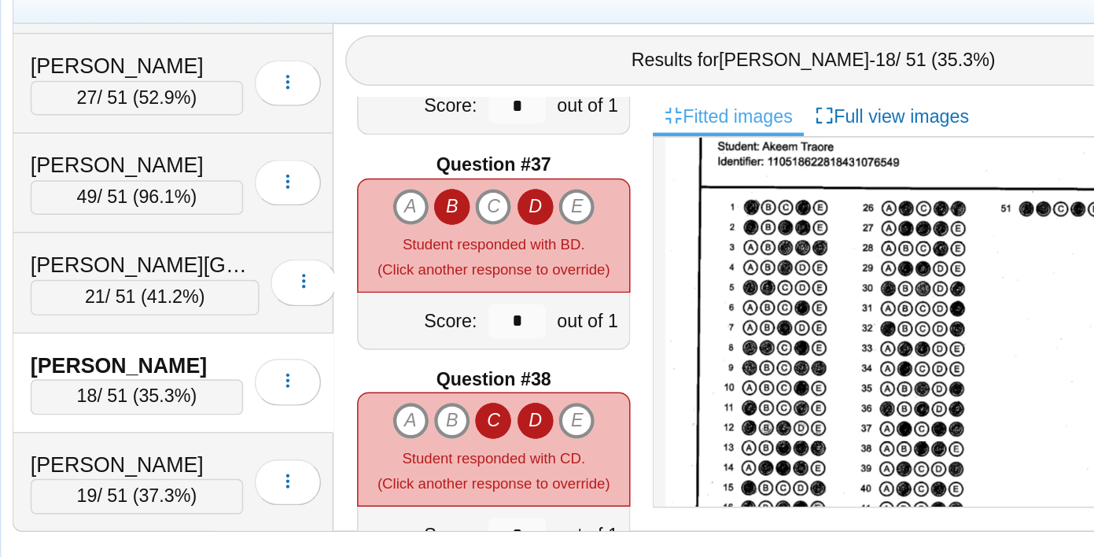
scroll to position [5275, 0]
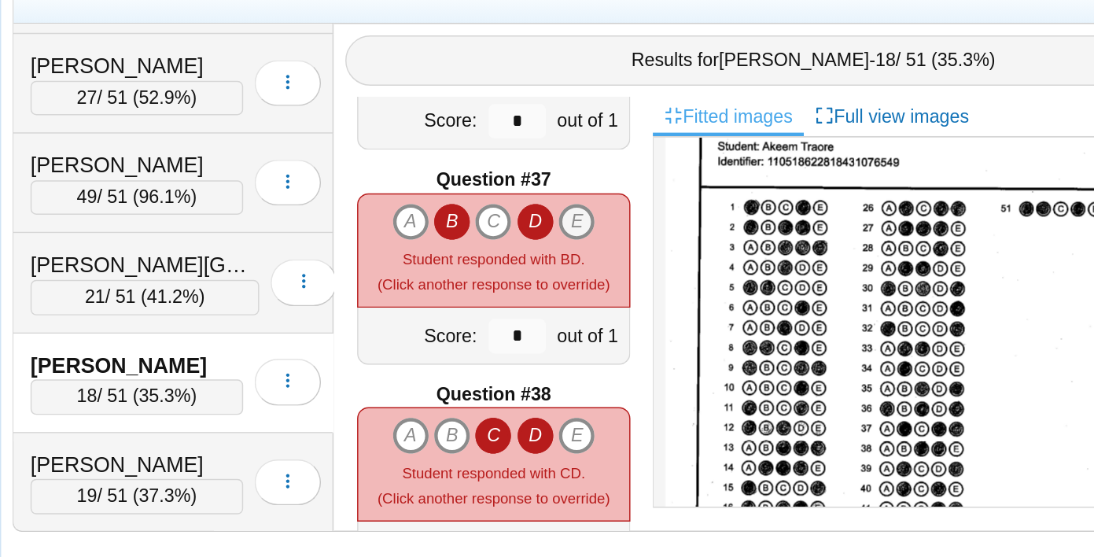
click at [588, 331] on icon "E" at bounding box center [592, 325] width 25 height 25
type input "*"
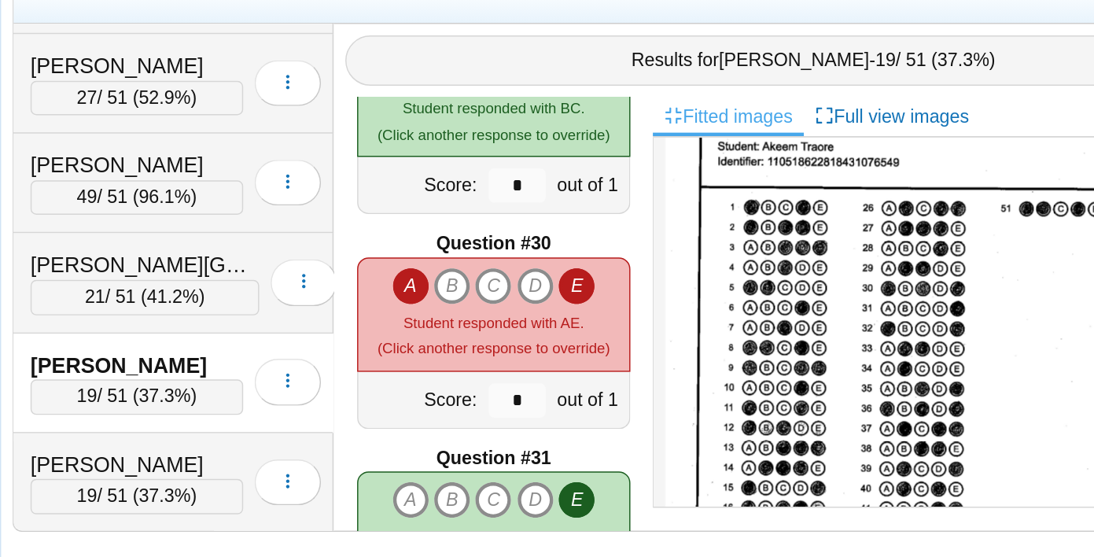
scroll to position [4197, 0]
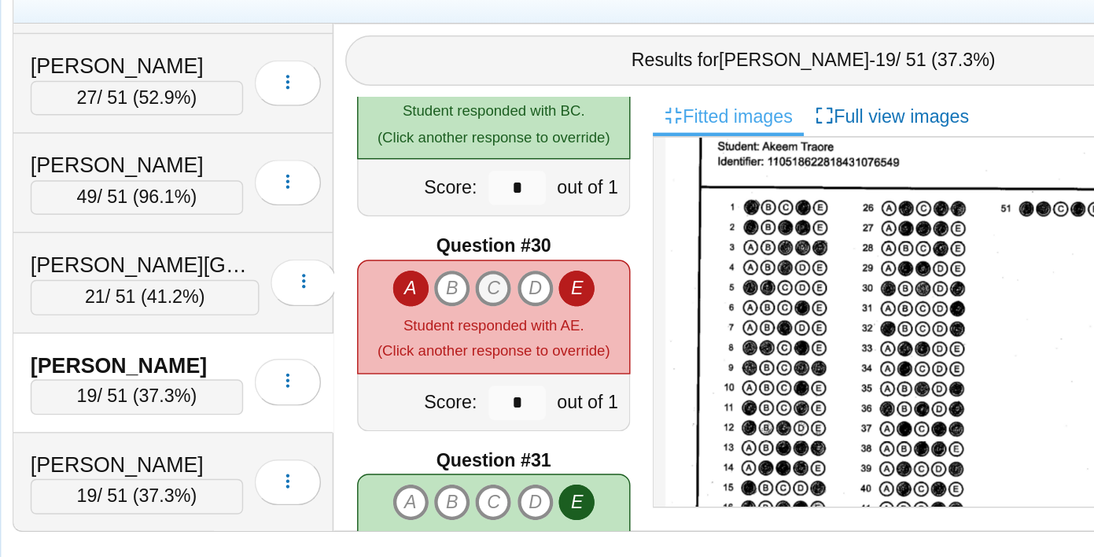
click at [540, 372] on icon "C" at bounding box center [534, 371] width 25 height 25
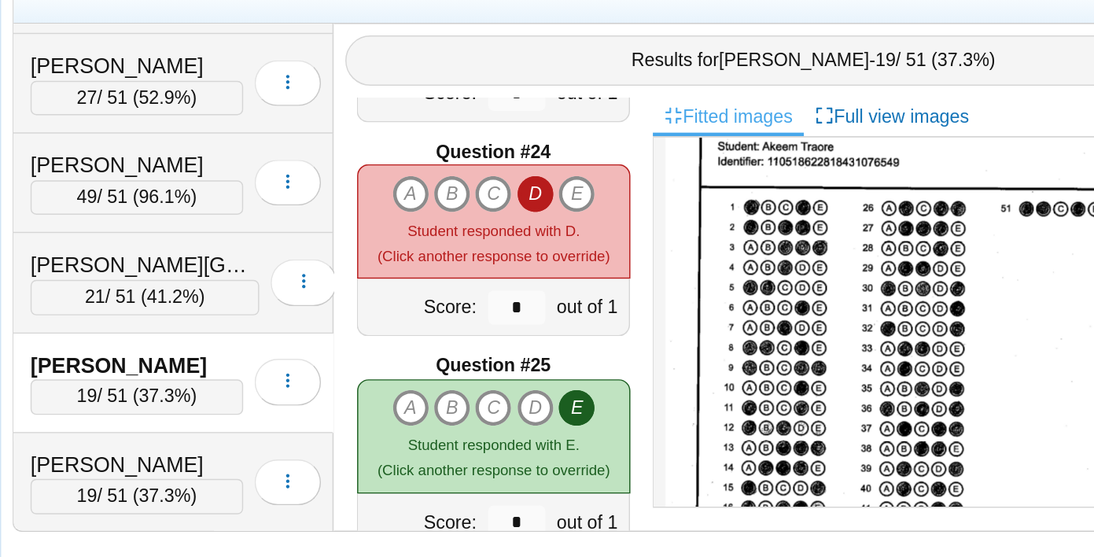
scroll to position [297, 0]
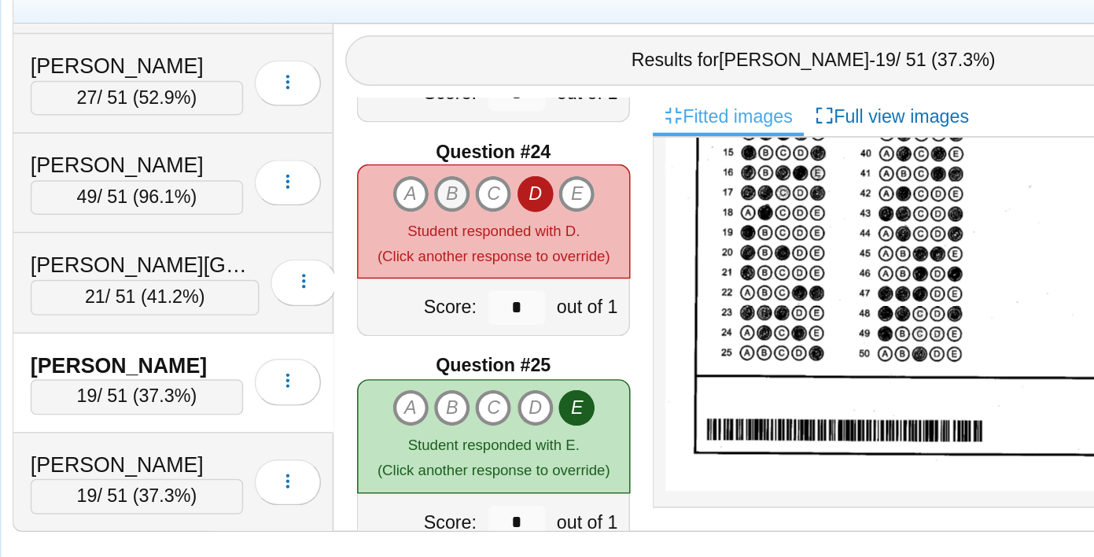
click at [507, 307] on icon "B" at bounding box center [506, 306] width 25 height 25
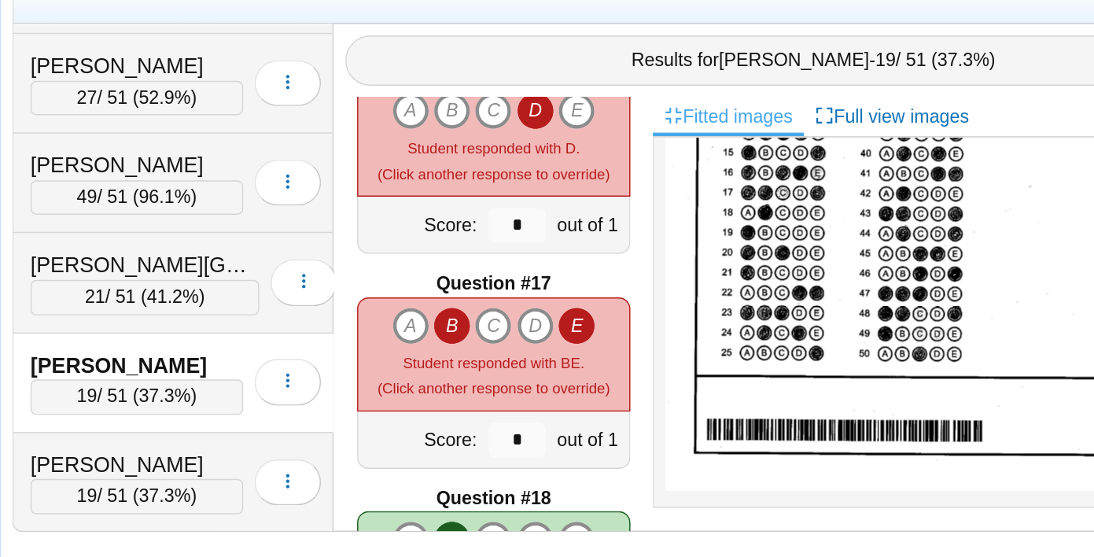
scroll to position [2246, 0]
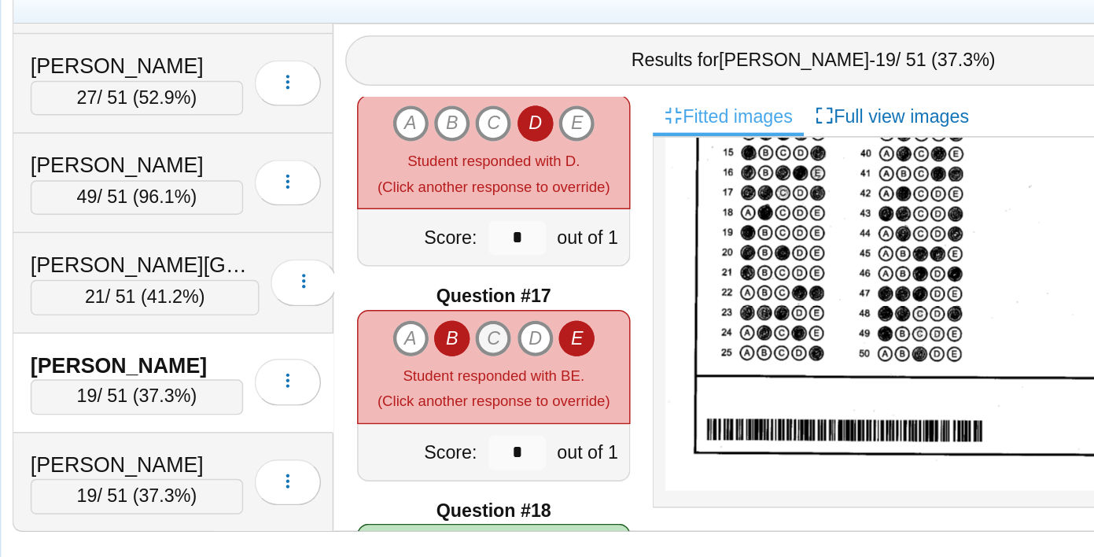
click at [533, 404] on icon "C" at bounding box center [534, 405] width 25 height 25
click at [480, 404] on icon "A" at bounding box center [478, 405] width 25 height 25
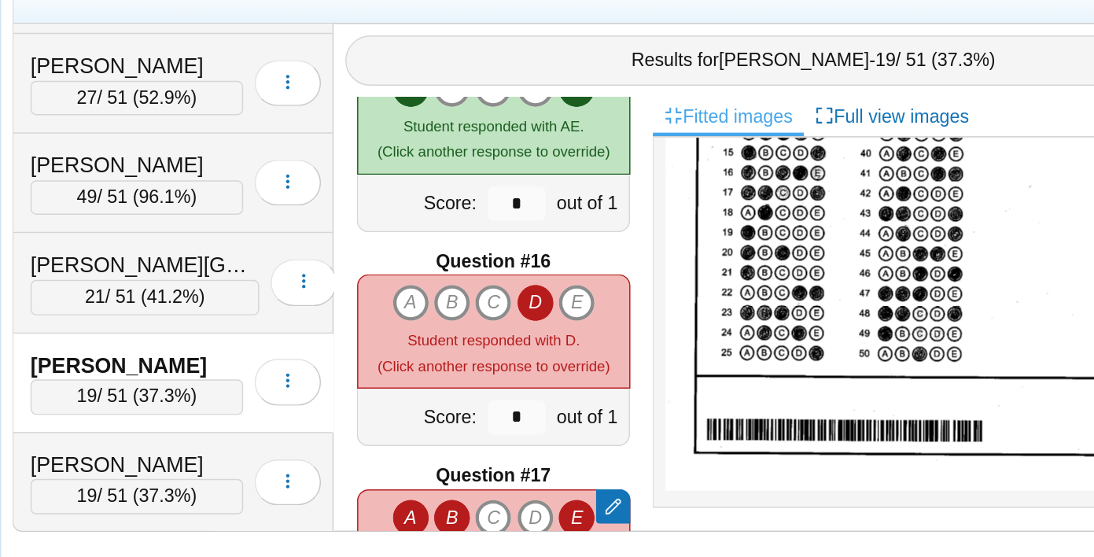
scroll to position [2123, 0]
click at [481, 374] on icon "A" at bounding box center [478, 380] width 25 height 25
click at [539, 378] on icon "C" at bounding box center [534, 380] width 25 height 25
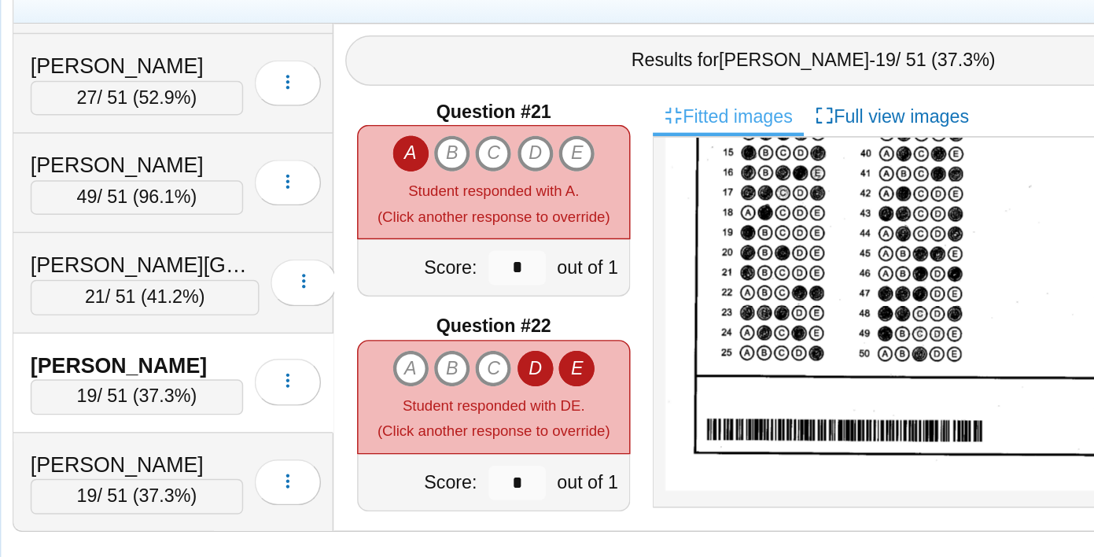
scroll to position [2963, 0]
click at [563, 437] on div "A B C D E" at bounding box center [535, 445] width 160 height 65
click at [563, 427] on icon "D" at bounding box center [563, 425] width 25 height 25
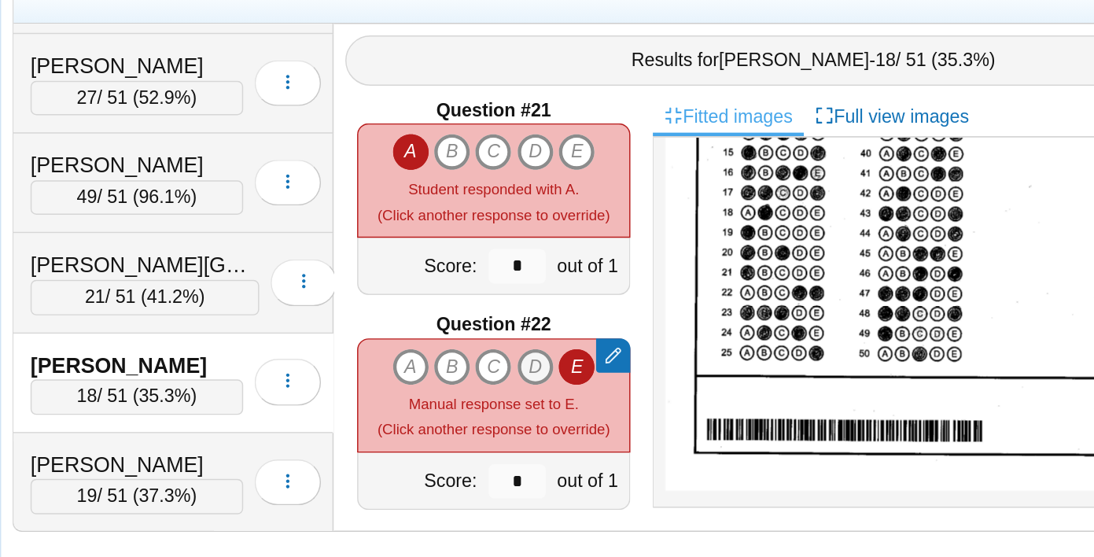
click at [563, 427] on icon "D" at bounding box center [563, 425] width 25 height 25
type input "*"
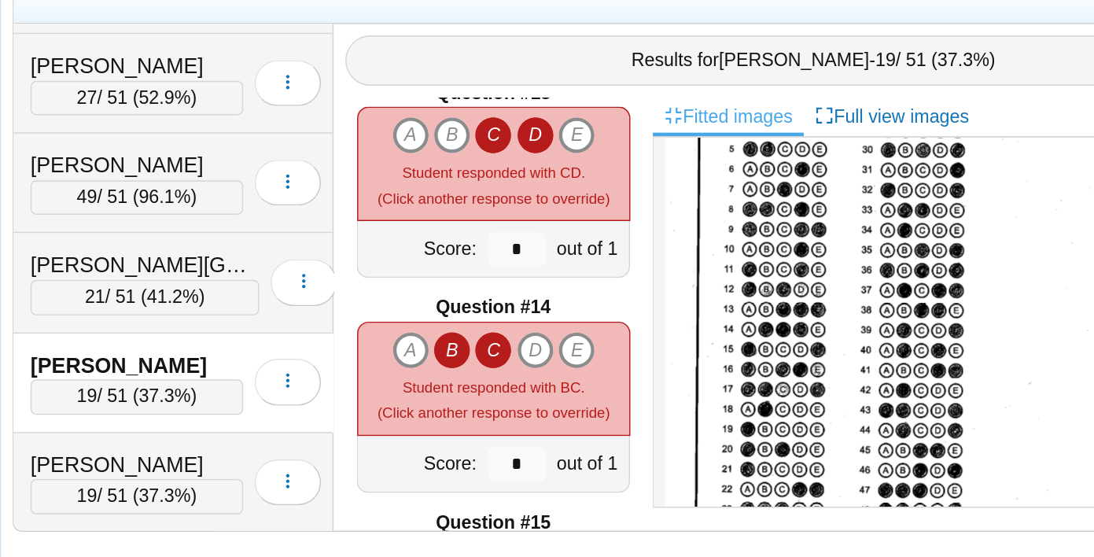
scroll to position [160, 0]
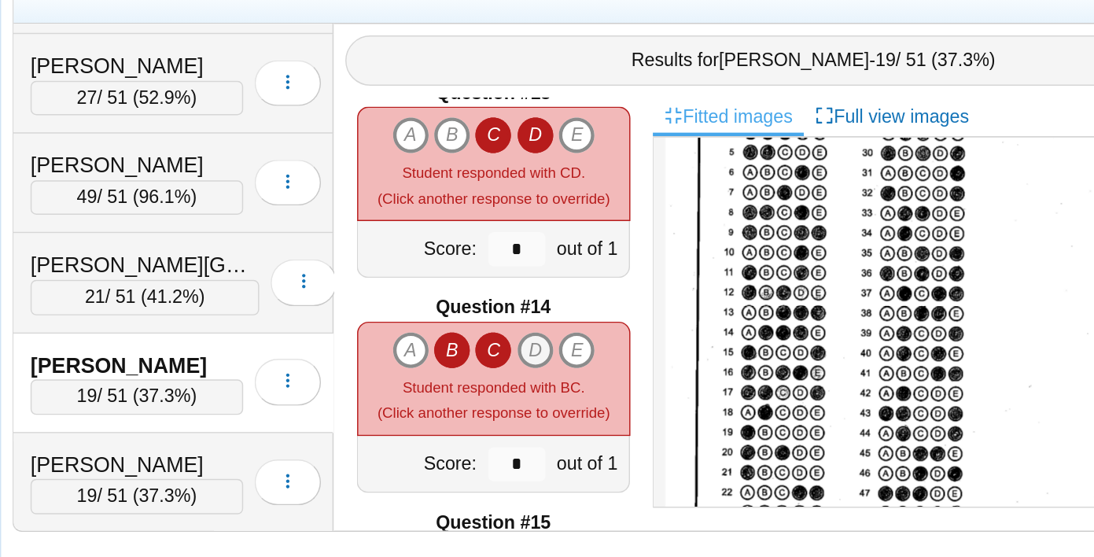
click at [555, 413] on icon "D" at bounding box center [563, 413] width 25 height 25
type input "*"
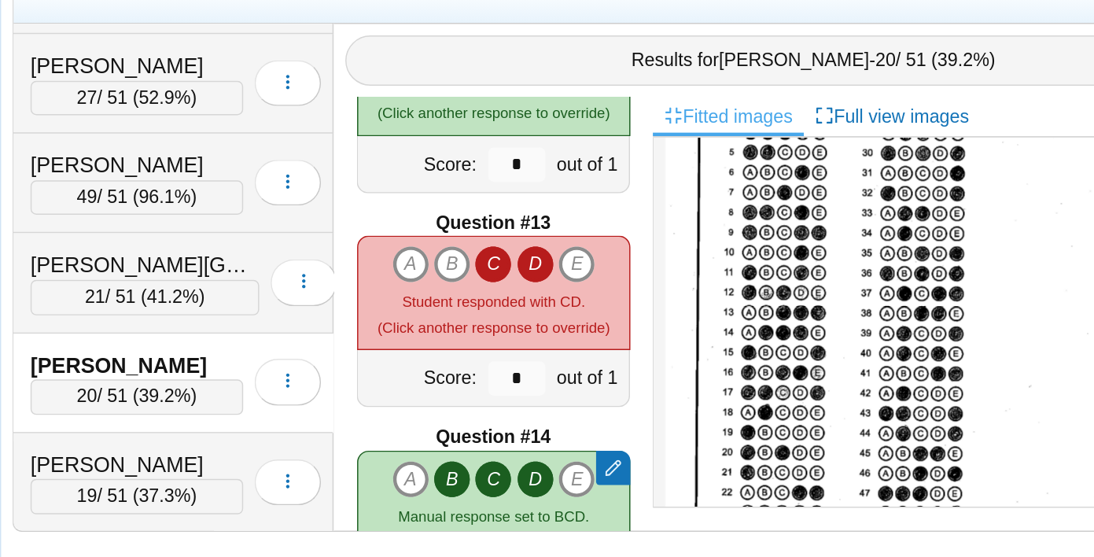
scroll to position [1701, 0]
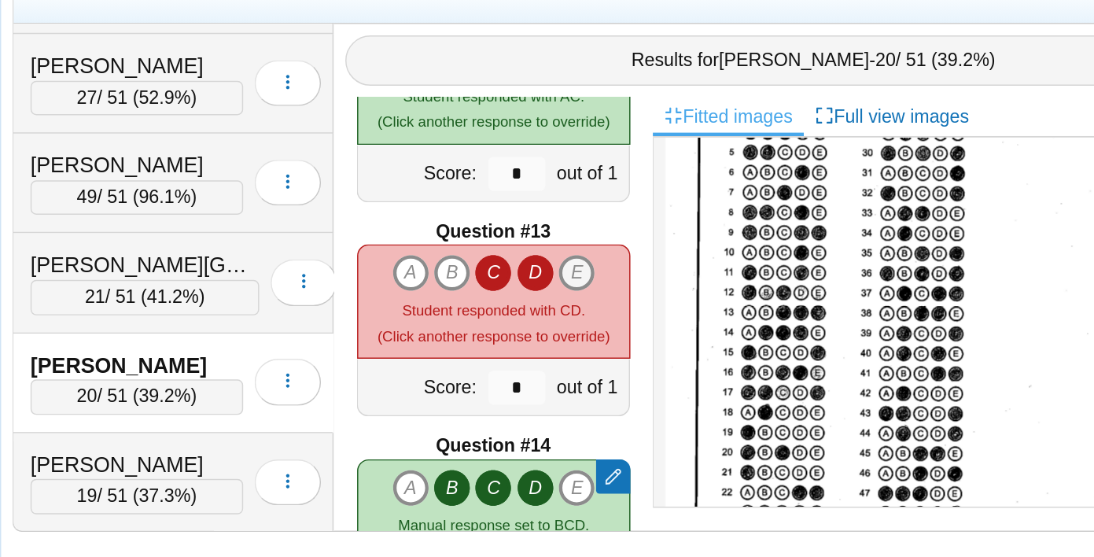
click at [589, 362] on icon "E" at bounding box center [592, 361] width 25 height 25
type input "*"
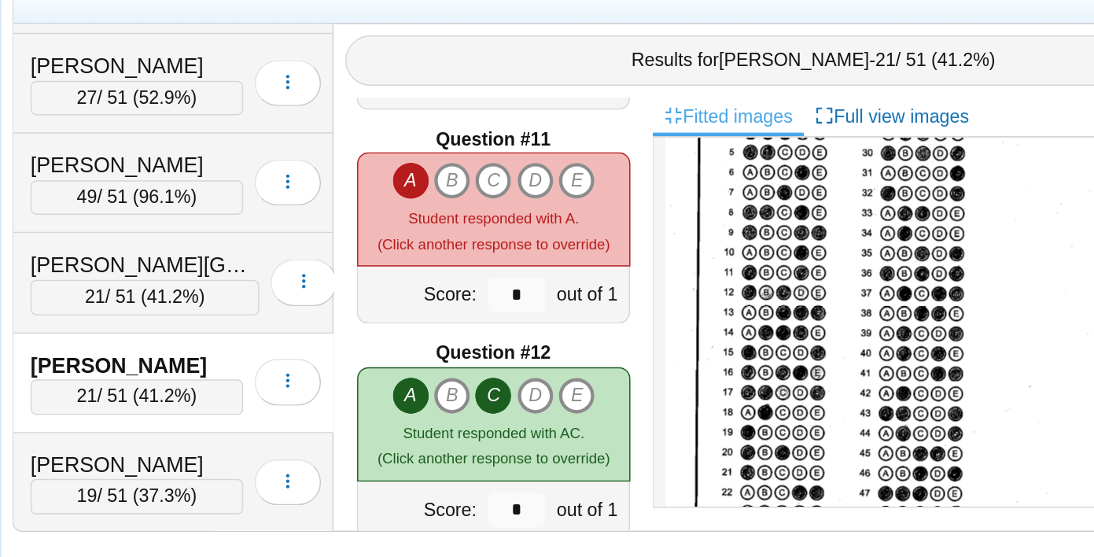
scroll to position [1440, 0]
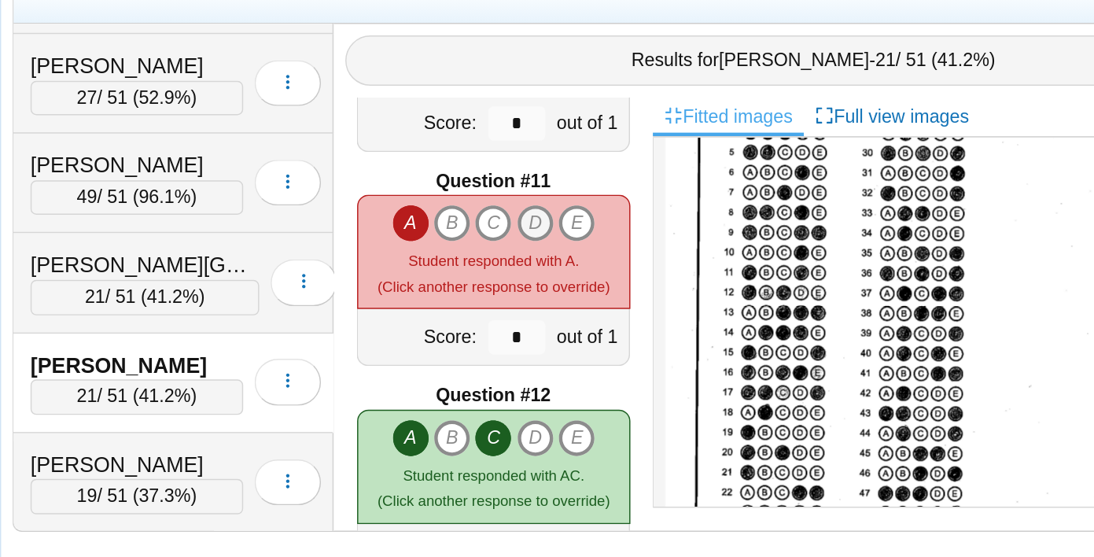
click at [562, 323] on icon "D" at bounding box center [563, 326] width 25 height 25
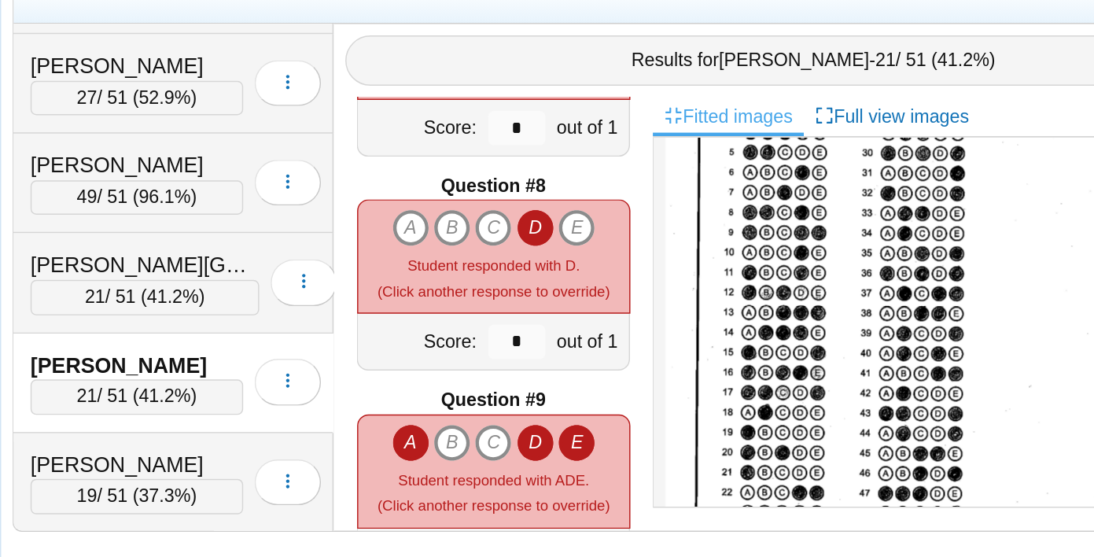
scroll to position [996, 0]
click at [597, 330] on icon "E" at bounding box center [592, 328] width 25 height 25
click at [474, 329] on icon "A" at bounding box center [478, 328] width 25 height 25
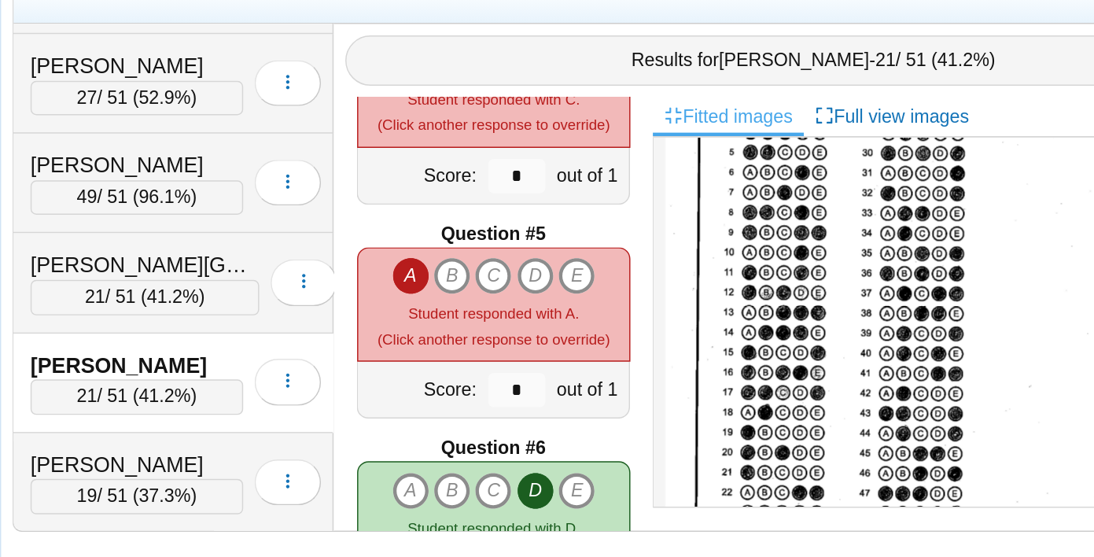
scroll to position [501, 0]
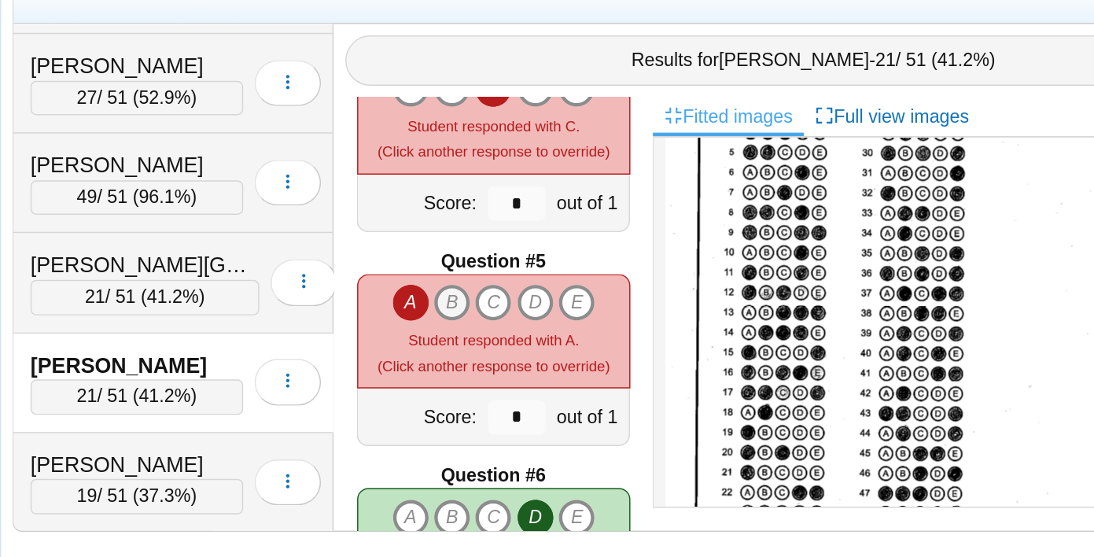
click at [509, 374] on icon "B" at bounding box center [506, 381] width 25 height 25
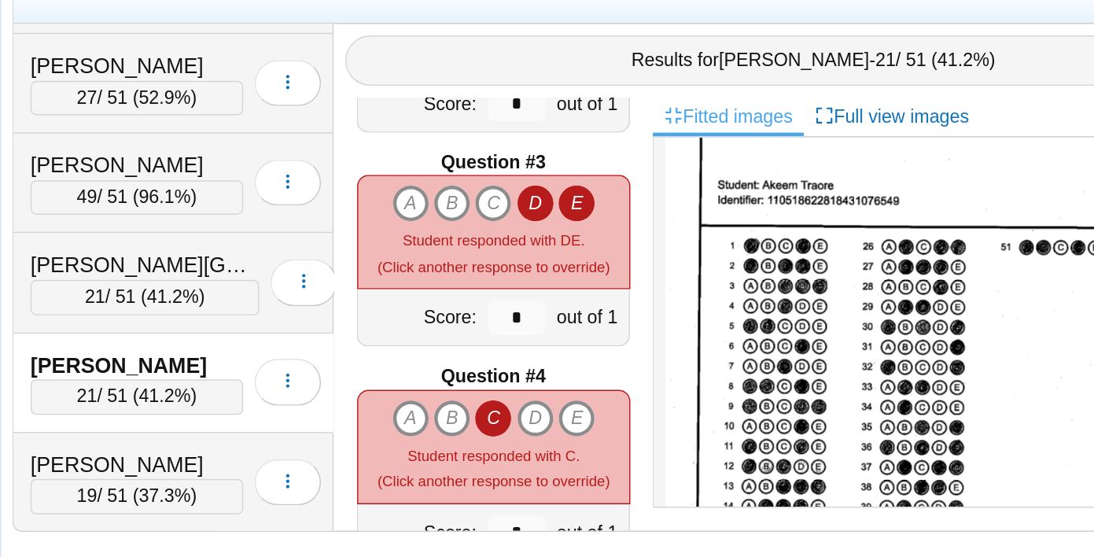
scroll to position [257, 0]
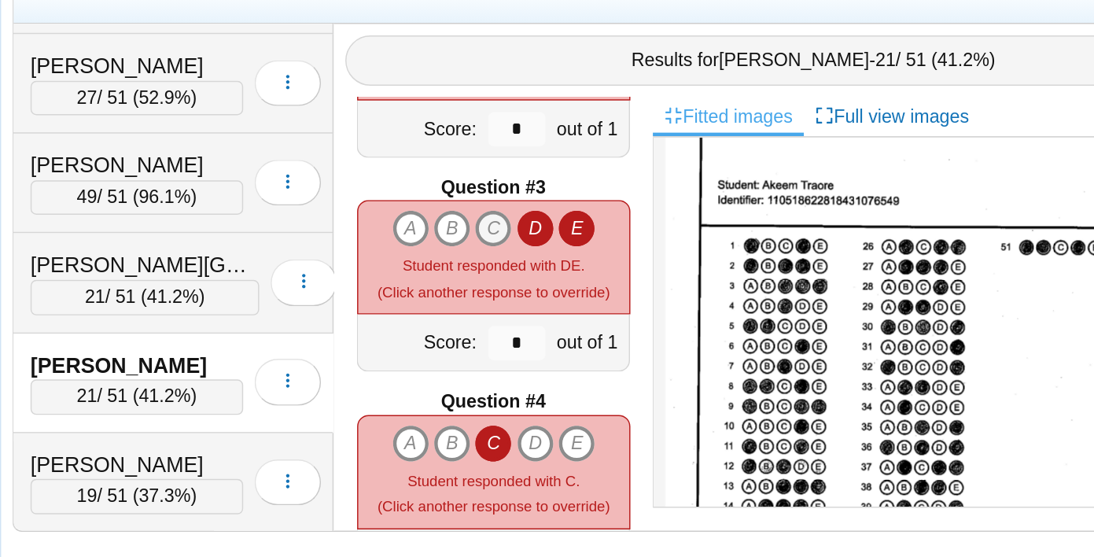
click at [537, 328] on icon "C" at bounding box center [534, 330] width 25 height 25
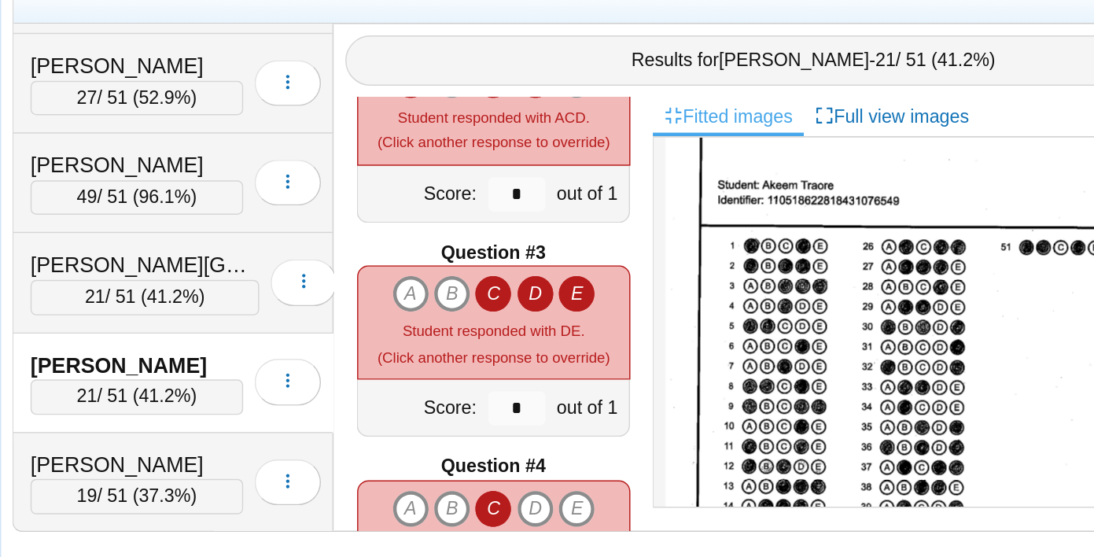
type input "*"
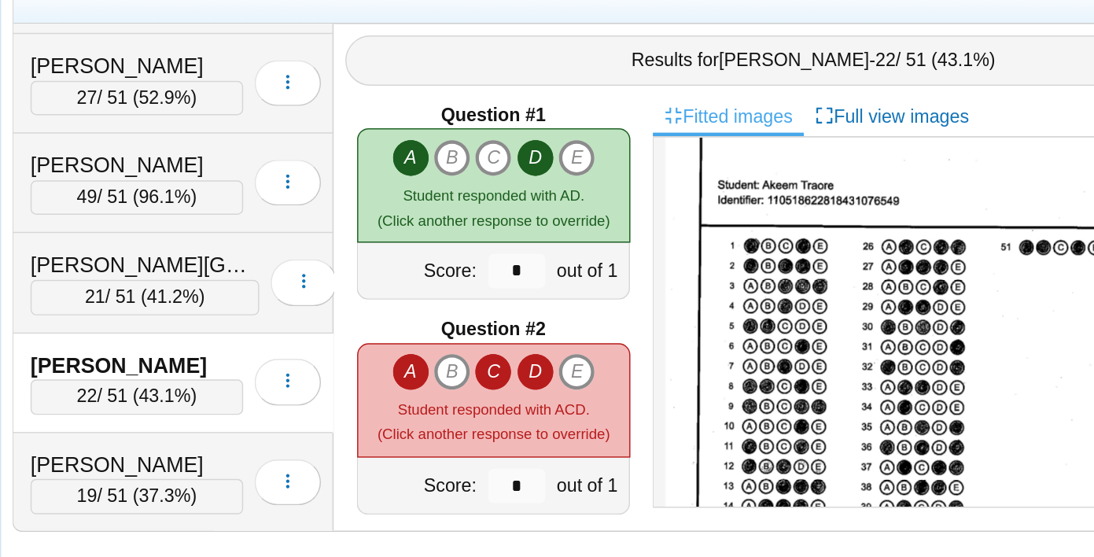
scroll to position [0, 0]
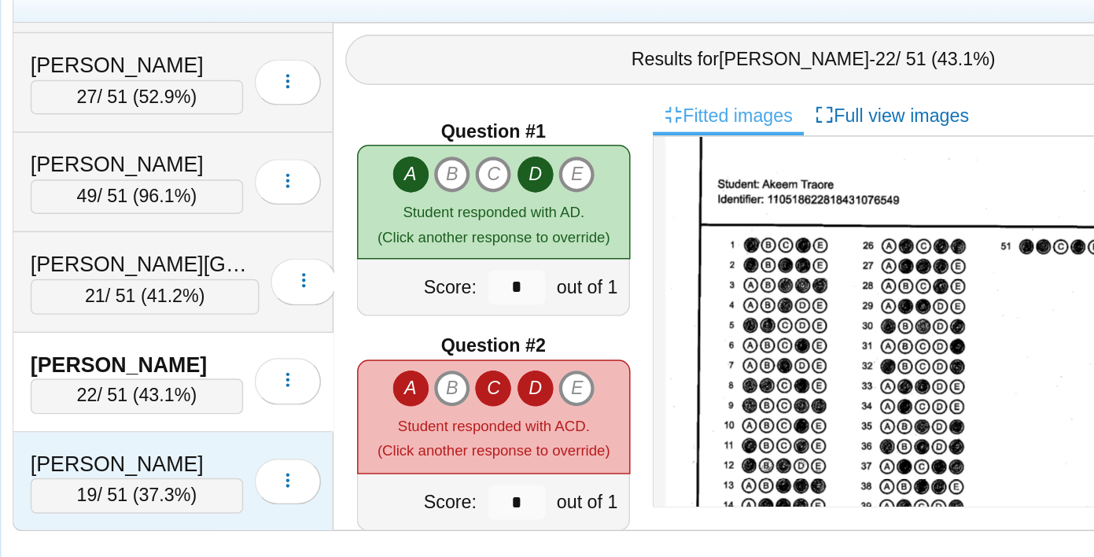
click at [282, 481] on div "Truncone, Dean 19 / 51 ( 37.3% ) Loading…" at bounding box center [315, 505] width 220 height 68
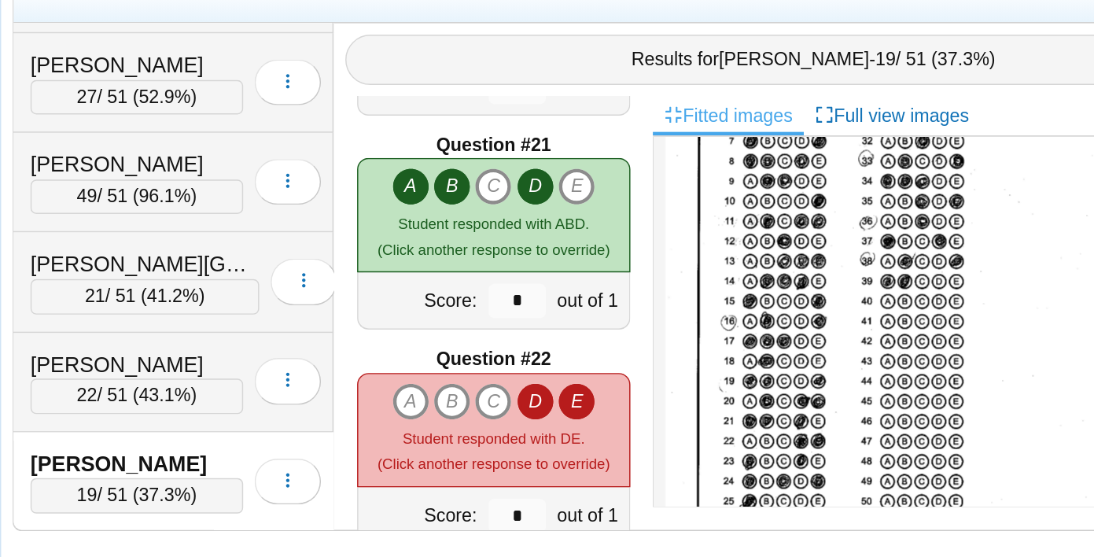
scroll to position [2947, 0]
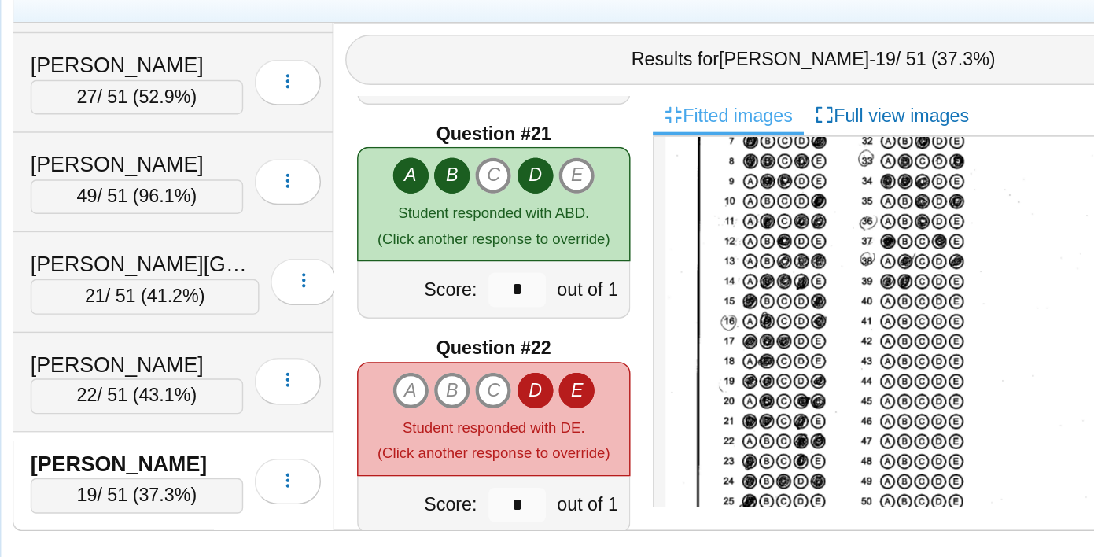
click at [559, 444] on icon "D" at bounding box center [563, 442] width 25 height 25
type input "*"
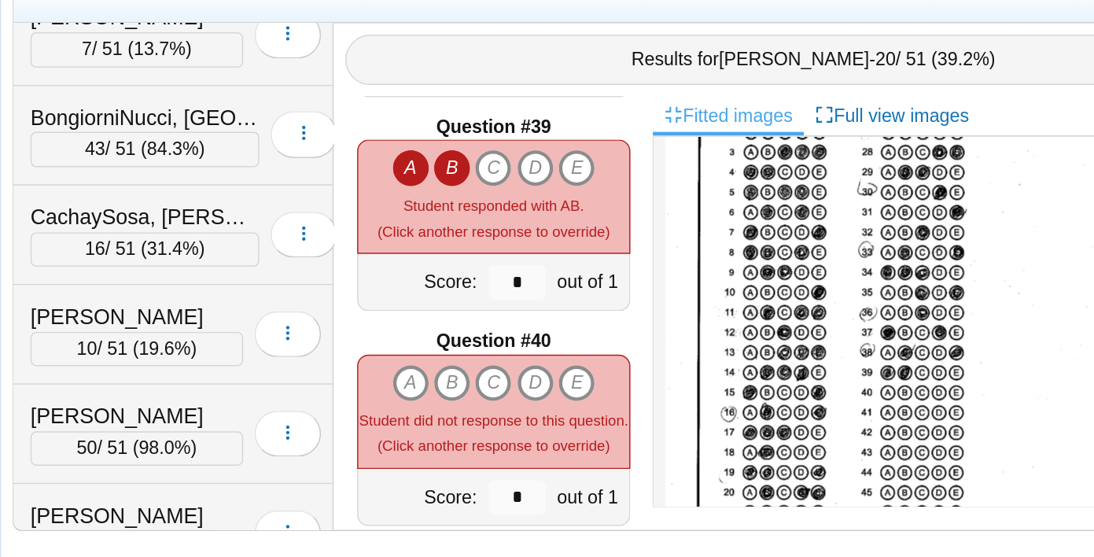
scroll to position [0, 0]
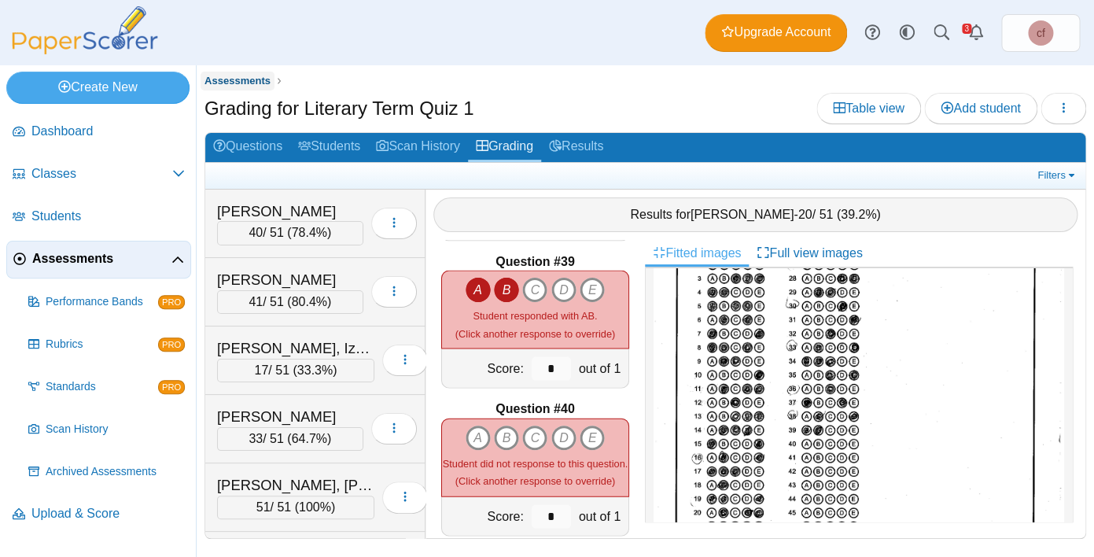
click at [237, 81] on span "Assessments" at bounding box center [238, 81] width 66 height 12
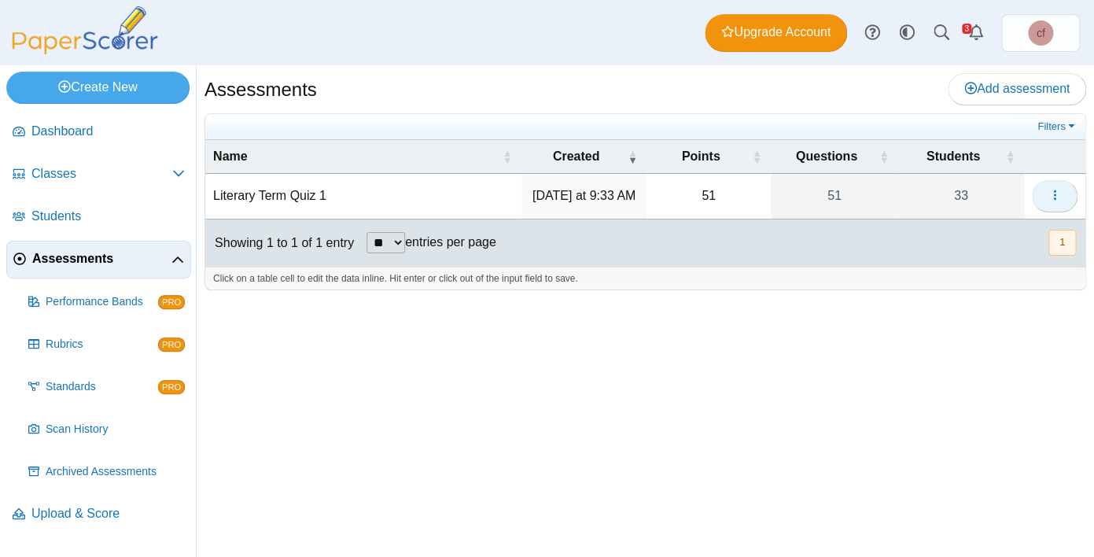
click at [1049, 184] on button "button" at bounding box center [1055, 195] width 46 height 31
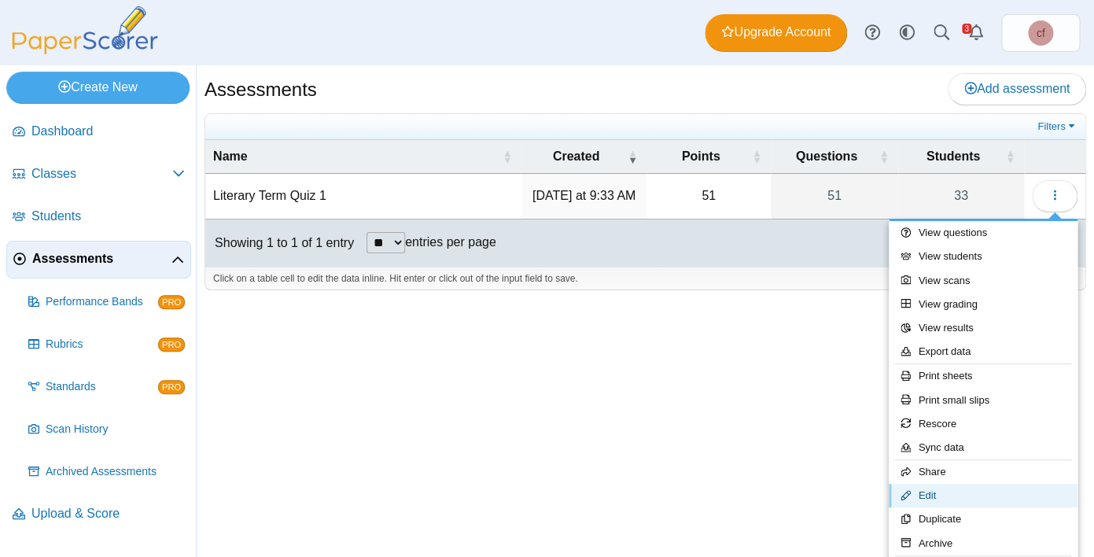
click at [931, 489] on link "Edit" at bounding box center [983, 496] width 189 height 24
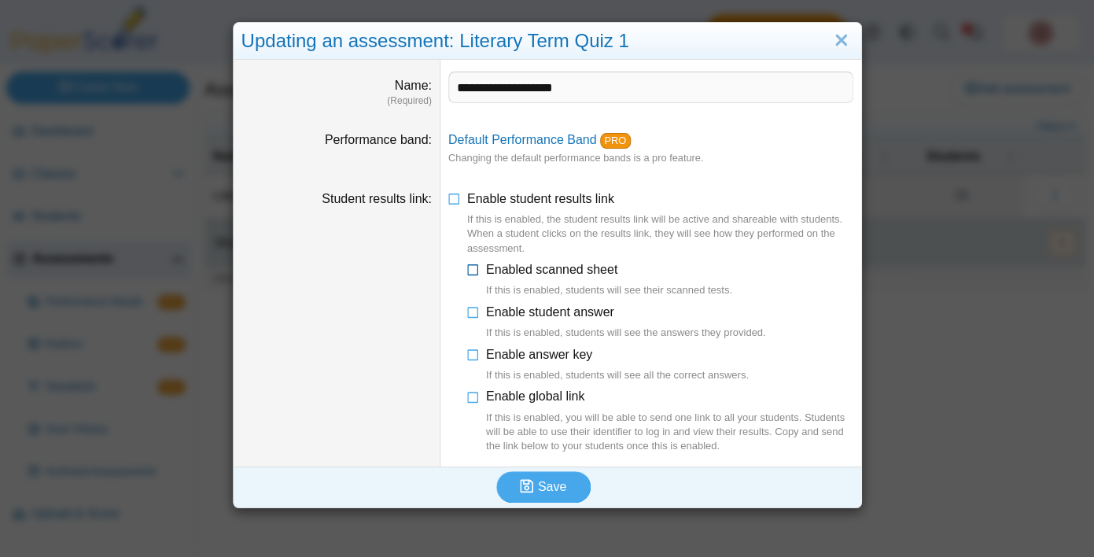
click at [473, 271] on icon at bounding box center [473, 266] width 13 height 11
click at [473, 311] on icon at bounding box center [473, 309] width 13 height 11
click at [473, 356] on icon at bounding box center [473, 351] width 13 height 11
click at [473, 398] on icon at bounding box center [473, 393] width 13 height 11
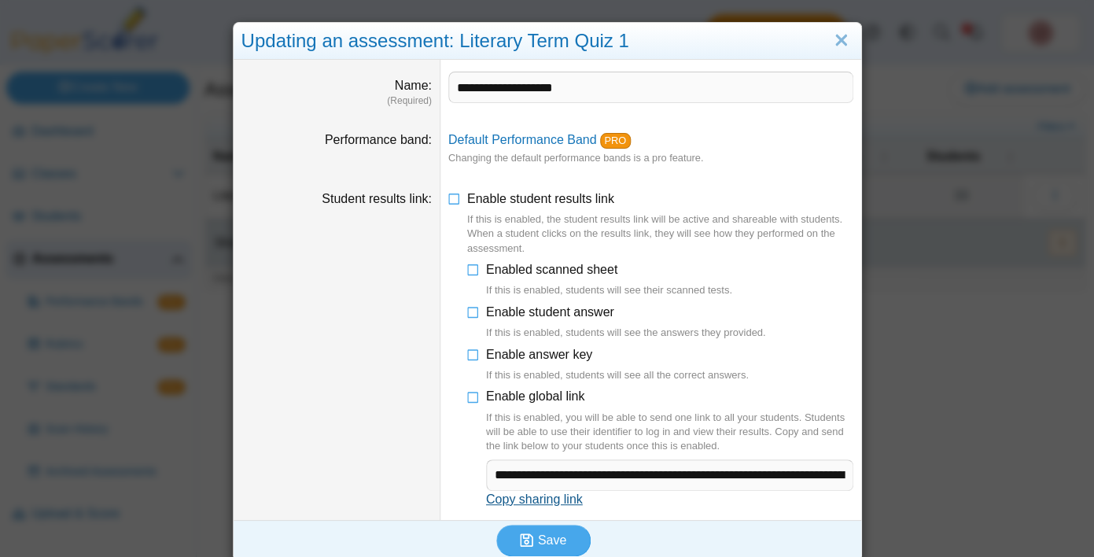
click at [539, 500] on link "Copy sharing link" at bounding box center [534, 498] width 97 height 13
type textarea "**********"
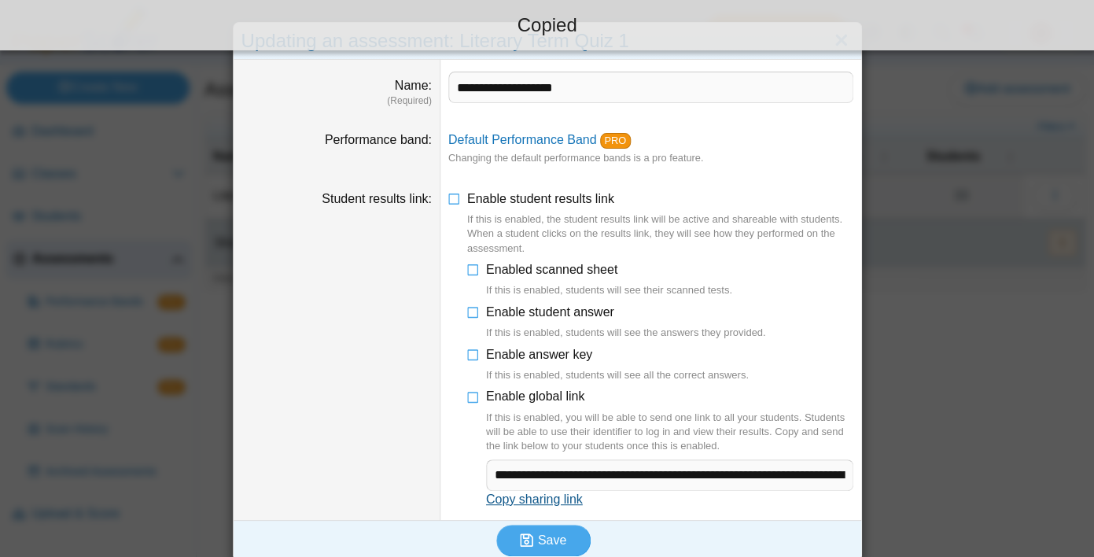
scroll to position [50, 0]
click at [551, 542] on span "Save" at bounding box center [552, 539] width 28 height 13
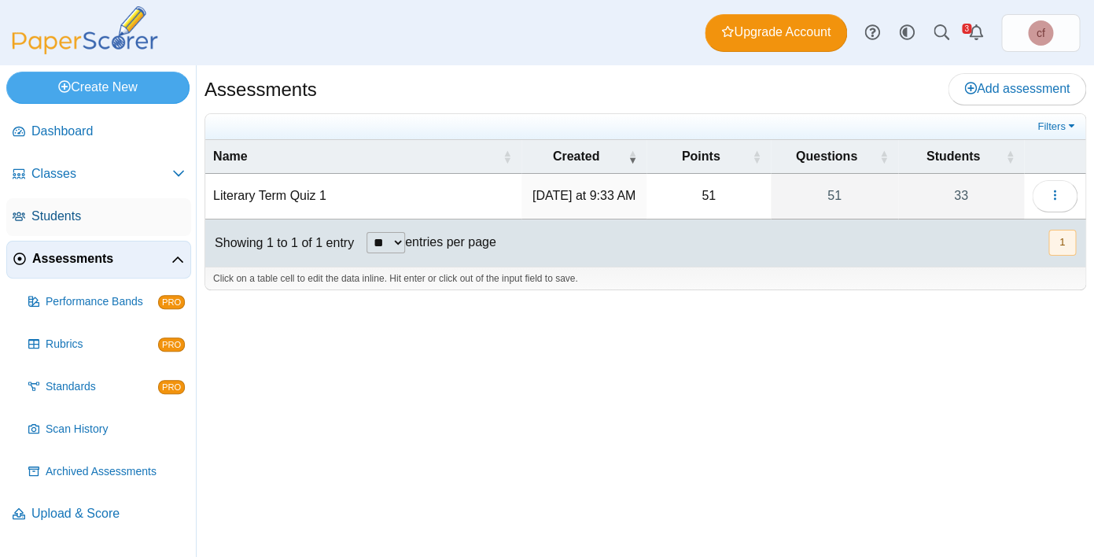
click at [96, 208] on span "Students" at bounding box center [107, 216] width 153 height 17
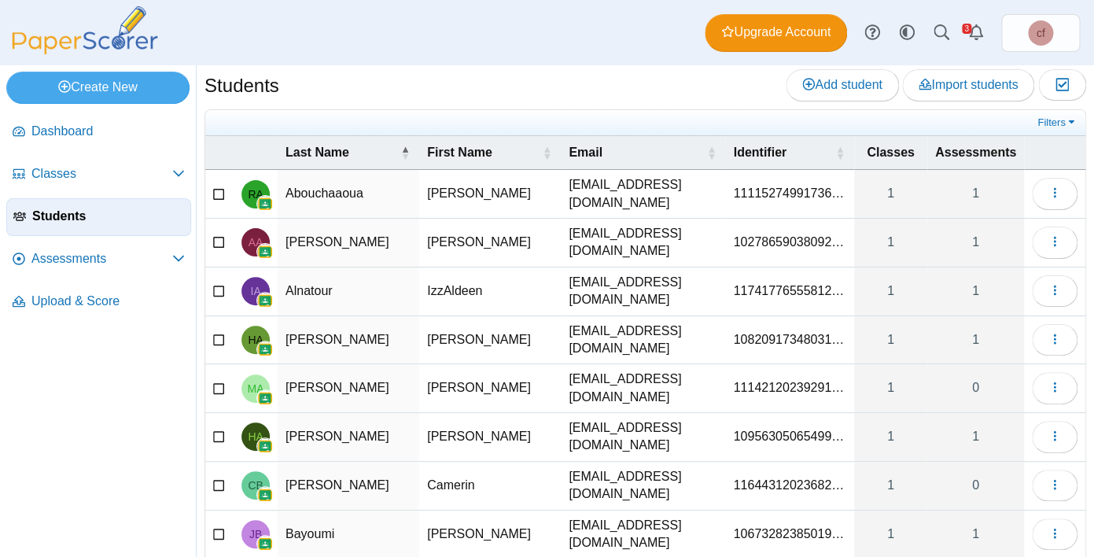
scroll to position [6, 0]
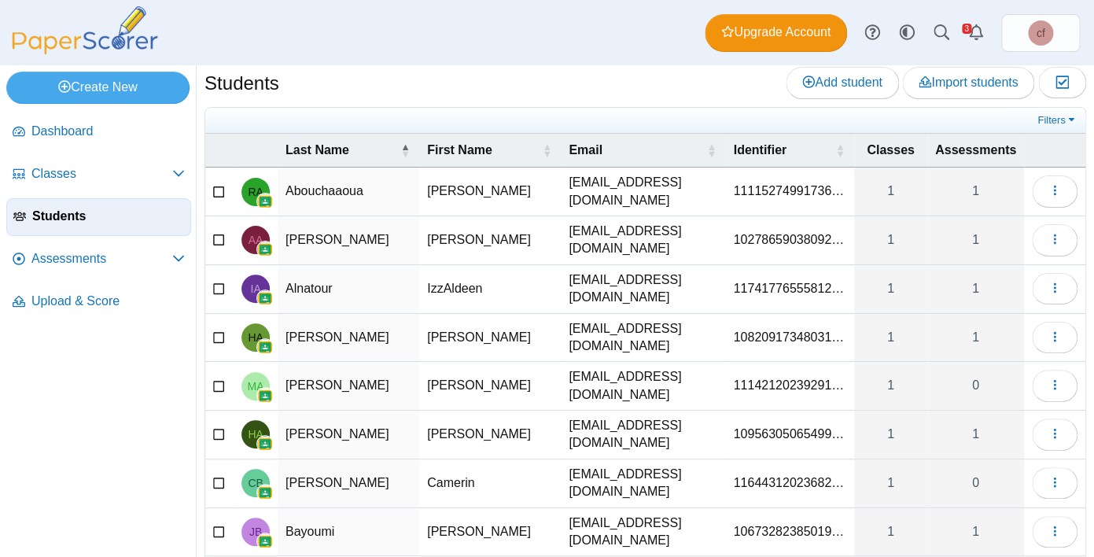
click at [758, 427] on span "10956305065499…" at bounding box center [788, 433] width 111 height 13
click at [758, 419] on input "**********" at bounding box center [788, 434] width 112 height 31
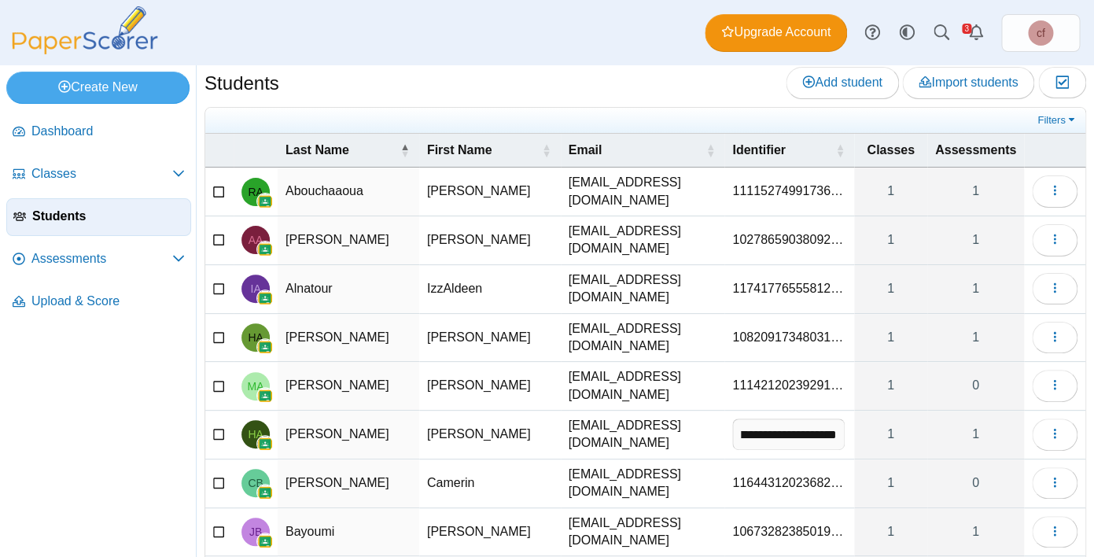
click at [758, 419] on input "**********" at bounding box center [788, 434] width 112 height 31
click at [627, 411] on td "[EMAIL_ADDRESS][DOMAIN_NAME]" at bounding box center [643, 435] width 164 height 49
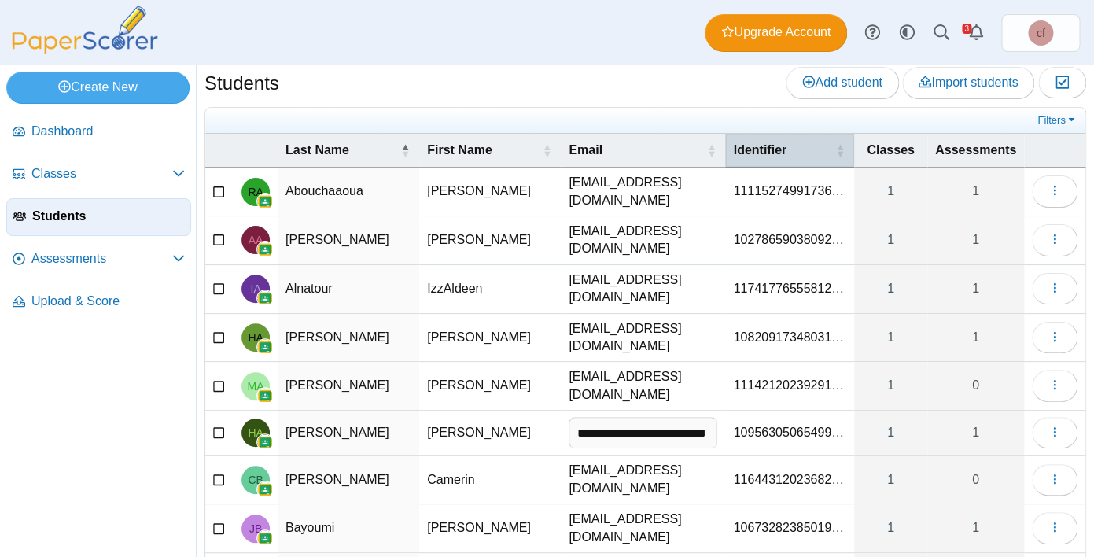
click at [845, 146] on span "\a Identifier\a : Activate to sort" at bounding box center [839, 150] width 9 height 33
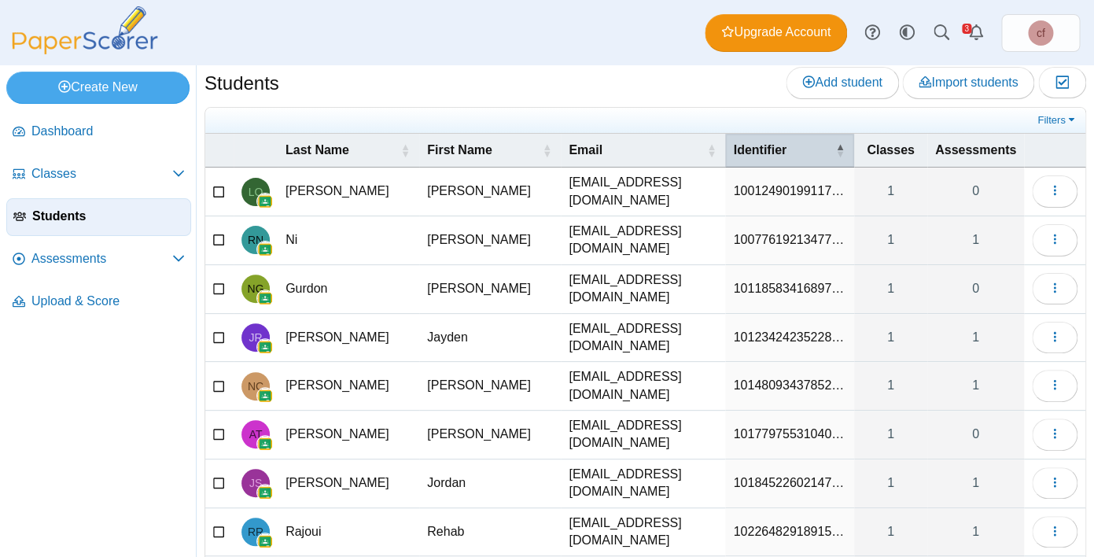
click at [845, 146] on th "Identifier" at bounding box center [789, 151] width 128 height 34
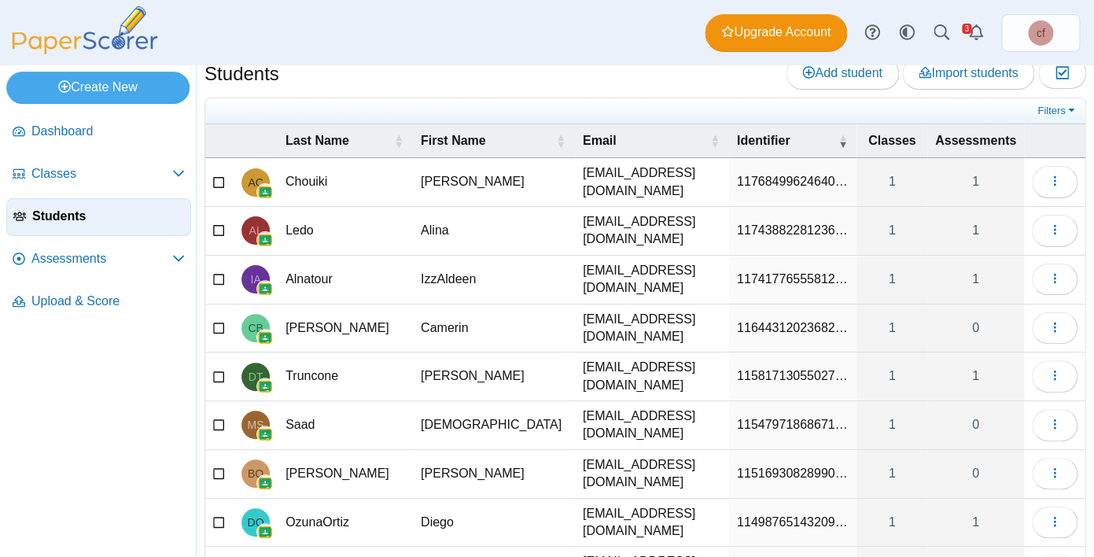
scroll to position [0, 0]
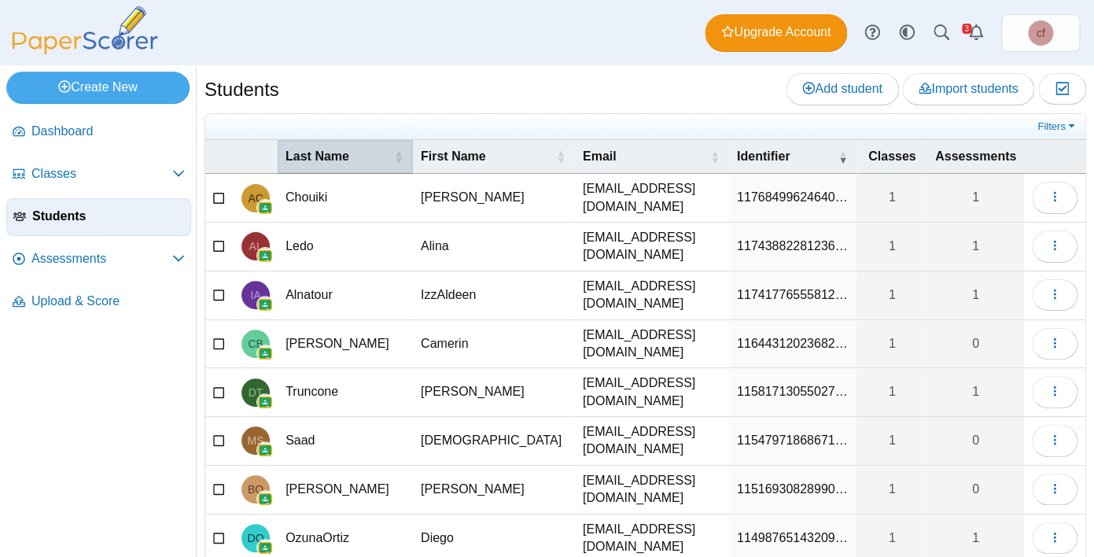
click at [324, 161] on span "Last Name" at bounding box center [318, 155] width 64 height 13
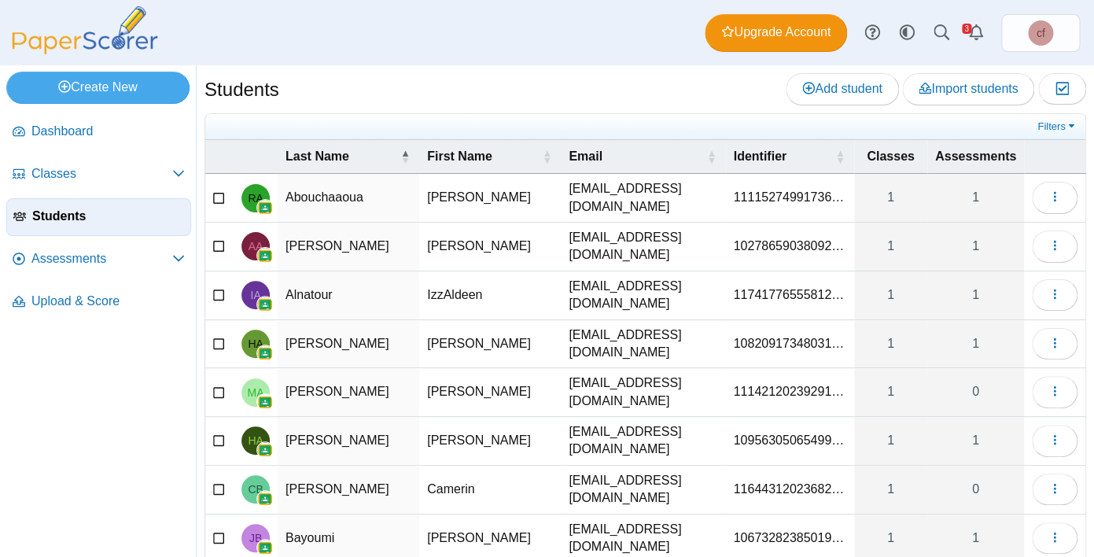
click at [741, 433] on span "10956305065499…" at bounding box center [788, 439] width 111 height 13
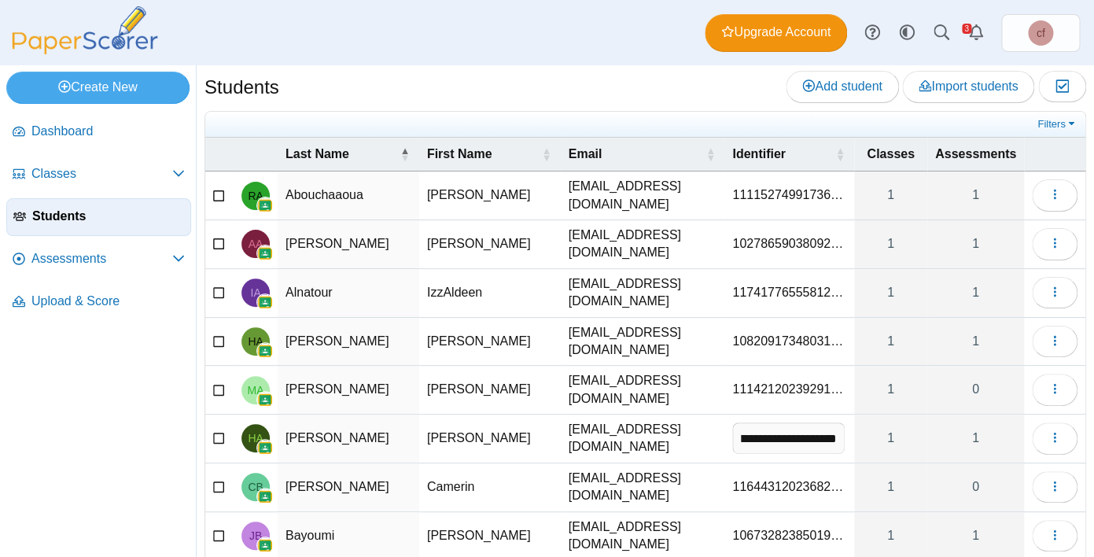
scroll to position [8, 0]
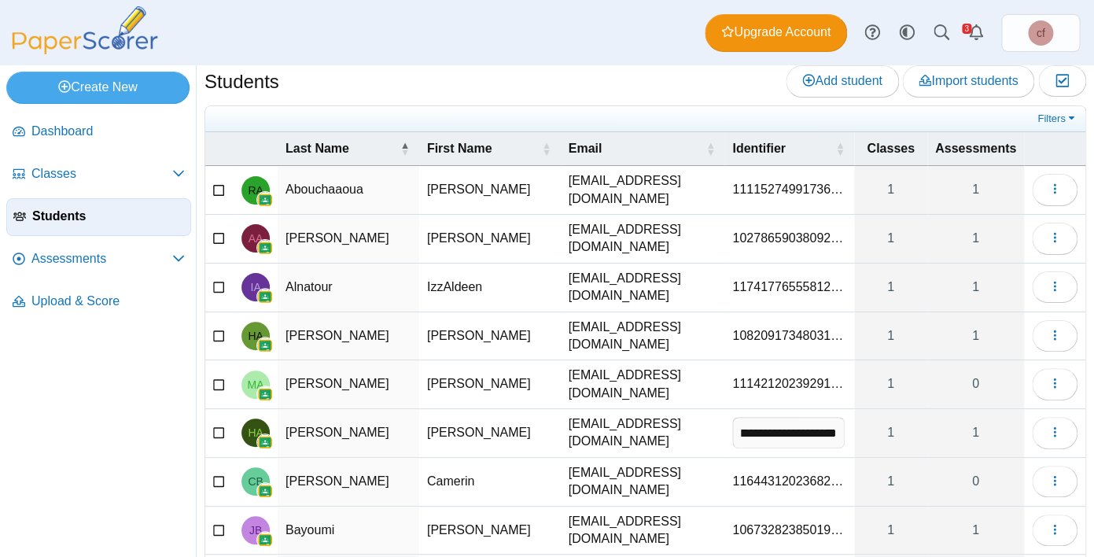
click at [712, 430] on td "[EMAIL_ADDRESS][DOMAIN_NAME]" at bounding box center [643, 433] width 164 height 49
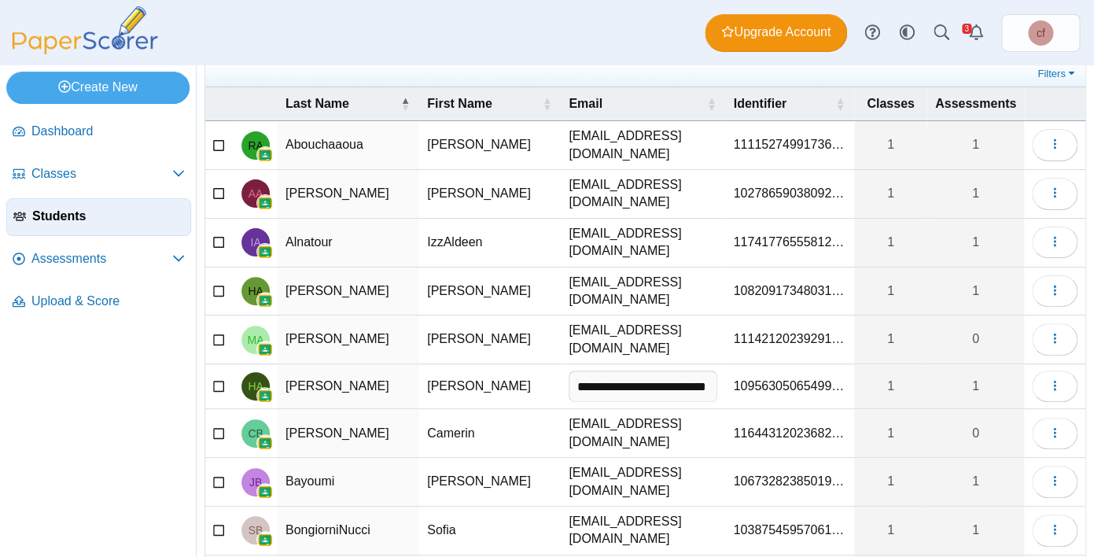
scroll to position [0, 0]
